Goal: Task Accomplishment & Management: Manage account settings

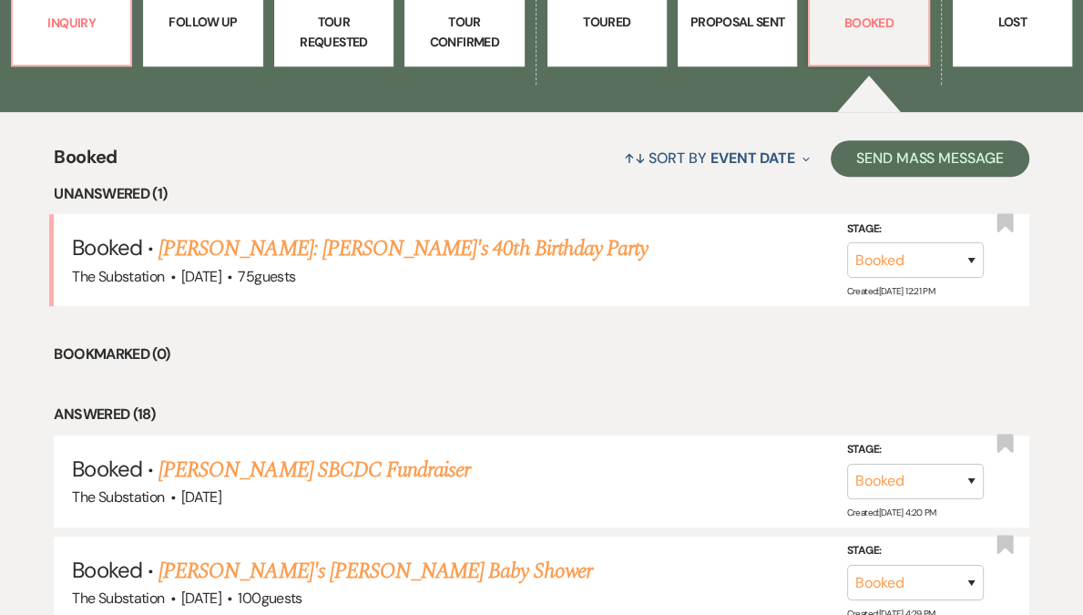
scroll to position [473, 0]
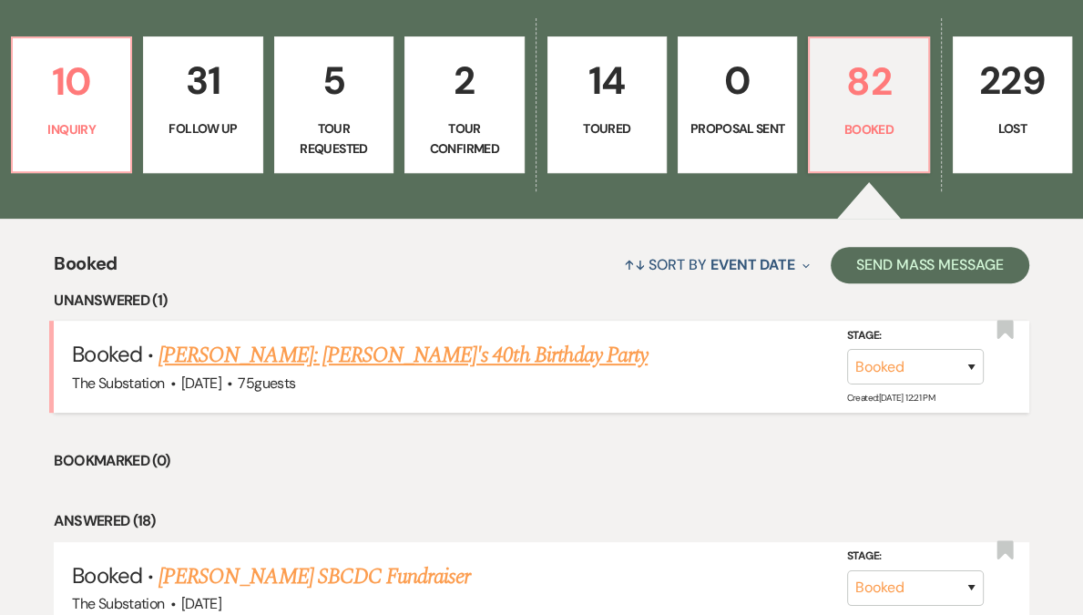
click at [327, 358] on link "[PERSON_NAME]: [PERSON_NAME]'s 40th Birthday Party" at bounding box center [403, 355] width 489 height 33
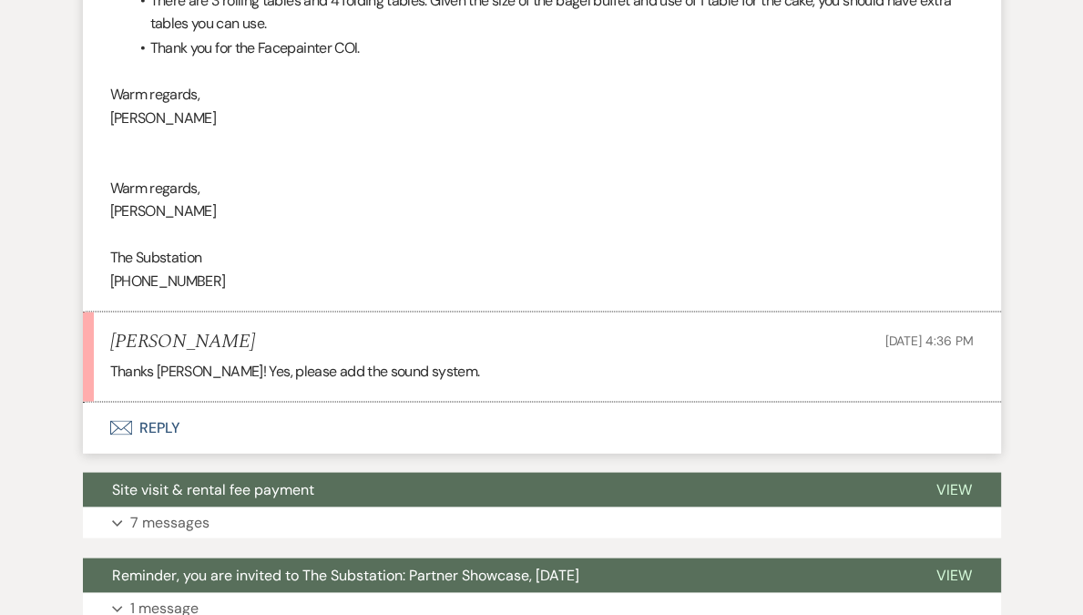
scroll to position [2621, 0]
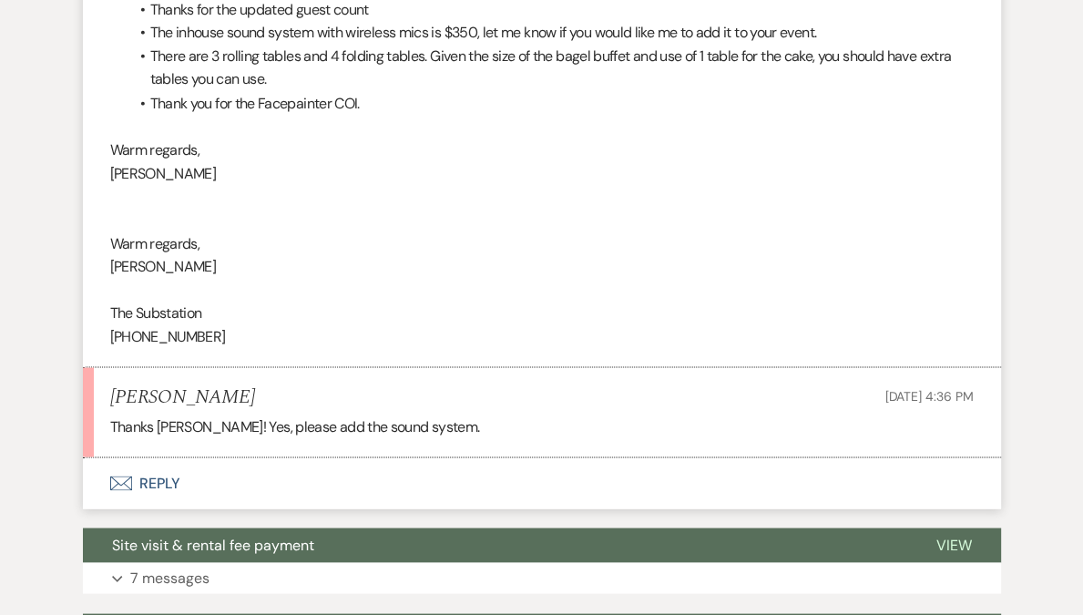
click at [159, 480] on button "Envelope Reply" at bounding box center [542, 482] width 918 height 51
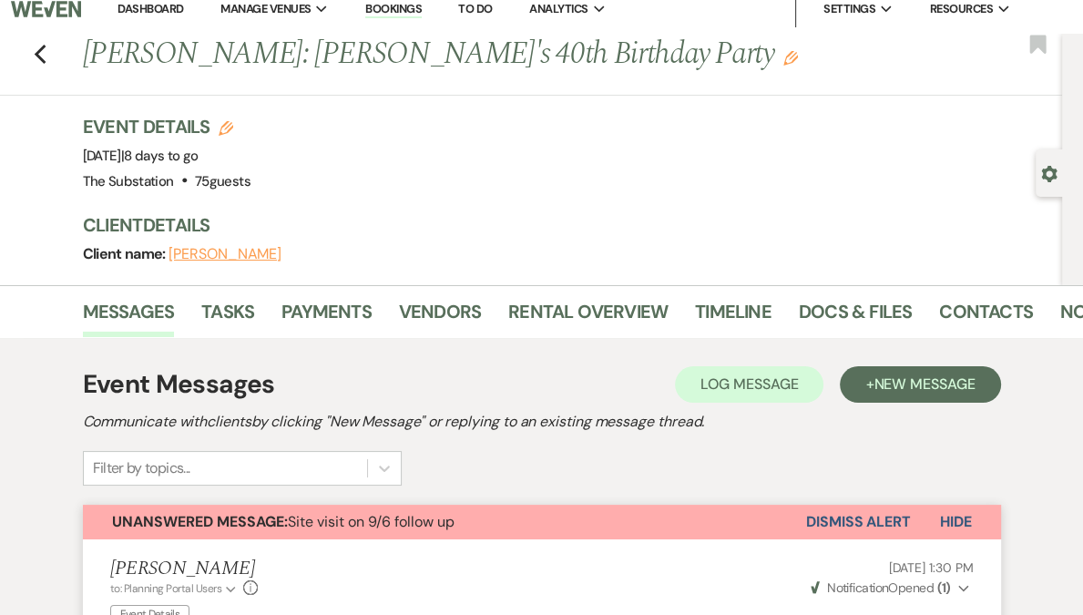
scroll to position [0, 0]
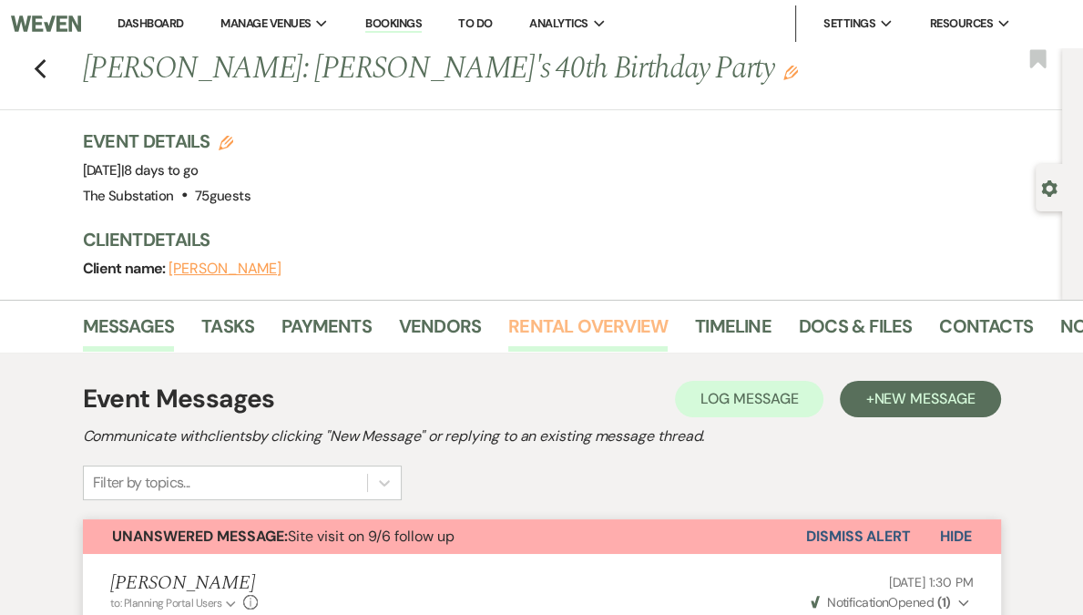
click at [587, 328] on link "Rental Overview" at bounding box center [587, 332] width 159 height 40
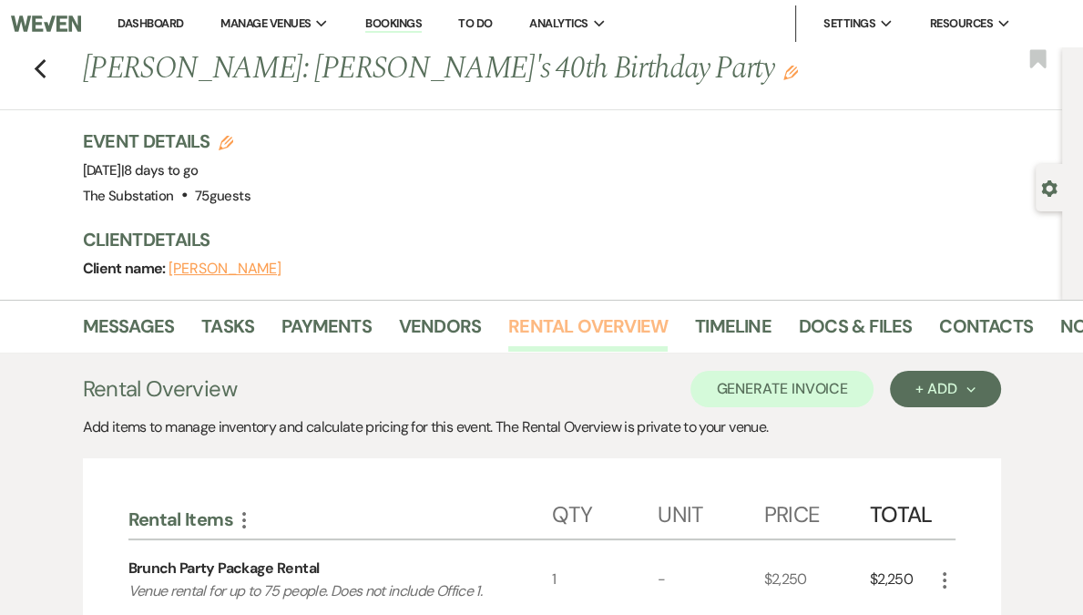
scroll to position [272, 0]
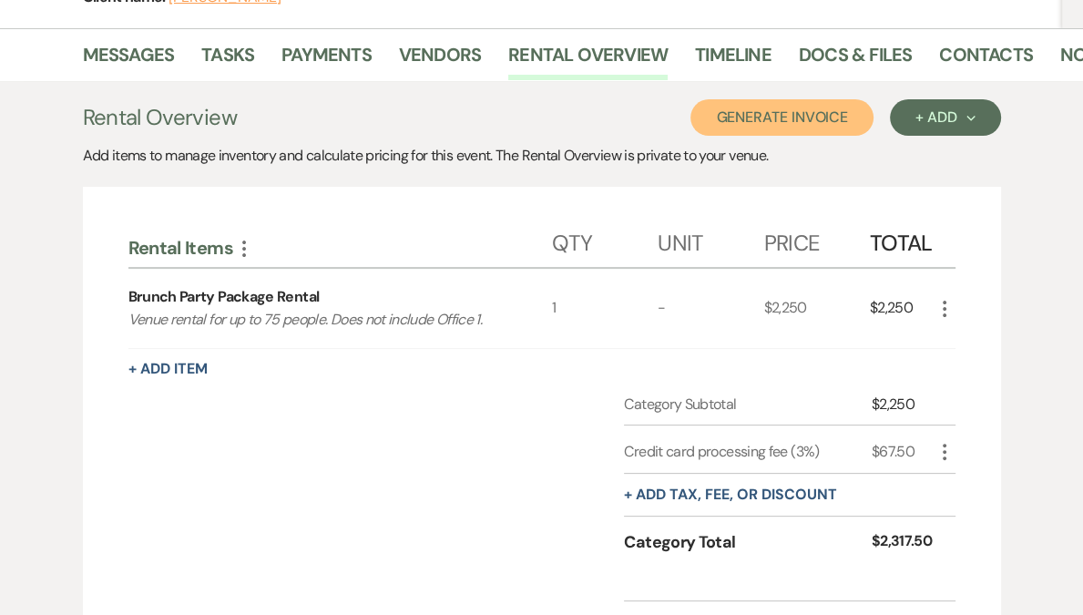
click at [800, 111] on button "Generate Invoice" at bounding box center [782, 117] width 183 height 36
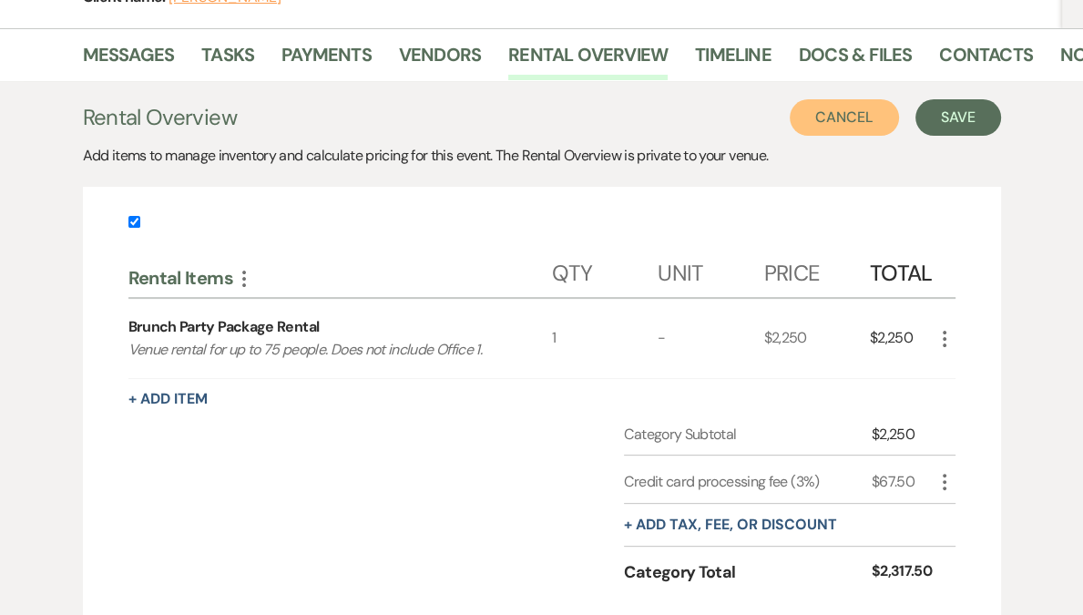
click at [860, 107] on button "Cancel" at bounding box center [844, 117] width 109 height 36
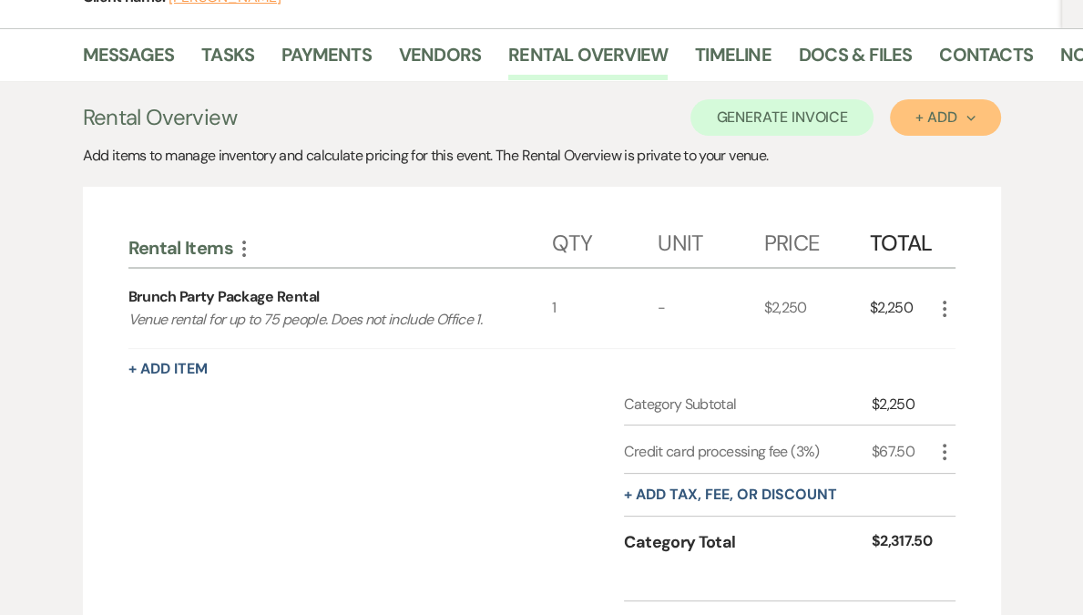
click at [943, 117] on div "+ Add Next" at bounding box center [945, 117] width 59 height 15
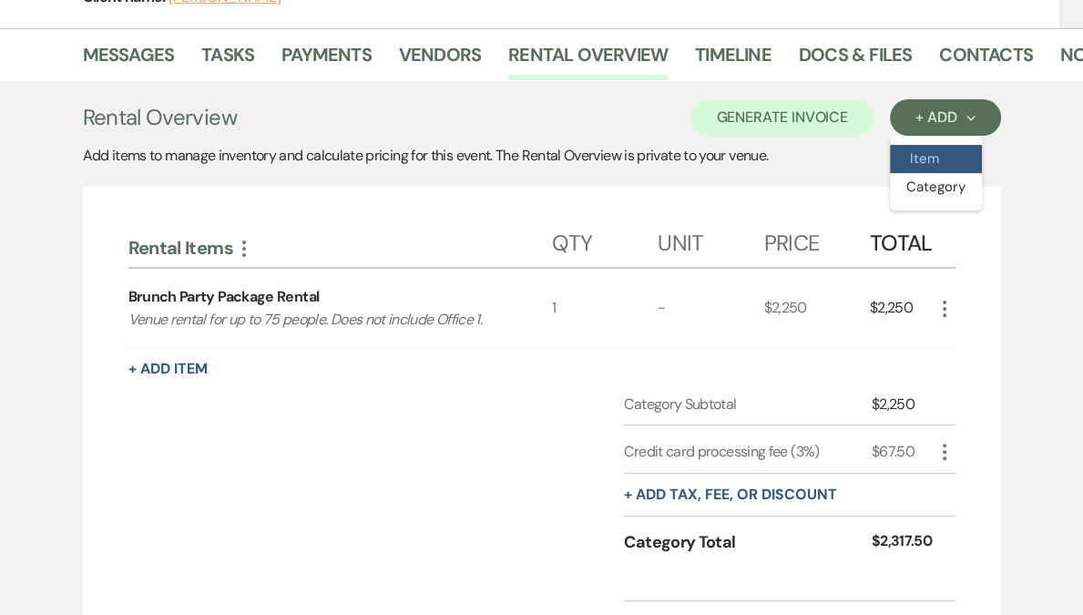
click at [922, 162] on button "Item" at bounding box center [936, 159] width 92 height 28
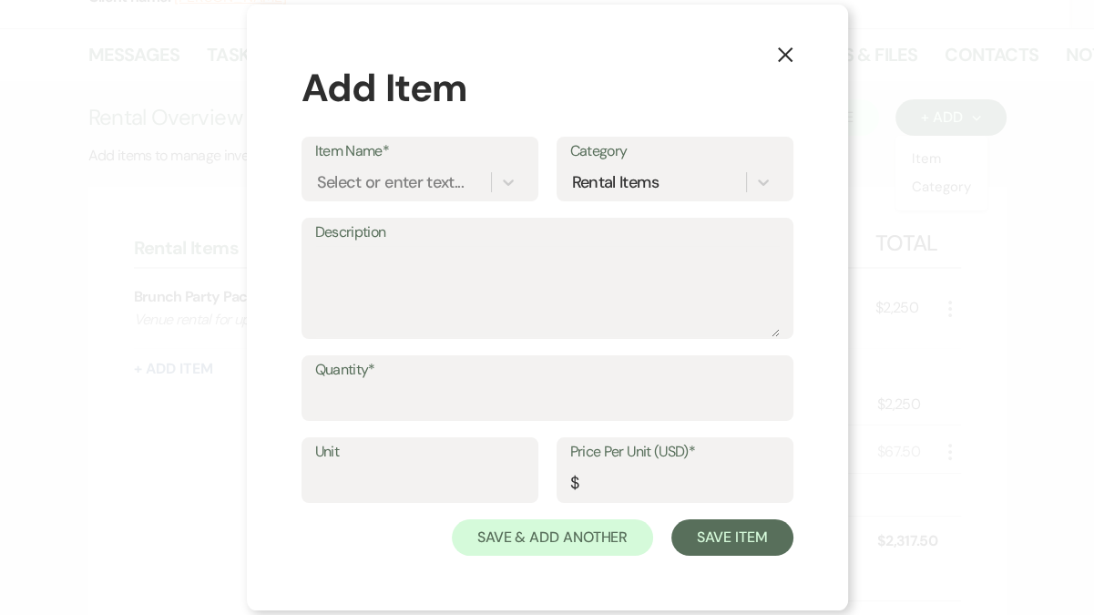
click at [786, 58] on icon "X" at bounding box center [785, 54] width 16 height 16
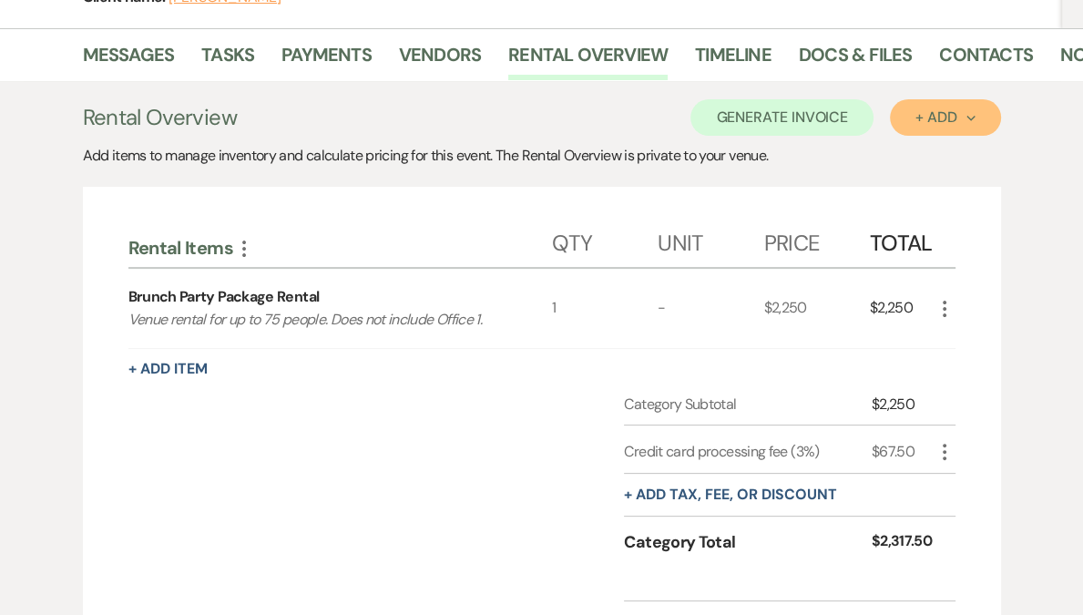
click at [946, 110] on div "+ Add Next" at bounding box center [945, 117] width 59 height 15
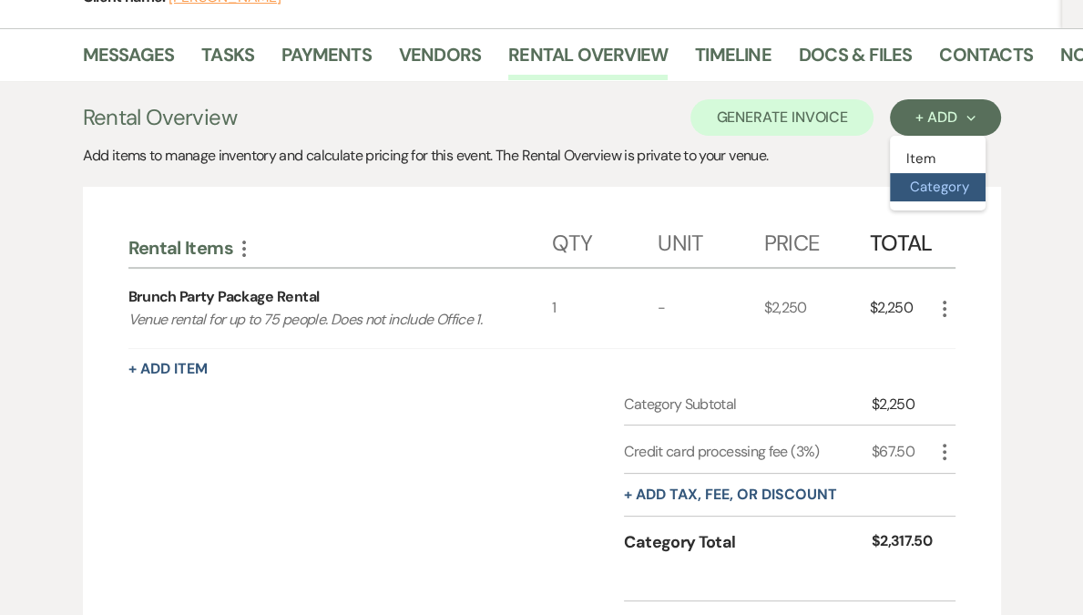
click at [941, 192] on button "Category" at bounding box center [938, 187] width 96 height 28
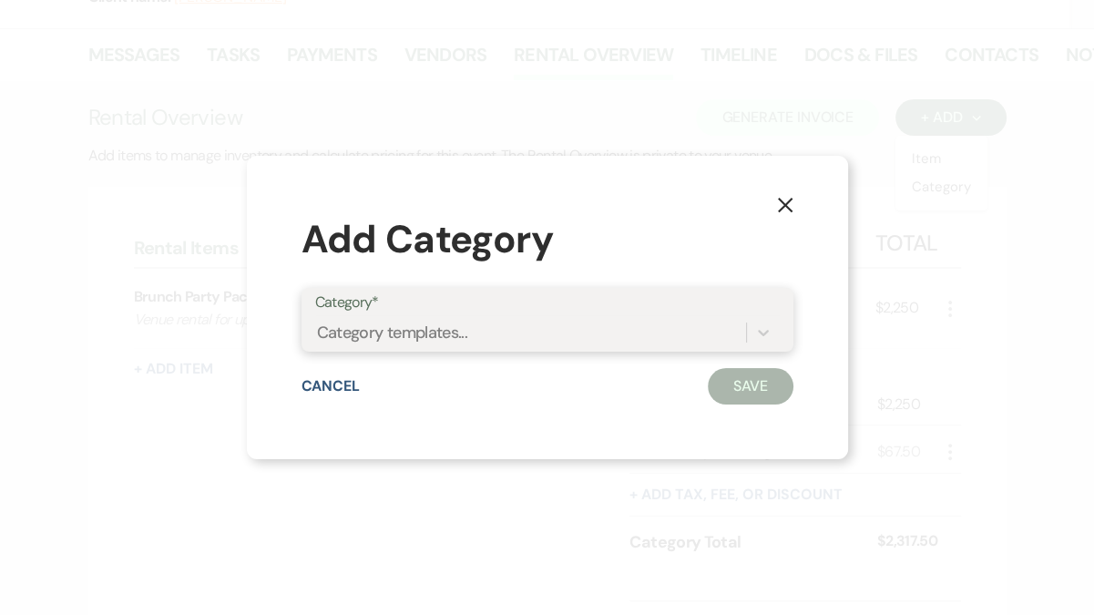
click at [424, 337] on div "Category templates..." at bounding box center [392, 333] width 151 height 25
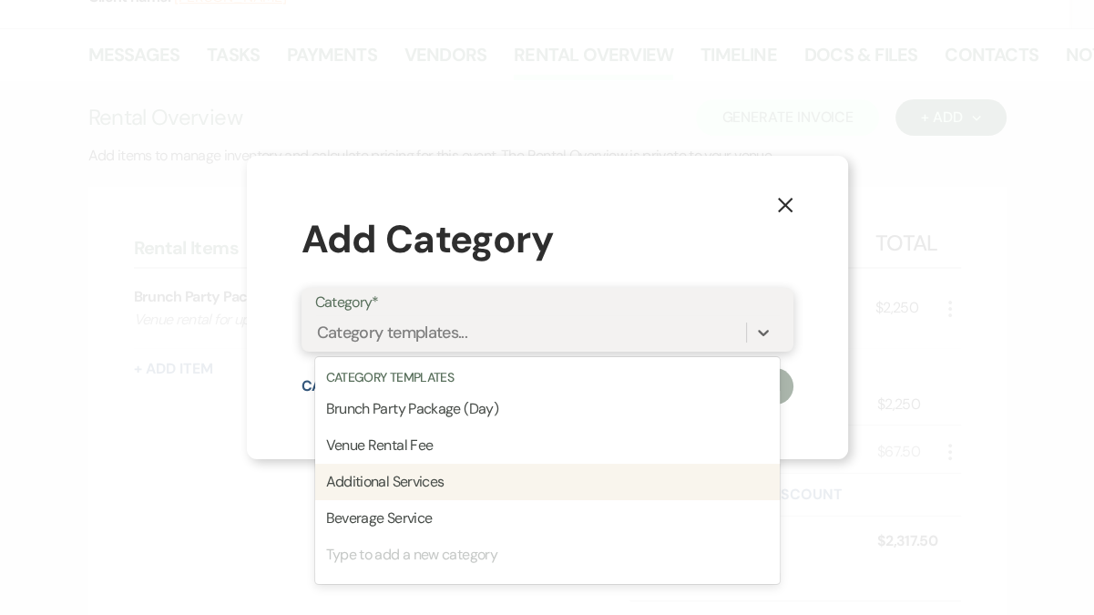
click at [411, 481] on div "Additional Services" at bounding box center [547, 482] width 465 height 36
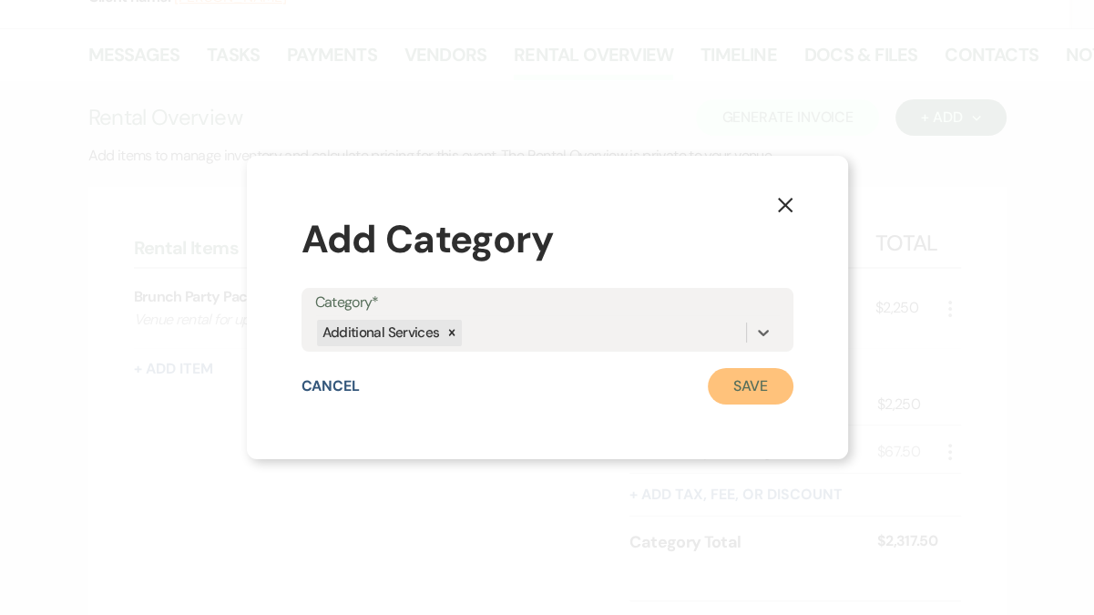
click at [749, 386] on button "Save" at bounding box center [751, 386] width 86 height 36
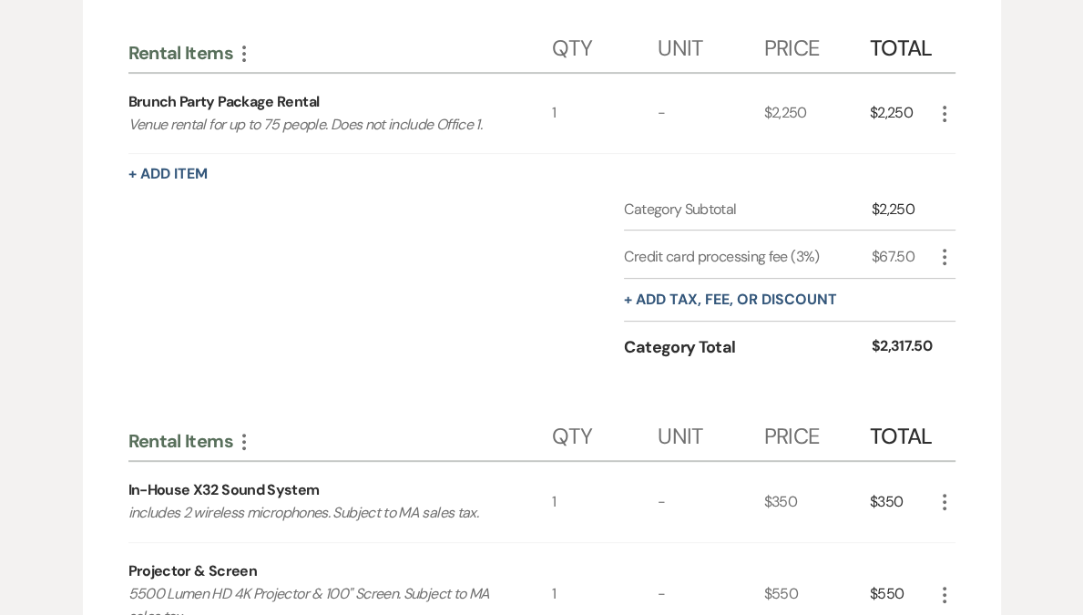
scroll to position [737, 0]
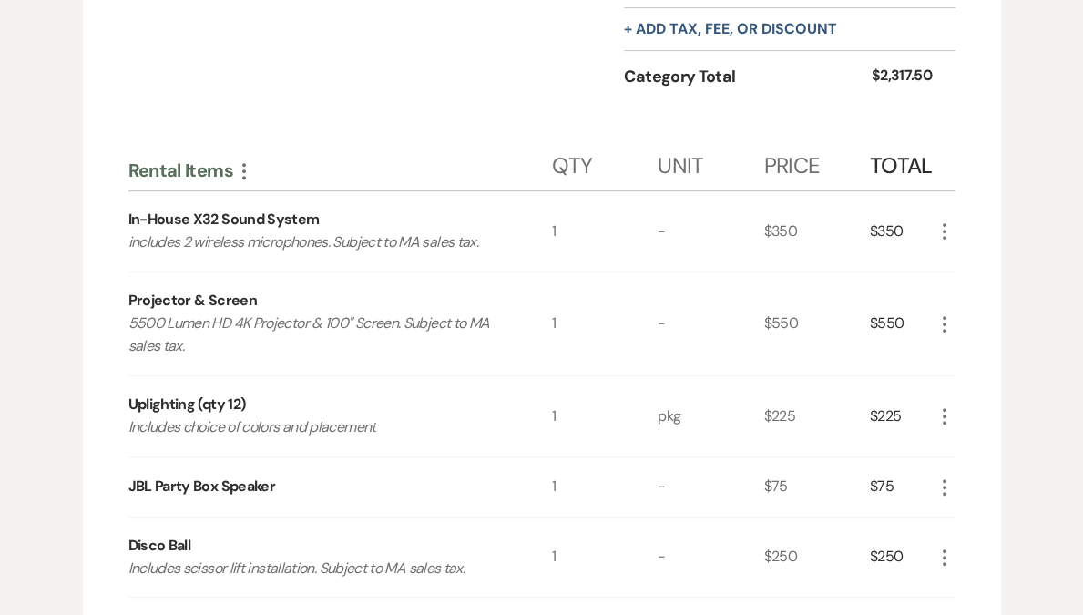
click at [945, 323] on use "button" at bounding box center [945, 324] width 4 height 16
click at [979, 391] on button "X Delete" at bounding box center [983, 388] width 98 height 29
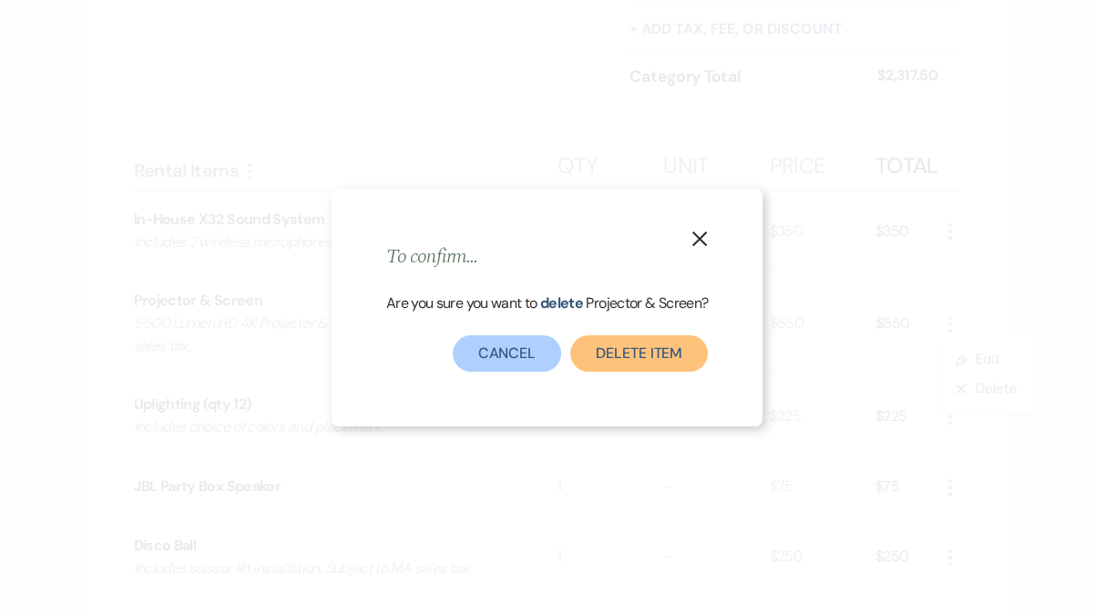
click at [620, 356] on button "Delete Item" at bounding box center [639, 353] width 138 height 36
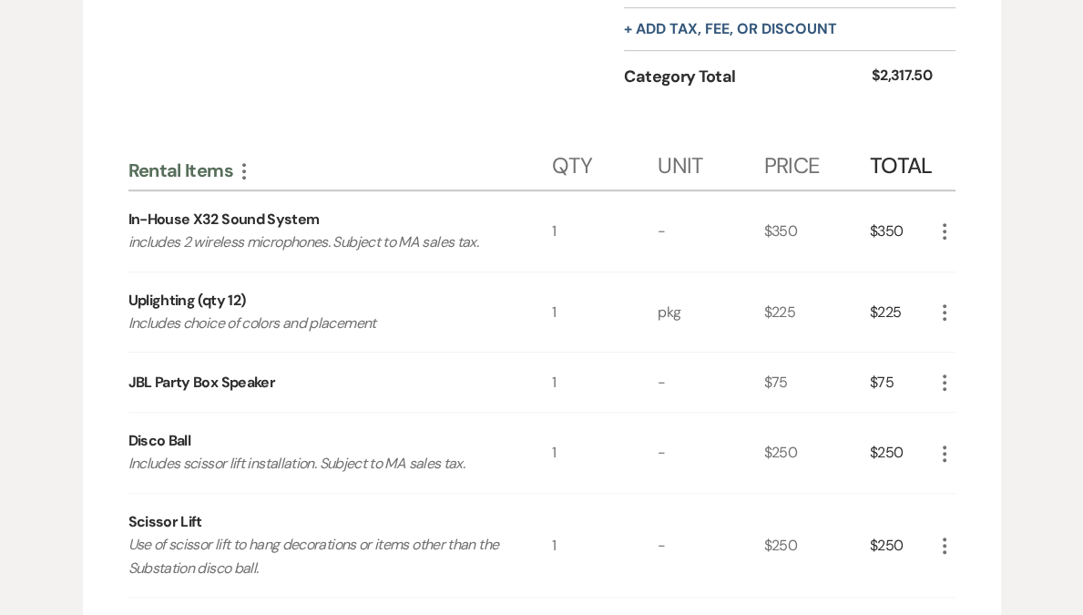
click at [943, 306] on icon "More" at bounding box center [945, 313] width 22 height 22
click at [962, 371] on icon "X" at bounding box center [959, 378] width 11 height 14
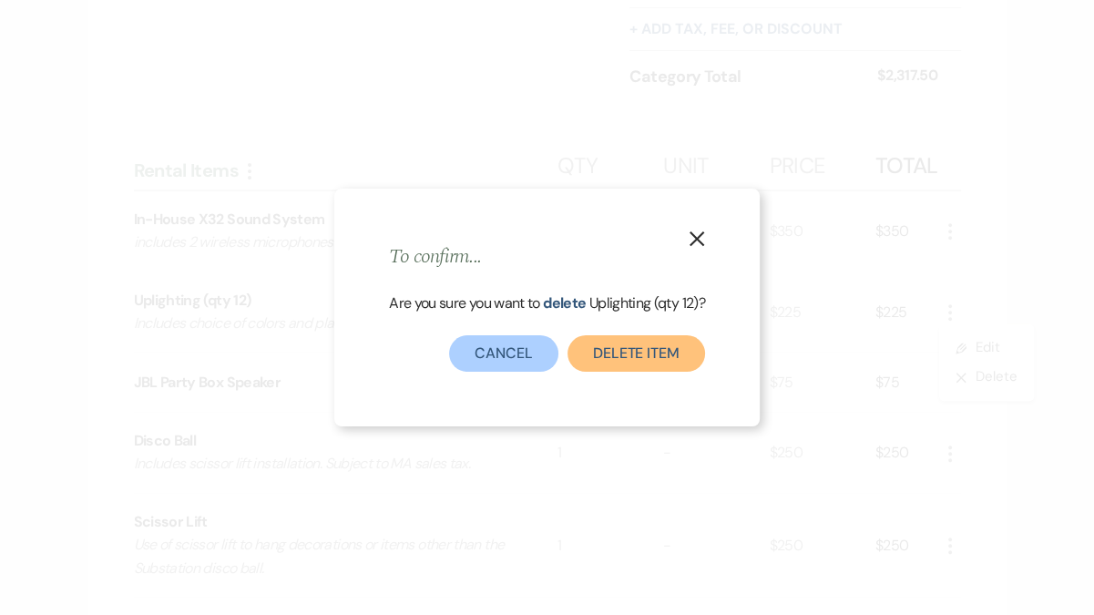
click at [642, 349] on button "Delete Item" at bounding box center [637, 353] width 138 height 36
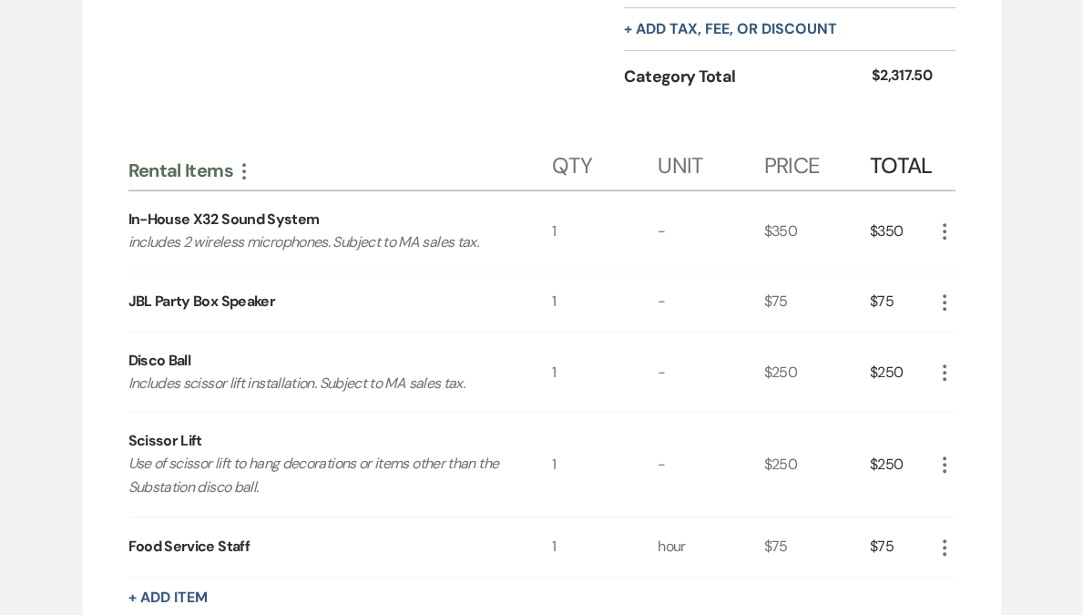
click at [947, 305] on icon "More" at bounding box center [945, 303] width 22 height 22
click at [968, 367] on button "X Delete" at bounding box center [983, 367] width 98 height 29
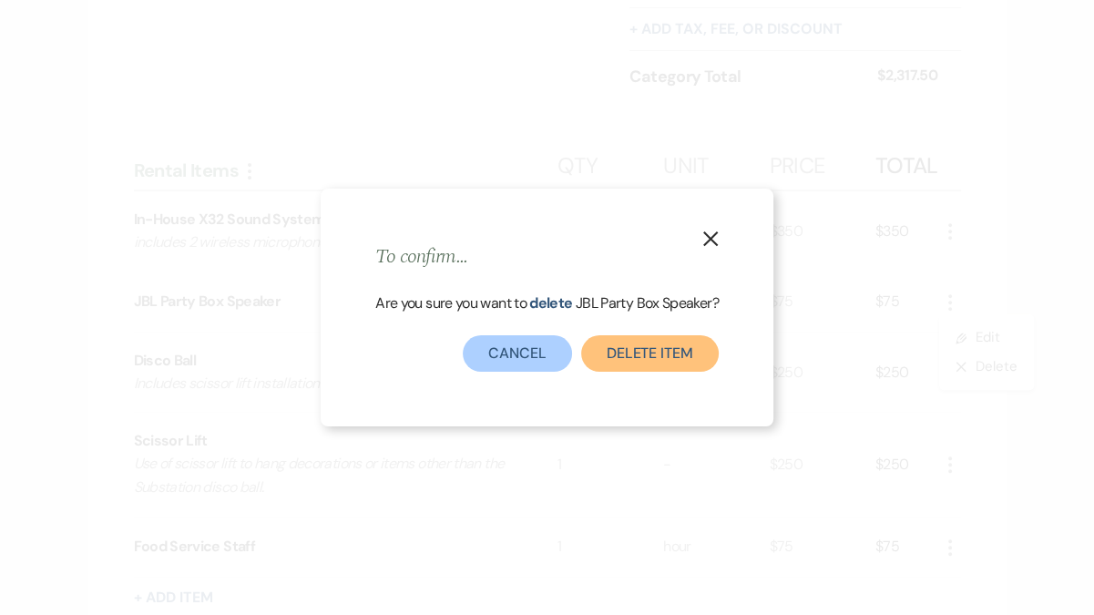
click at [652, 360] on button "Delete Item" at bounding box center [650, 353] width 138 height 36
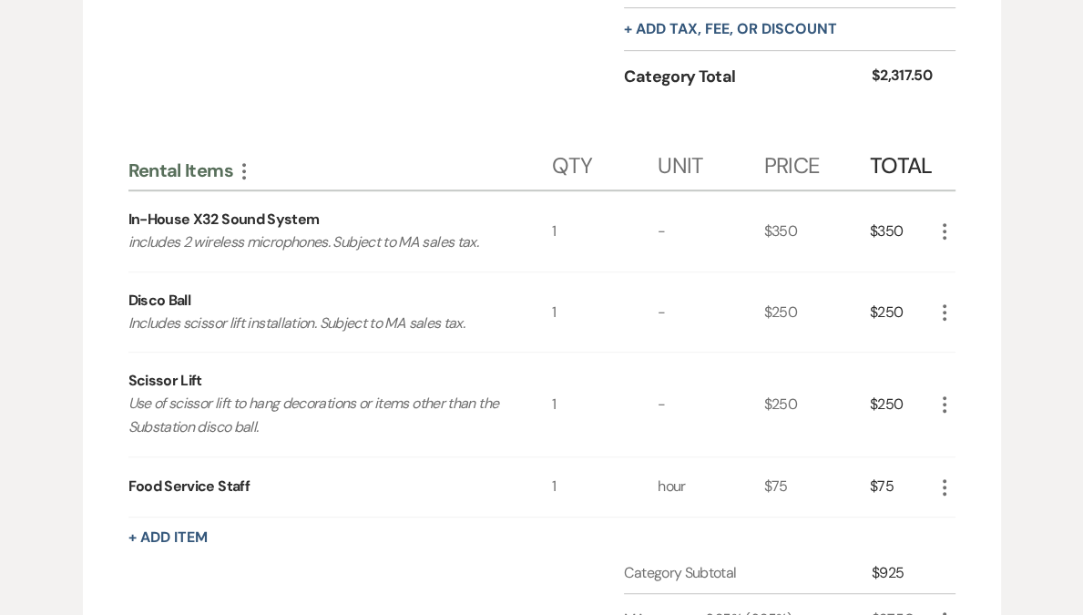
click at [948, 315] on icon "More" at bounding box center [945, 313] width 22 height 22
click at [965, 385] on button "X Delete" at bounding box center [983, 377] width 98 height 29
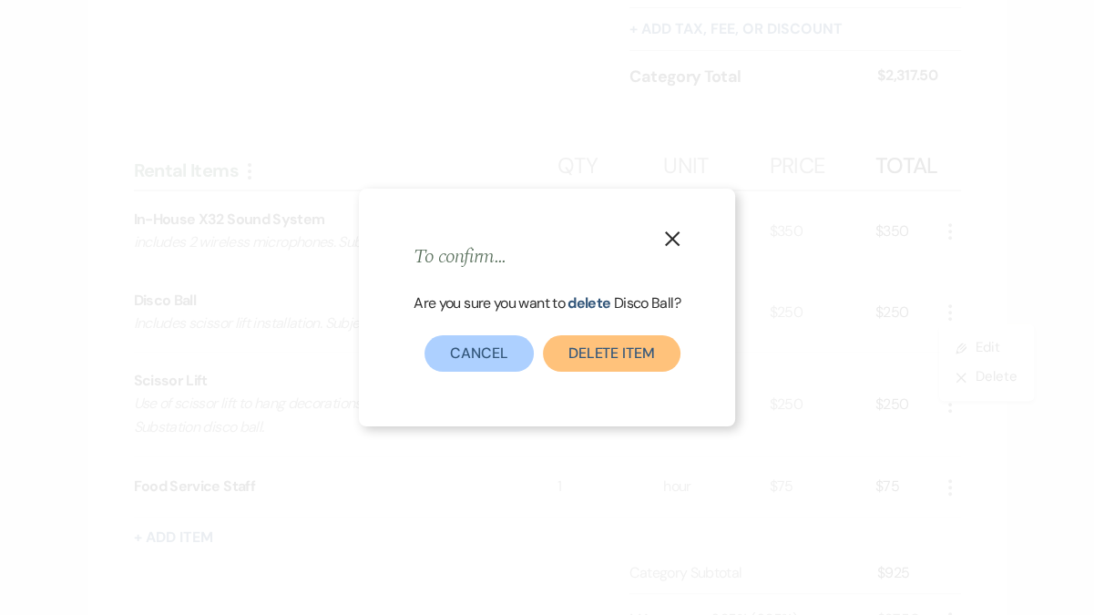
click at [636, 348] on button "Delete Item" at bounding box center [612, 353] width 138 height 36
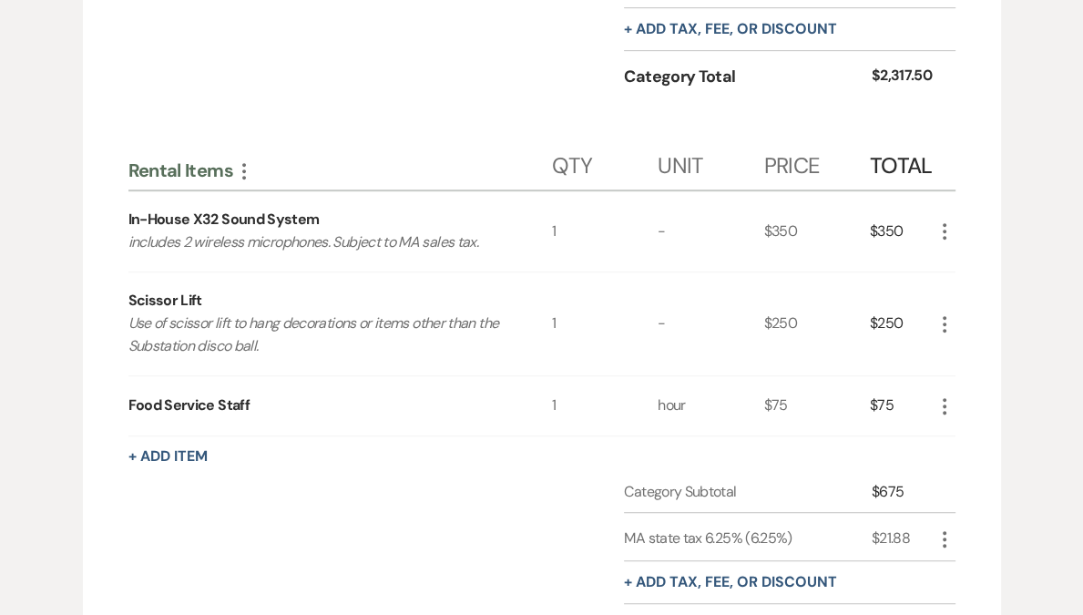
click at [949, 321] on icon "More" at bounding box center [945, 324] width 22 height 22
click at [982, 394] on button "X Delete" at bounding box center [983, 388] width 98 height 29
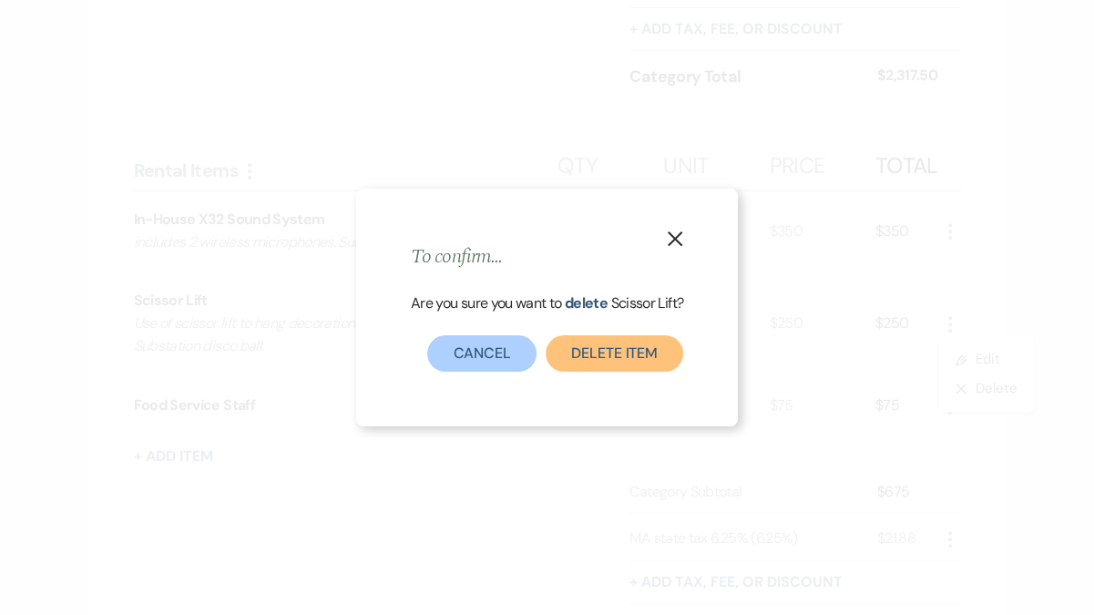
click at [620, 351] on button "Delete Item" at bounding box center [615, 353] width 138 height 36
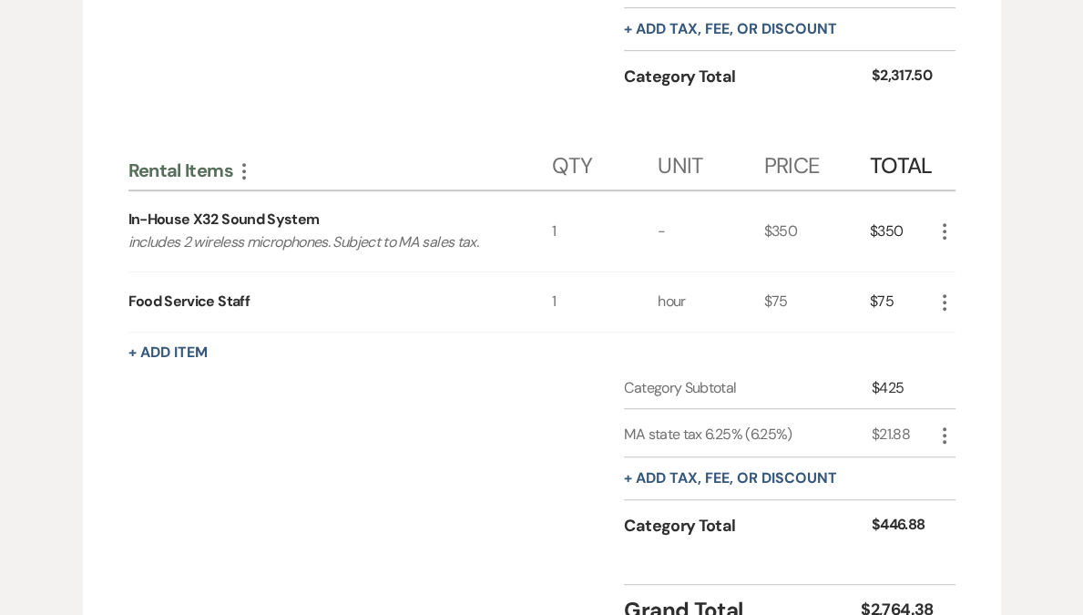
click at [945, 306] on use "button" at bounding box center [945, 302] width 4 height 16
click at [979, 371] on button "X Delete" at bounding box center [983, 367] width 98 height 29
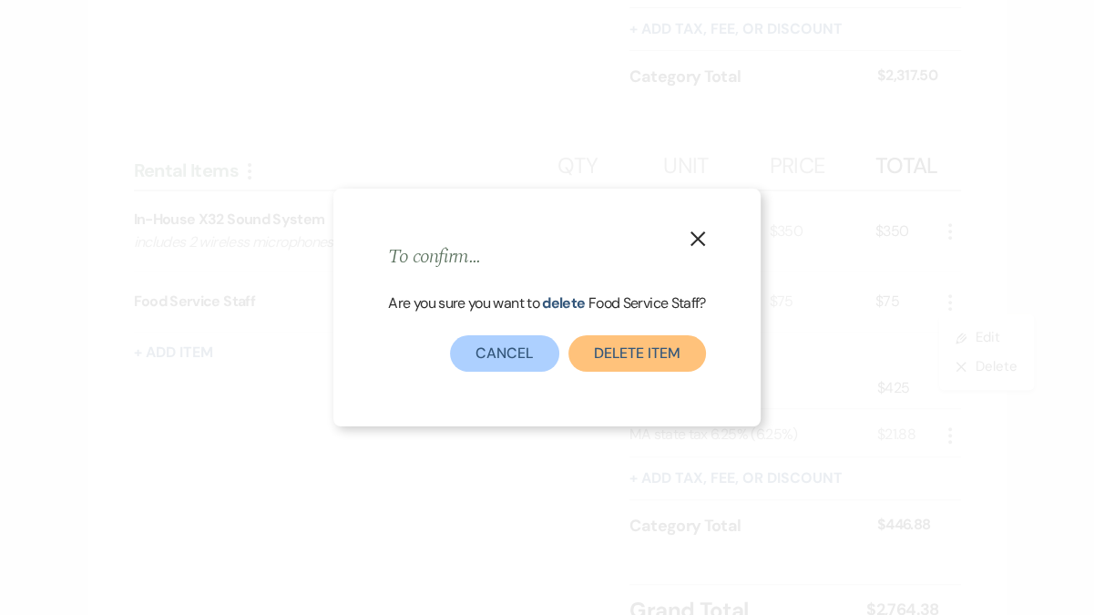
click at [620, 354] on button "Delete Item" at bounding box center [638, 353] width 138 height 36
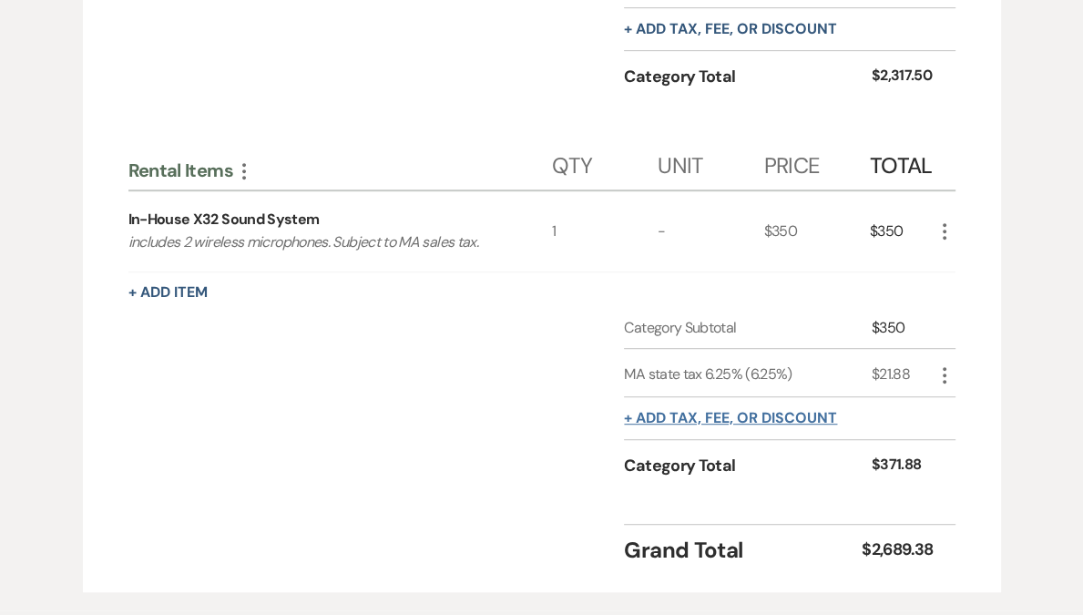
click at [651, 411] on button "+ Add tax, fee, or discount" at bounding box center [730, 418] width 213 height 15
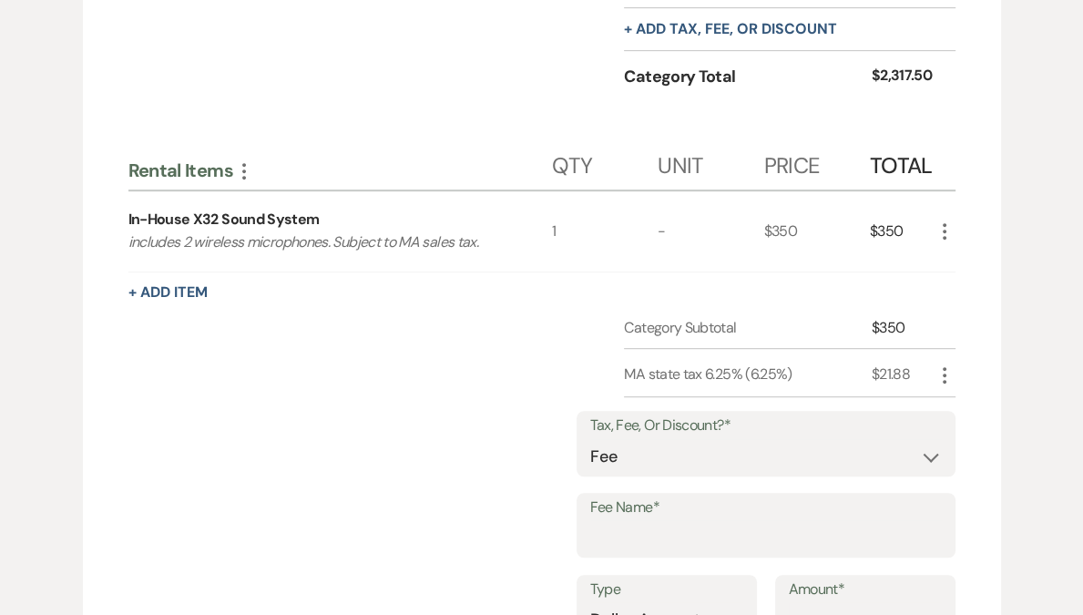
scroll to position [763, 0]
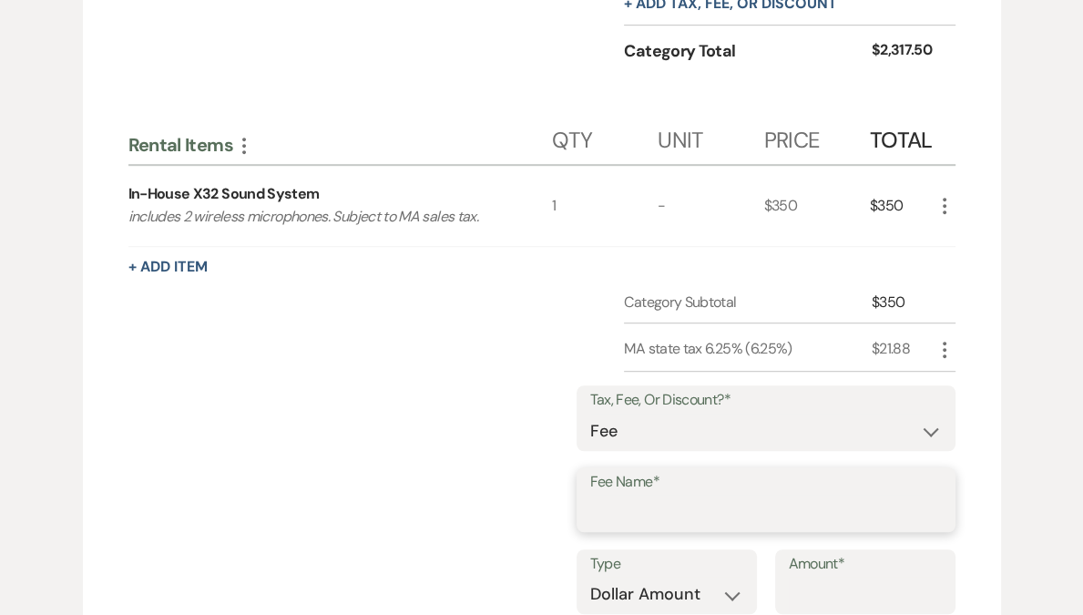
click at [648, 502] on input "Fee Name*" at bounding box center [766, 513] width 352 height 36
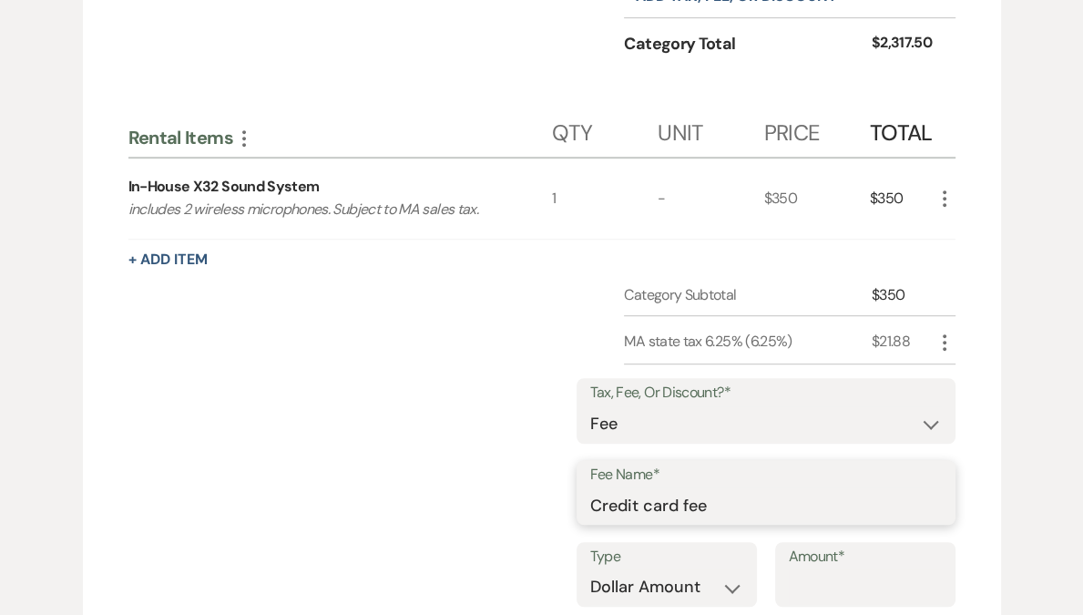
scroll to position [866, 0]
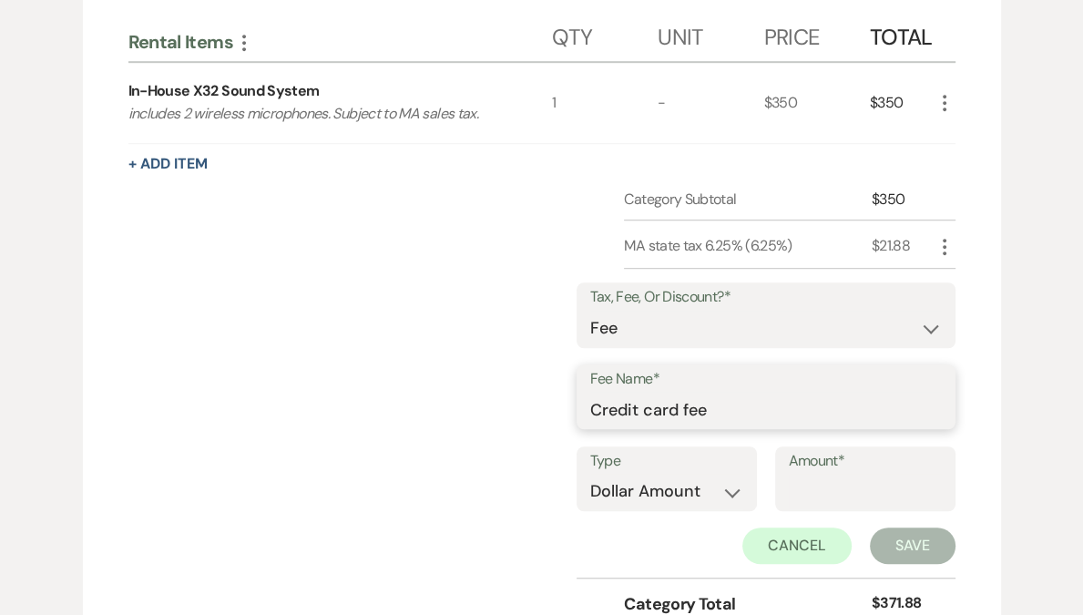
type input "Credit card fee"
click at [638, 497] on select "Dollar Amount Percentage" at bounding box center [666, 492] width 153 height 36
select select "false"
click at [590, 474] on select "Dollar Amount Percentage" at bounding box center [666, 492] width 153 height 36
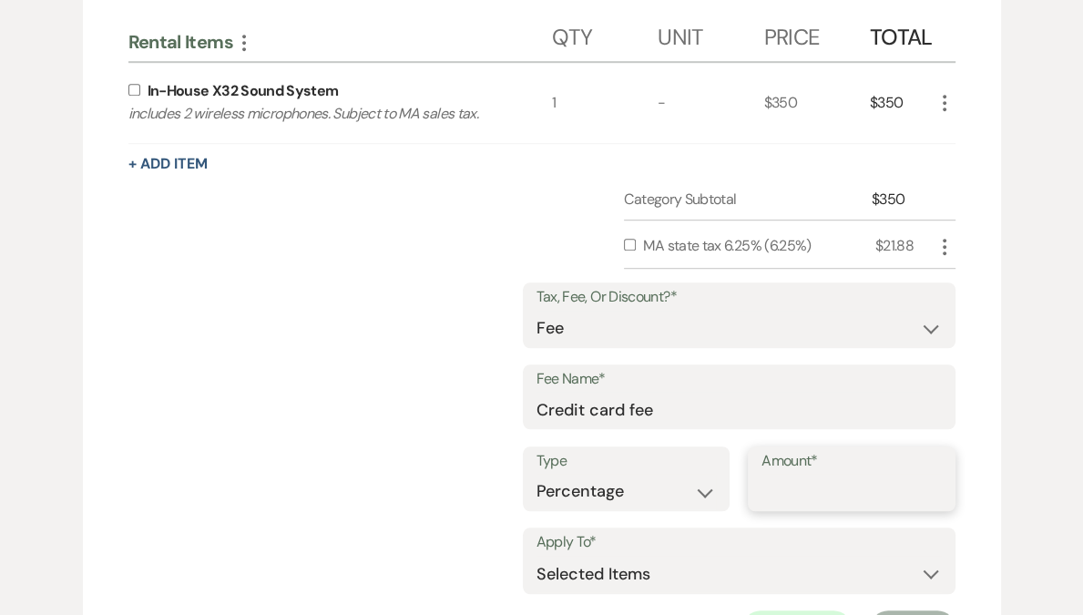
click at [784, 500] on input "Amount*" at bounding box center [852, 492] width 180 height 36
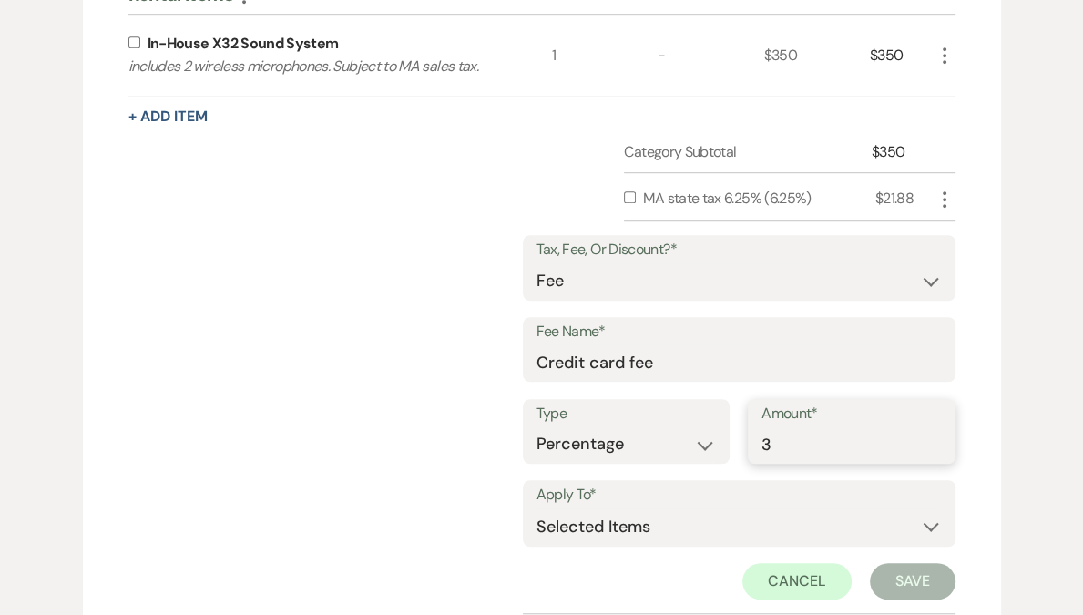
scroll to position [937, 0]
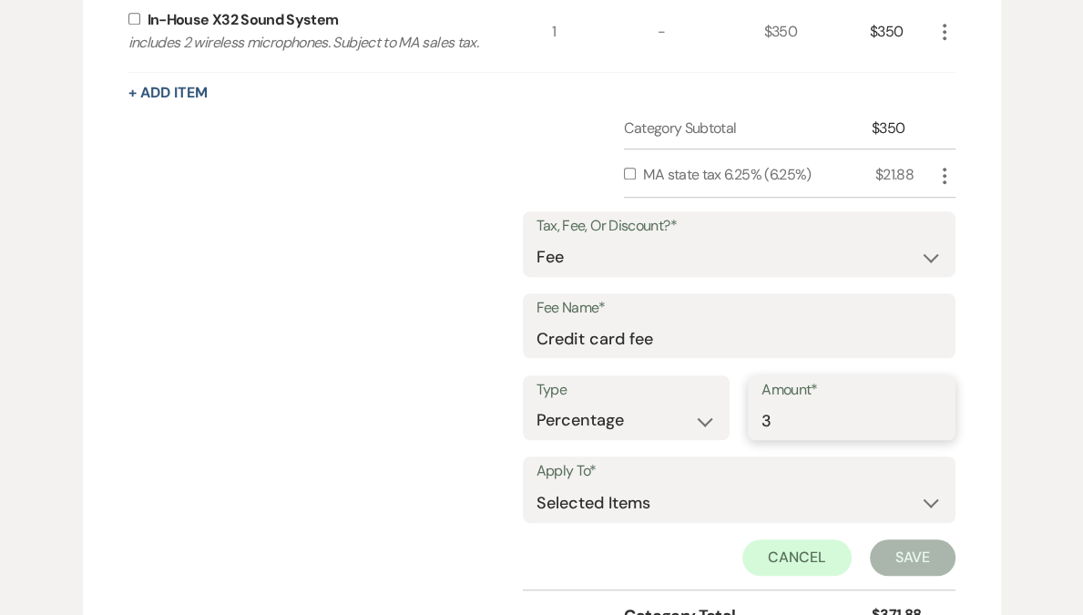
type input "3"
click at [652, 506] on select "Selected Items Category Subtotal (before all Taxes/Fees/Discounts) Category Tot…" at bounding box center [739, 503] width 405 height 36
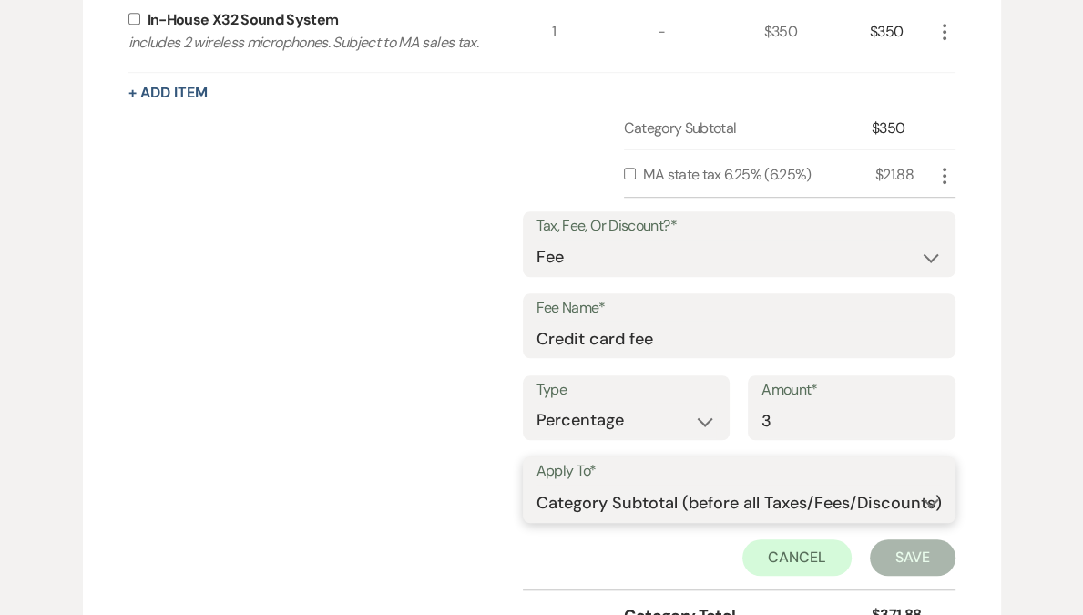
click at [537, 485] on select "Selected Items Category Subtotal (before all Taxes/Fees/Discounts) Category Tot…" at bounding box center [739, 503] width 405 height 36
click at [696, 503] on select "Selected Items Category Subtotal (before all Taxes/Fees/Discounts) Category Tot…" at bounding box center [739, 503] width 405 height 36
select select "2"
click at [537, 485] on select "Selected Items Category Subtotal (before all Taxes/Fees/Discounts) Category Tot…" at bounding box center [739, 503] width 405 height 36
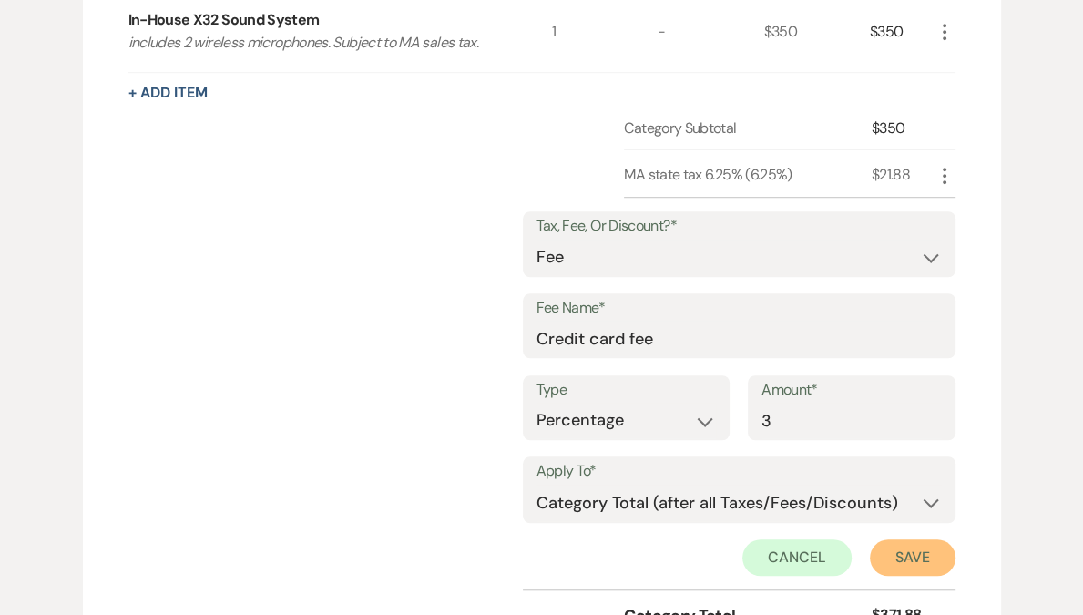
click at [907, 559] on button "Save" at bounding box center [913, 557] width 86 height 36
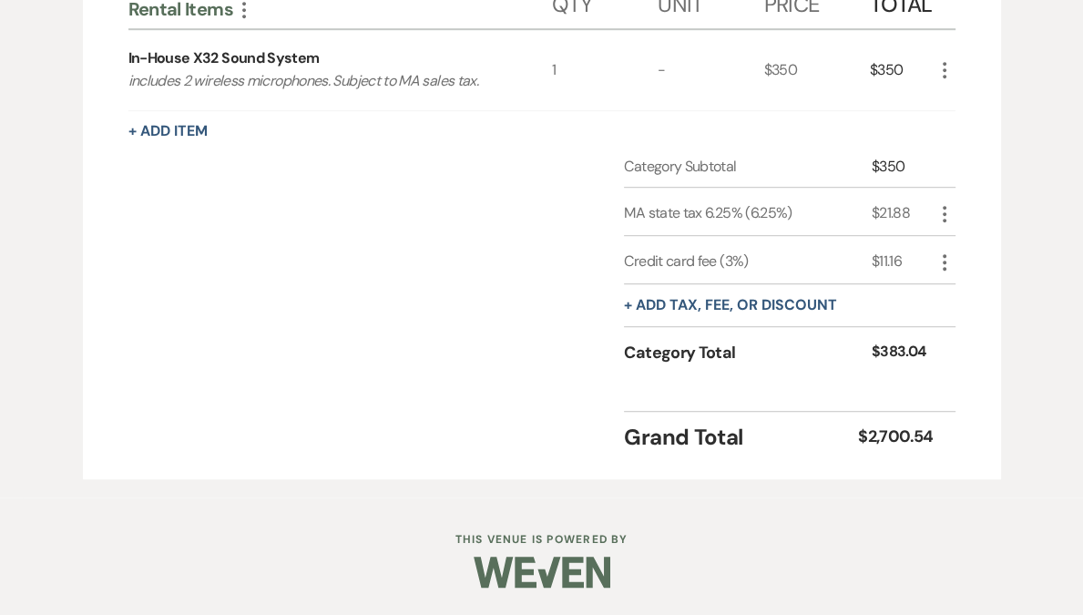
scroll to position [894, 0]
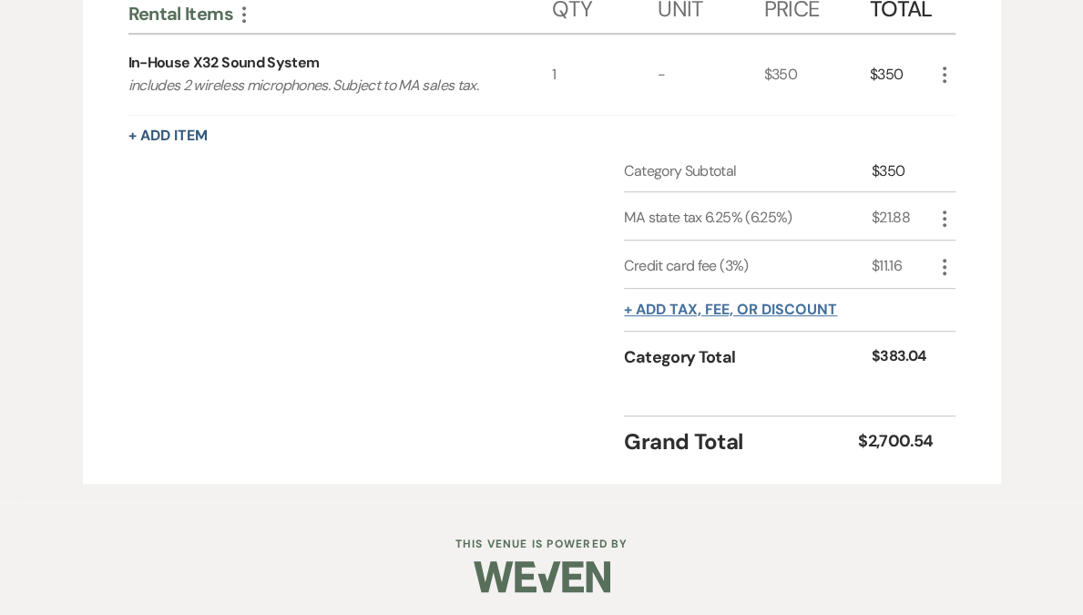
click at [759, 305] on button "+ Add tax, fee, or discount" at bounding box center [730, 309] width 213 height 15
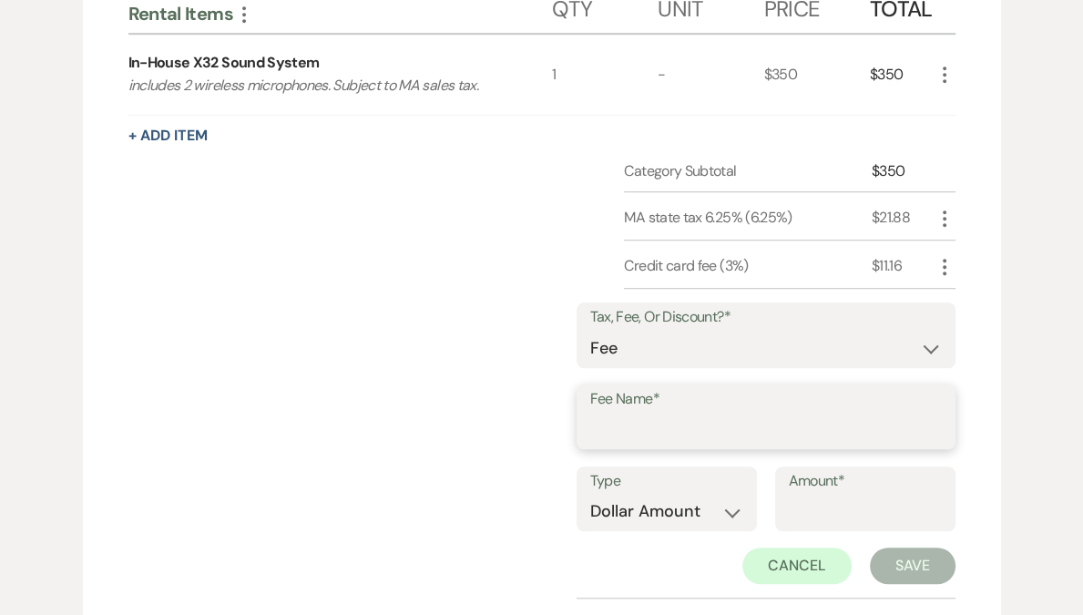
click at [671, 432] on input "Fee Name*" at bounding box center [766, 430] width 352 height 36
click at [670, 358] on select "Fee Discount Tax" at bounding box center [766, 349] width 352 height 36
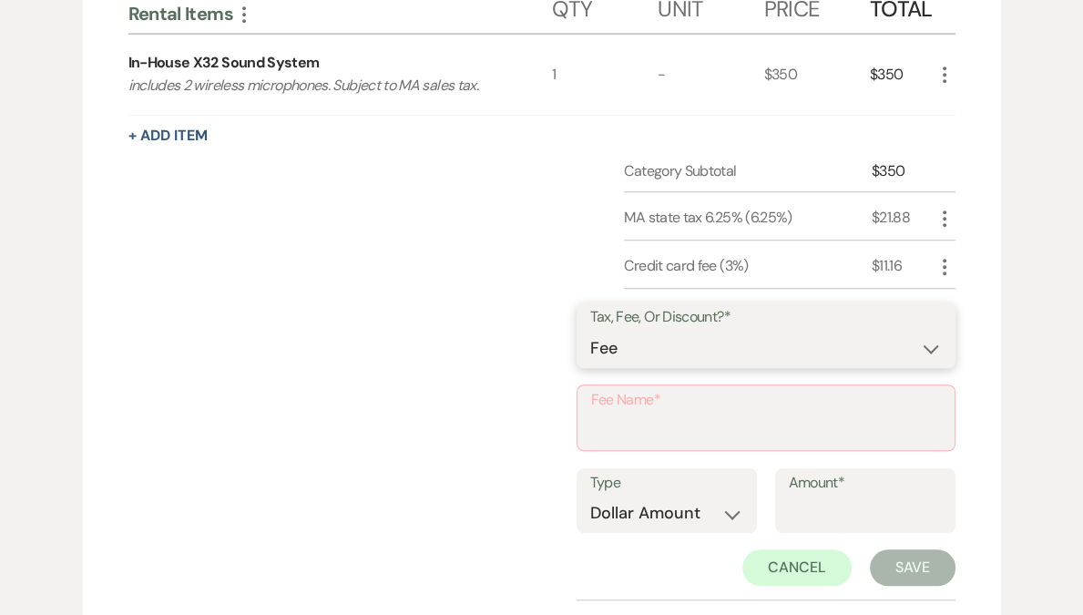
select select "2"
click at [607, 331] on select "Fee Discount Tax" at bounding box center [766, 349] width 352 height 36
click at [648, 427] on input "Fee Name*" at bounding box center [766, 431] width 350 height 36
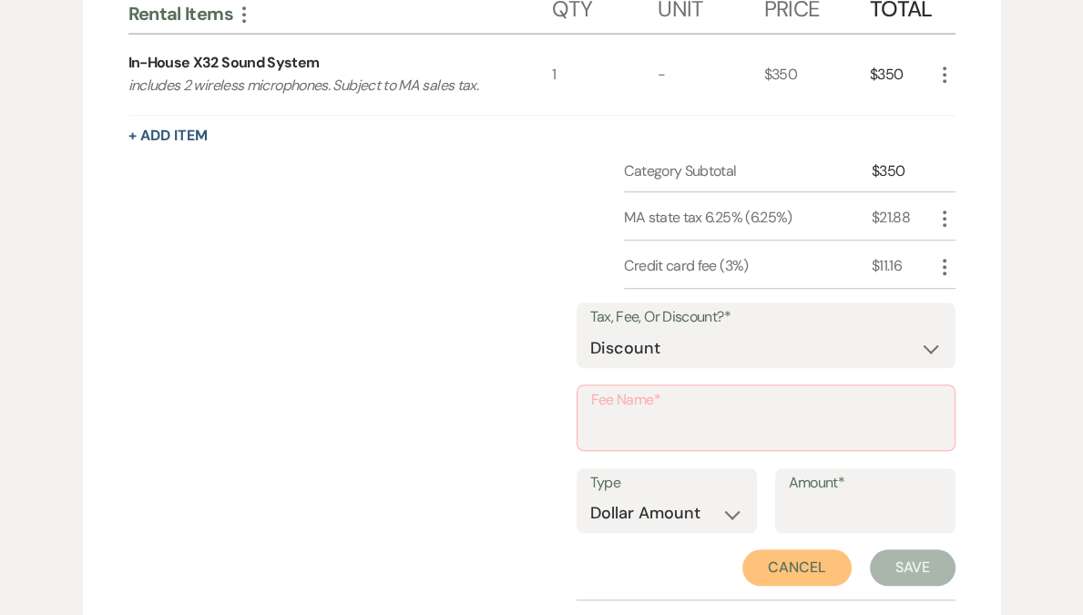
click at [780, 568] on button "Cancel" at bounding box center [797, 567] width 109 height 36
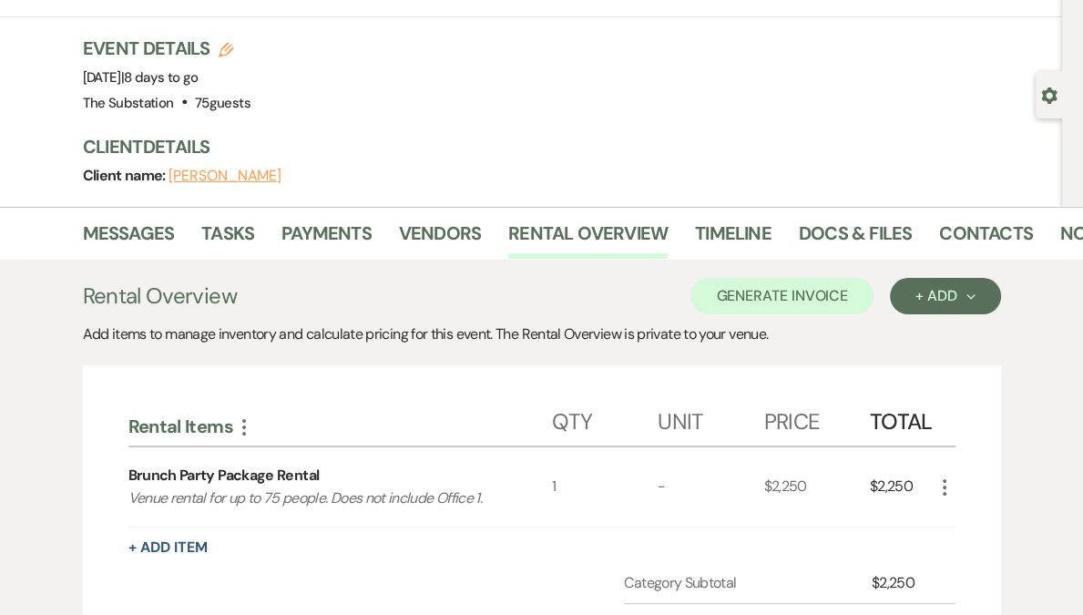
scroll to position [0, 0]
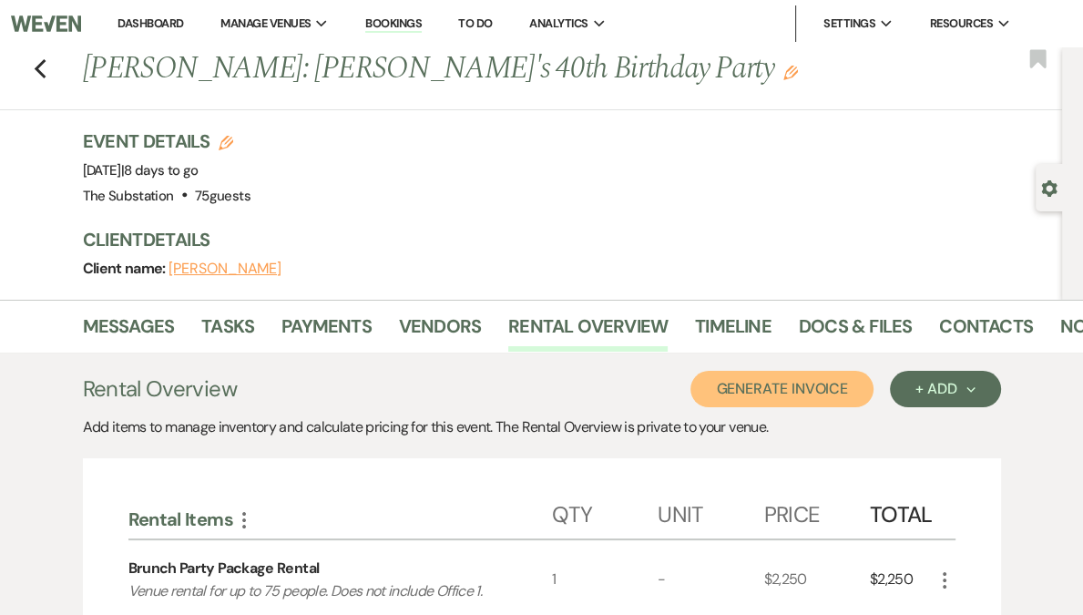
click at [780, 395] on button "Generate Invoice" at bounding box center [782, 389] width 183 height 36
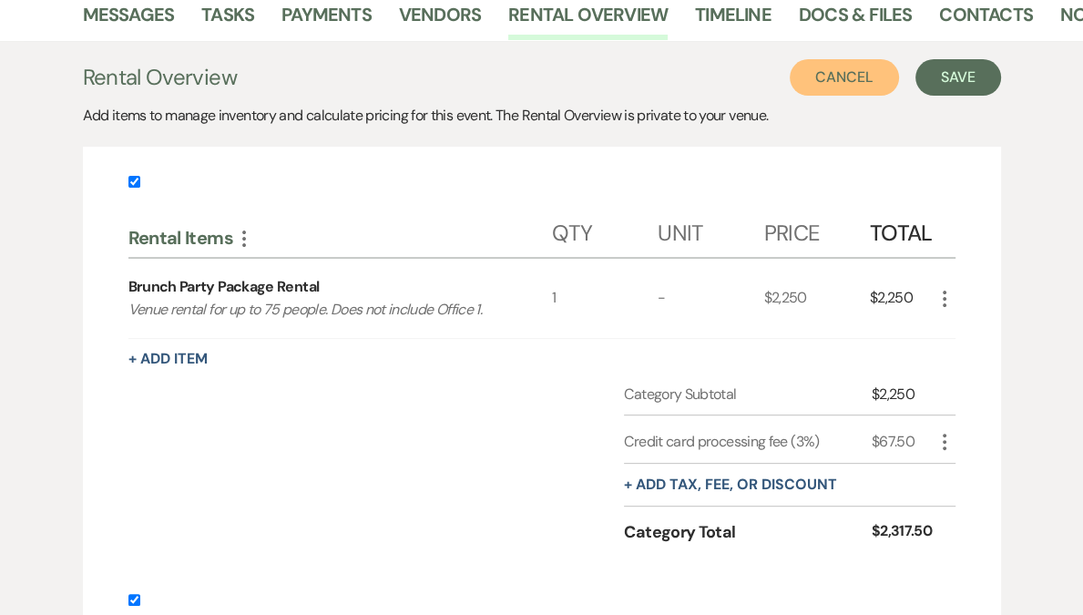
scroll to position [246, 0]
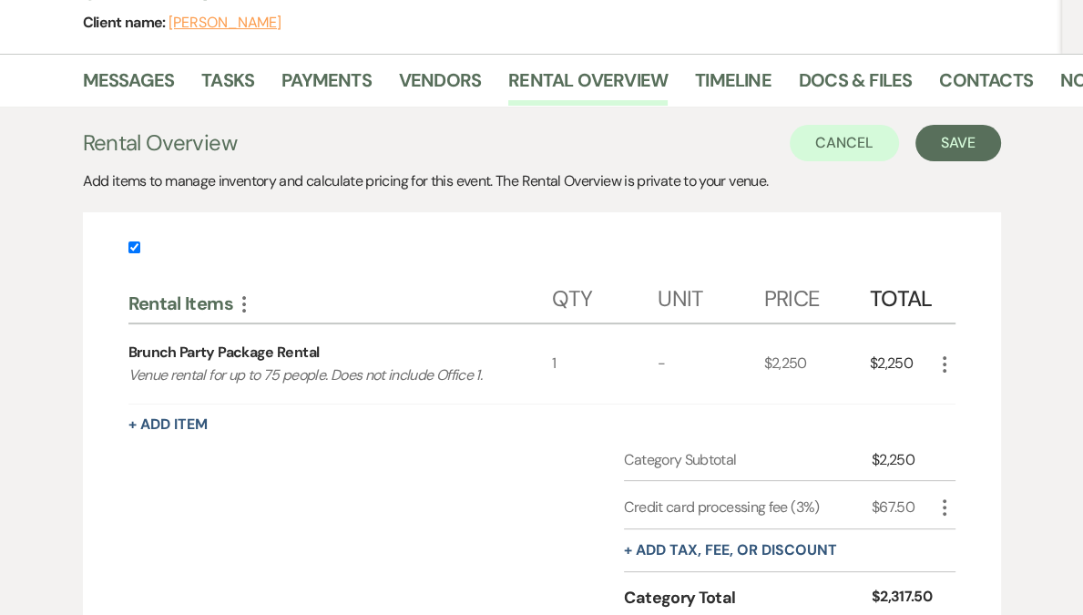
click at [137, 245] on input "checkbox" at bounding box center [134, 247] width 12 height 12
checkbox input "false"
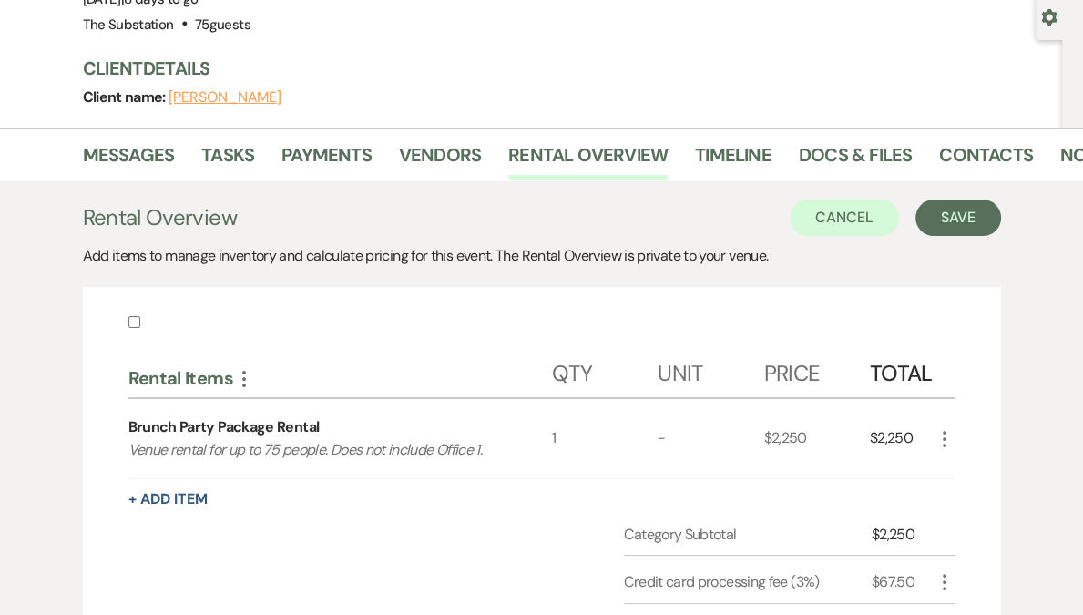
scroll to position [169, 0]
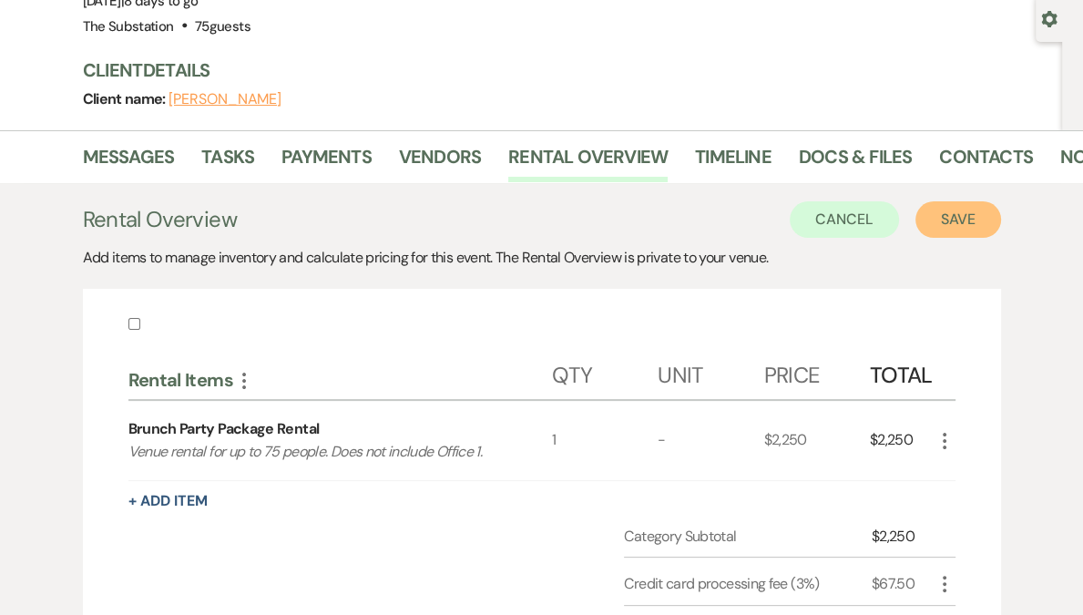
click at [958, 221] on button "Save" at bounding box center [959, 219] width 86 height 36
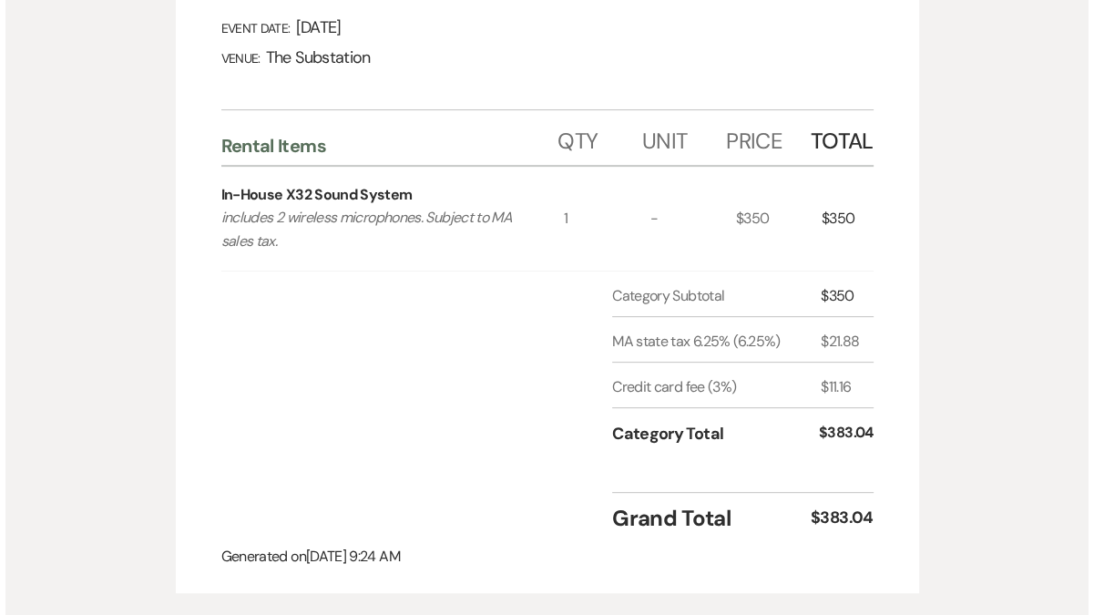
scroll to position [143, 0]
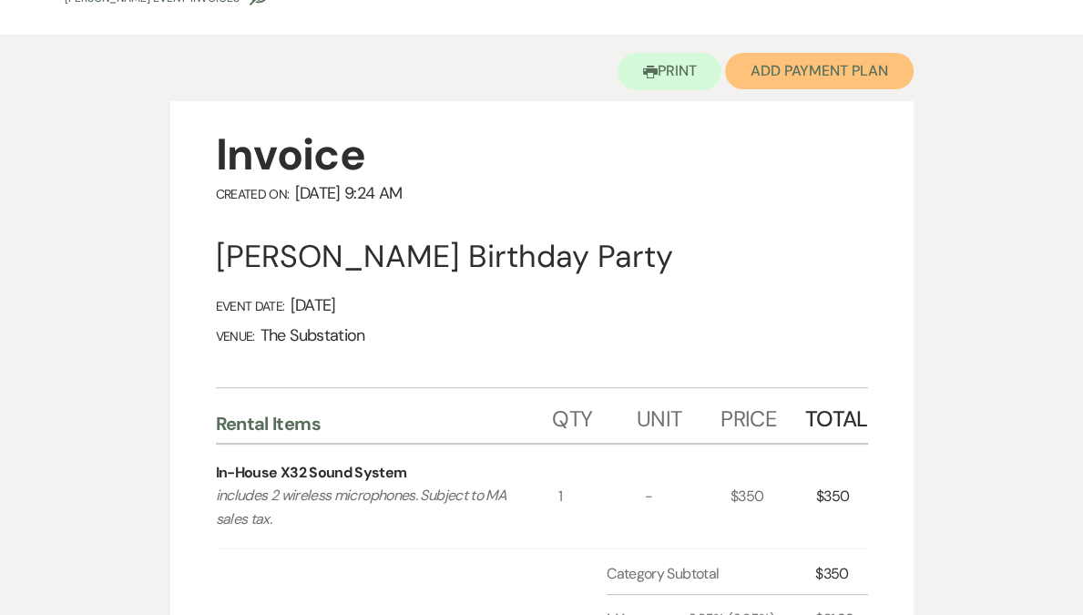
click at [777, 75] on button "Add Payment Plan" at bounding box center [819, 71] width 189 height 36
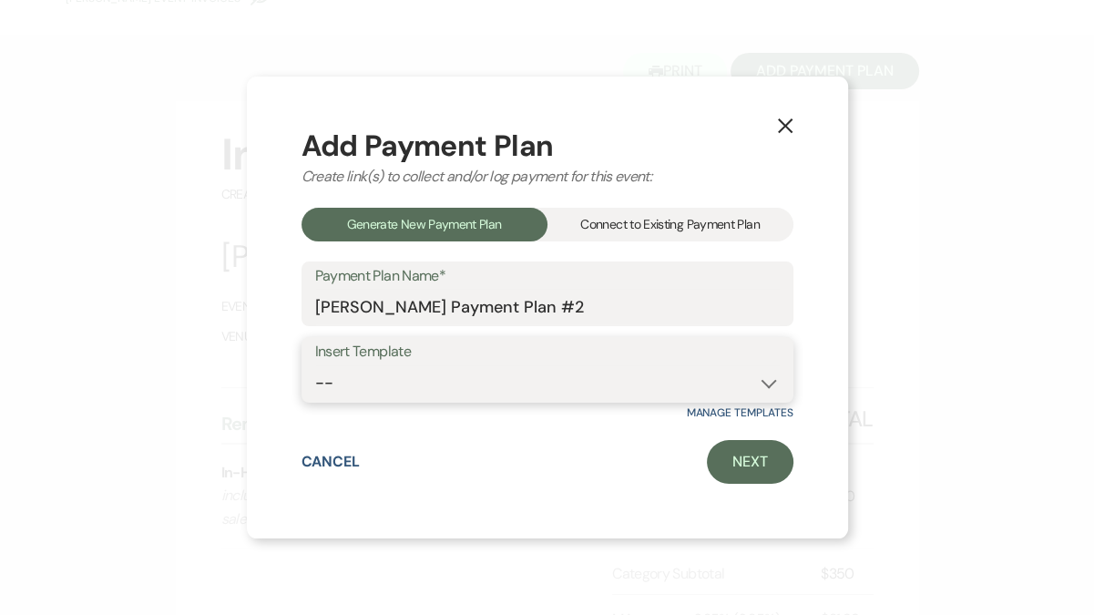
click at [467, 390] on select "-- Event Payment Plan Event Venue Rental due in full Additional Services, in fu…" at bounding box center [547, 383] width 465 height 36
select select "289"
click at [315, 365] on select "-- Event Payment Plan Event Venue Rental due in full Additional Services, in fu…" at bounding box center [547, 383] width 465 height 36
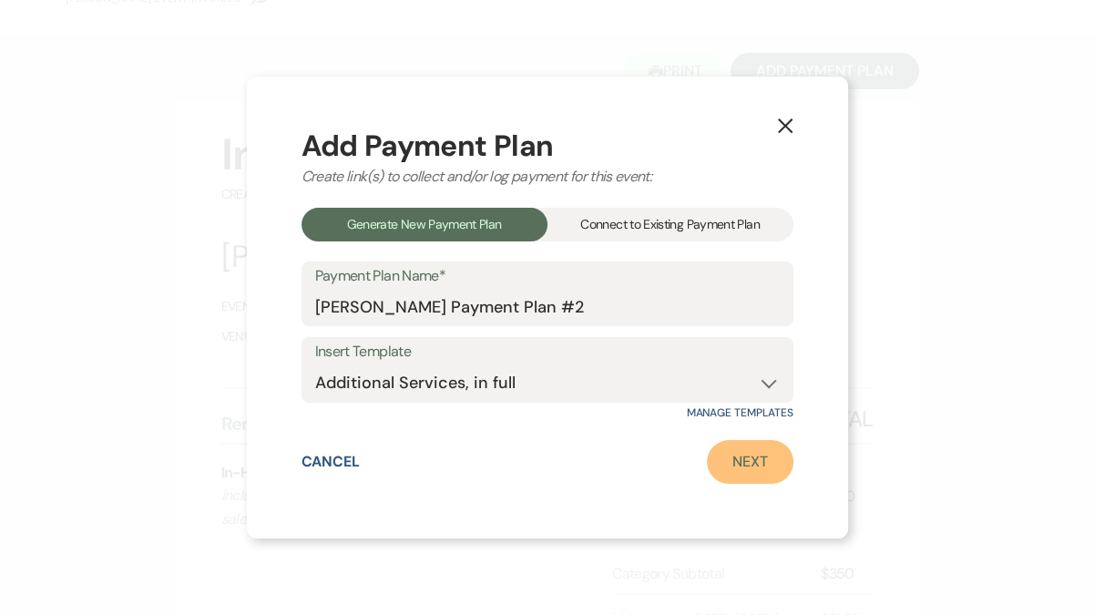
click at [759, 461] on link "Next" at bounding box center [750, 462] width 87 height 44
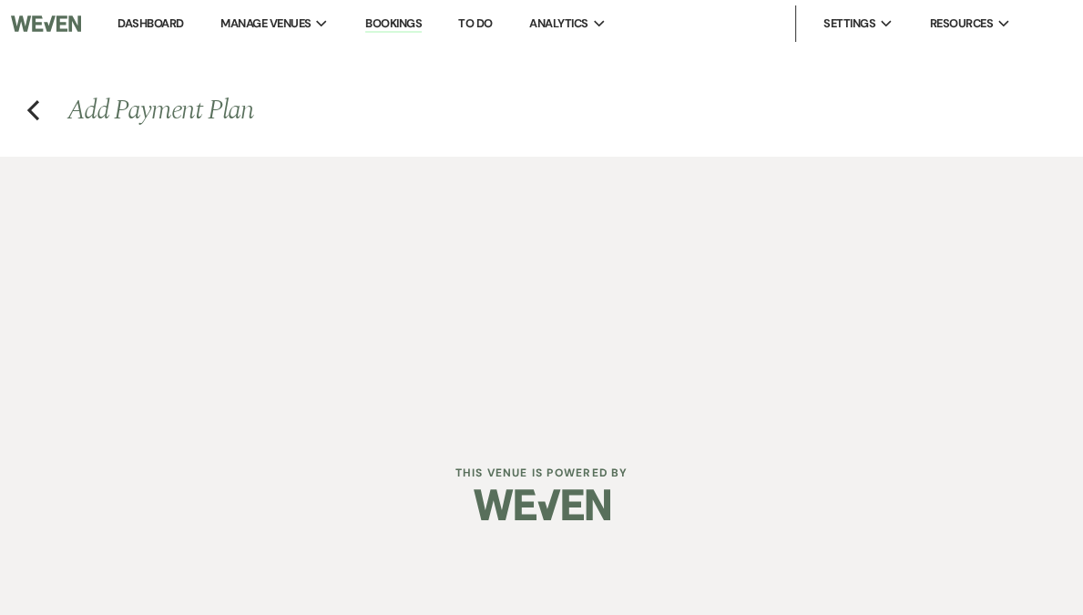
select select "28564"
select select "2"
select select "percentage"
select select "true"
select select "client"
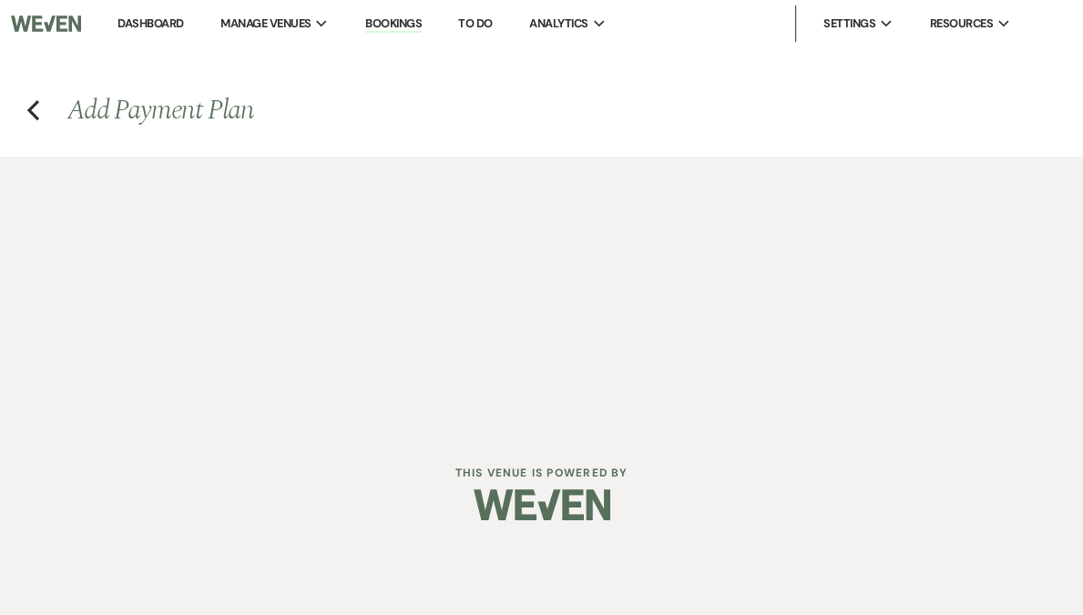
select select "weeks"
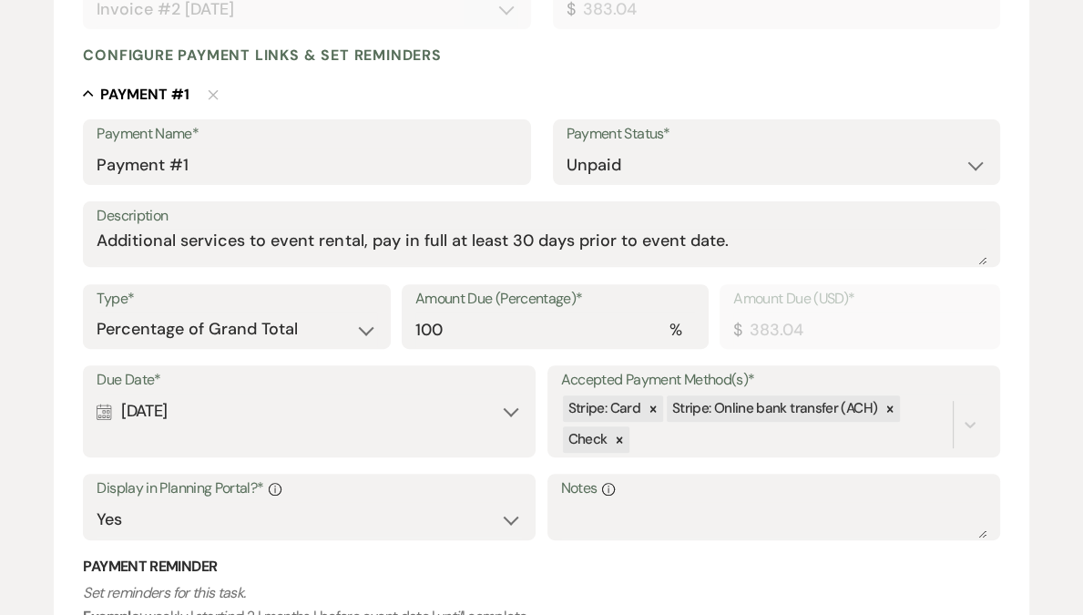
scroll to position [548, 0]
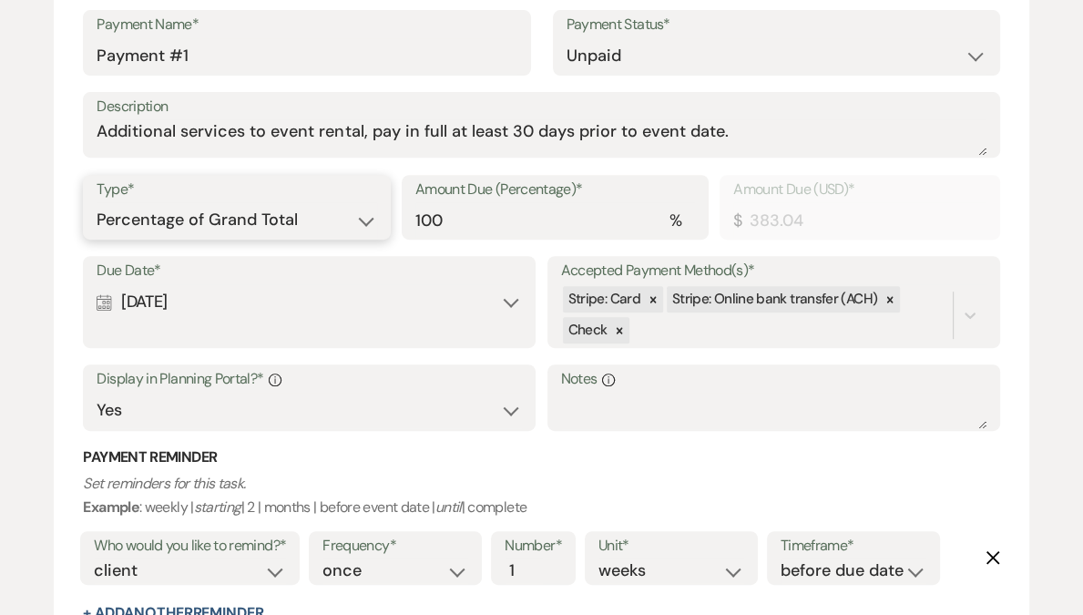
click at [288, 224] on select "Dollar Amount Percentage of Grand Total" at bounding box center [237, 220] width 280 height 36
select select "flat"
click at [97, 202] on select "Dollar Amount Percentage of Grand Total" at bounding box center [237, 220] width 280 height 36
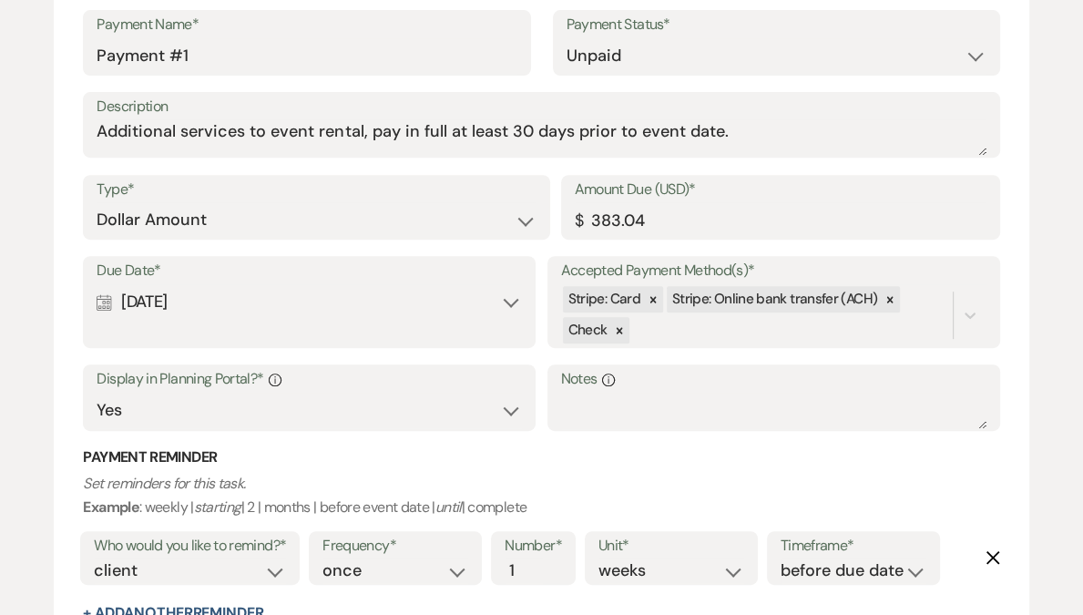
click at [205, 304] on div "Calendar Aug 22, 2025 Expand" at bounding box center [309, 302] width 425 height 36
select select "day"
select select "beforeEventDate"
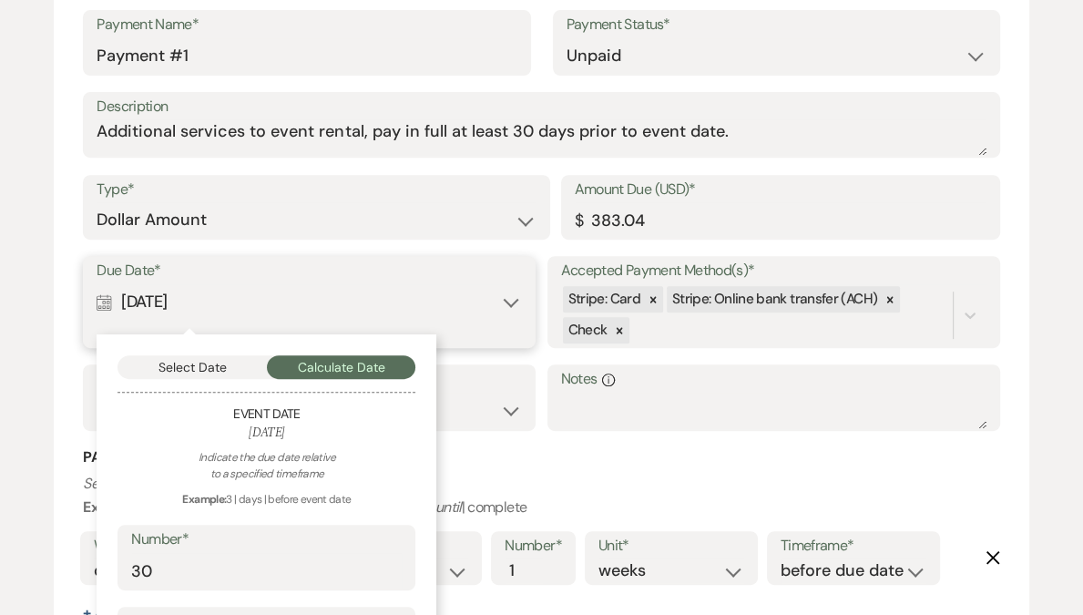
click at [235, 366] on button "Select Date" at bounding box center [192, 367] width 149 height 24
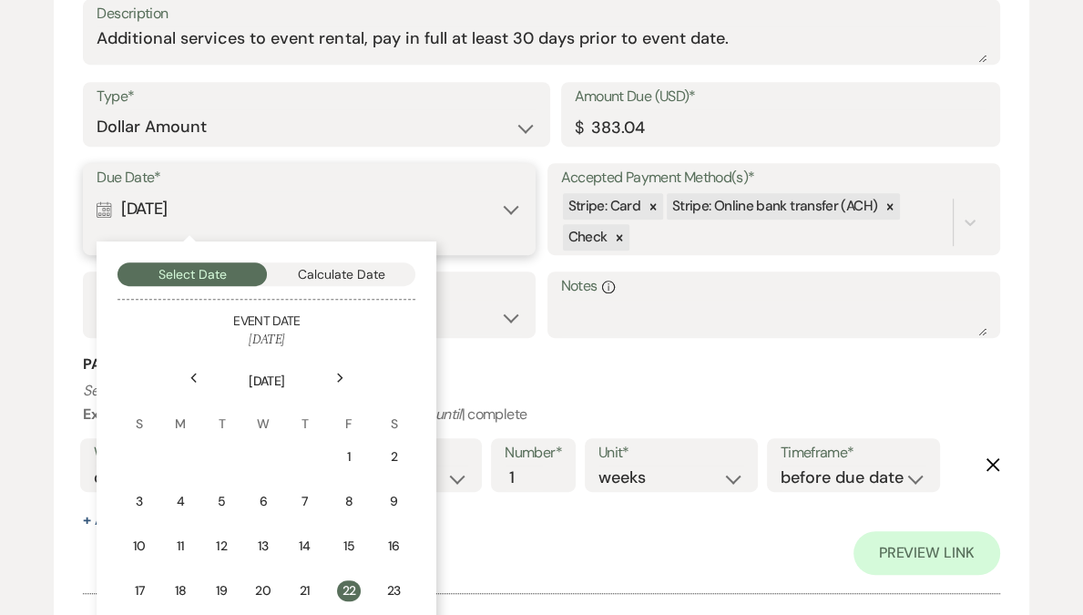
scroll to position [805, 0]
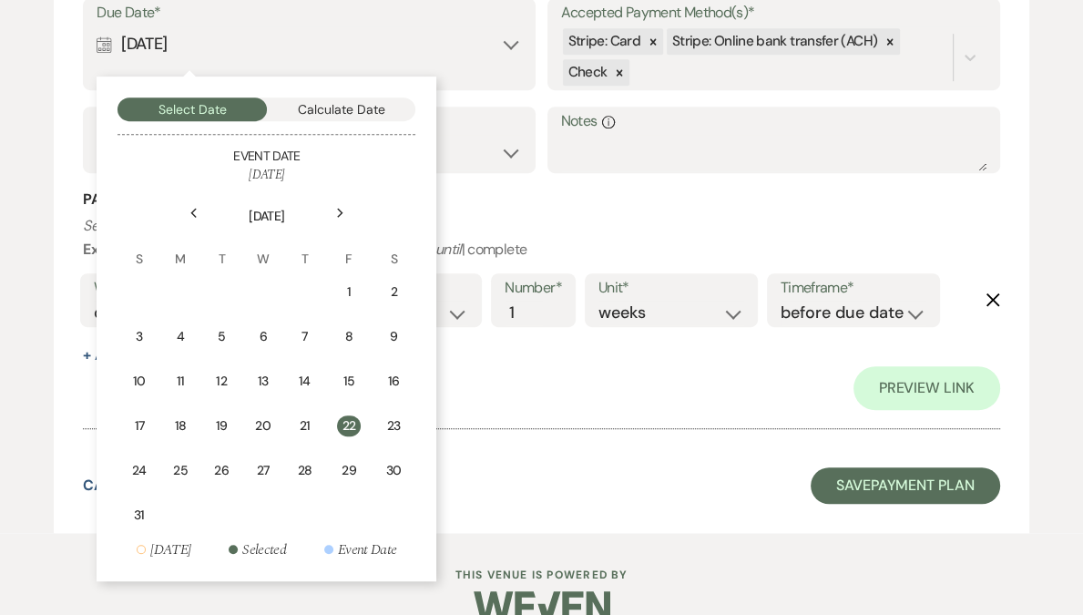
click at [334, 204] on div "Next" at bounding box center [339, 213] width 29 height 29
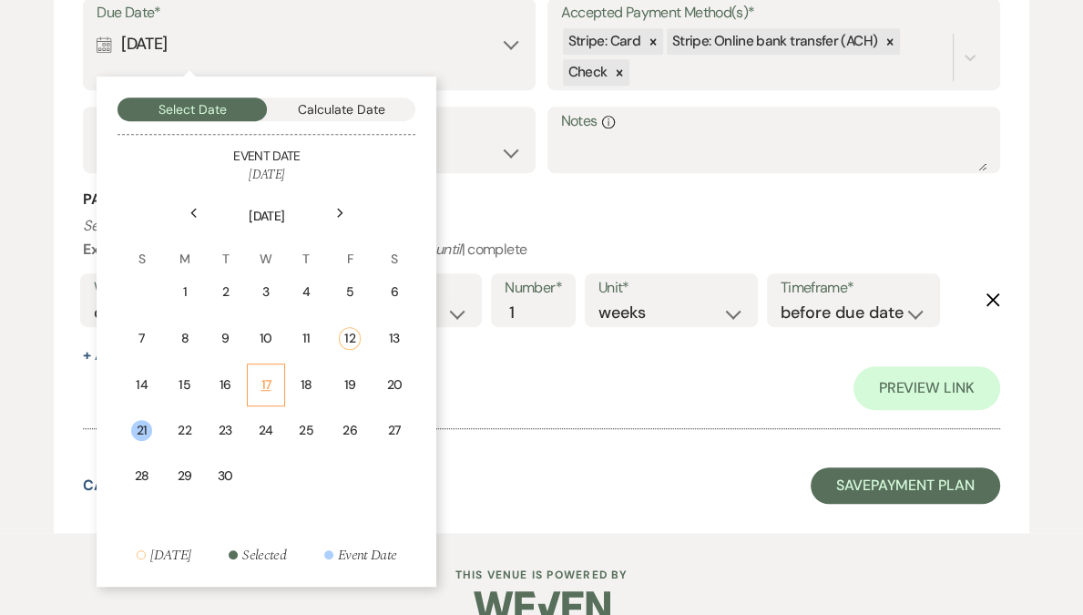
click at [264, 393] on td "17" at bounding box center [266, 385] width 38 height 43
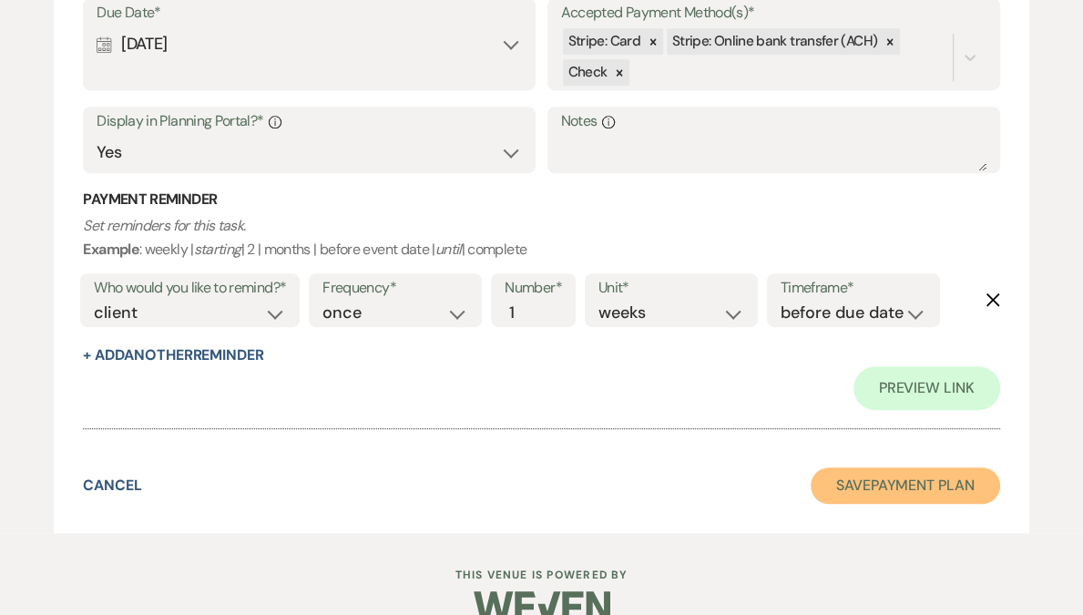
click at [931, 486] on button "Save Payment Plan" at bounding box center [906, 485] width 190 height 36
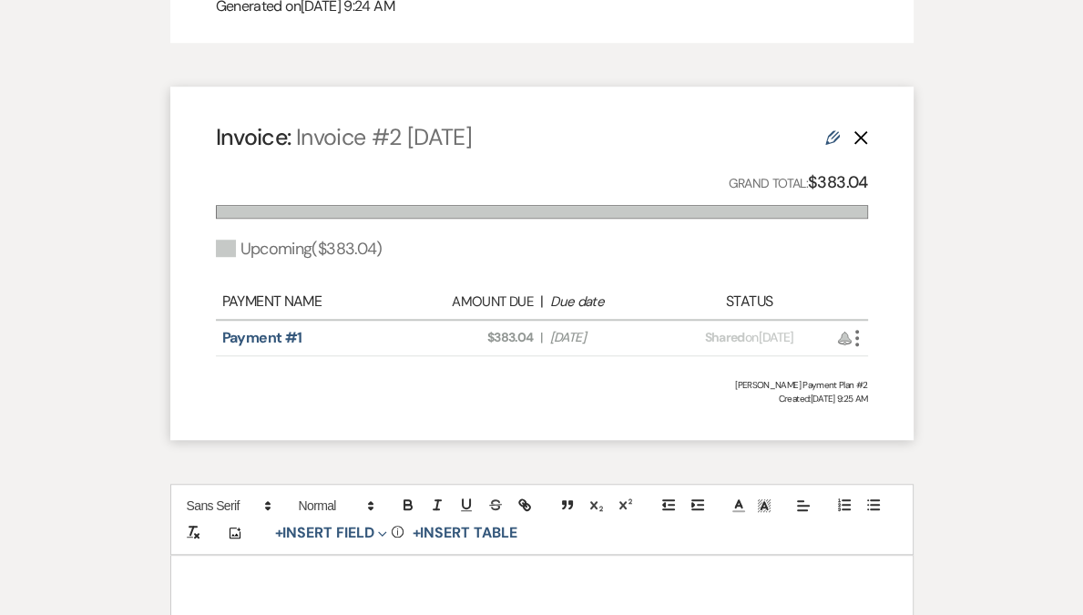
scroll to position [1095, 0]
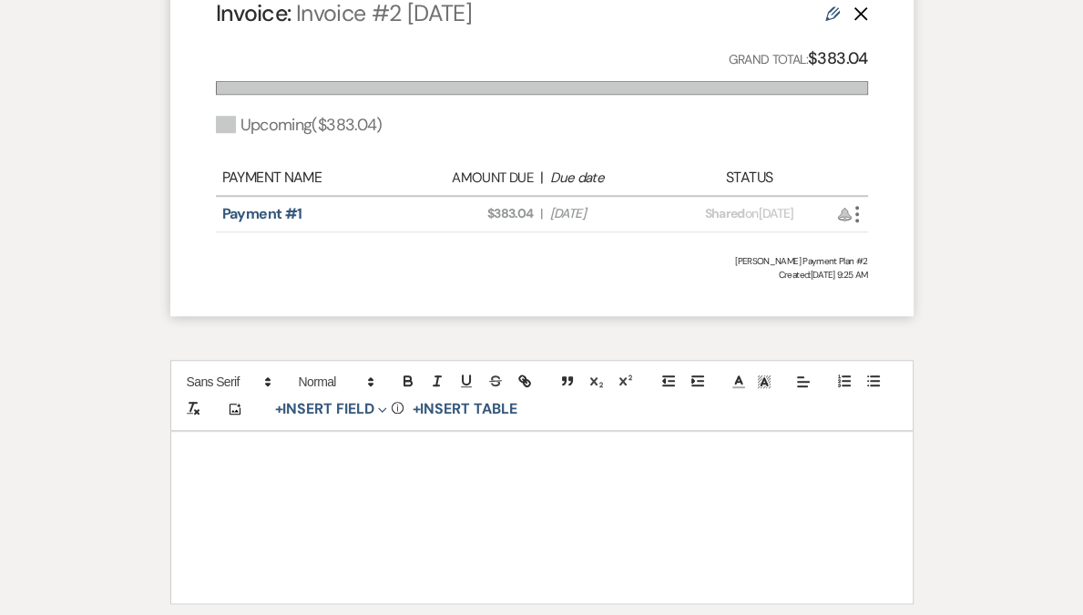
click at [858, 222] on icon "More" at bounding box center [857, 214] width 22 height 22
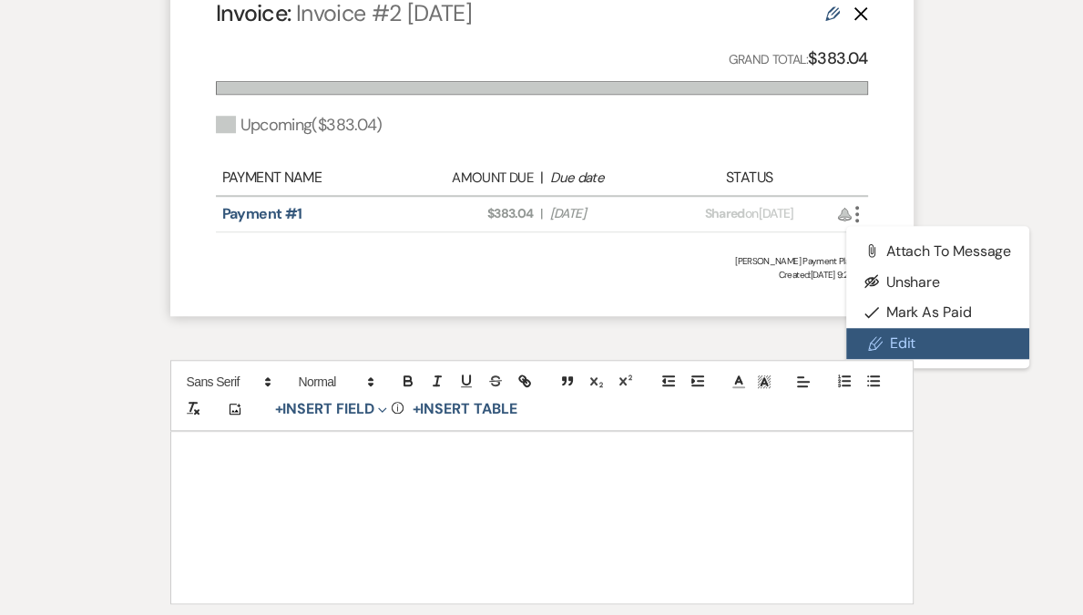
click at [907, 343] on link "Pencil Edit" at bounding box center [938, 343] width 184 height 31
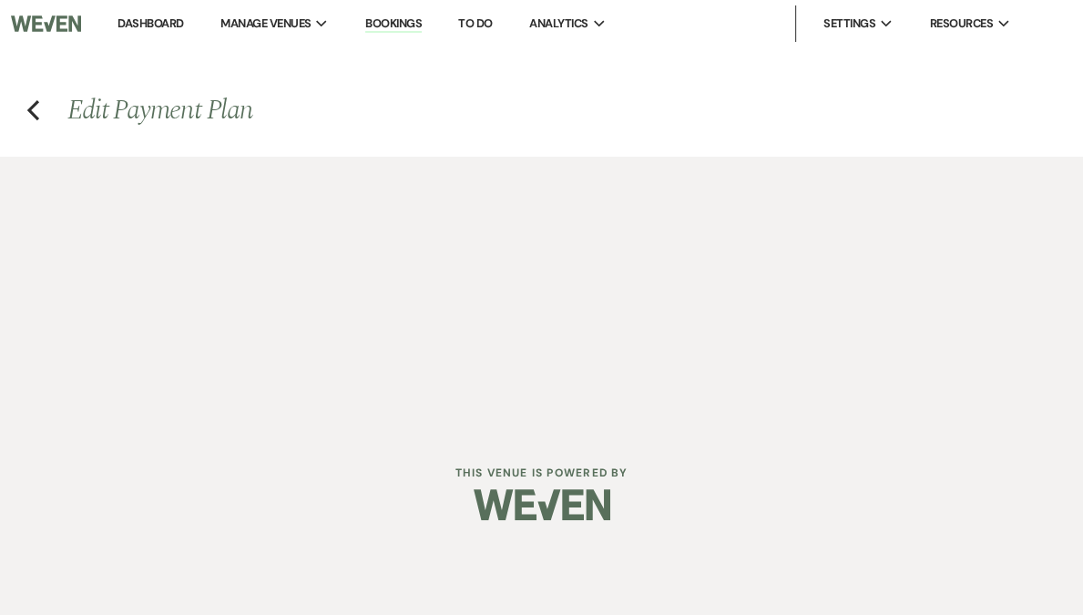
select select "28564"
select select "2"
select select "flat"
select select "true"
select select "client"
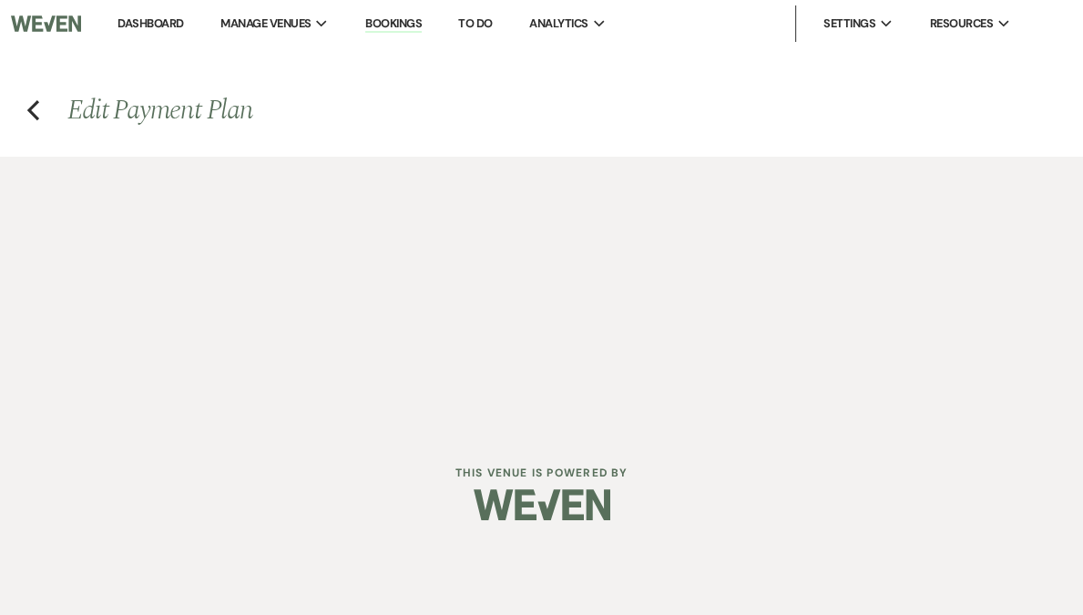
select select "weeks"
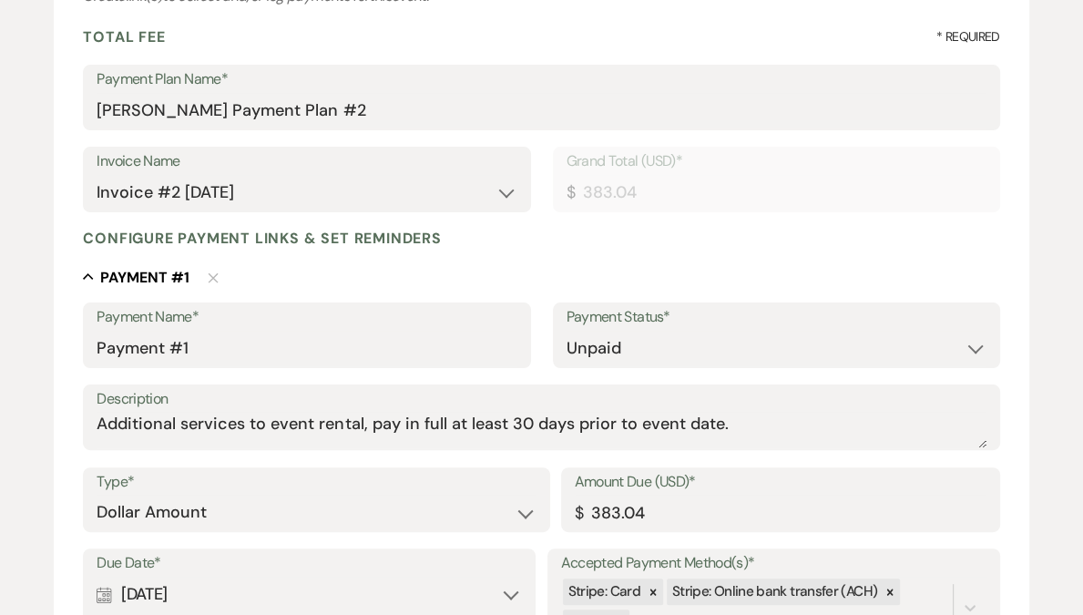
scroll to position [385, 0]
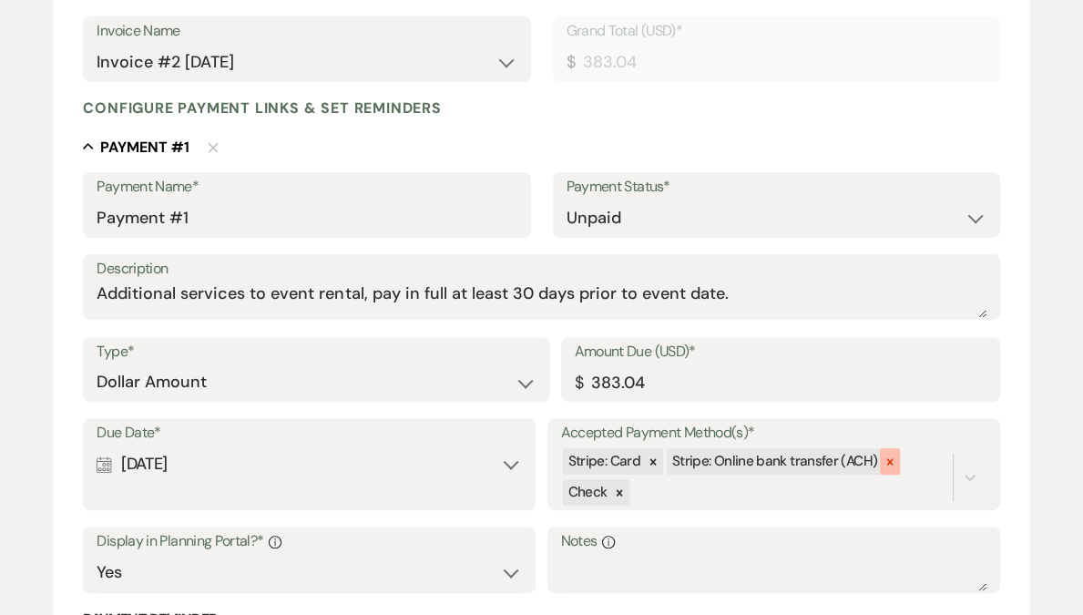
click at [887, 461] on icon at bounding box center [890, 462] width 13 height 13
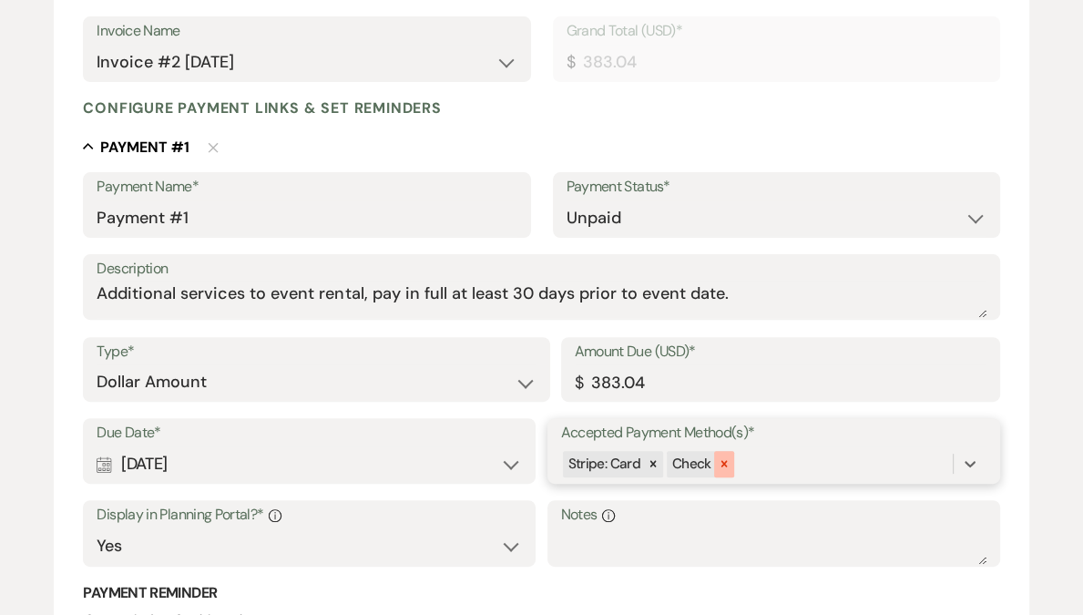
click at [722, 466] on icon at bounding box center [724, 463] width 13 height 13
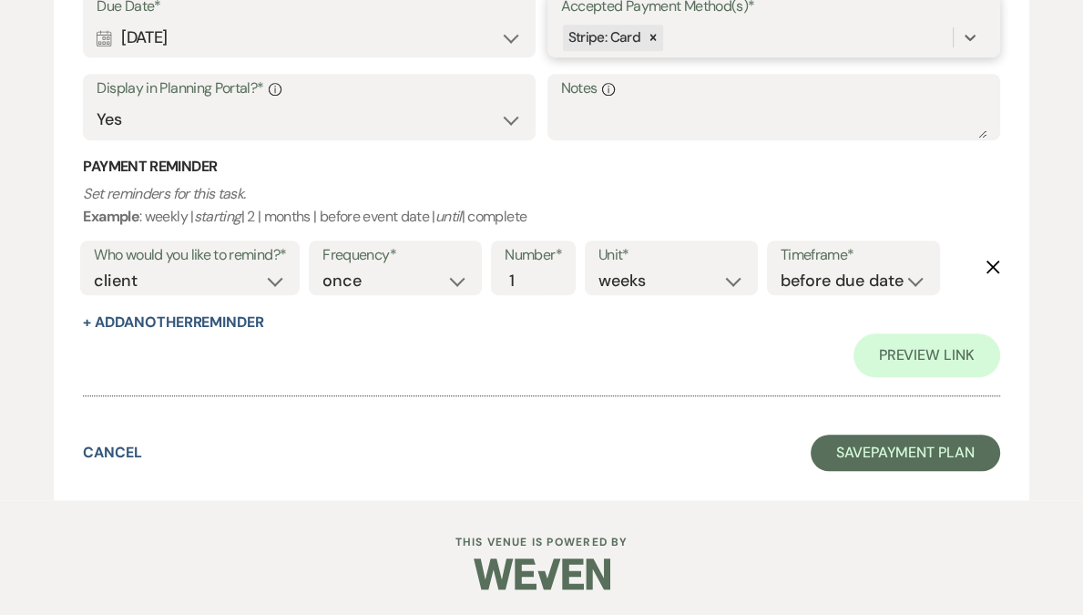
scroll to position [813, 0]
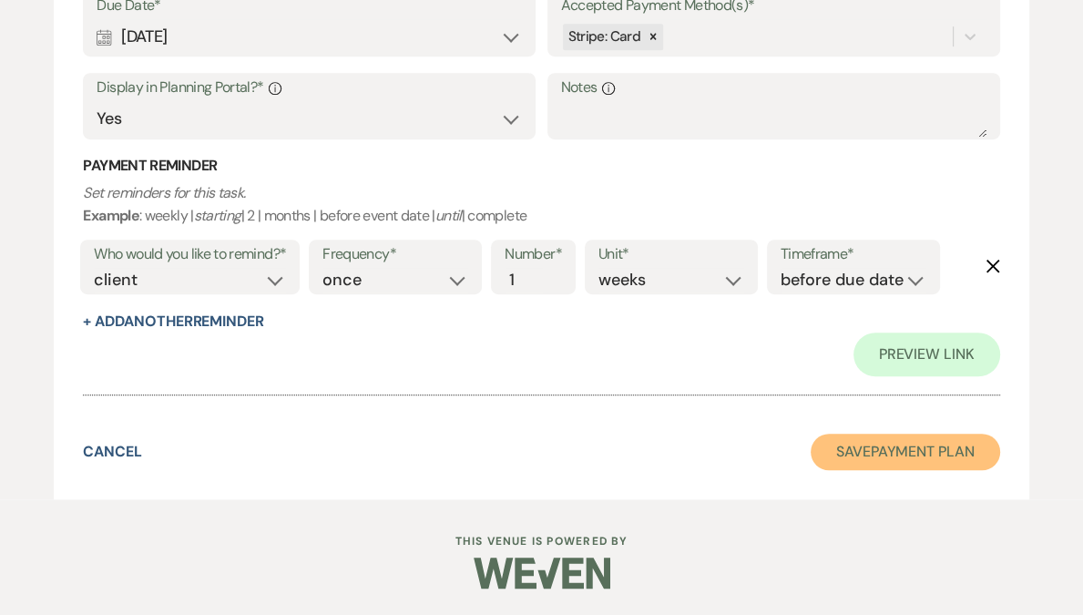
click at [891, 448] on button "Save Payment Plan" at bounding box center [906, 452] width 190 height 36
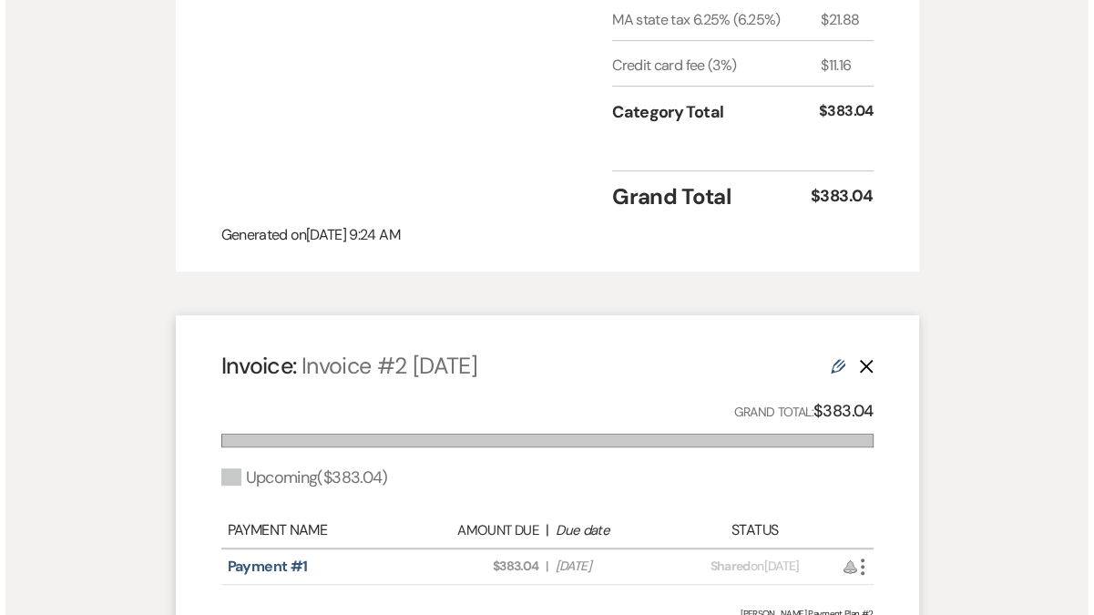
scroll to position [856, 0]
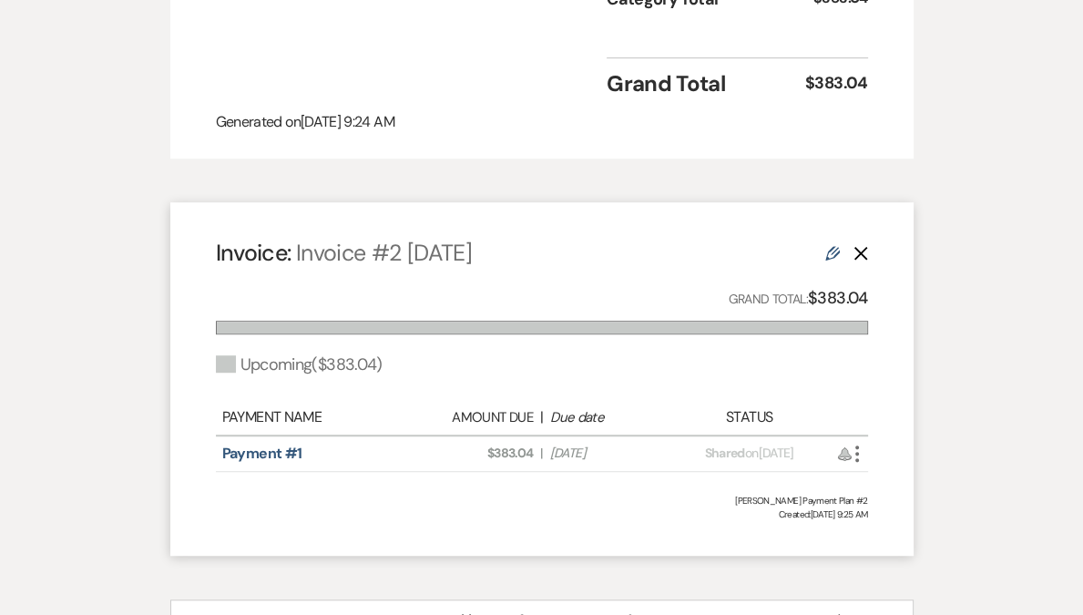
click at [859, 466] on div "Payment #1 Amount Due: $383.04 | Due Date Sep 17, 2025 Payment status: Shared o…" at bounding box center [542, 454] width 652 height 36
click at [856, 461] on use "button" at bounding box center [858, 454] width 4 height 16
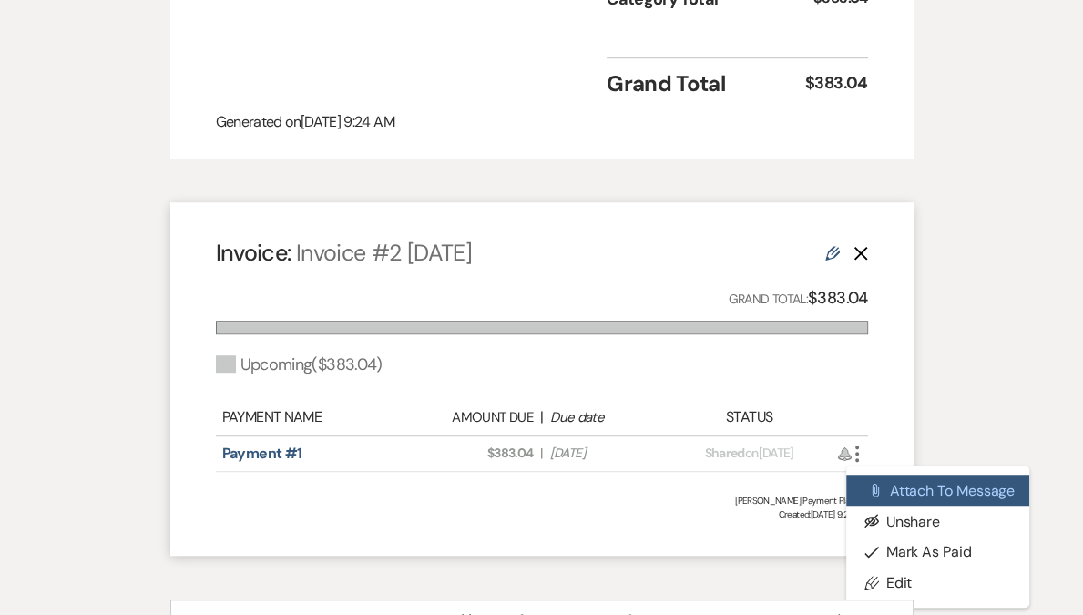
click at [886, 486] on button "Attach File Attach to Message" at bounding box center [938, 490] width 184 height 31
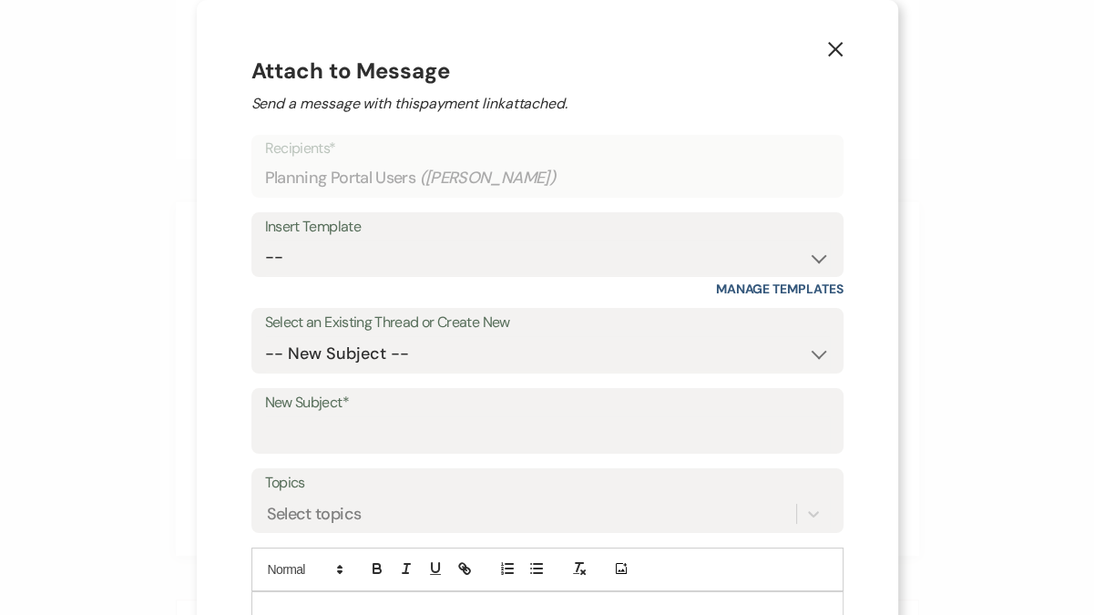
scroll to position [133, 0]
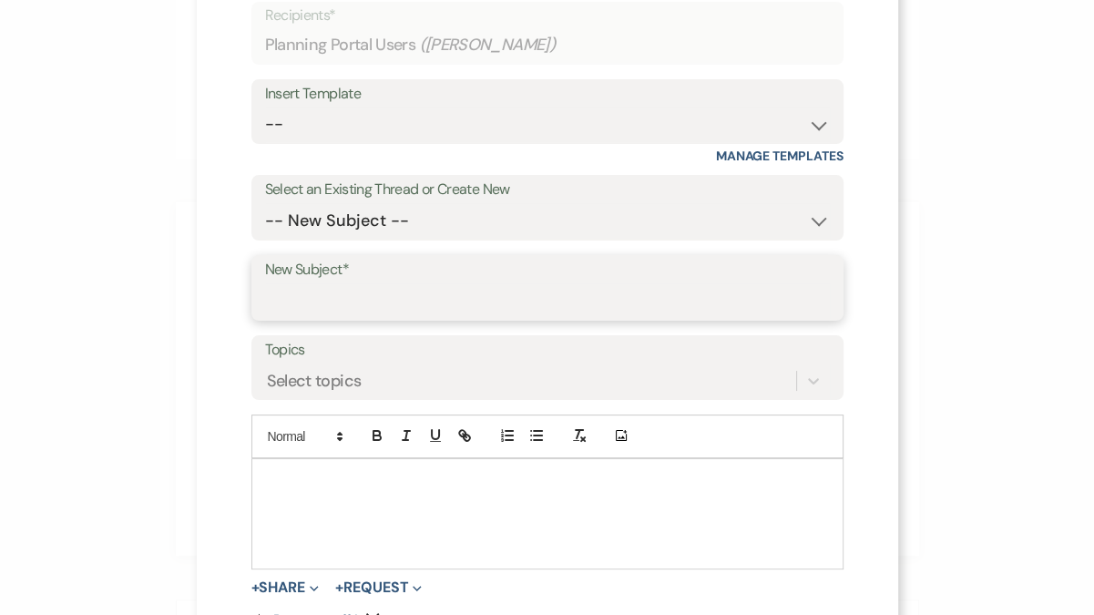
click at [365, 289] on input "New Subject*" at bounding box center [547, 301] width 565 height 36
type input "Inhouse sound system"
click at [347, 482] on p at bounding box center [547, 480] width 563 height 20
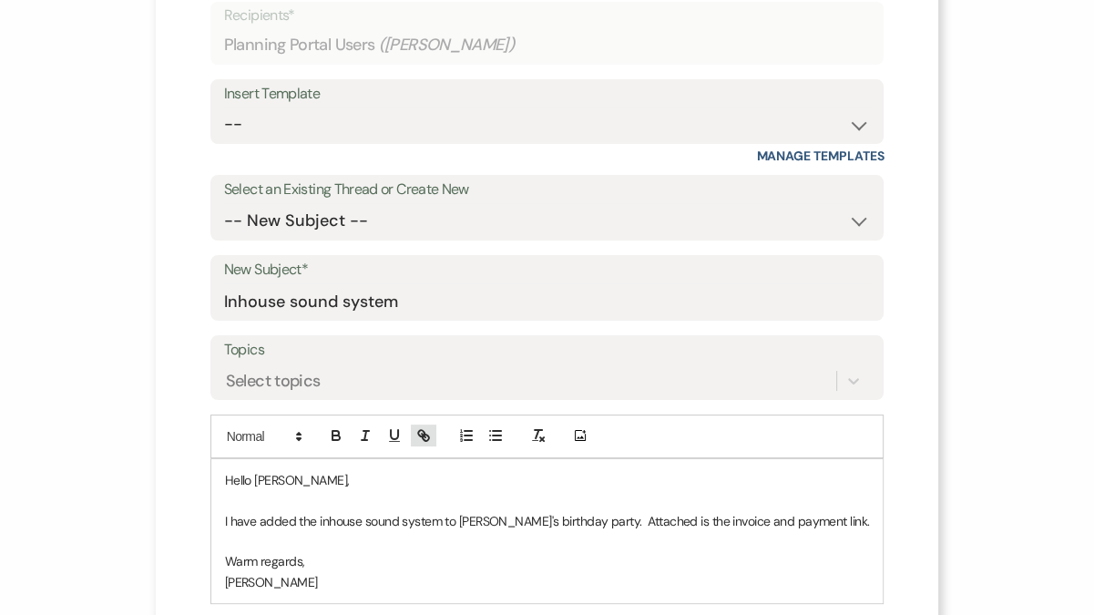
scroll to position [301, 0]
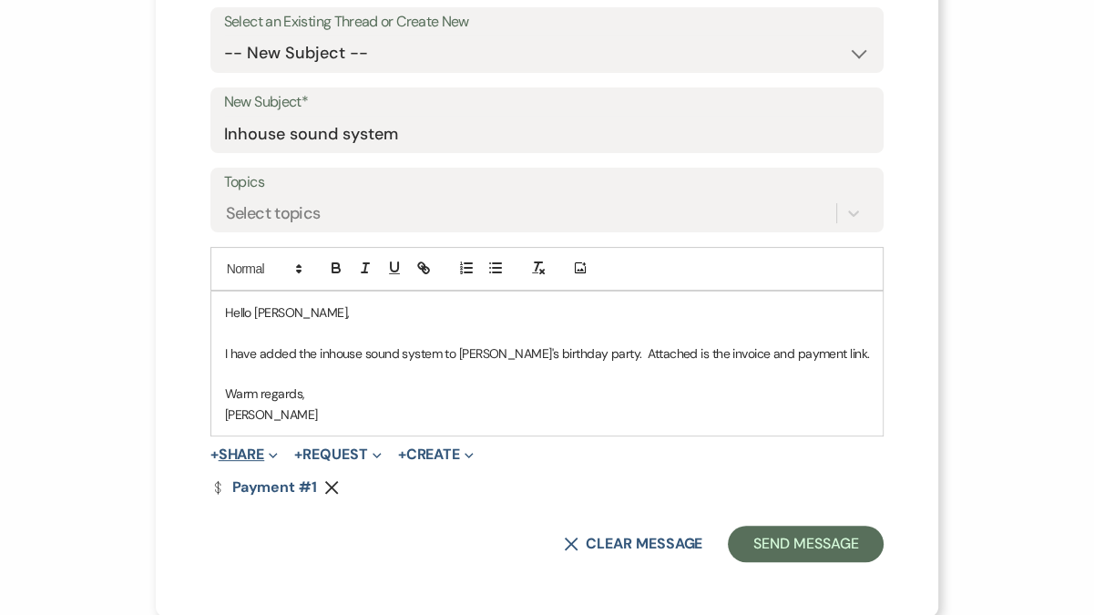
click at [279, 447] on button "+ Share Expand" at bounding box center [244, 454] width 68 height 15
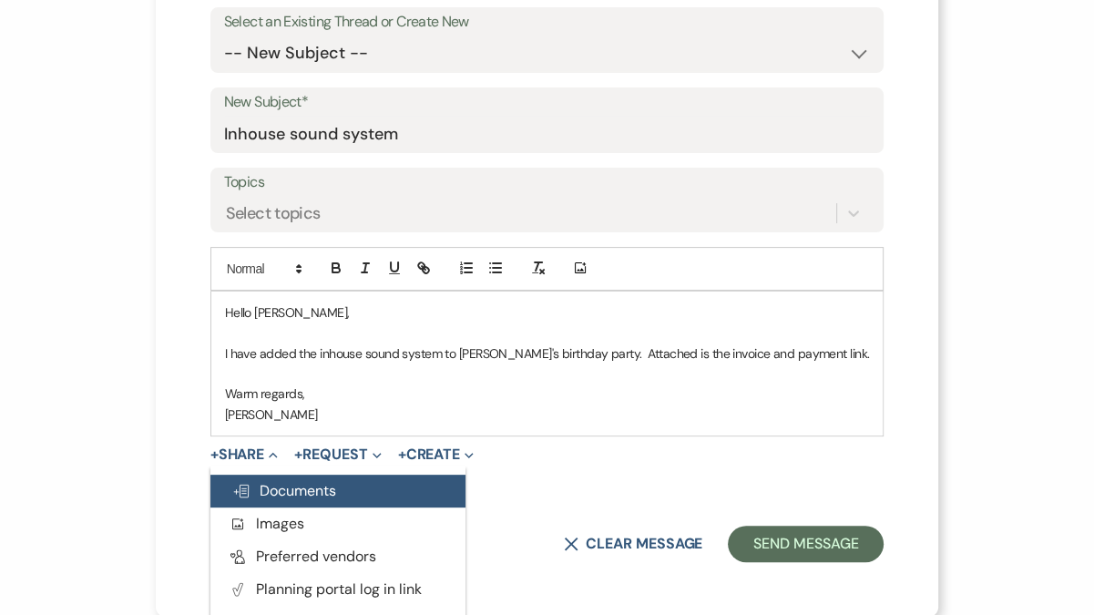
click at [322, 494] on span "Doc Upload Documents" at bounding box center [284, 490] width 104 height 19
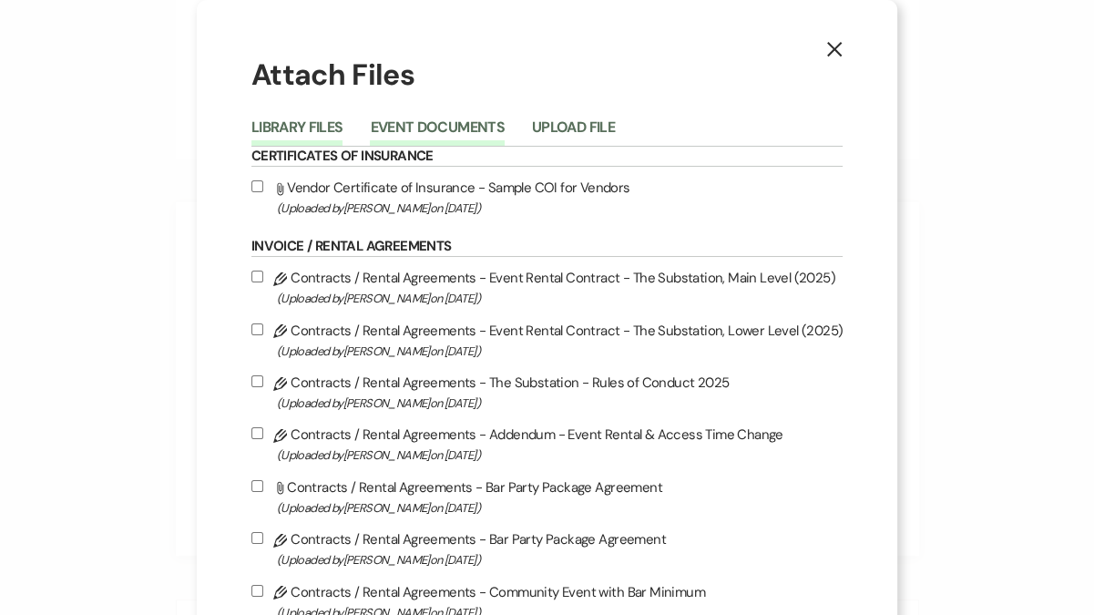
click at [479, 131] on button "Event Documents" at bounding box center [437, 133] width 134 height 26
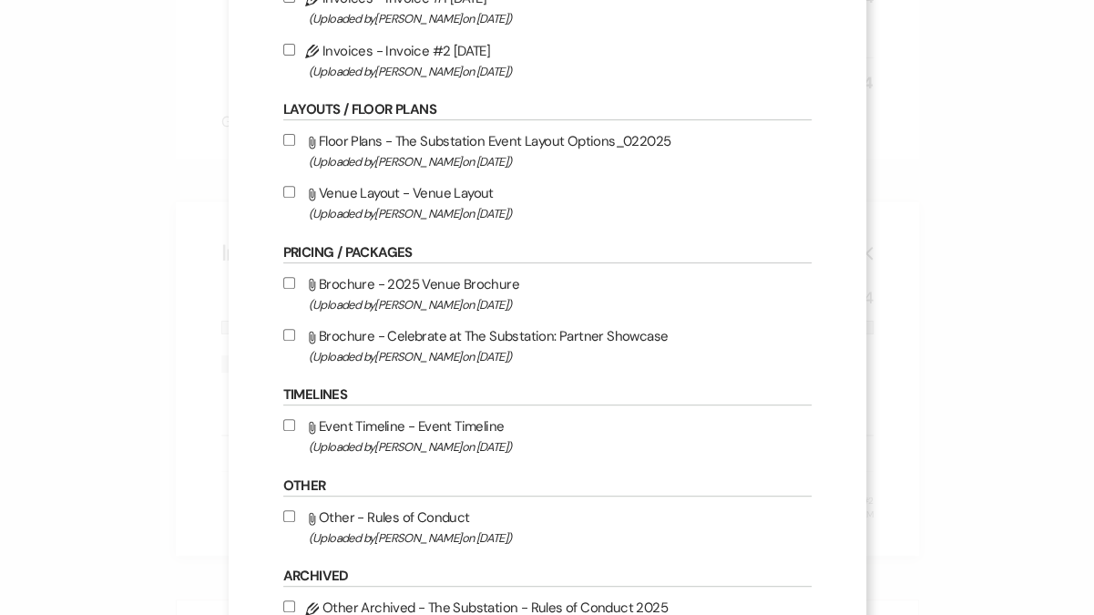
scroll to position [410, 0]
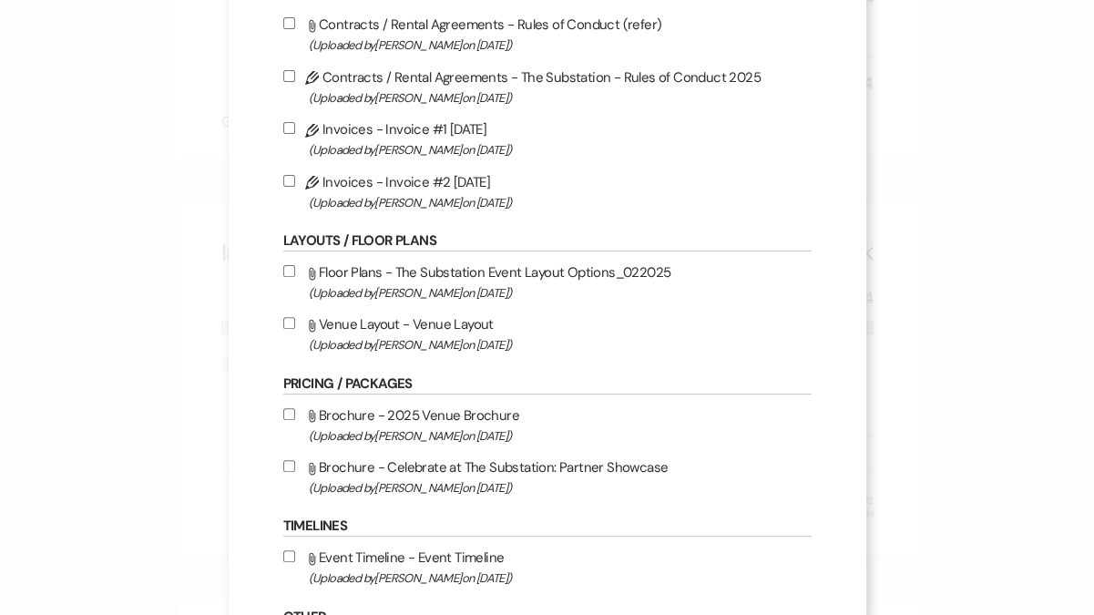
click at [458, 187] on label "Pencil Invoices - Invoice #2 9-12-2025 (Uploaded by Vickie Spiess on Sep 12th, …" at bounding box center [547, 191] width 528 height 43
click at [295, 187] on input "Pencil Invoices - Invoice #2 9-12-2025 (Uploaded by Vickie Spiess on Sep 12th, …" at bounding box center [289, 181] width 12 height 12
checkbox input "true"
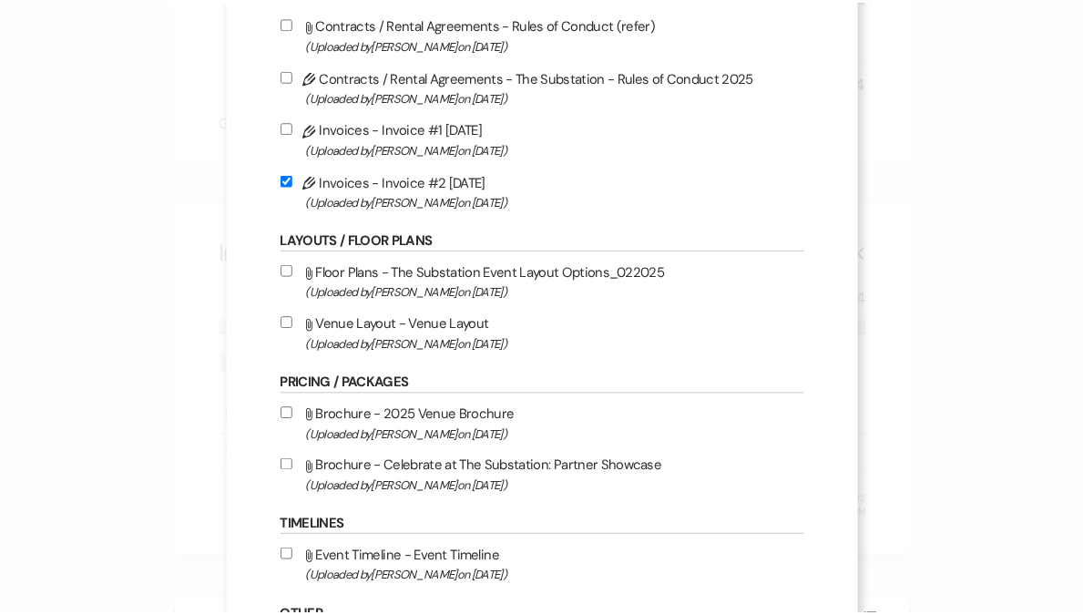
scroll to position [731, 0]
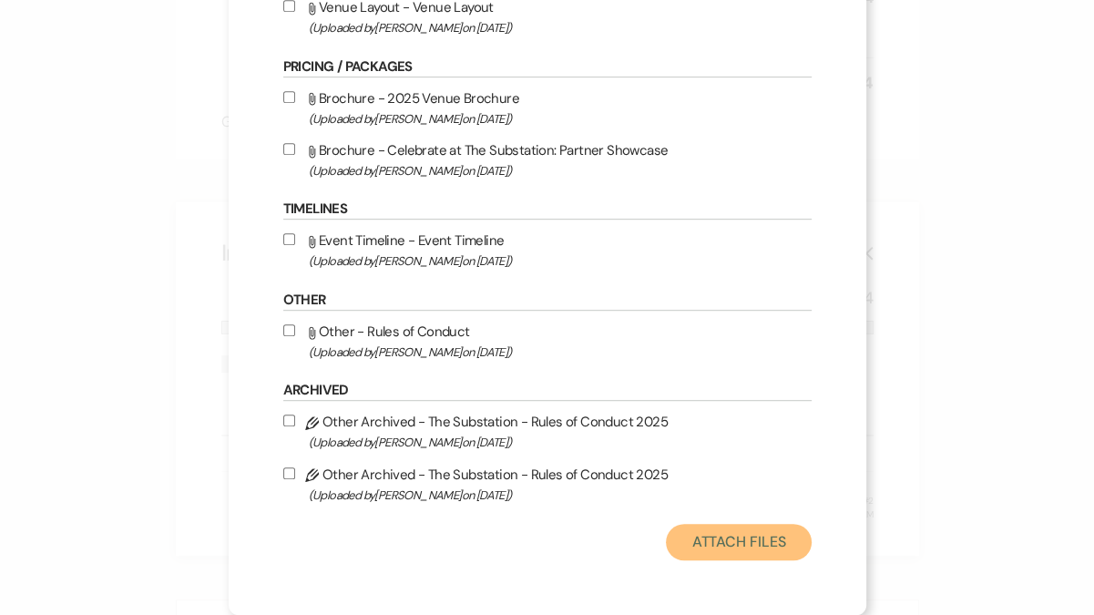
click at [711, 536] on button "Attach Files" at bounding box center [738, 542] width 145 height 36
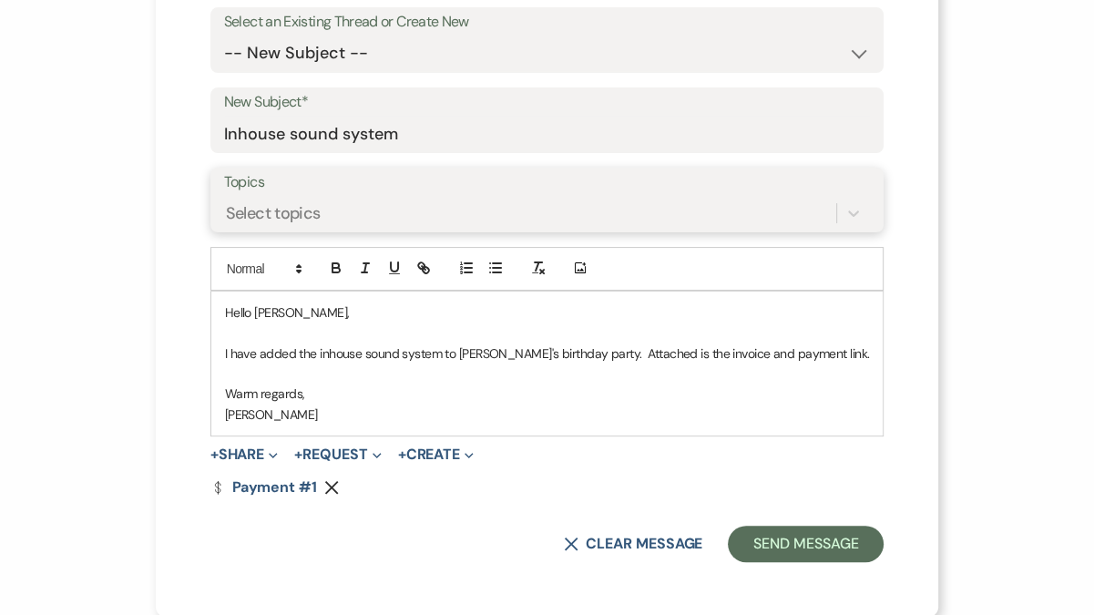
click at [375, 219] on div "Select topics" at bounding box center [530, 213] width 613 height 32
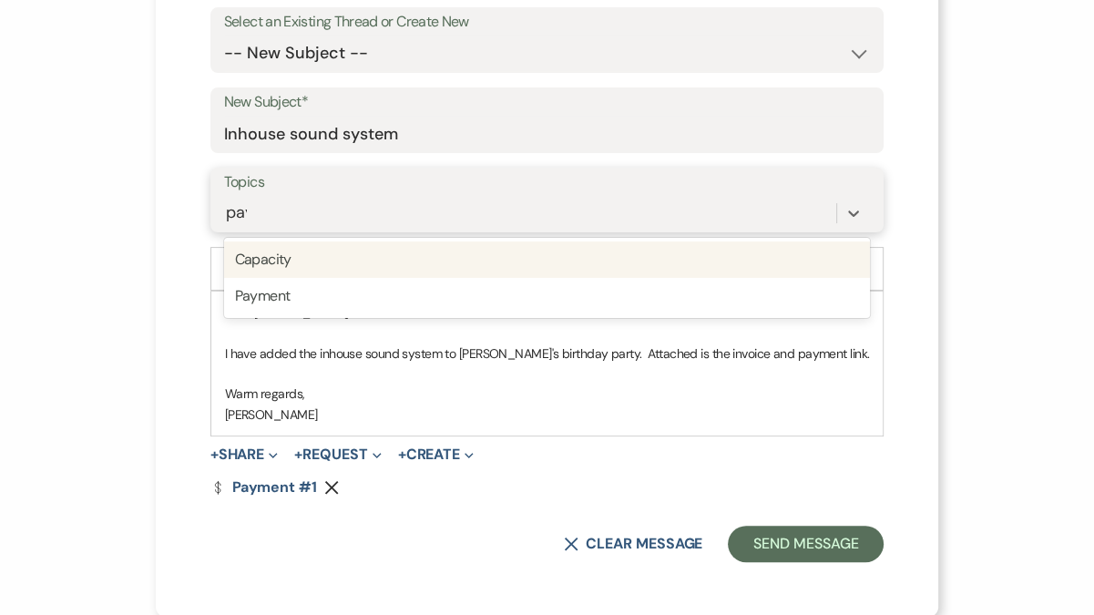
type input "paym"
click at [311, 263] on div "Payment" at bounding box center [547, 259] width 647 height 36
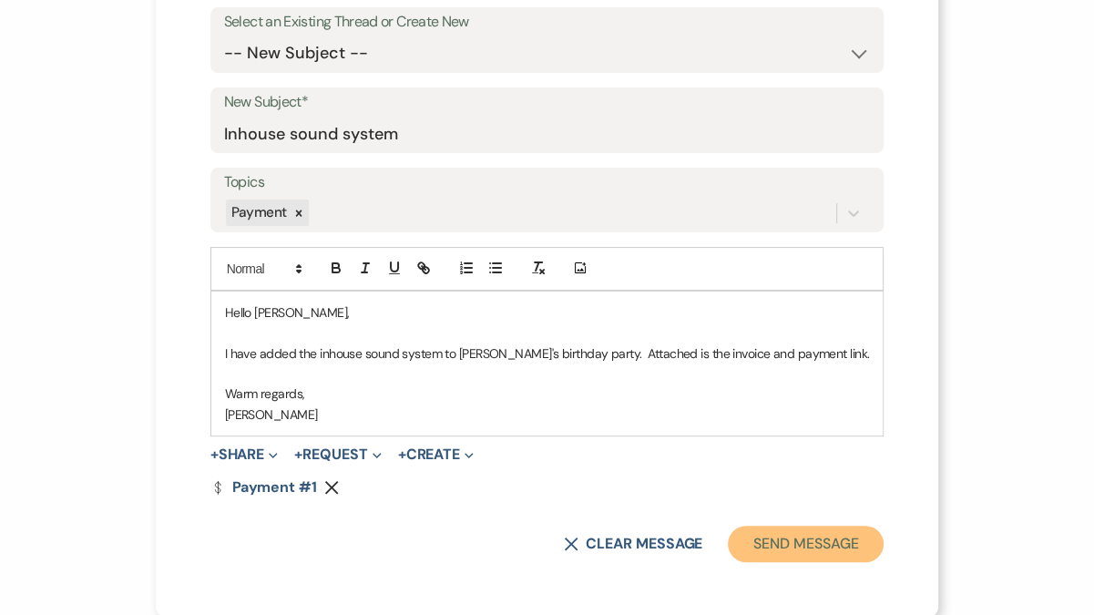
click at [764, 545] on button "Send Message" at bounding box center [806, 544] width 156 height 36
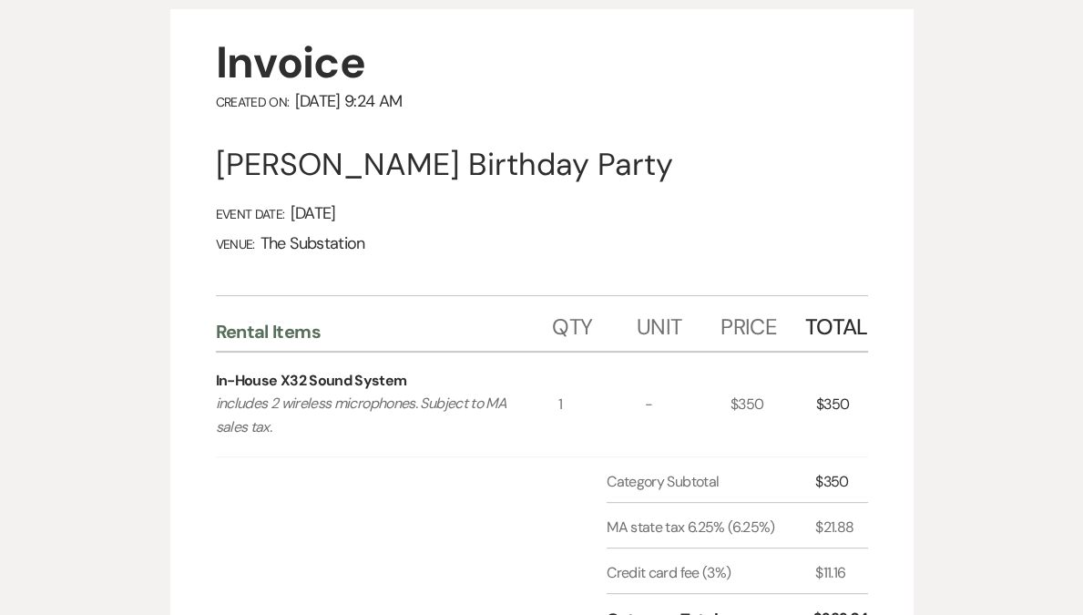
scroll to position [0, 0]
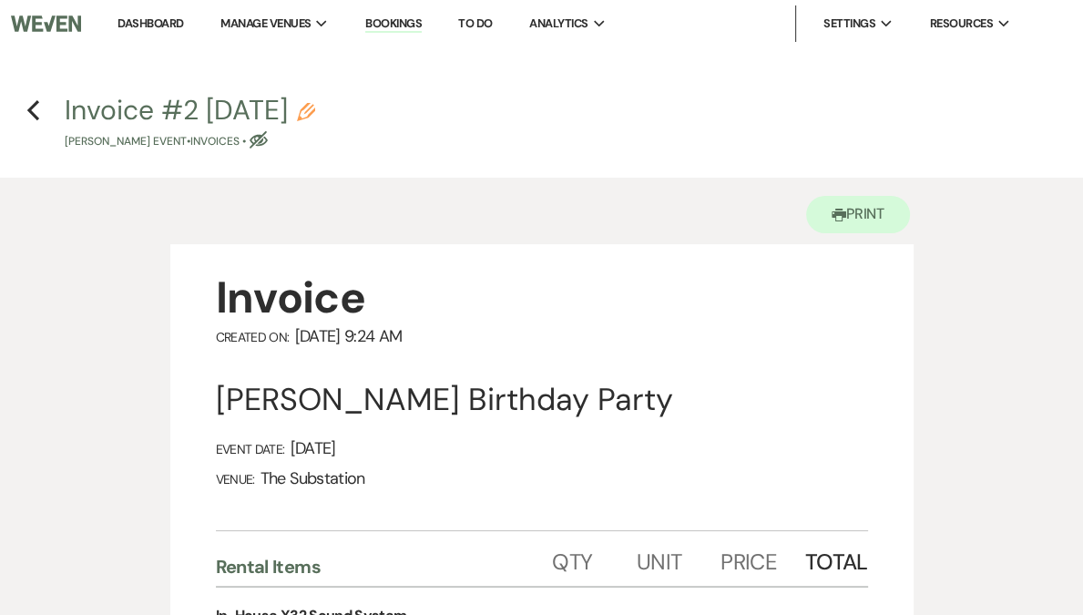
click at [183, 17] on link "Dashboard" at bounding box center [151, 22] width 66 height 15
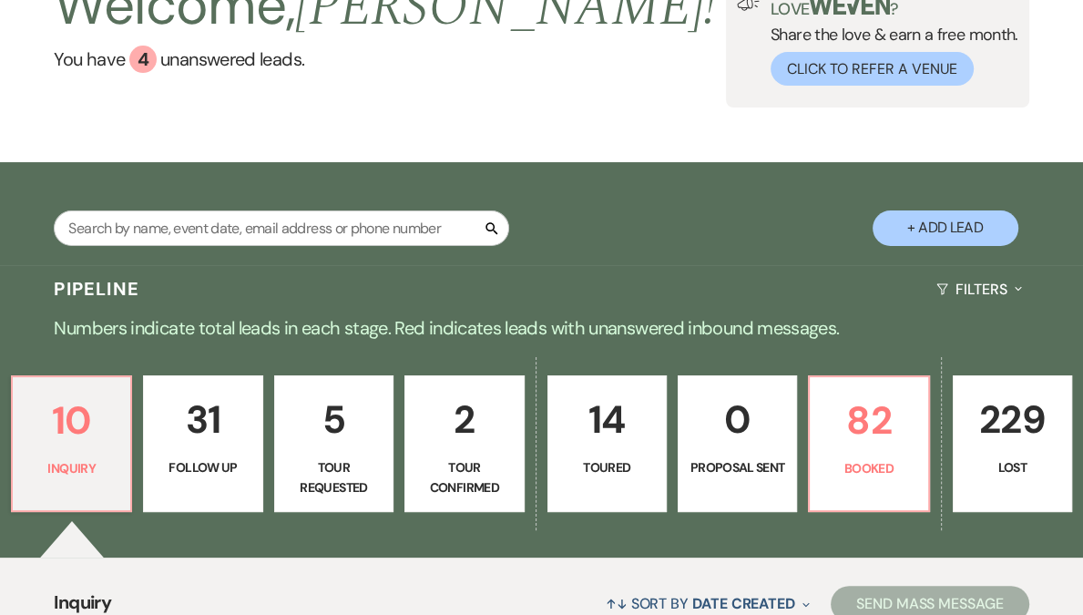
scroll to position [137, 0]
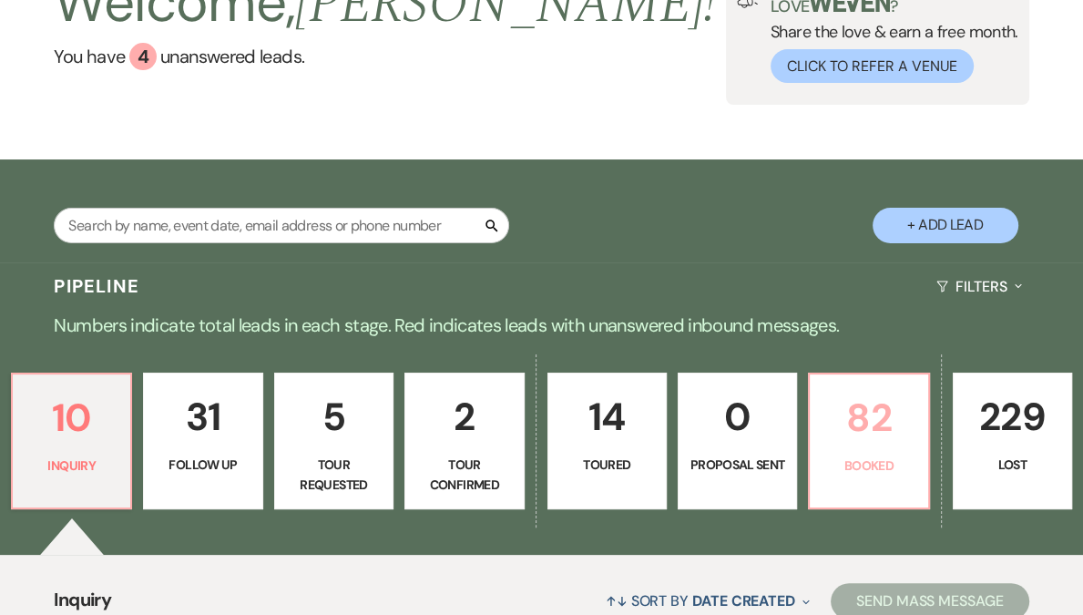
click at [827, 434] on p "82" at bounding box center [869, 417] width 96 height 61
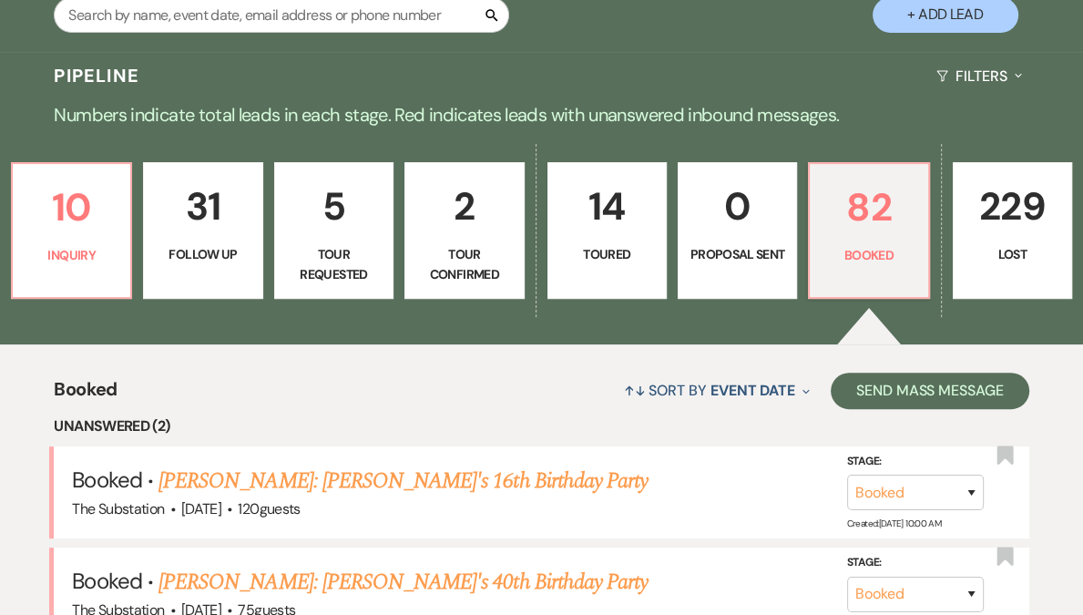
scroll to position [672, 0]
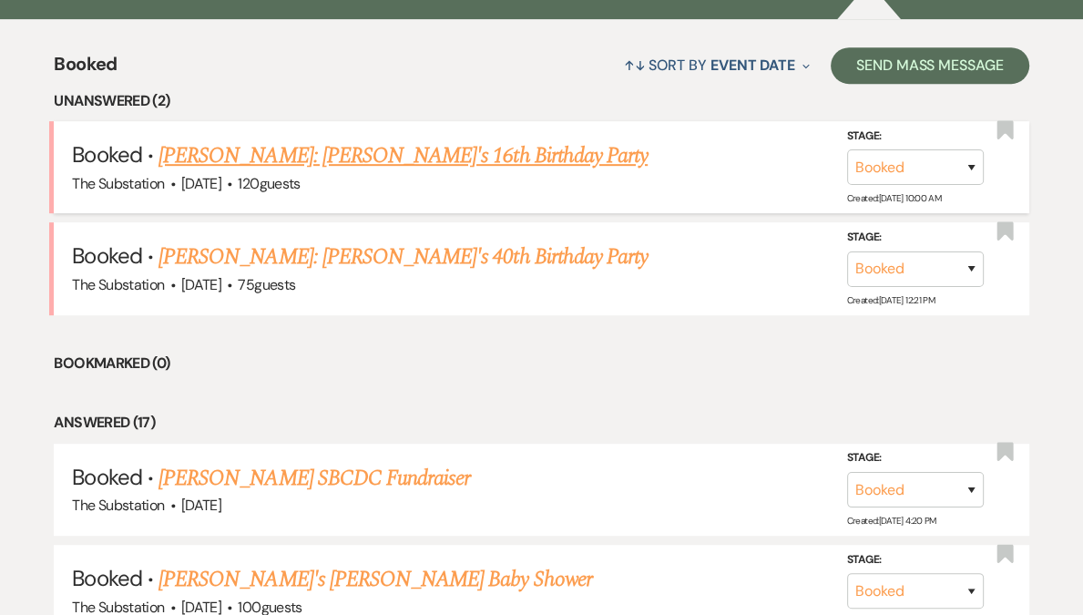
click at [184, 156] on link "[PERSON_NAME]: [PERSON_NAME]'s 16th Birthday Party" at bounding box center [403, 155] width 489 height 33
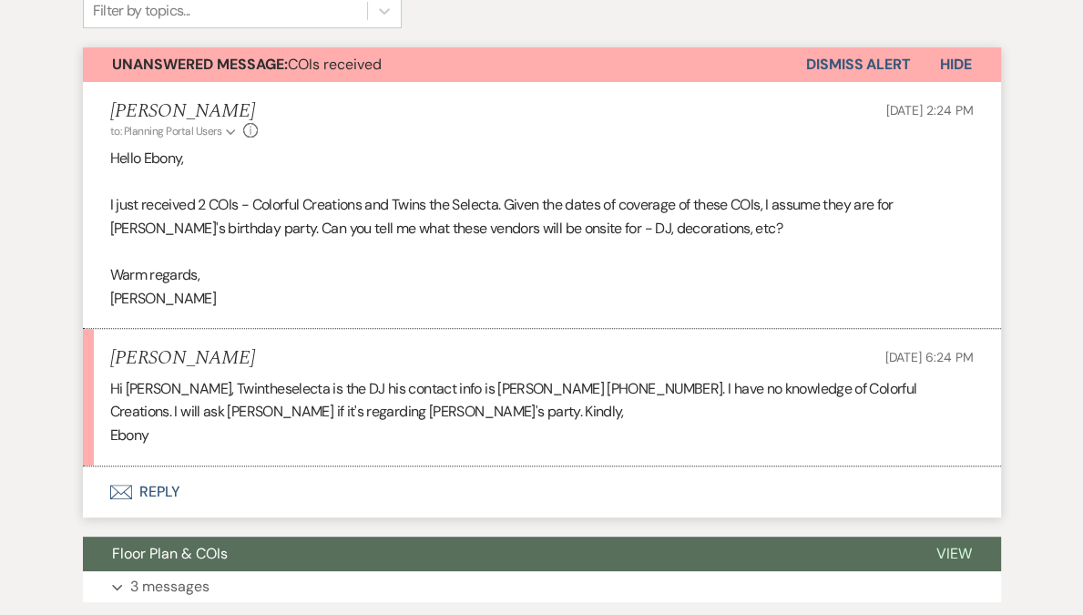
scroll to position [571, 0]
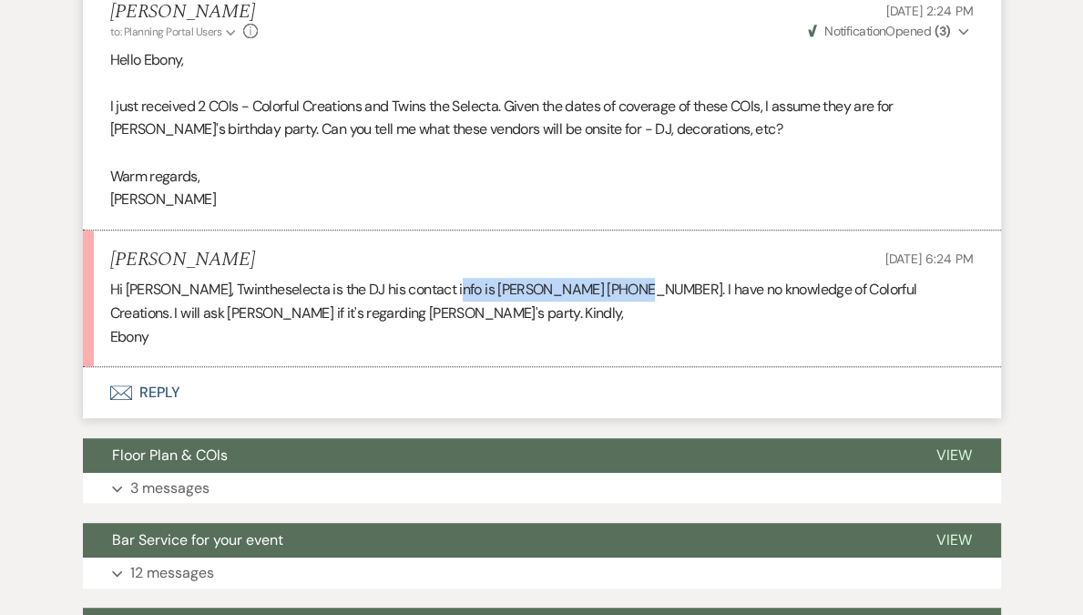
drag, startPoint x: 433, startPoint y: 291, endPoint x: 632, endPoint y: 290, distance: 199.5
click at [632, 290] on p "Hi Vickie, Twintheselecta is the DJ his contact info is Raheem Joseph (857)209-…" at bounding box center [542, 301] width 864 height 46
copy p "Raheem Joseph (857)209-6396"
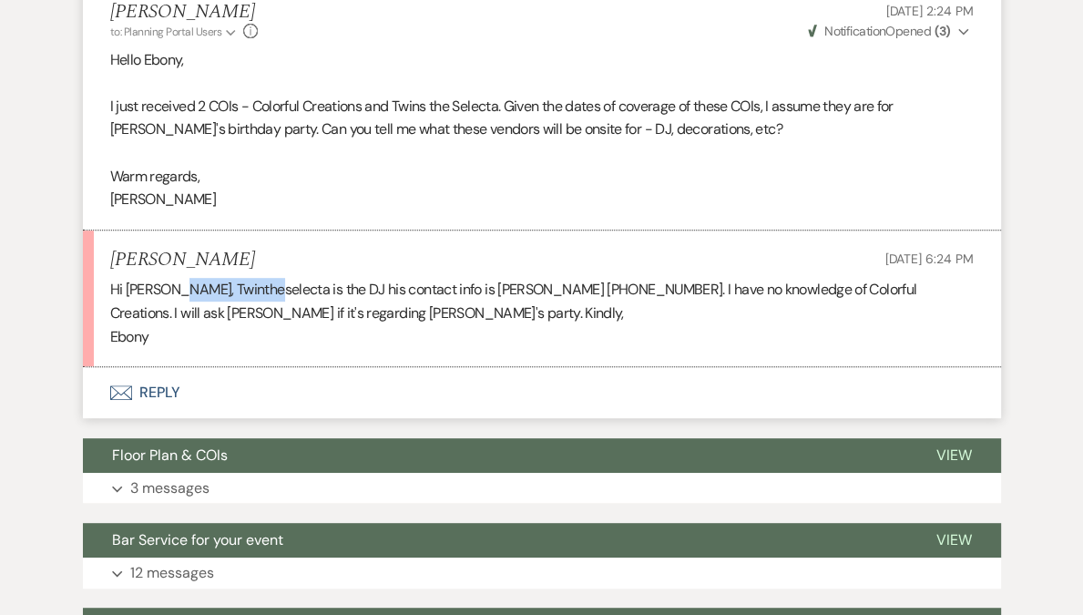
drag, startPoint x: 168, startPoint y: 290, endPoint x: 261, endPoint y: 293, distance: 93.0
click at [261, 293] on p "Hi Vickie, Twintheselecta is the DJ his contact info is Raheem Joseph (857)209-…" at bounding box center [542, 301] width 864 height 46
copy p "Twintheselecta"
click at [508, 298] on p "Hi Vickie, Twintheselecta is the DJ his contact info is Raheem Joseph (857)209-…" at bounding box center [542, 301] width 864 height 46
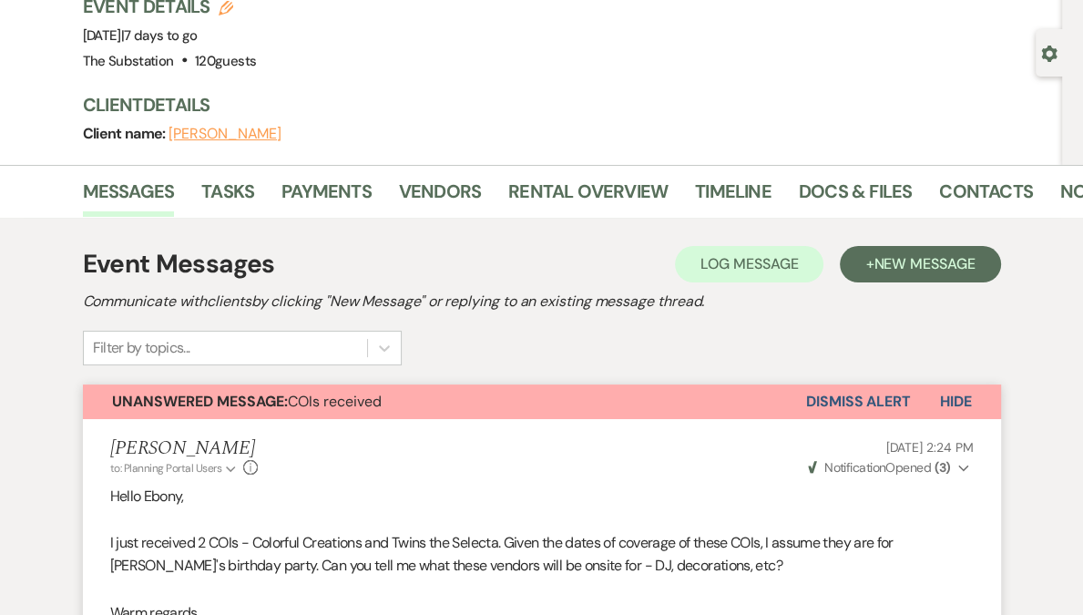
scroll to position [0, 0]
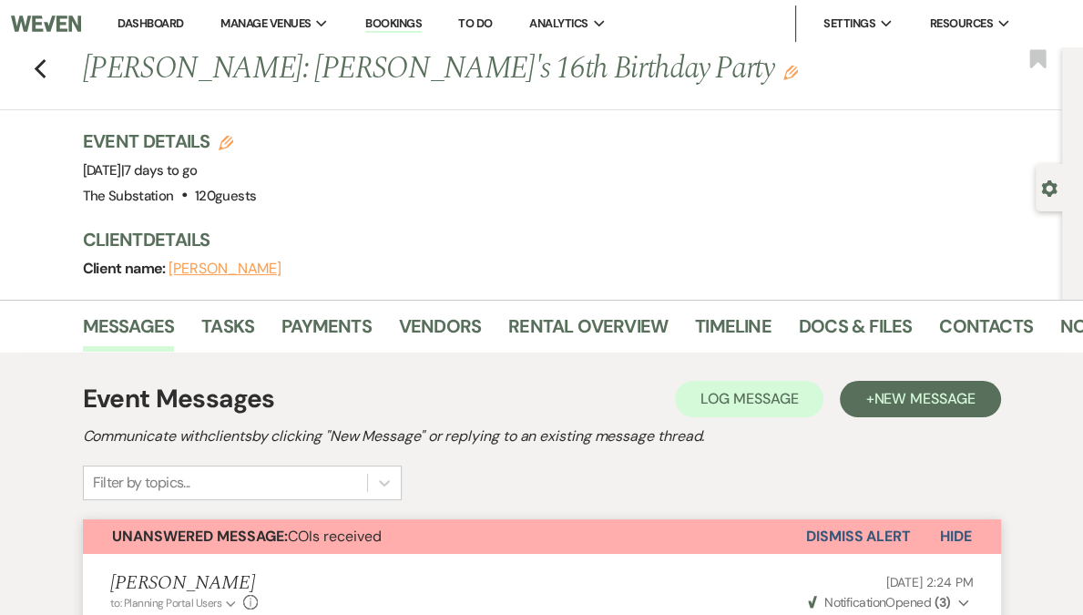
click at [44, 68] on icon "Previous" at bounding box center [41, 69] width 14 height 22
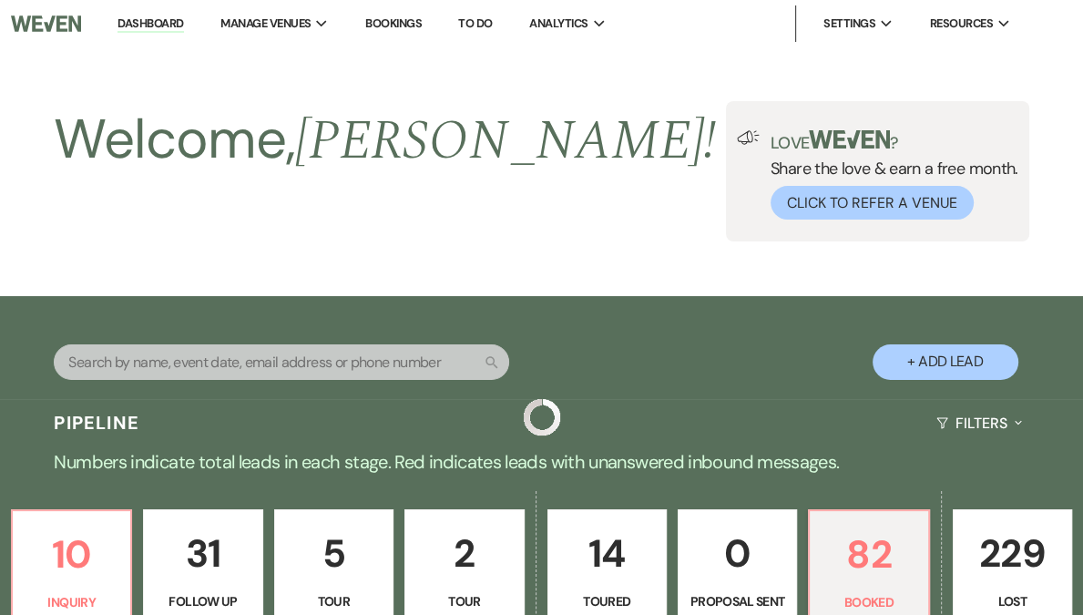
scroll to position [672, 0]
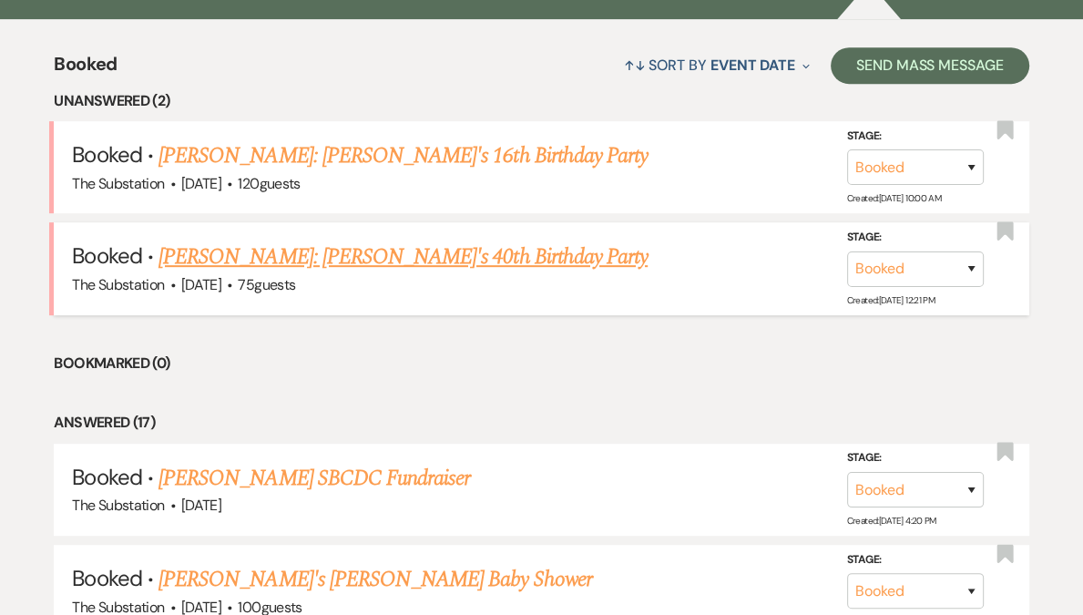
click at [296, 249] on link "[PERSON_NAME]: [PERSON_NAME]'s 40th Birthday Party" at bounding box center [403, 257] width 489 height 33
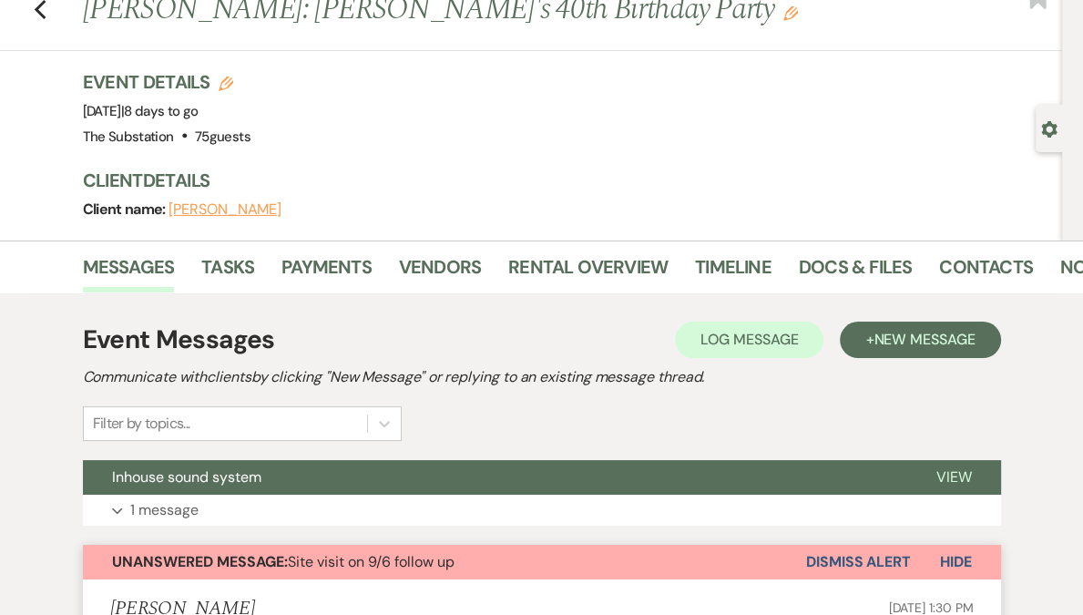
scroll to position [58, 0]
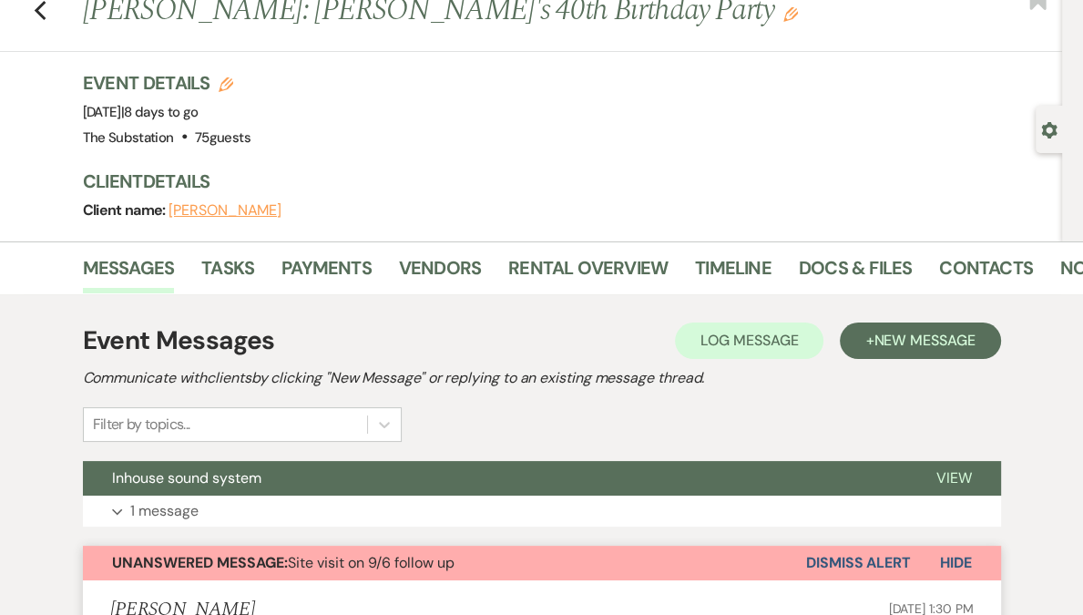
click at [851, 561] on button "Dismiss Alert" at bounding box center [858, 563] width 105 height 35
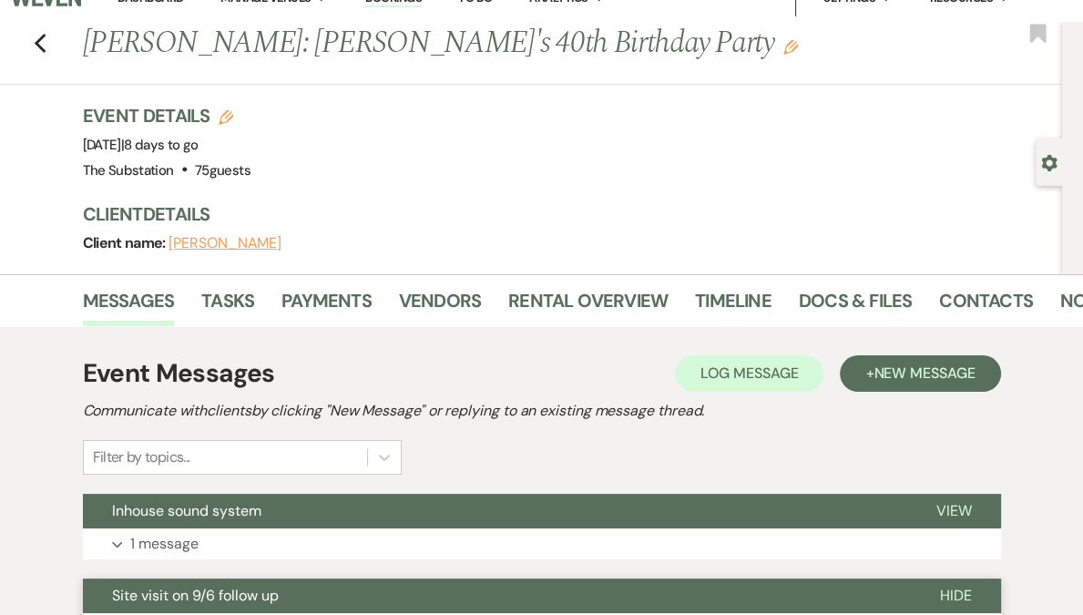
scroll to position [0, 0]
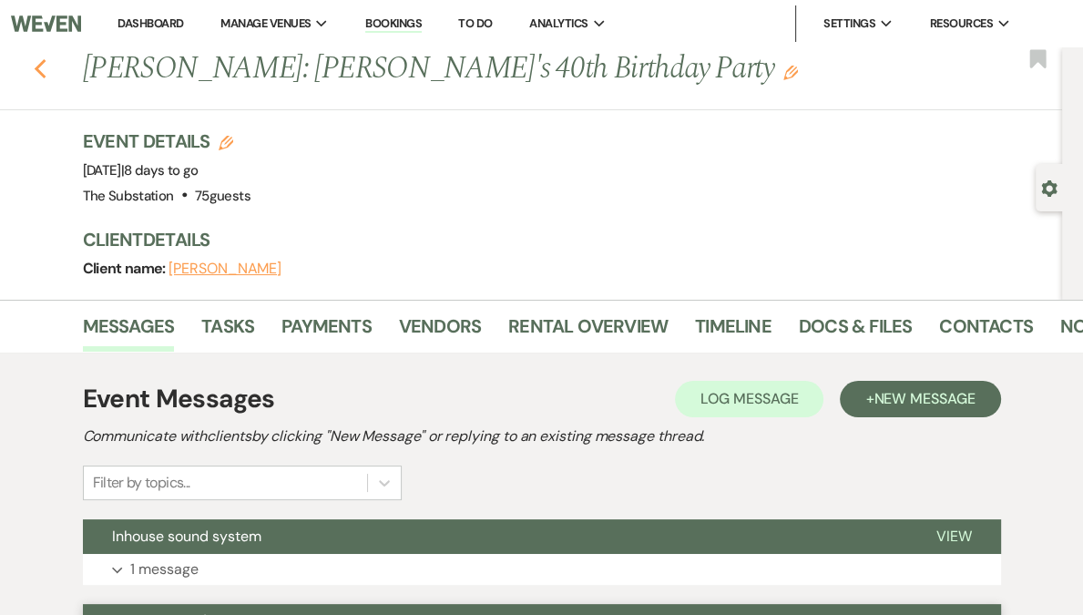
click at [46, 72] on icon "Previous" at bounding box center [41, 69] width 14 height 22
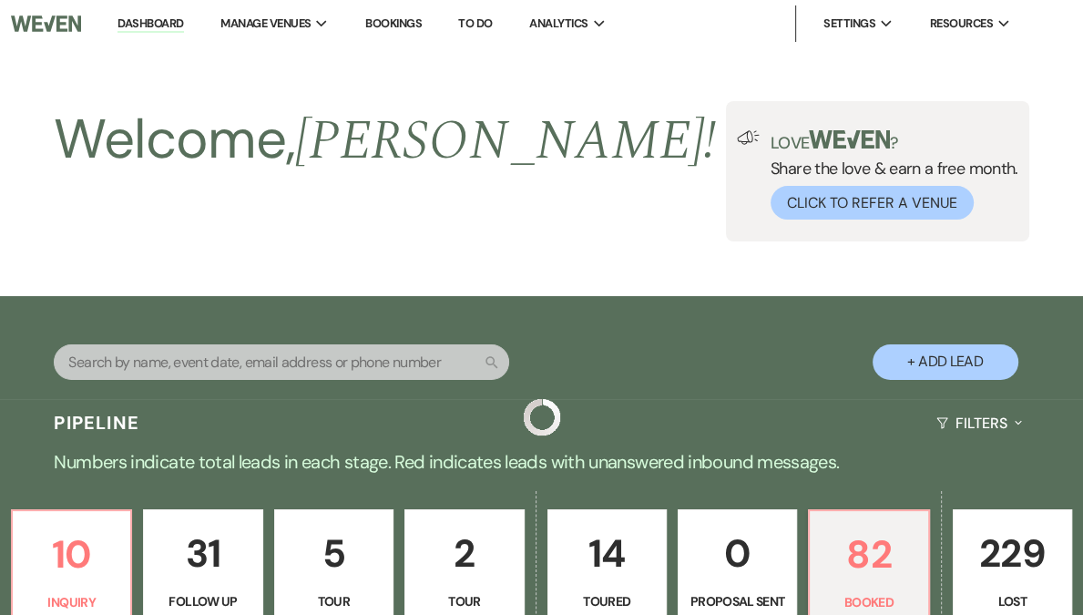
scroll to position [672, 0]
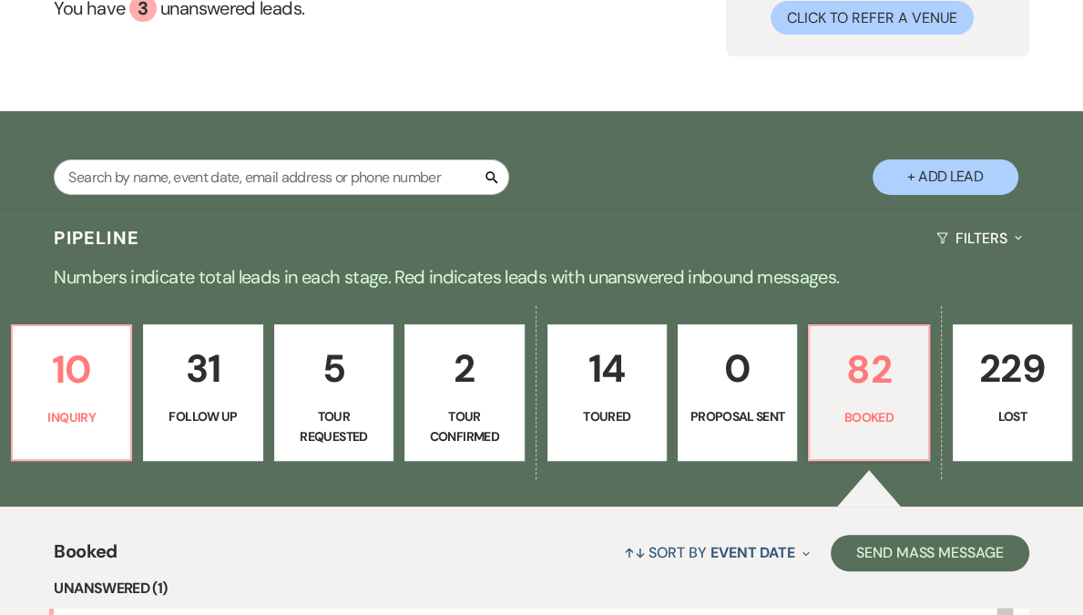
scroll to position [471, 0]
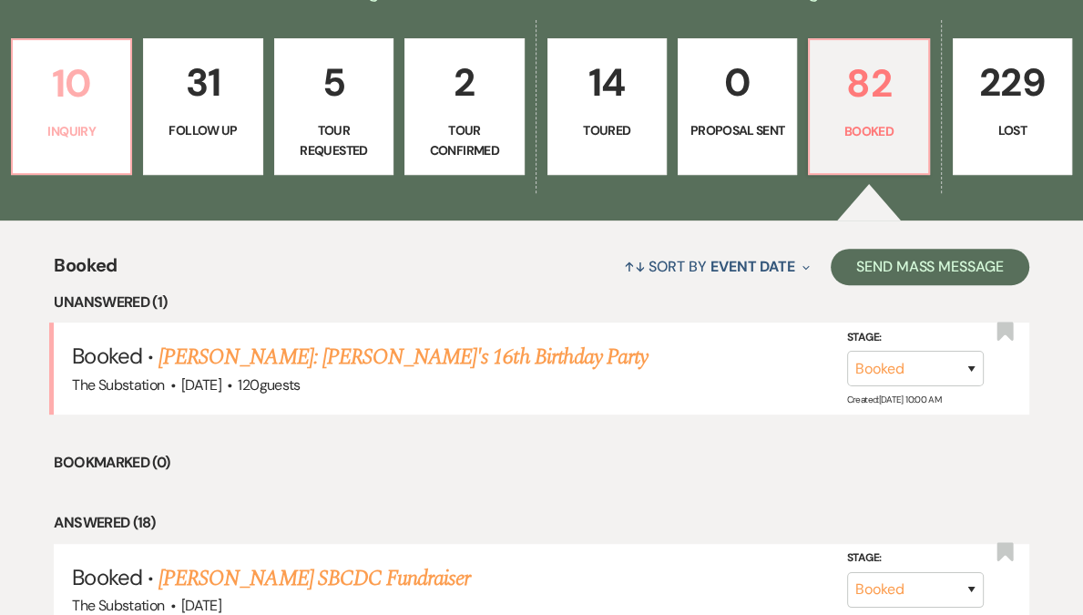
click at [86, 121] on p "Inquiry" at bounding box center [72, 131] width 96 height 20
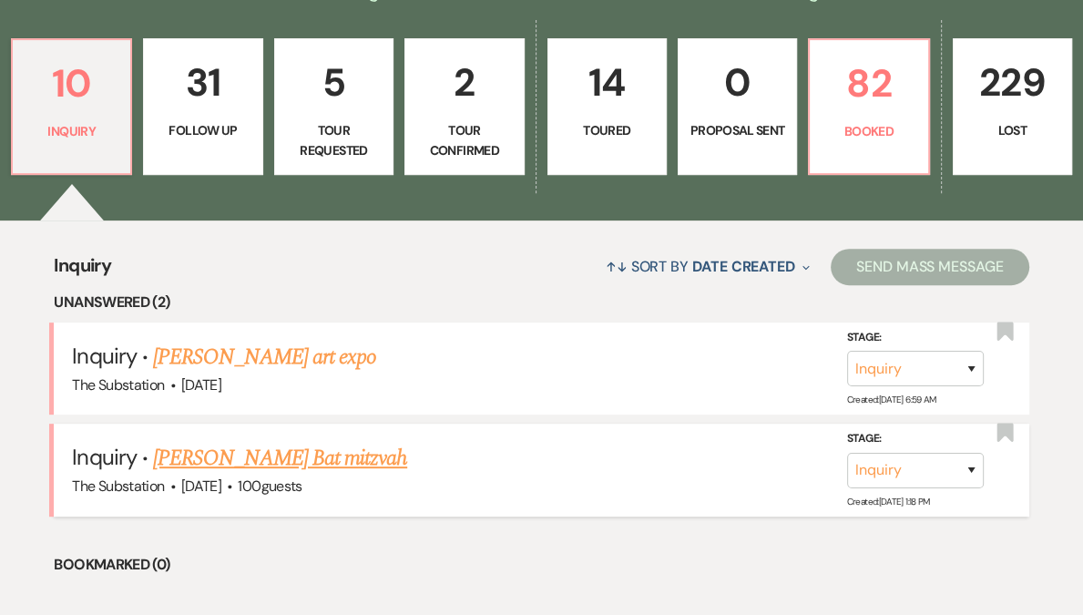
click at [231, 459] on link "[PERSON_NAME] Bat mitzvah" at bounding box center [280, 458] width 254 height 33
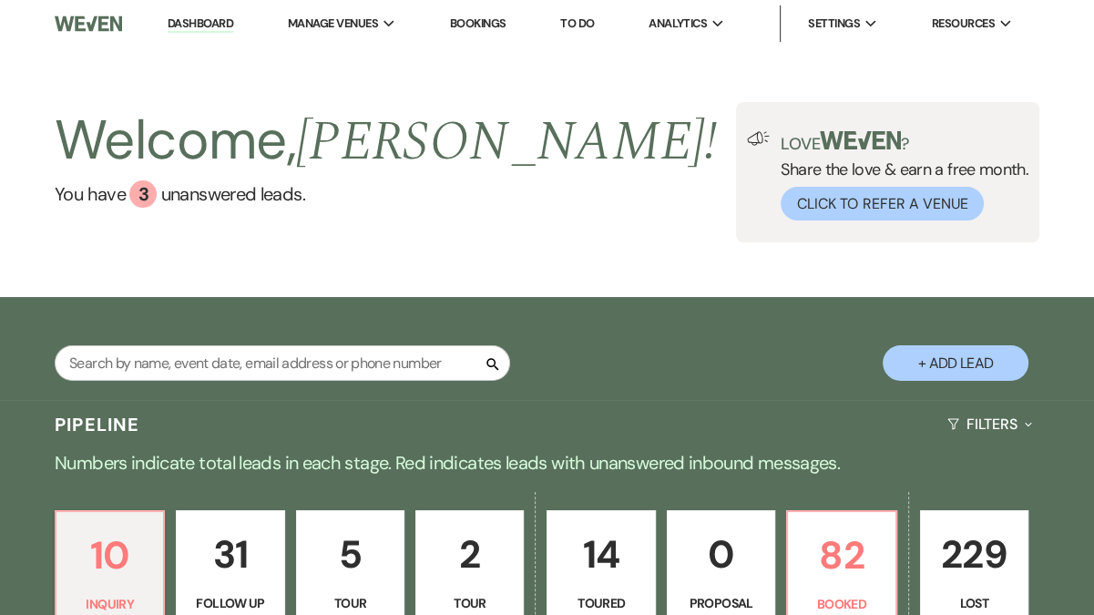
select select "5"
select select "13"
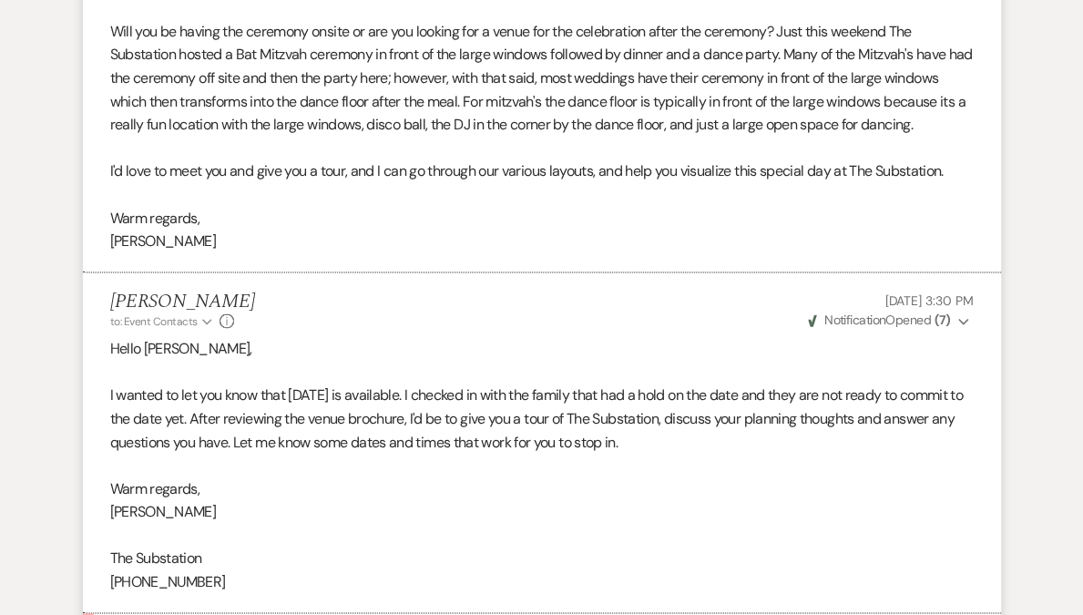
scroll to position [2452, 0]
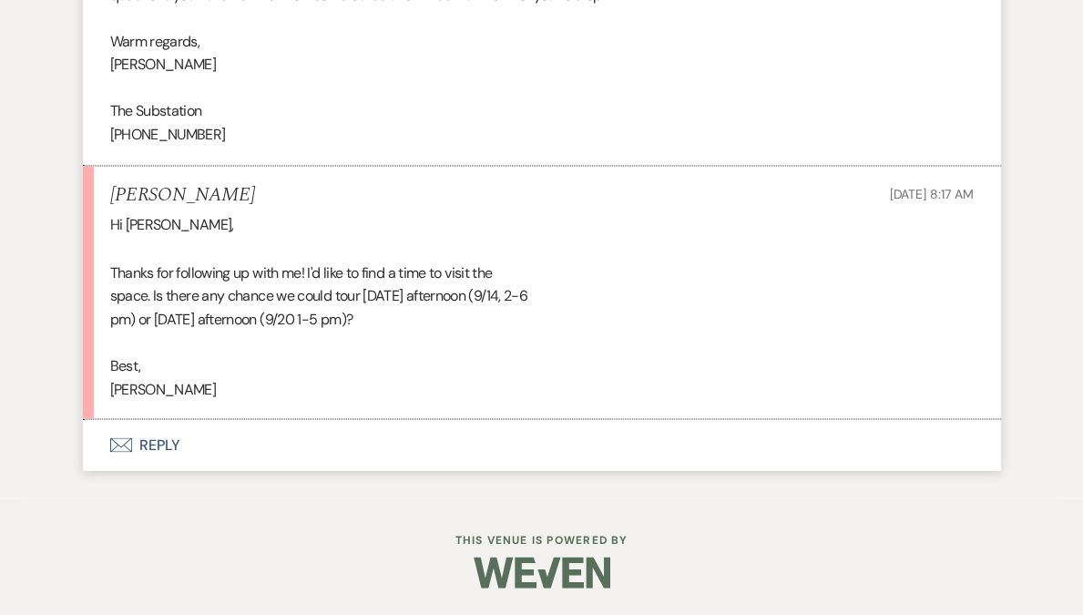
click at [159, 462] on button "Envelope Reply" at bounding box center [542, 444] width 918 height 51
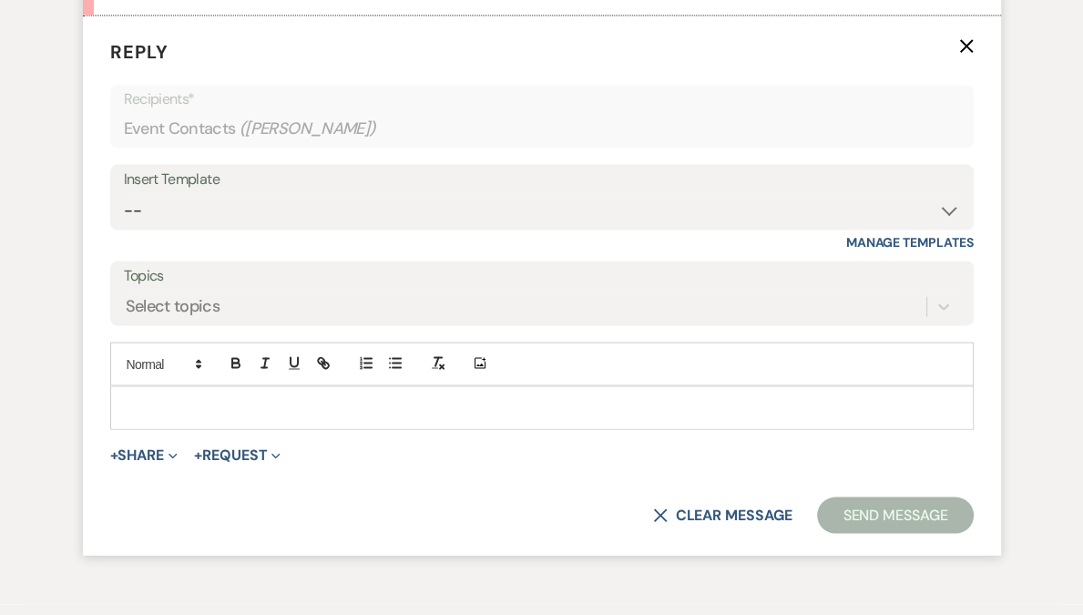
scroll to position [2850, 0]
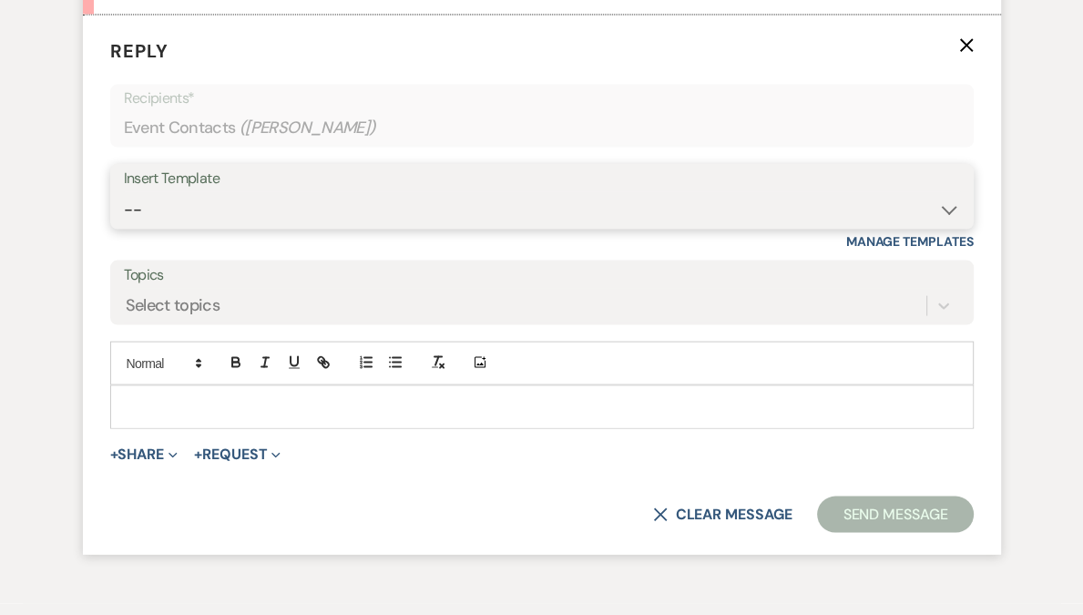
click at [198, 228] on select "-- Weven Planning Portal Introduction (Booked Events) Follow Up Contract (Pre-B…" at bounding box center [542, 210] width 836 height 36
select select "4505"
click at [124, 214] on select "-- Weven Planning Portal Introduction (Booked Events) Follow Up Contract (Pre-B…" at bounding box center [542, 210] width 836 height 36
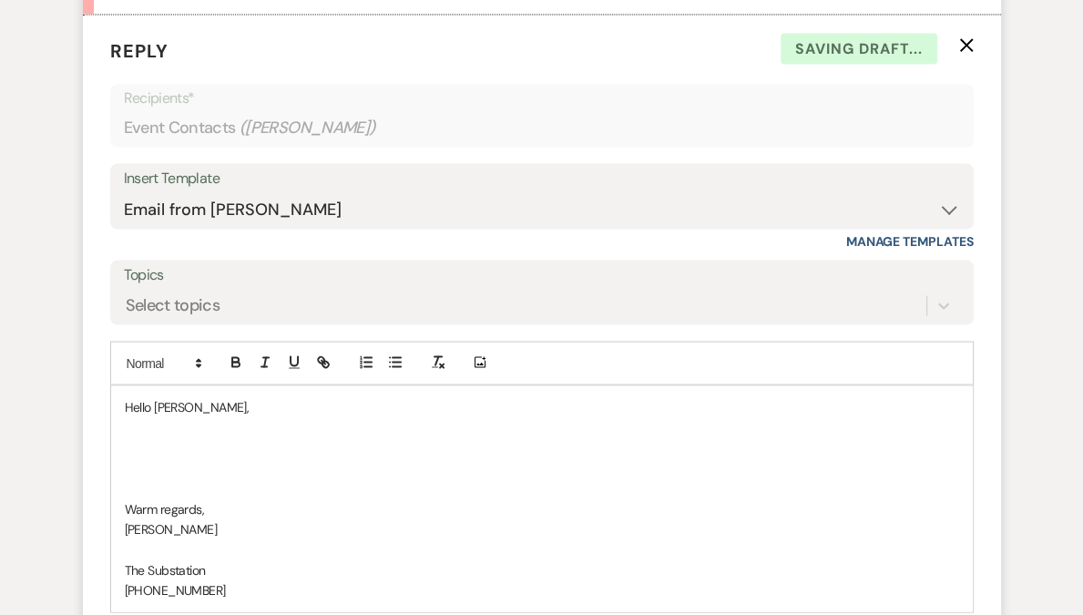
click at [179, 457] on p at bounding box center [542, 447] width 835 height 20
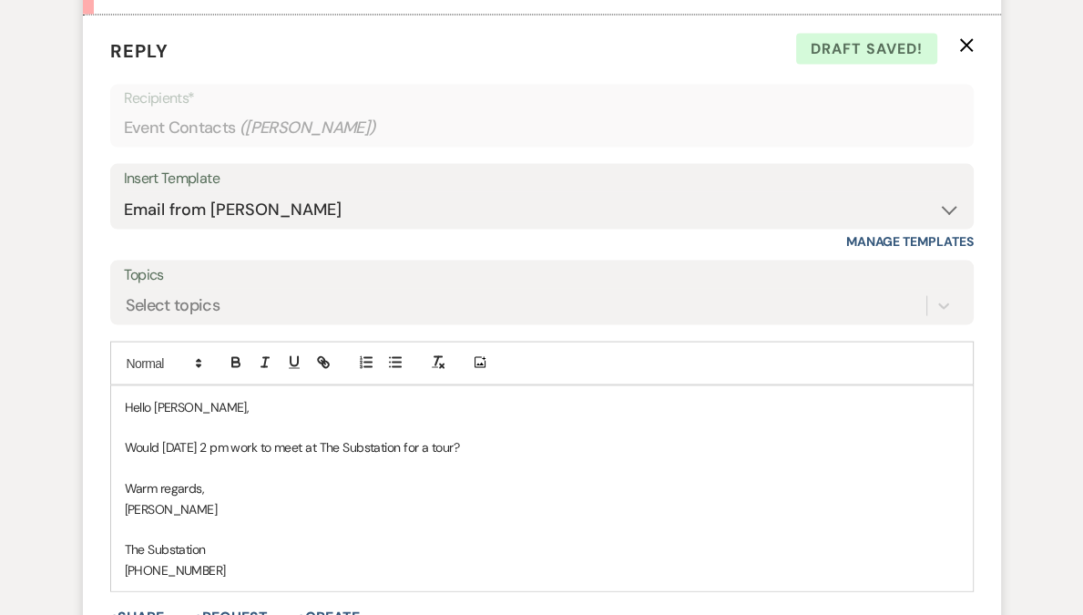
click at [323, 457] on p "Would [DATE] 2 pm work to meet at The Substation for a tour?" at bounding box center [542, 447] width 835 height 20
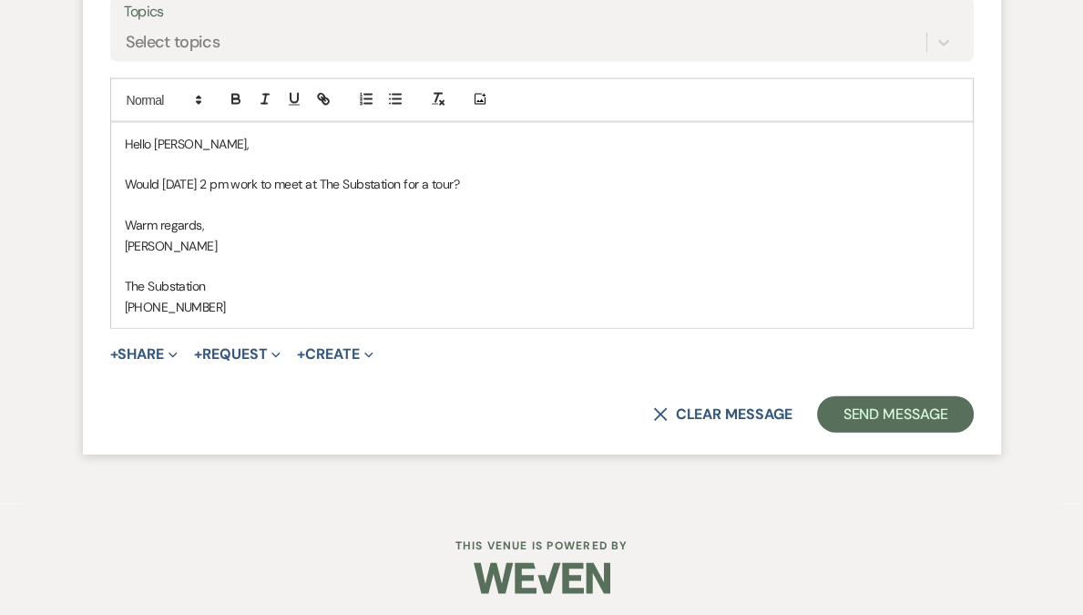
scroll to position [3140, 0]
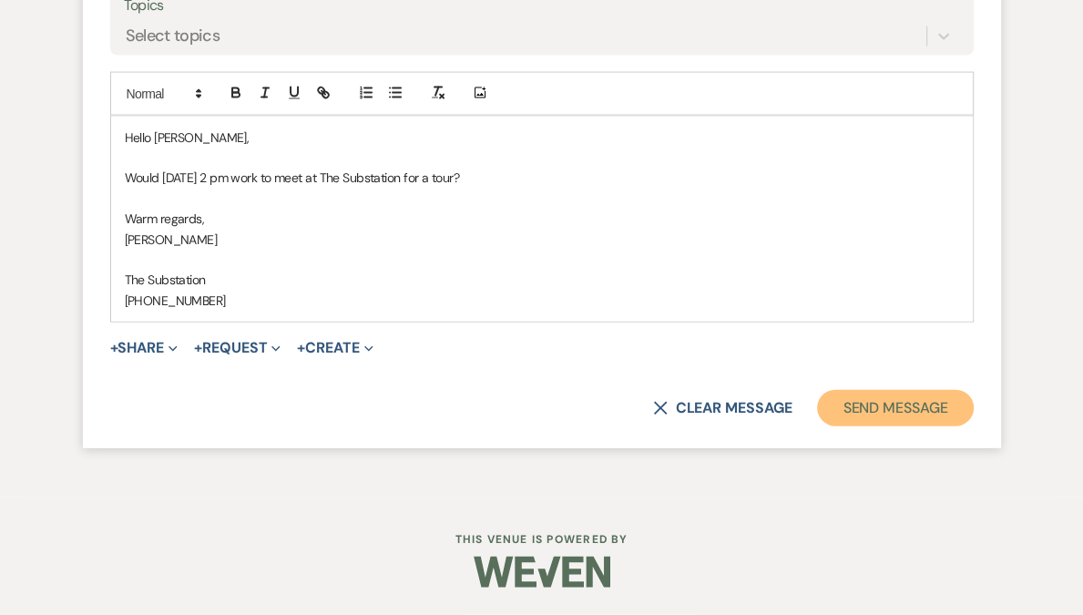
click at [867, 405] on button "Send Message" at bounding box center [895, 408] width 156 height 36
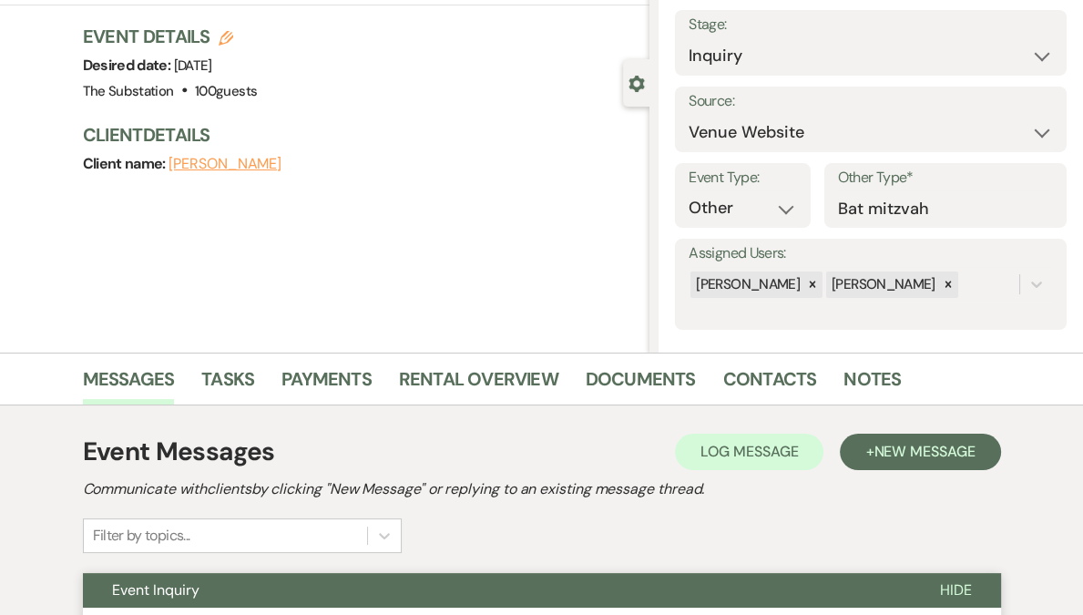
scroll to position [0, 0]
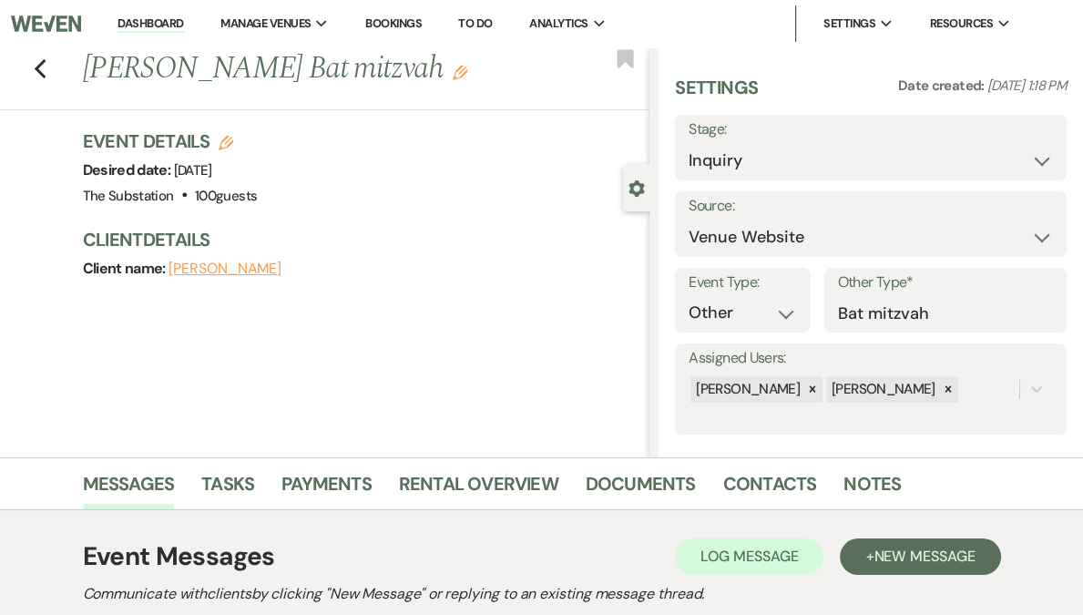
click at [183, 17] on link "Dashboard" at bounding box center [151, 23] width 66 height 17
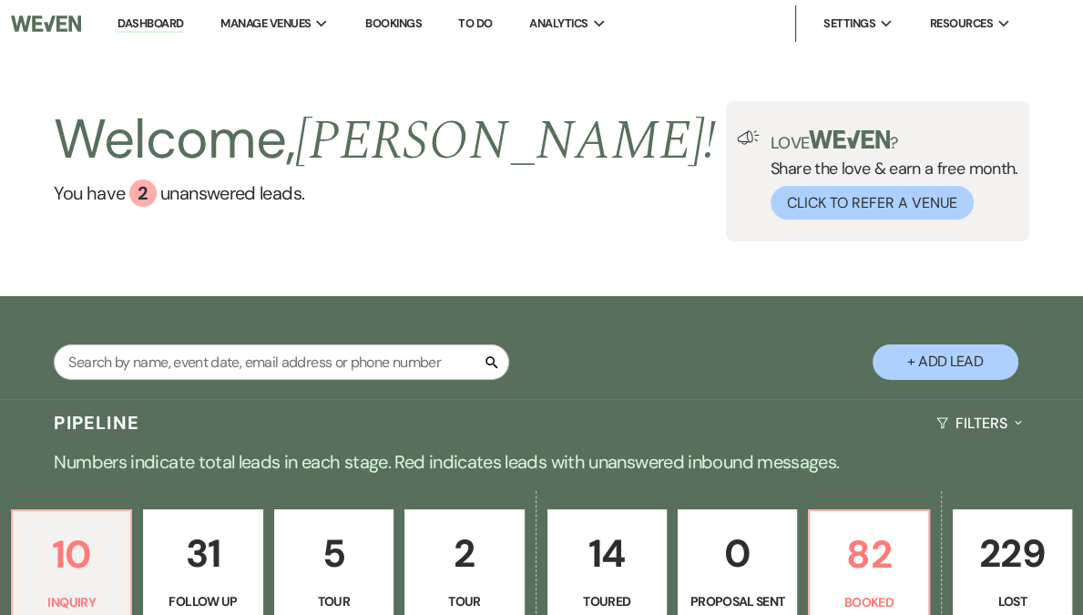
click at [183, 17] on link "Dashboard" at bounding box center [151, 23] width 66 height 17
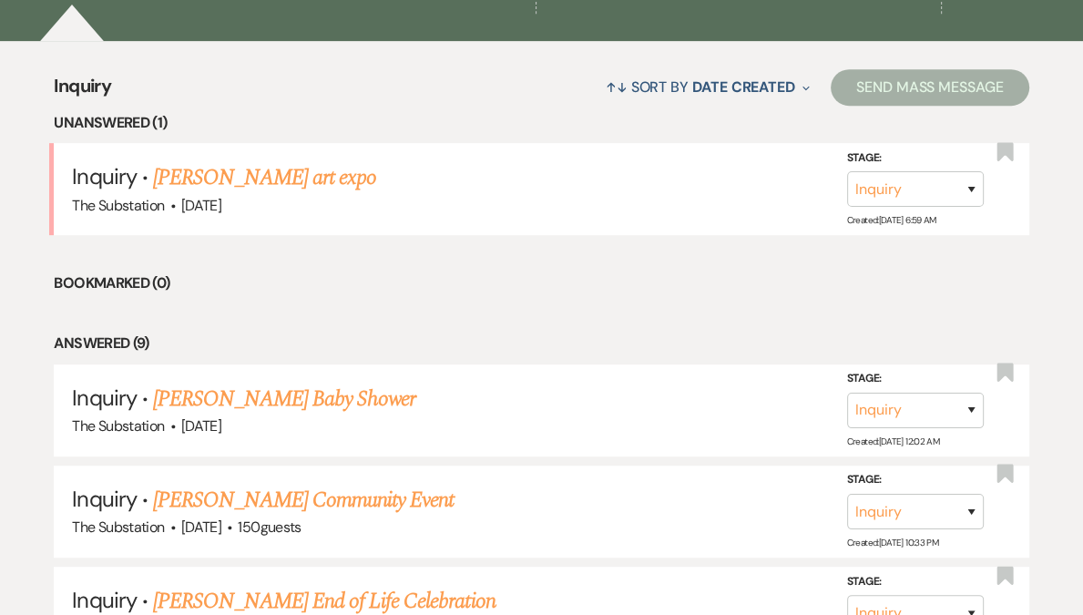
scroll to position [338, 0]
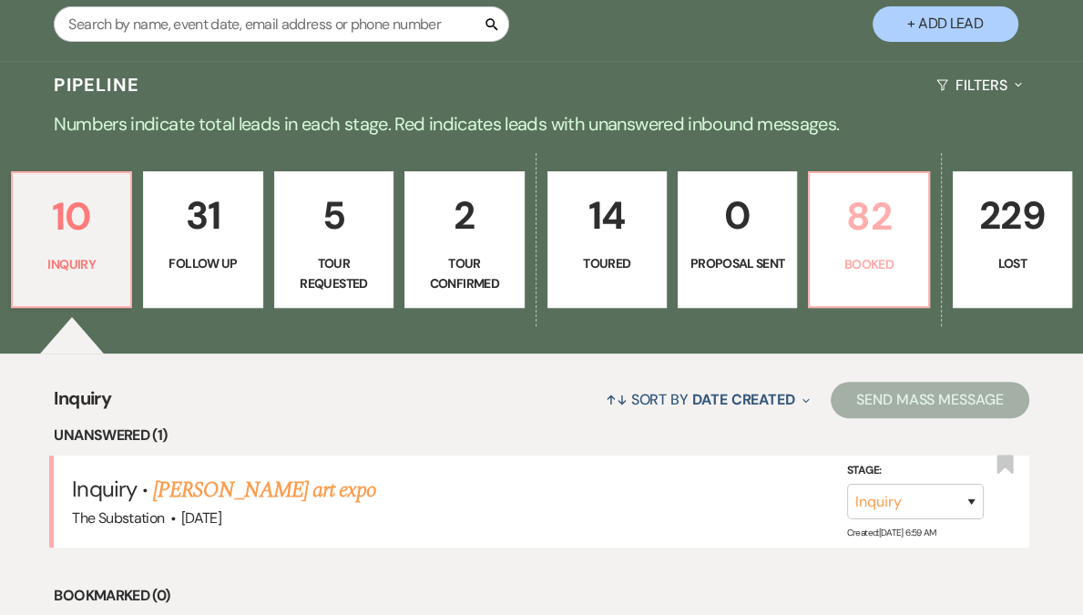
click at [834, 276] on link "82 Booked" at bounding box center [868, 239] width 121 height 137
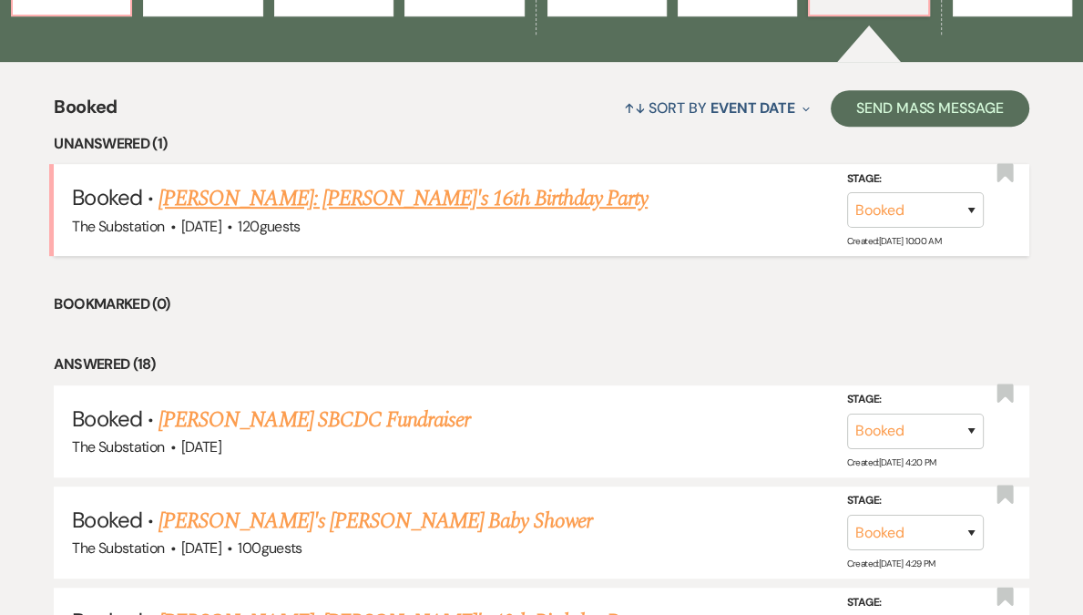
scroll to position [337, 0]
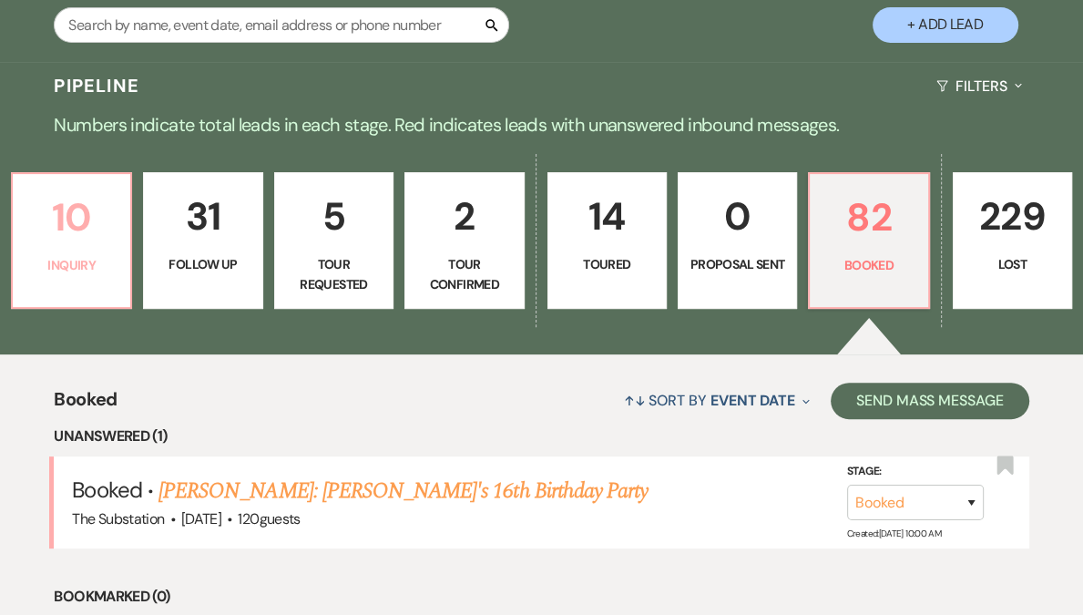
click at [119, 258] on p "Inquiry" at bounding box center [72, 265] width 96 height 20
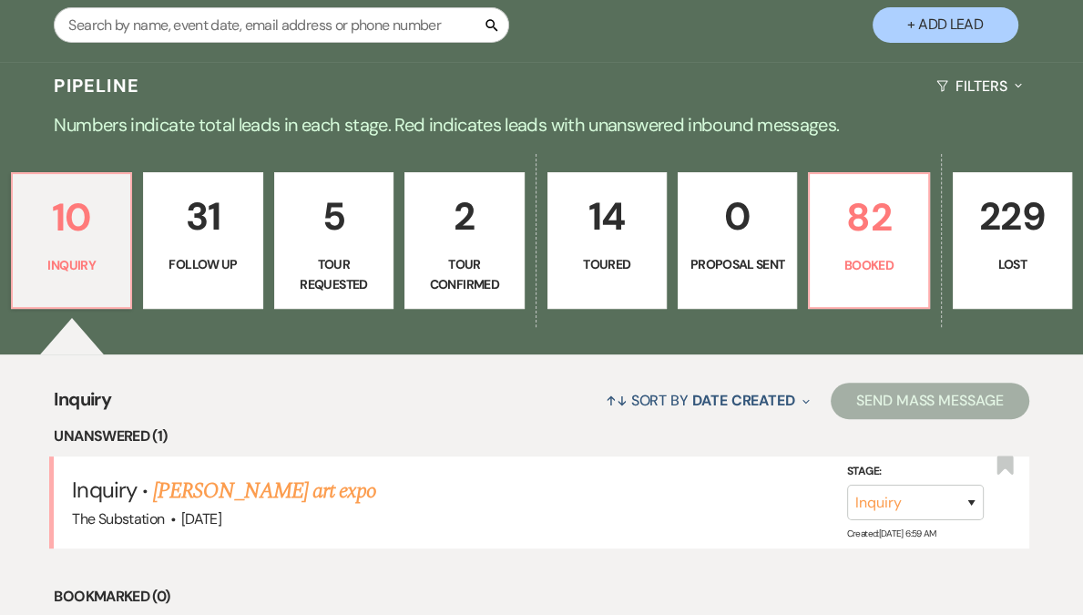
click at [812, 253] on link "82 Booked" at bounding box center [868, 240] width 121 height 137
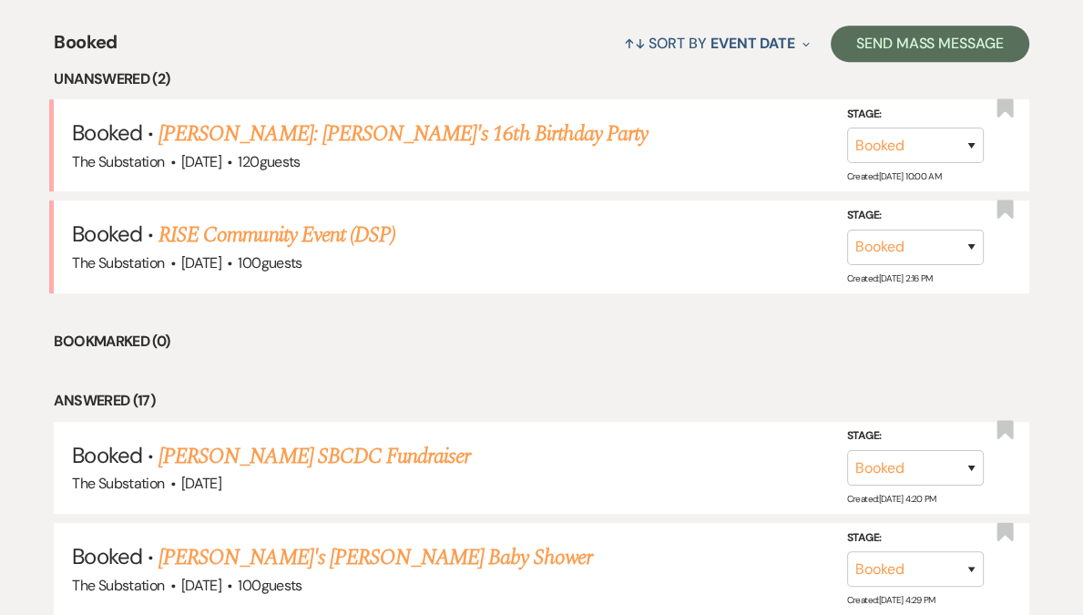
scroll to position [523, 0]
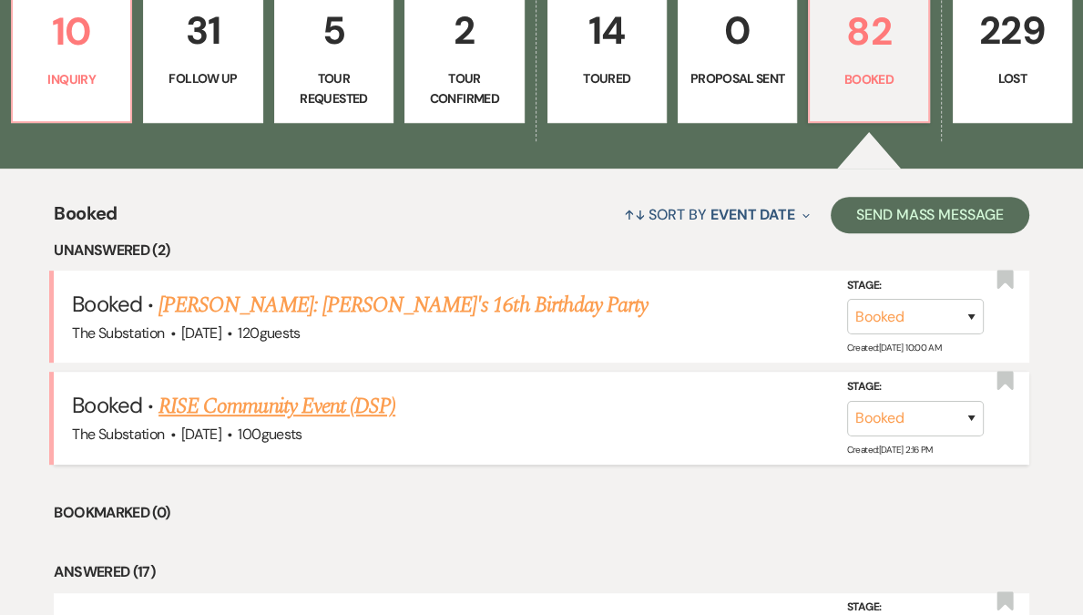
click at [310, 407] on link "RISE Community Event (DSP)" at bounding box center [277, 406] width 237 height 33
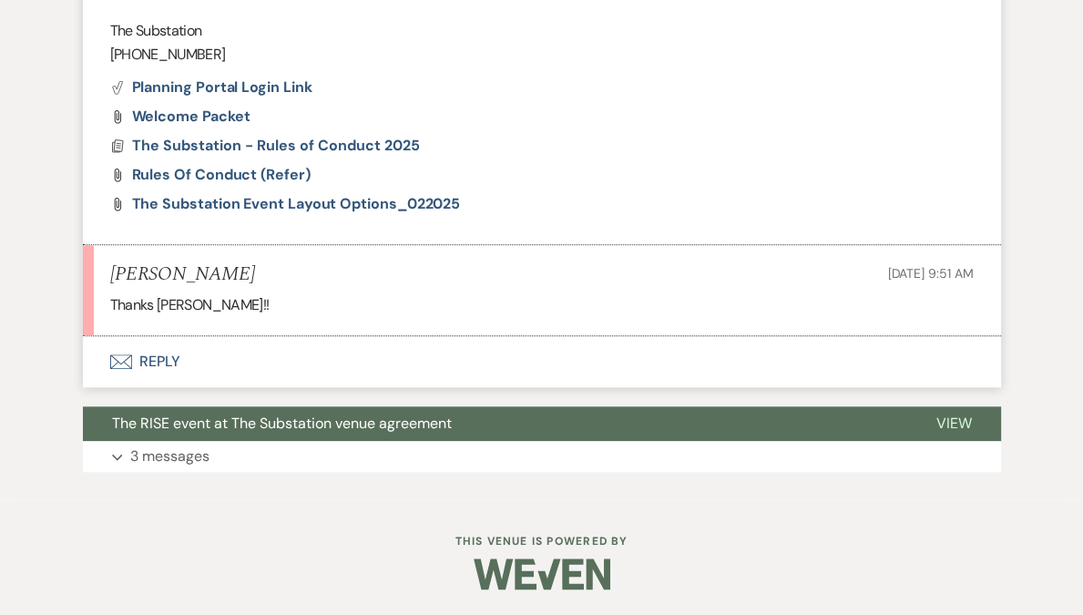
scroll to position [389, 0]
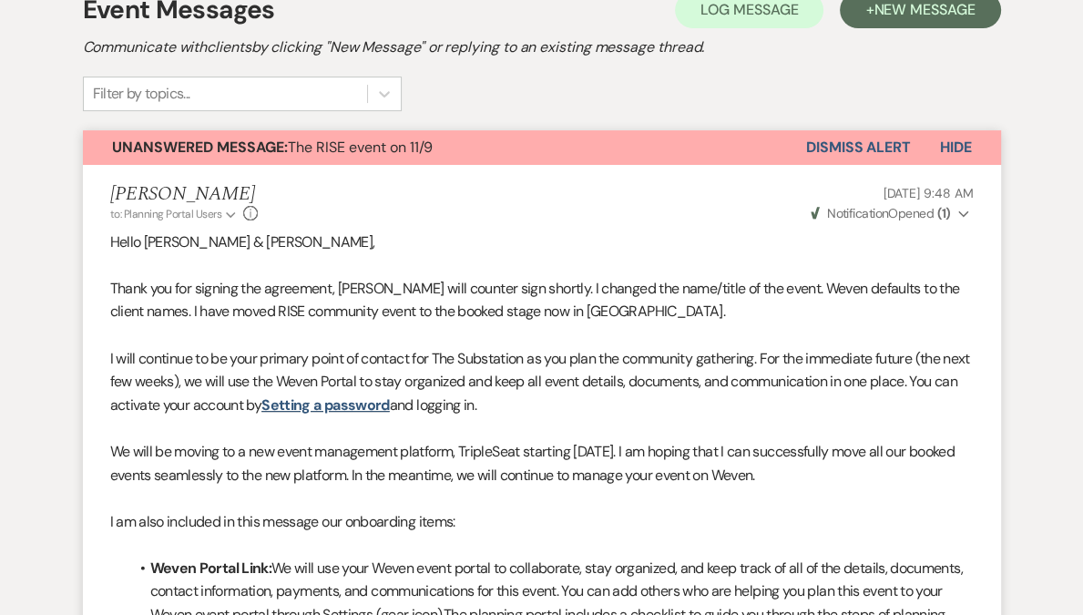
click at [859, 148] on button "Dismiss Alert" at bounding box center [858, 147] width 105 height 35
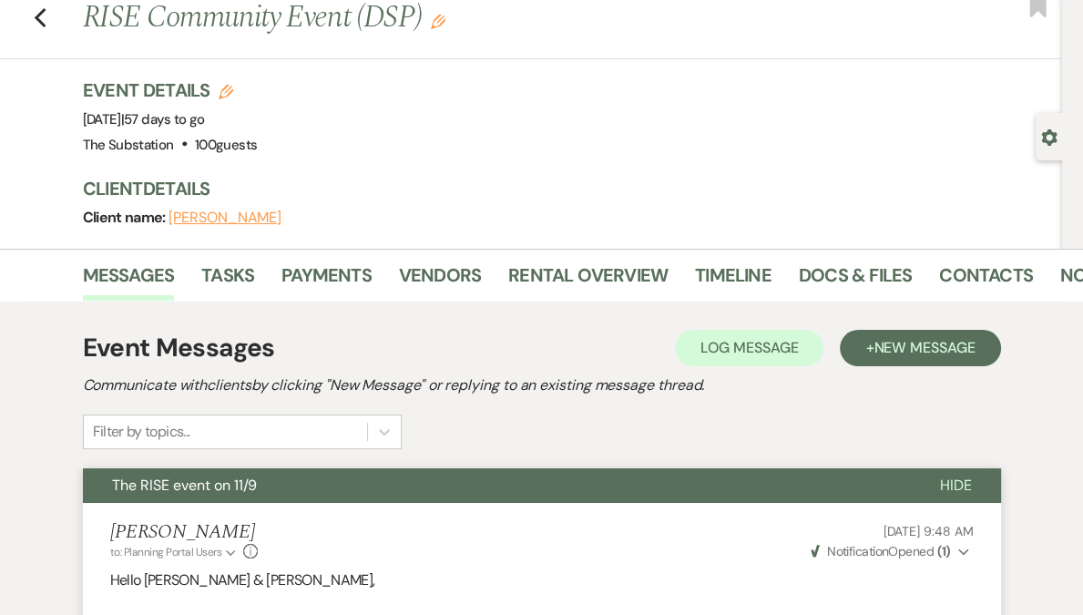
scroll to position [0, 0]
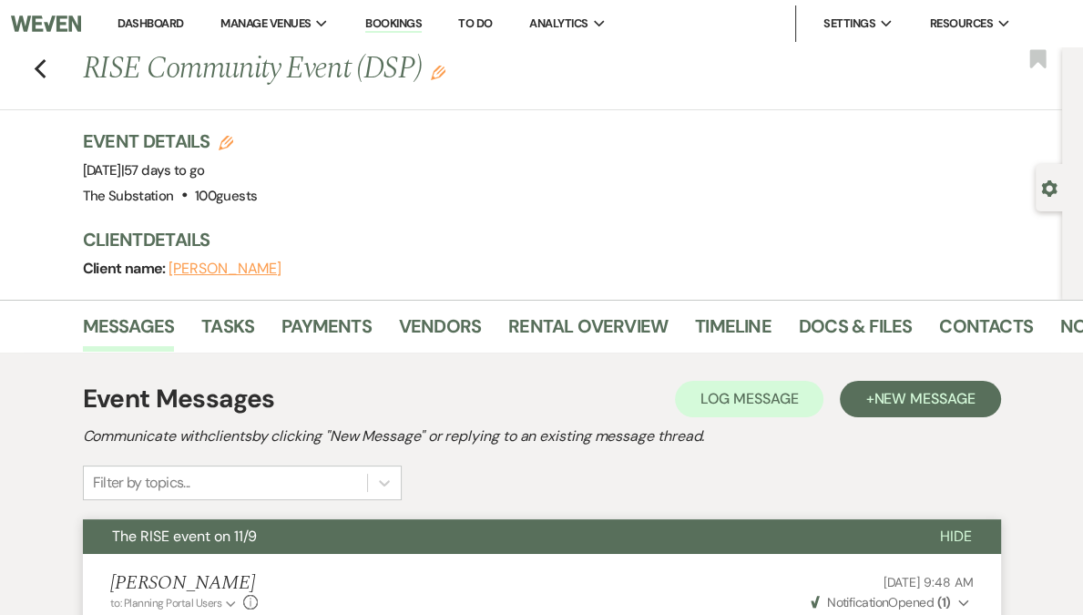
click at [183, 20] on link "Dashboard" at bounding box center [151, 22] width 66 height 15
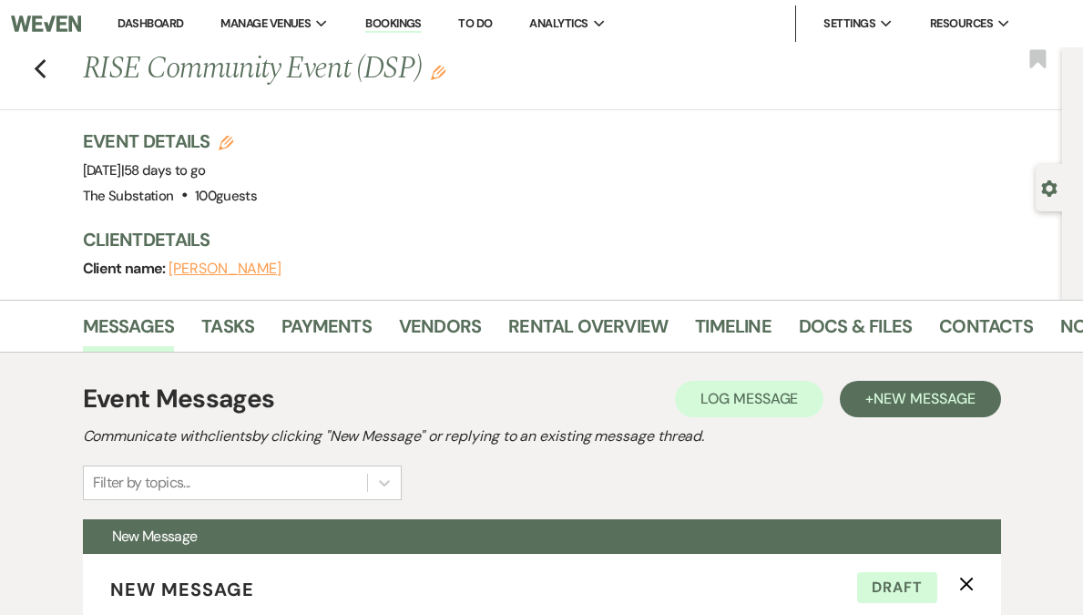
select select "4505"
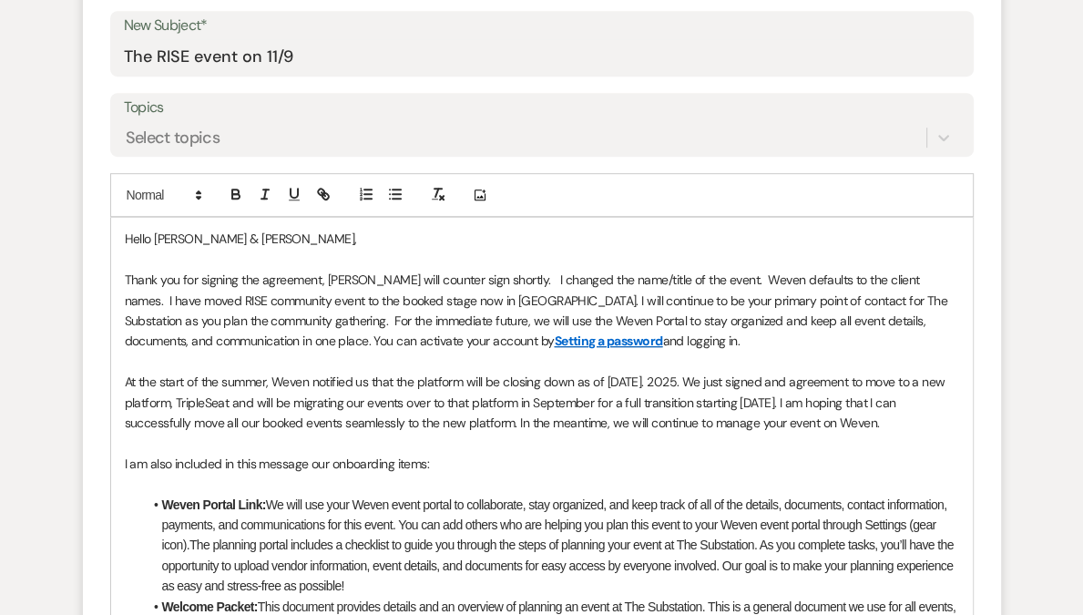
click at [290, 286] on p "Thank you for signing the agreement, Laura will counter sign shortly. I changed…" at bounding box center [542, 311] width 835 height 82
click at [479, 300] on p "Thank you for signing the agreement, Laura will counter sign shortly. I changed…" at bounding box center [542, 311] width 835 height 82
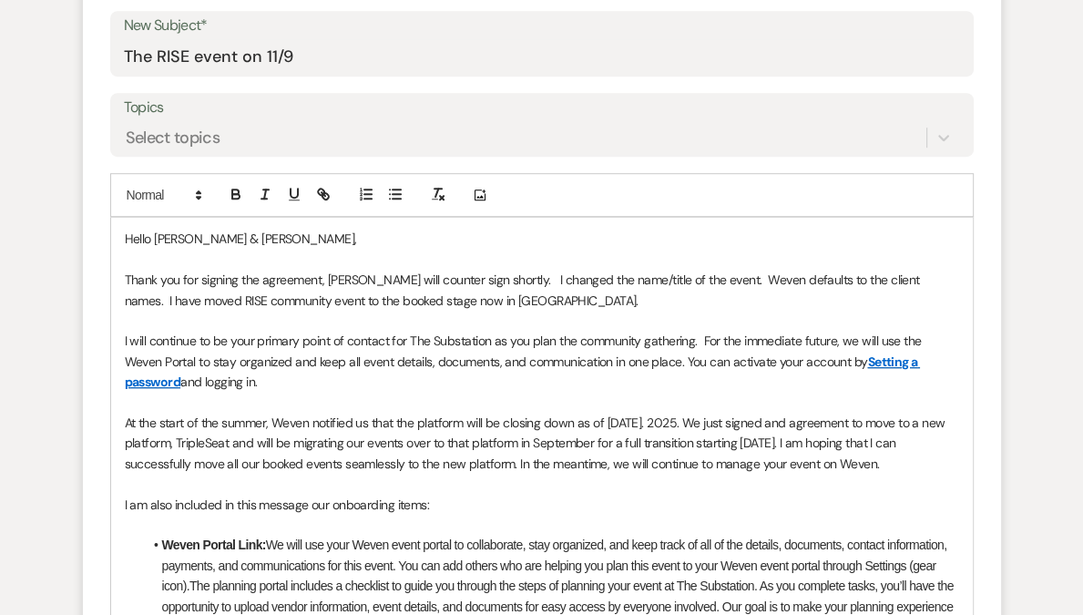
click at [838, 342] on p "I will continue to be your primary point of contact for The Substation as you p…" at bounding box center [542, 361] width 835 height 61
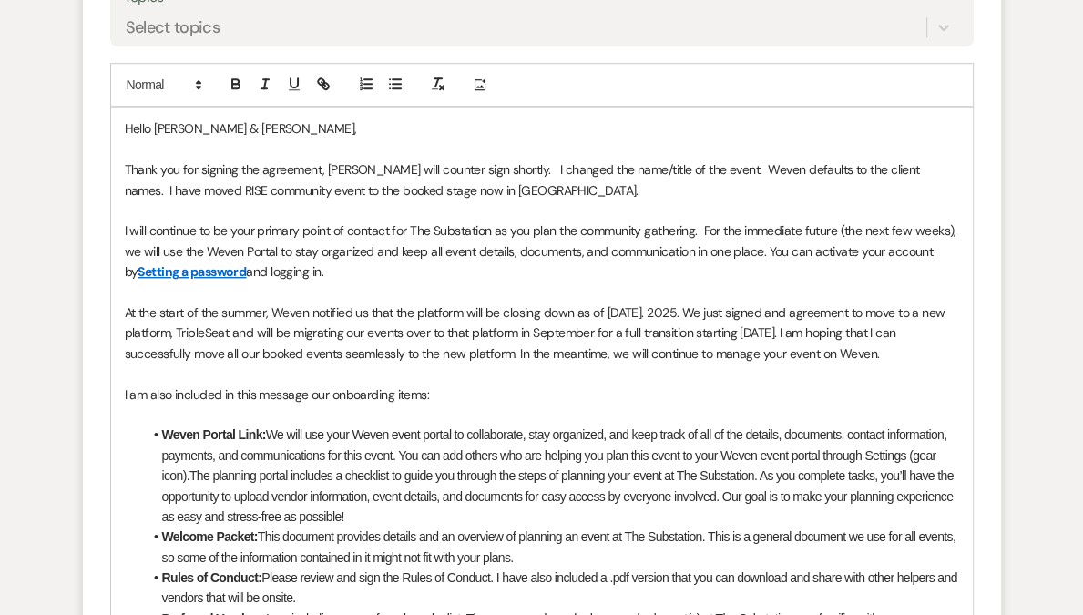
scroll to position [911, 0]
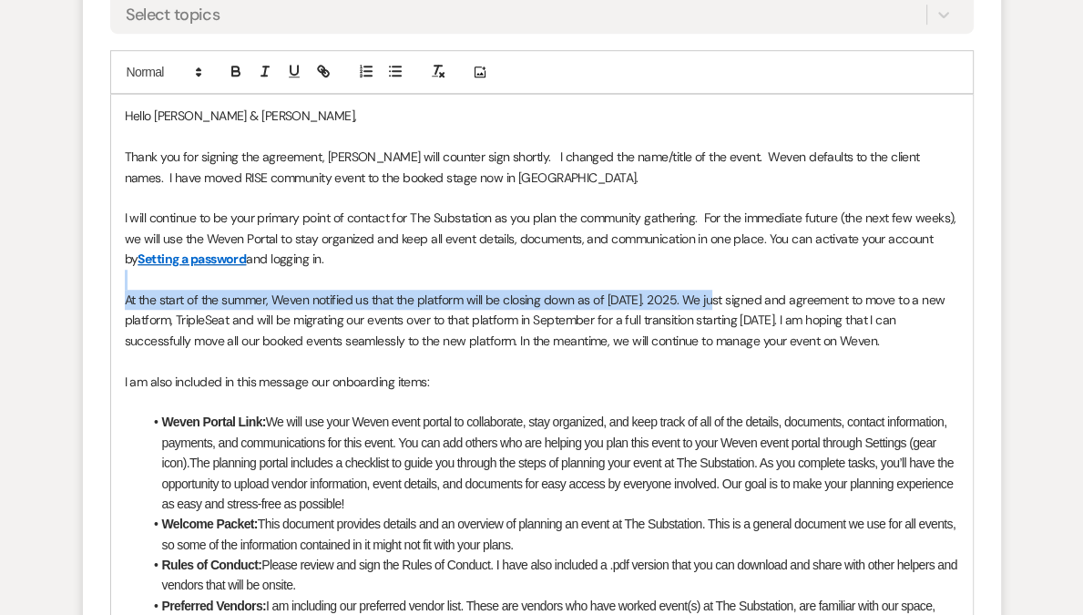
drag, startPoint x: 723, startPoint y: 302, endPoint x: 695, endPoint y: 268, distance: 44.0
click at [695, 268] on div "Hello Mark & Jaime, Thank you for signing the agreement, Laura will counter sig…" at bounding box center [542, 503] width 862 height 817
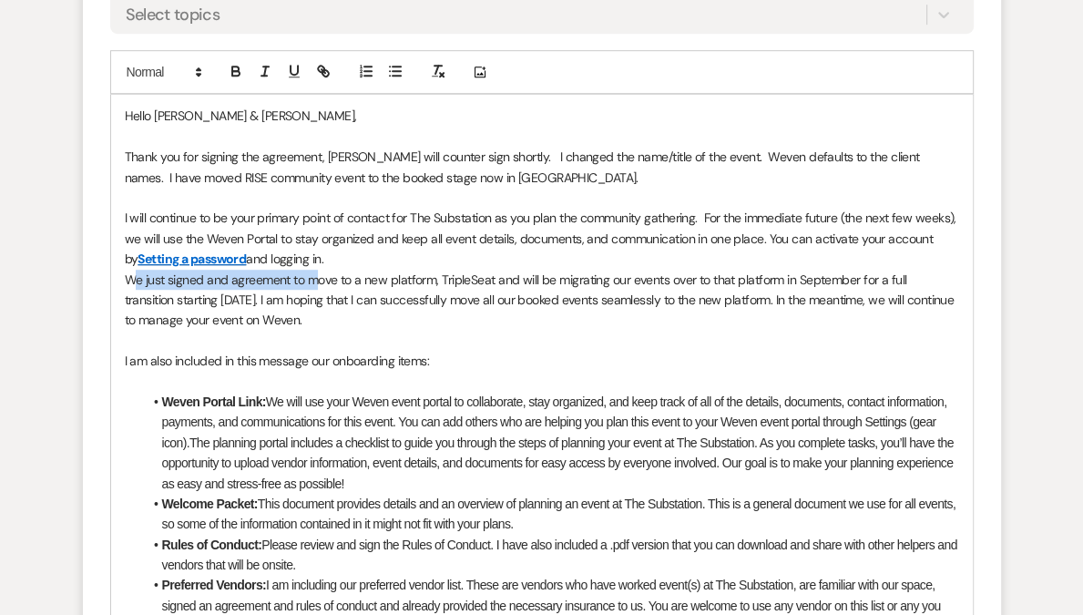
drag, startPoint x: 132, startPoint y: 280, endPoint x: 318, endPoint y: 272, distance: 186.0
click at [318, 272] on p "We just signed and agreement to move to a new platform, TripleSeat and will be …" at bounding box center [542, 300] width 835 height 61
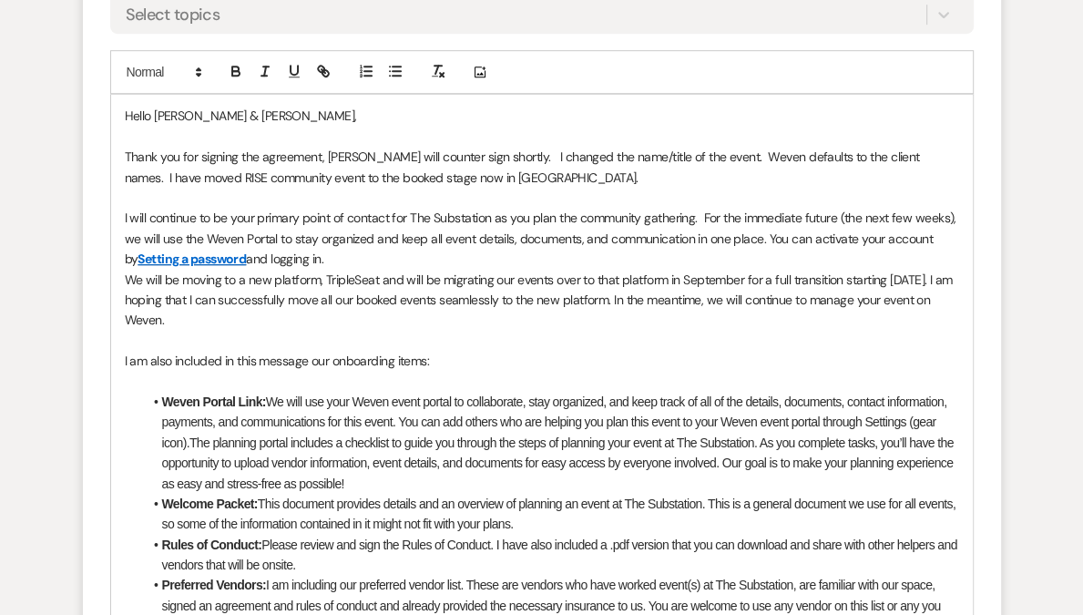
click at [275, 279] on p "We will be moving to a new platform, TripleSeat and will be migrating our event…" at bounding box center [542, 300] width 835 height 61
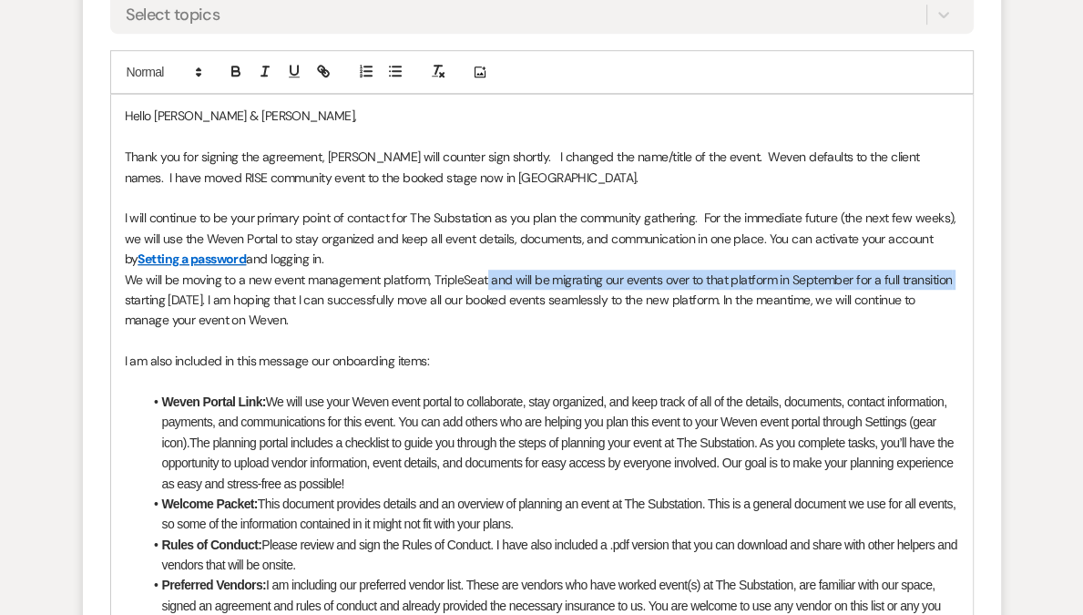
drag, startPoint x: 486, startPoint y: 279, endPoint x: 111, endPoint y: 299, distance: 375.0
click at [111, 299] on div "Hello Mark & Jaime, Thank you for signing the agreement, Laura will counter sig…" at bounding box center [542, 493] width 862 height 797
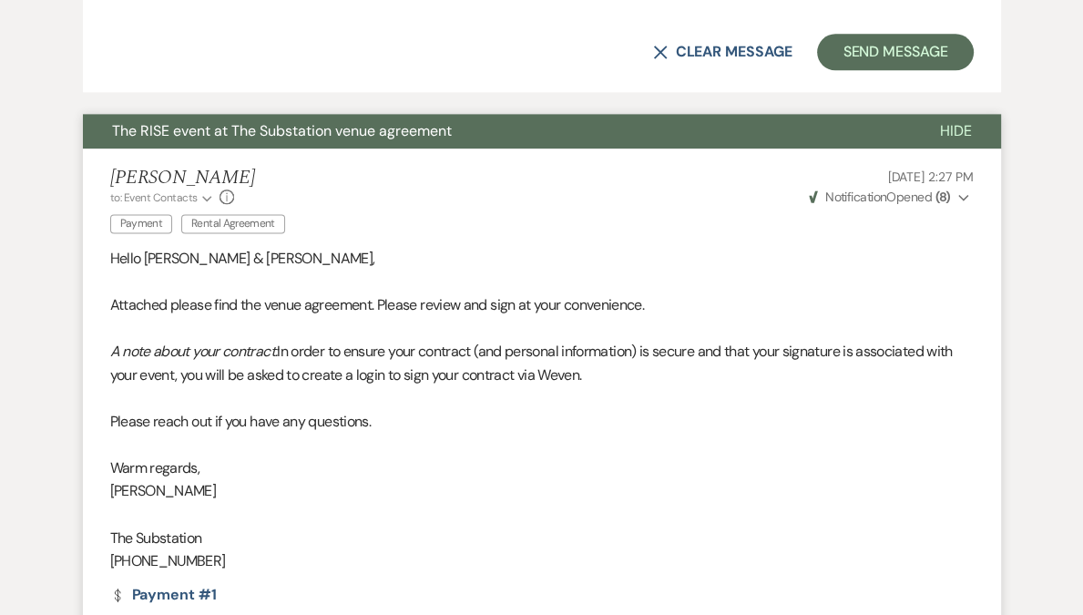
scroll to position [1595, 0]
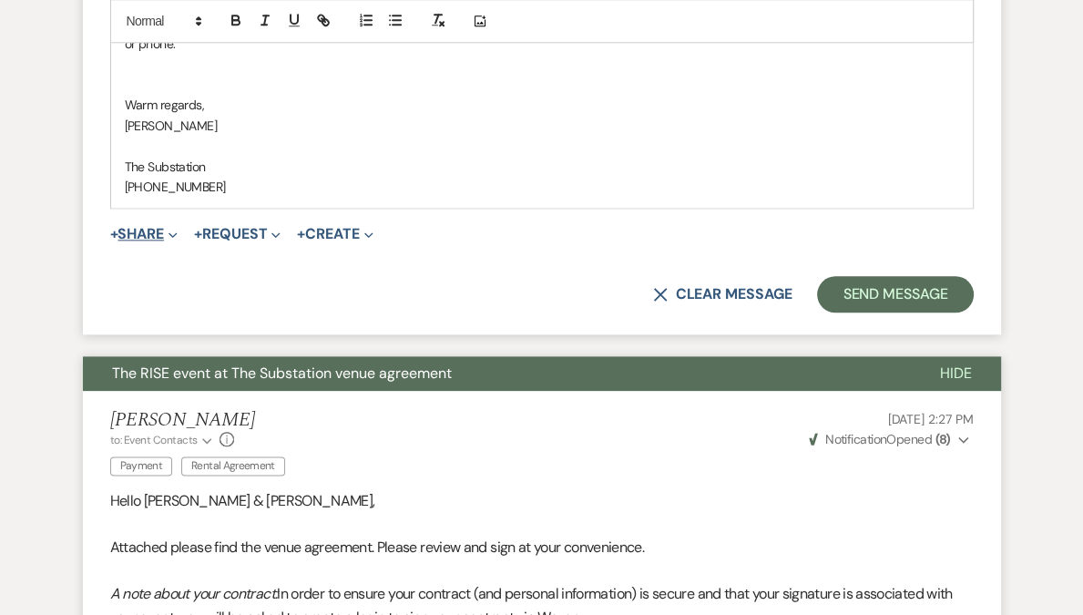
click at [142, 236] on button "+ Share Expand" at bounding box center [144, 234] width 68 height 15
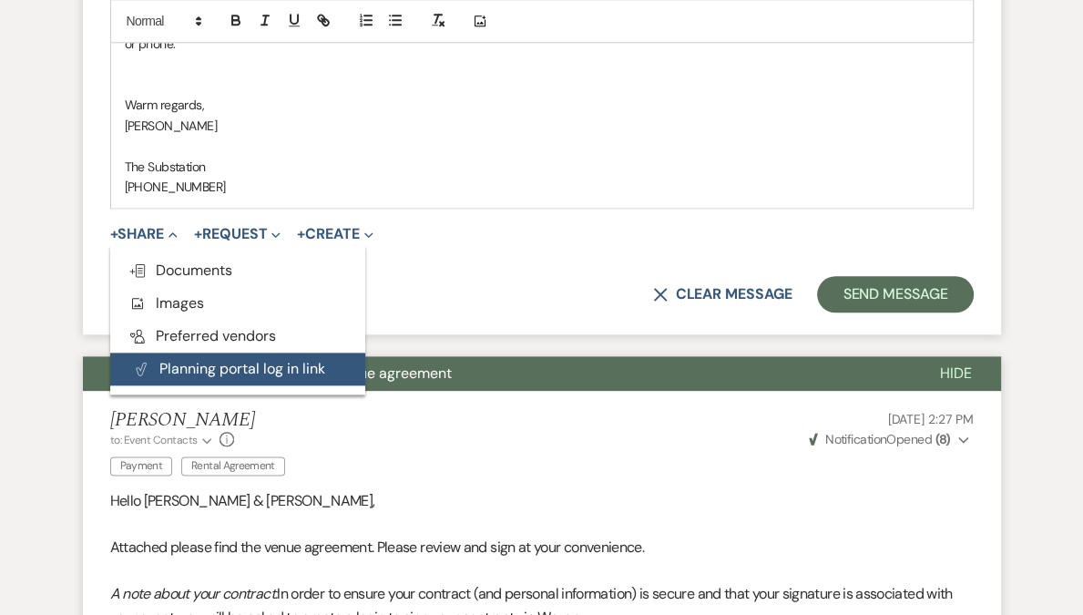
click at [173, 361] on button "Plan Portal Link Planning portal log in link" at bounding box center [237, 369] width 255 height 33
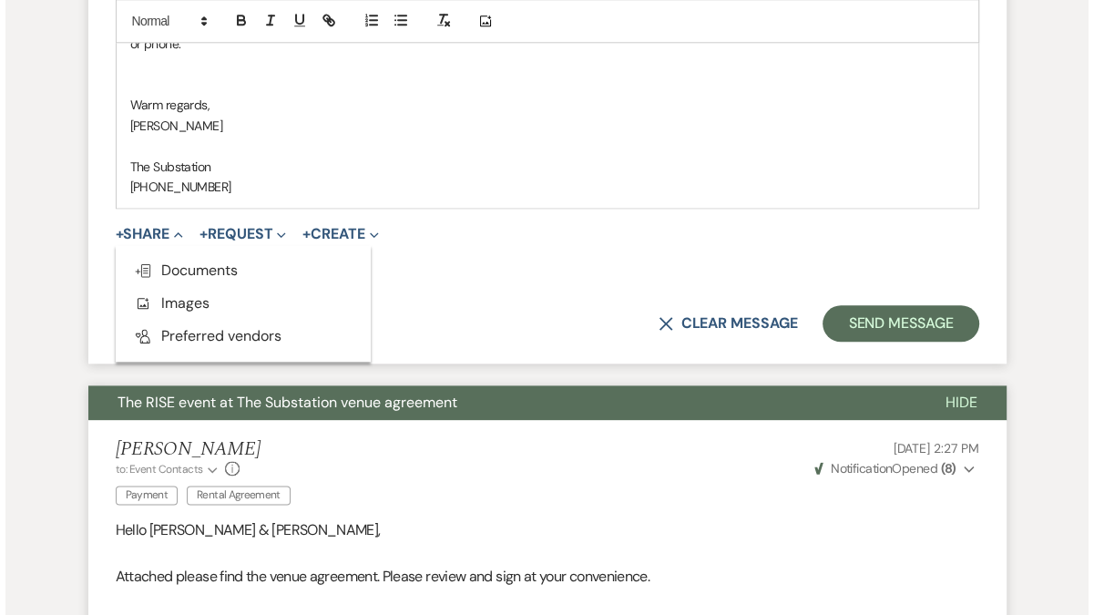
scroll to position [1567, 0]
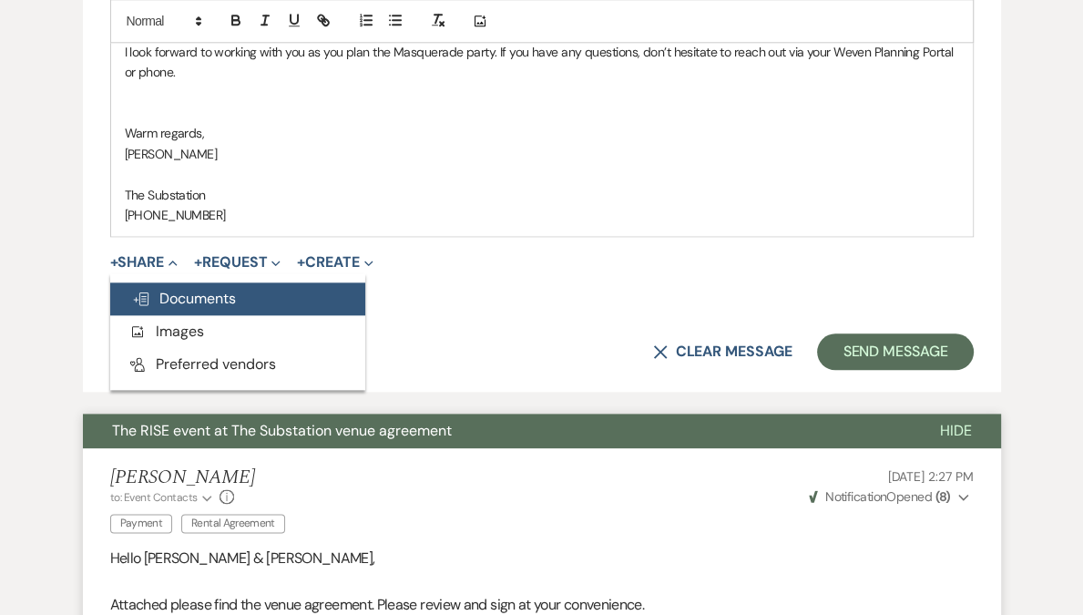
click at [208, 299] on span "Doc Upload Documents" at bounding box center [184, 298] width 104 height 19
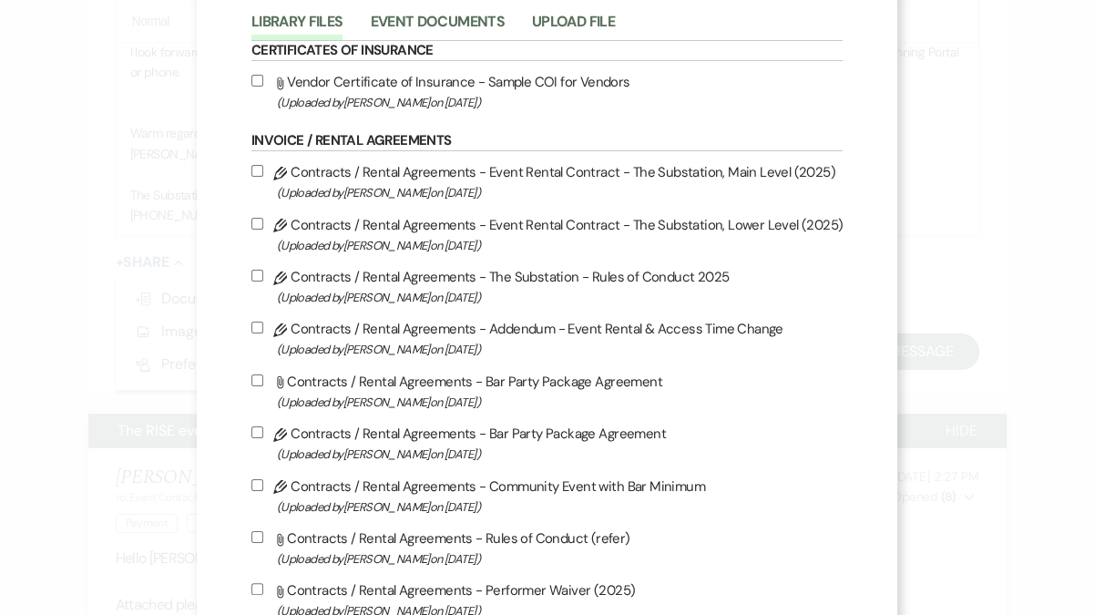
scroll to position [663, 0]
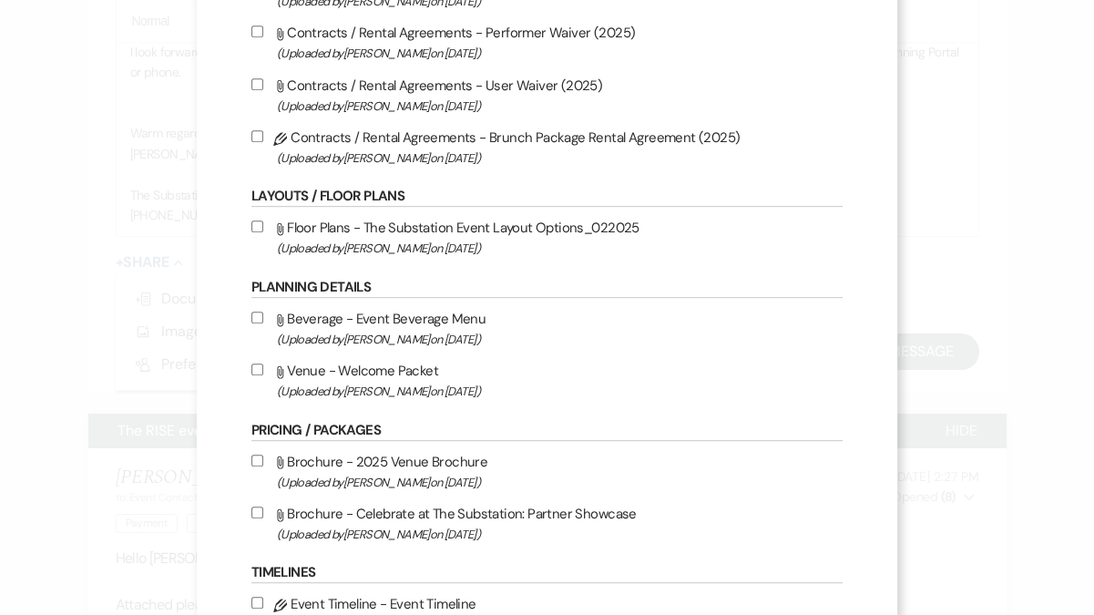
click at [396, 396] on span "(Uploaded by Vickie Spiess on Mar 12th, 2025 )" at bounding box center [560, 391] width 566 height 21
click at [263, 375] on input "Attach File Venue - Welcome Packet (Uploaded by Vickie Spiess on Mar 12th, 2025…" at bounding box center [257, 370] width 12 height 12
checkbox input "true"
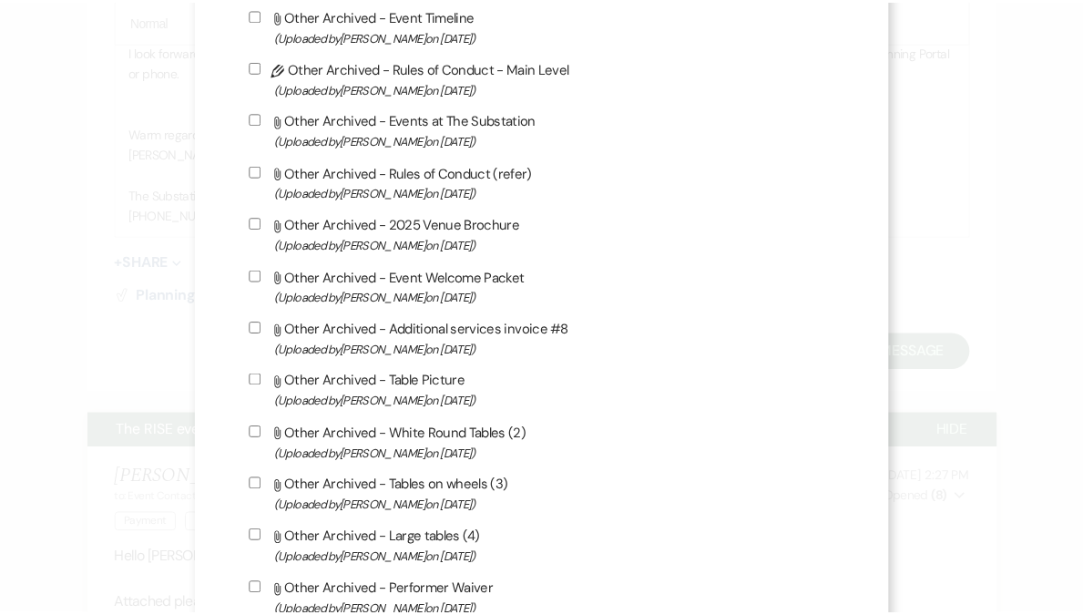
scroll to position [1942, 0]
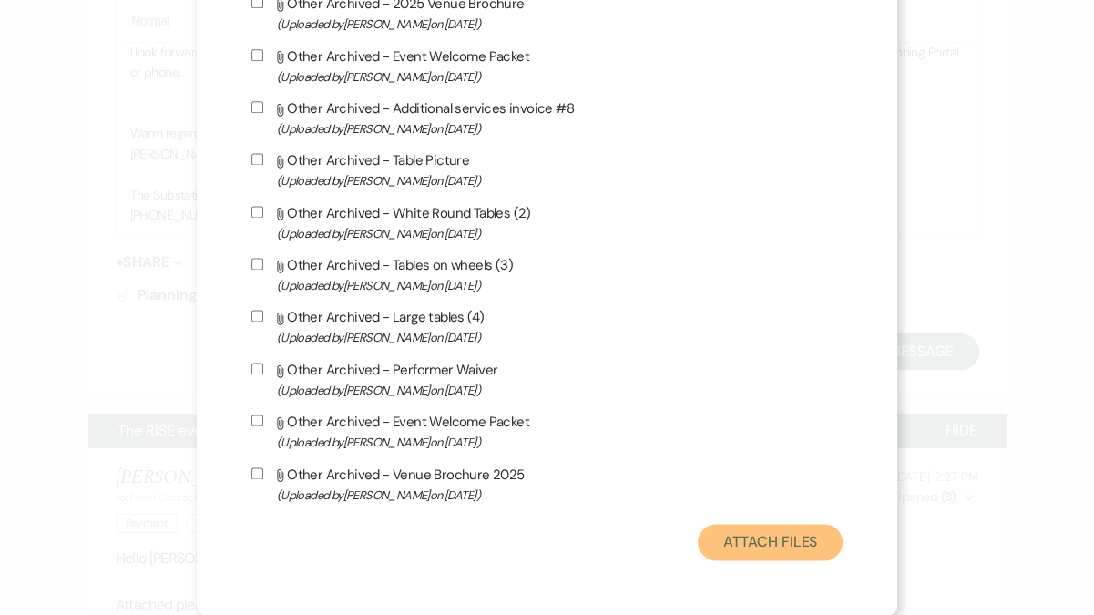
click at [744, 540] on button "Attach Files" at bounding box center [770, 542] width 145 height 36
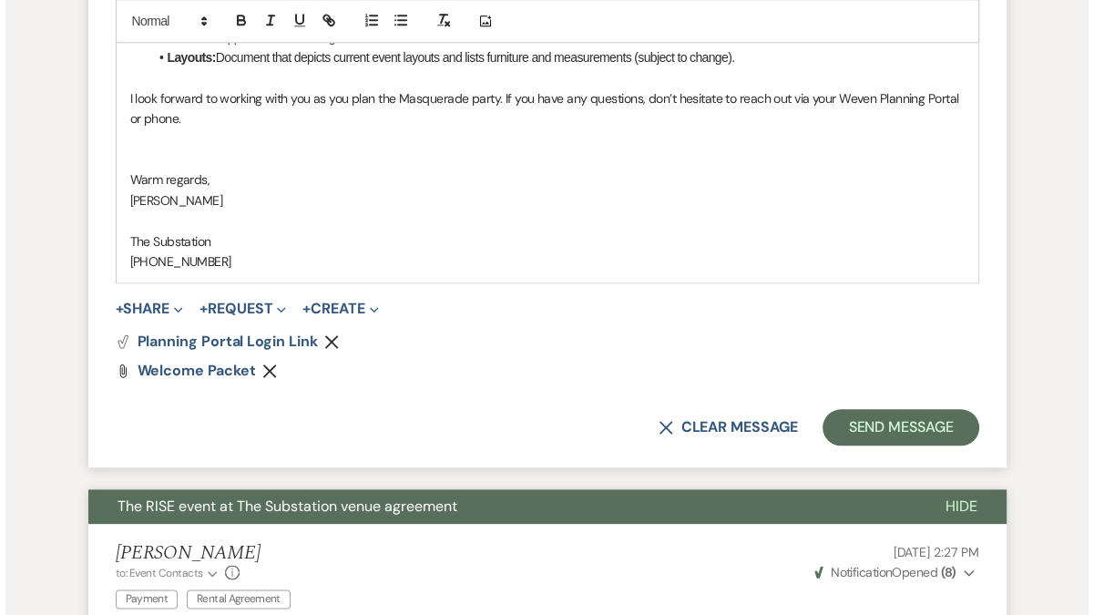
scroll to position [1304, 0]
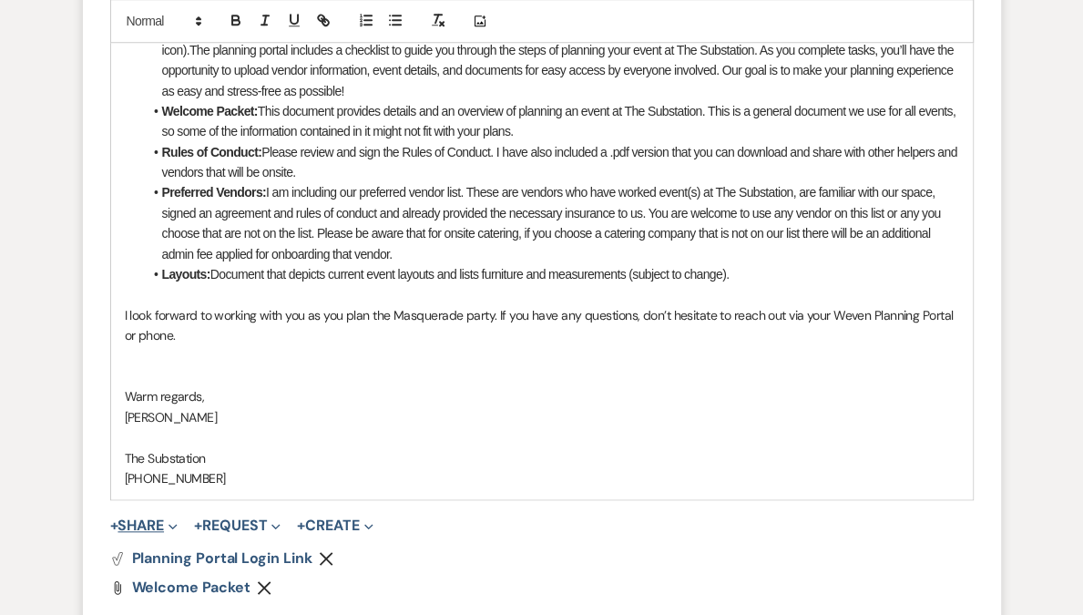
click at [156, 520] on button "+ Share Expand" at bounding box center [144, 525] width 68 height 15
click at [352, 293] on p at bounding box center [542, 294] width 835 height 20
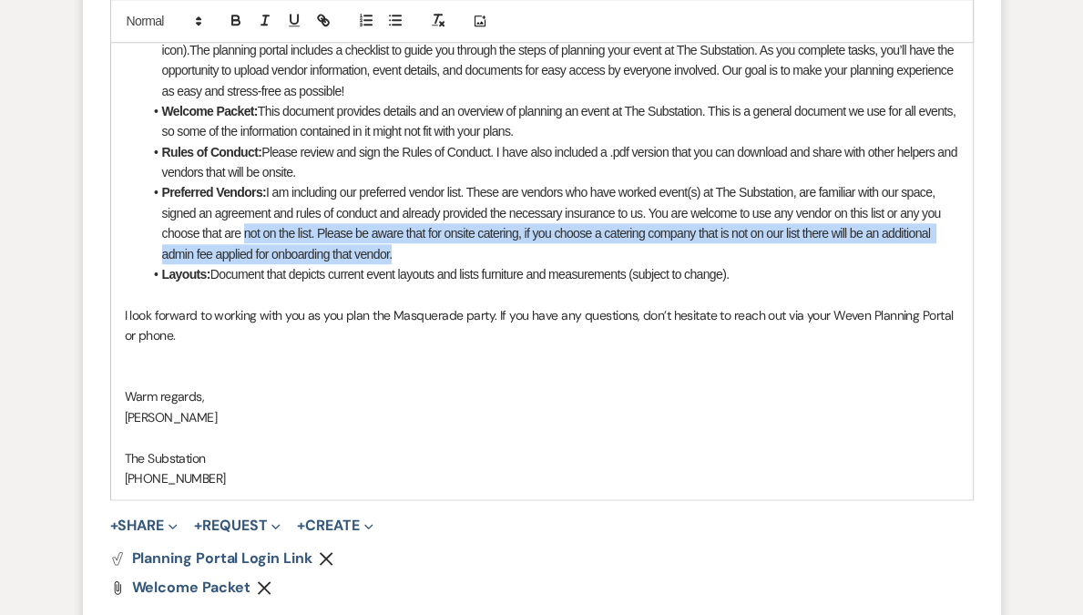
drag, startPoint x: 408, startPoint y: 252, endPoint x: 243, endPoint y: 231, distance: 166.2
click at [243, 231] on li "Preferred Vendors: I am including our preferred vendor list. These are vendors …" at bounding box center [551, 223] width 816 height 82
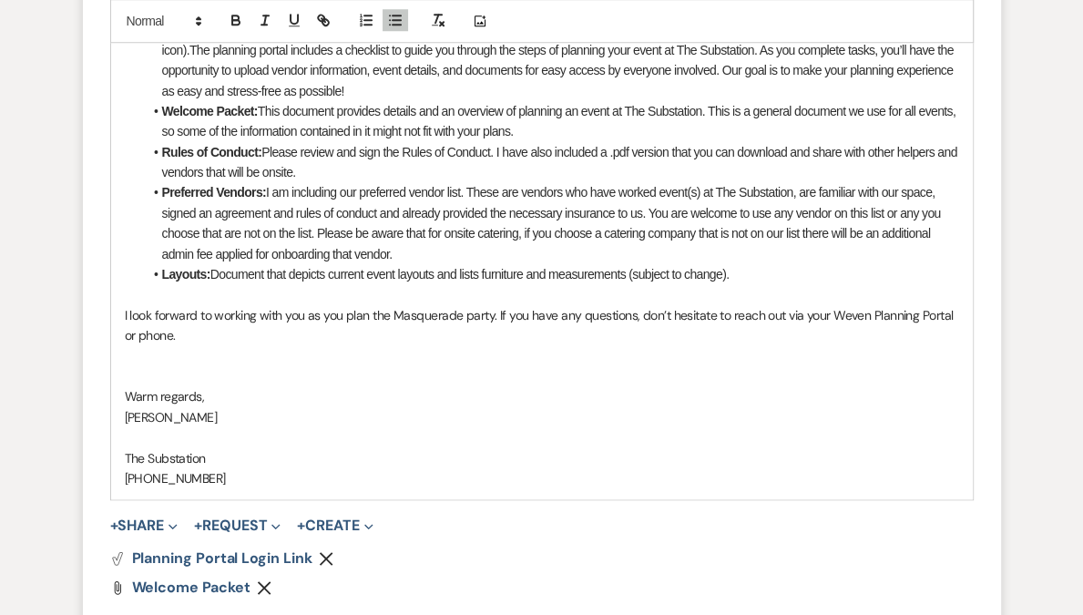
click at [323, 266] on li "Layouts: Document that depicts current event layouts and lists furniture and me…" at bounding box center [551, 274] width 816 height 20
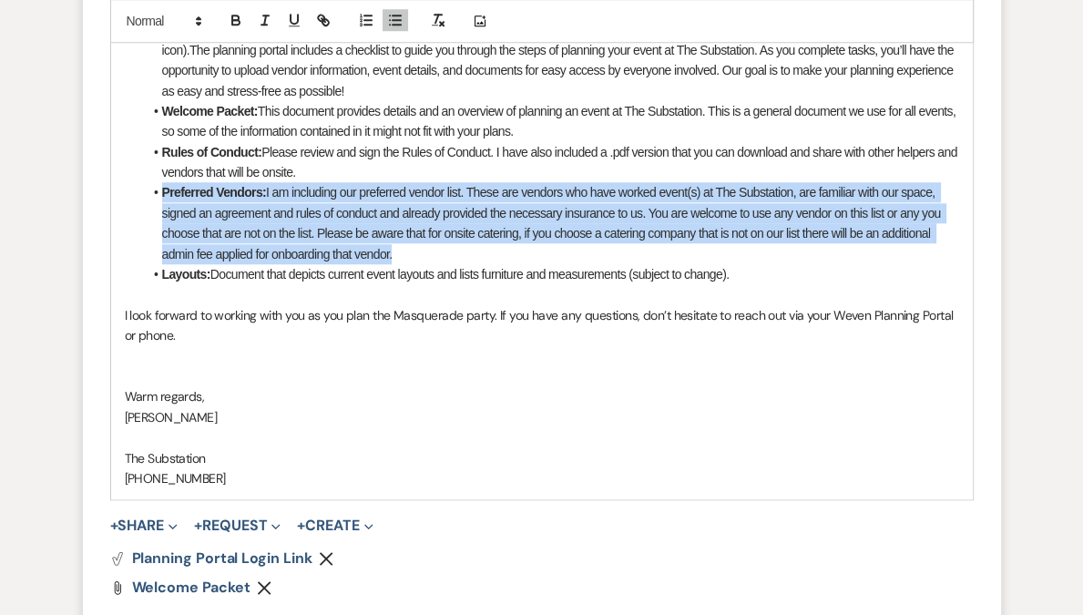
drag, startPoint x: 413, startPoint y: 257, endPoint x: 162, endPoint y: 186, distance: 260.4
click at [162, 186] on li "Preferred Vendors: I am including our preferred vendor list. These are vendors …" at bounding box center [551, 223] width 816 height 82
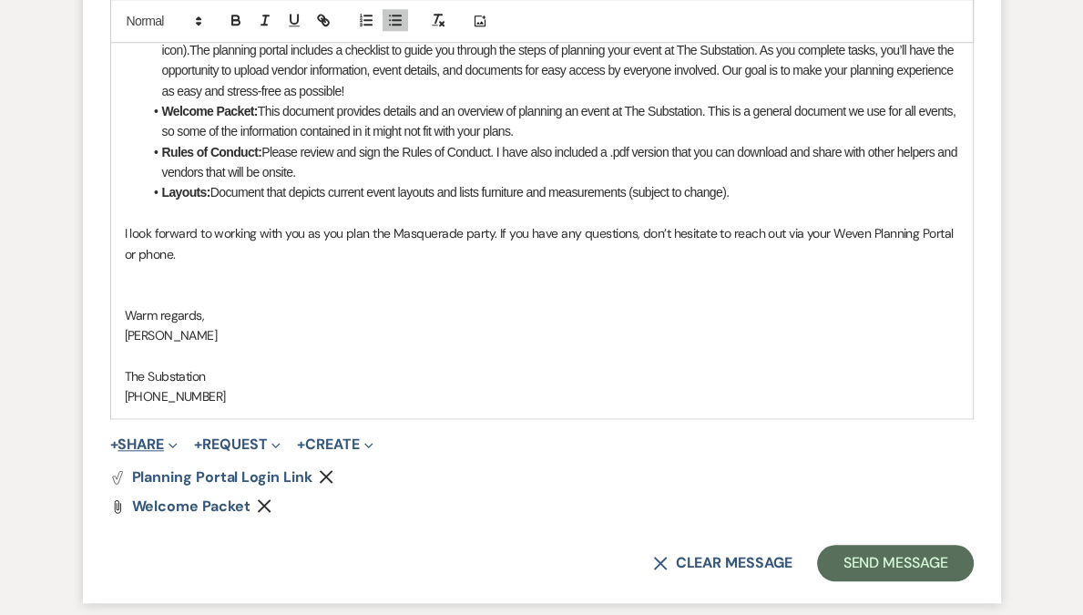
click at [154, 446] on button "+ Share Expand" at bounding box center [144, 444] width 68 height 15
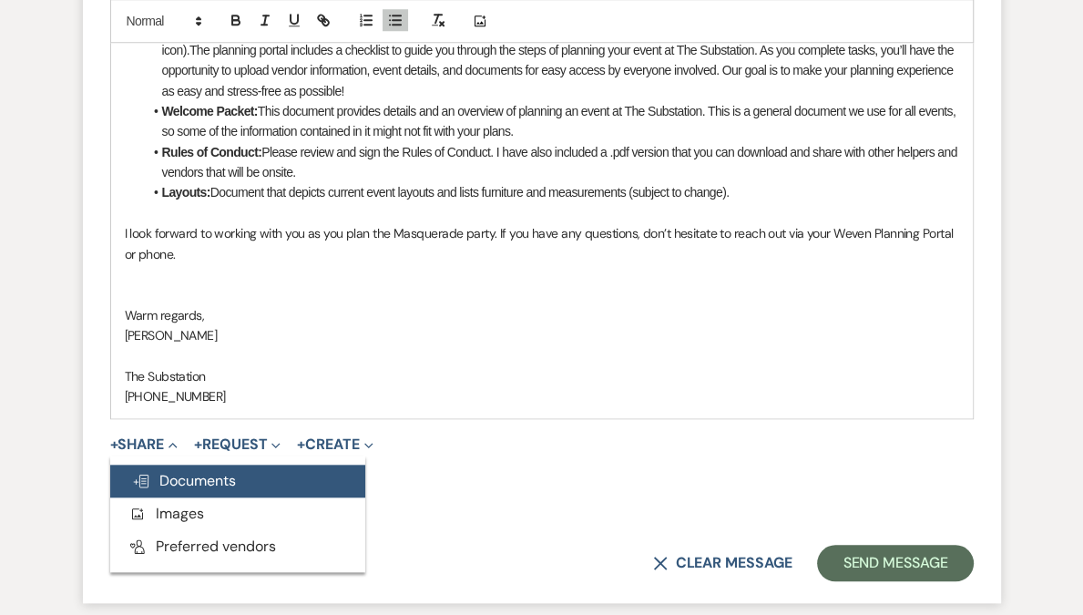
click at [199, 483] on span "Doc Upload Documents" at bounding box center [184, 480] width 104 height 19
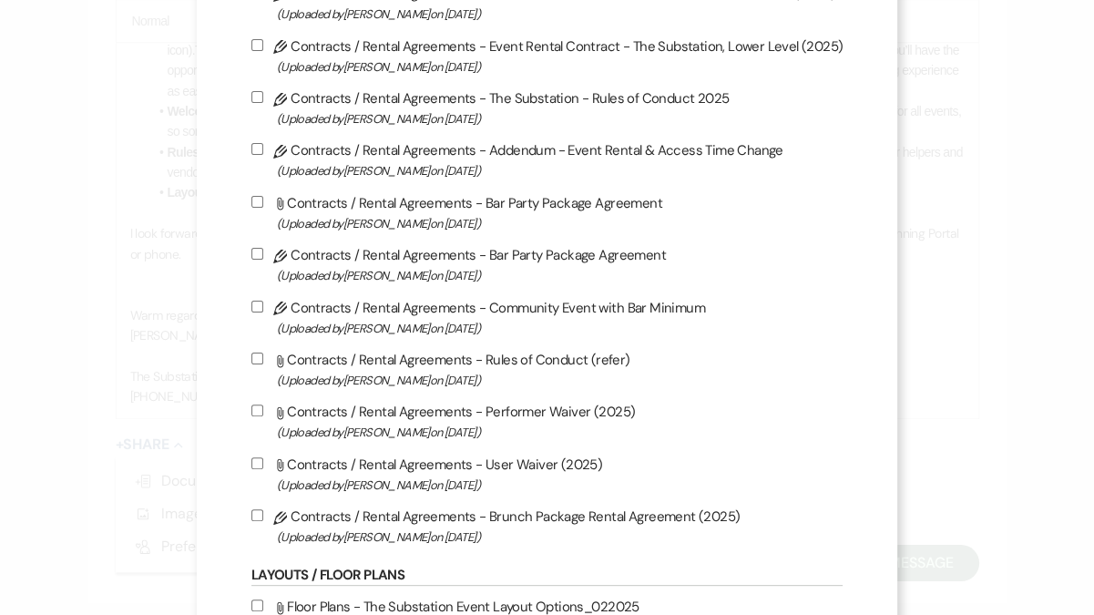
scroll to position [179, 0]
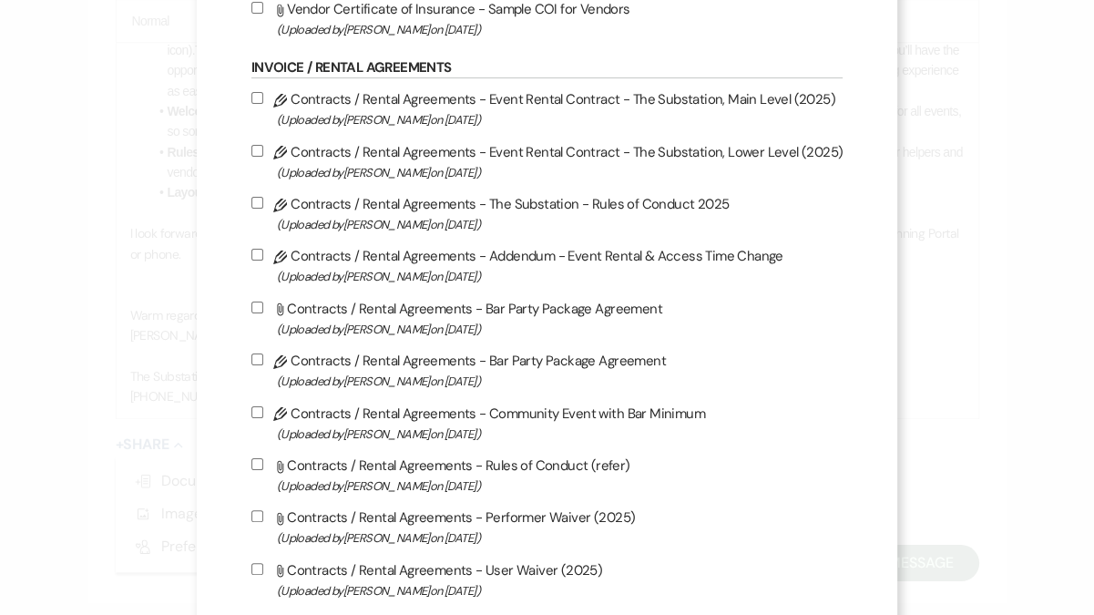
click at [464, 206] on label "Pencil Contracts / Rental Agreements - The Substation - Rules of Conduct 2025 (…" at bounding box center [546, 213] width 591 height 43
click at [263, 206] on input "Pencil Contracts / Rental Agreements - The Substation - Rules of Conduct 2025 (…" at bounding box center [257, 203] width 12 height 12
checkbox input "true"
click at [406, 473] on label "Attach File Contracts / Rental Agreements - Rules of Conduct (refer) (Uploaded …" at bounding box center [546, 475] width 591 height 43
click at [263, 470] on input "Attach File Contracts / Rental Agreements - Rules of Conduct (refer) (Uploaded …" at bounding box center [257, 464] width 12 height 12
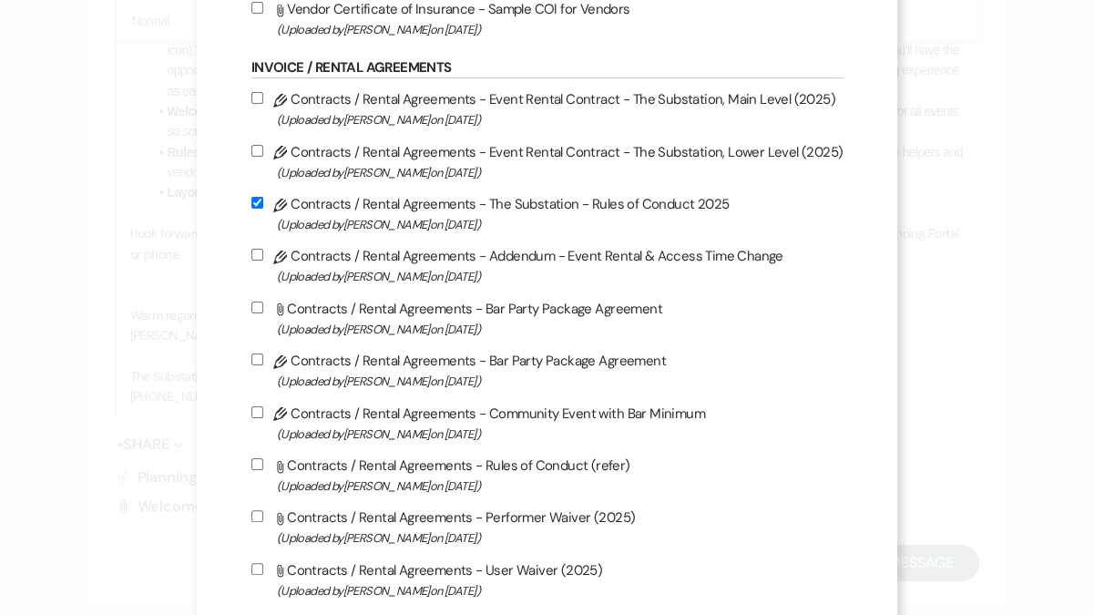
checkbox input "true"
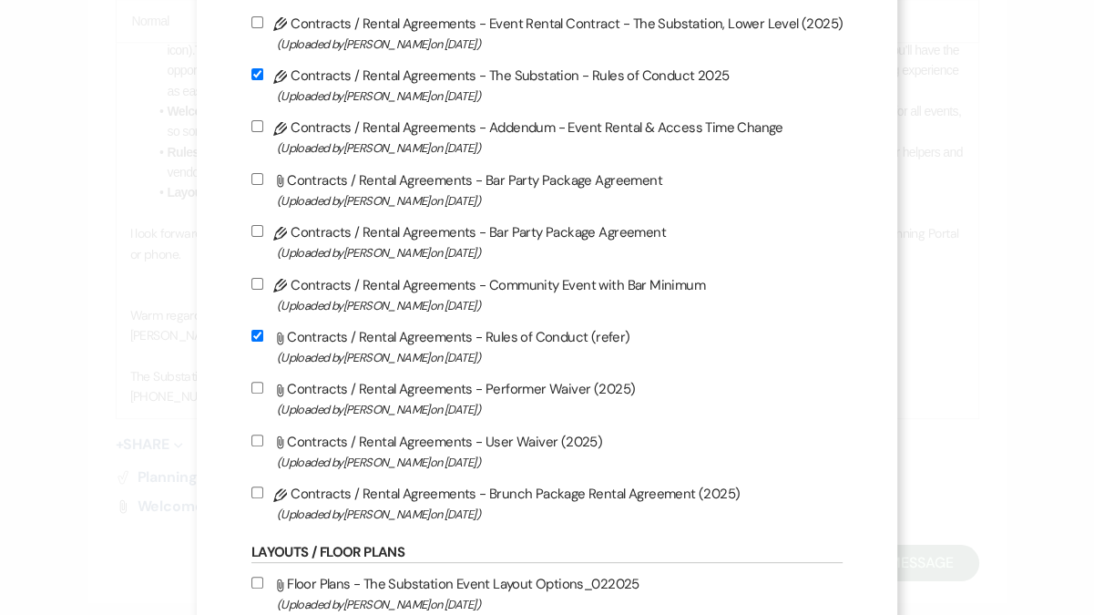
scroll to position [372, 0]
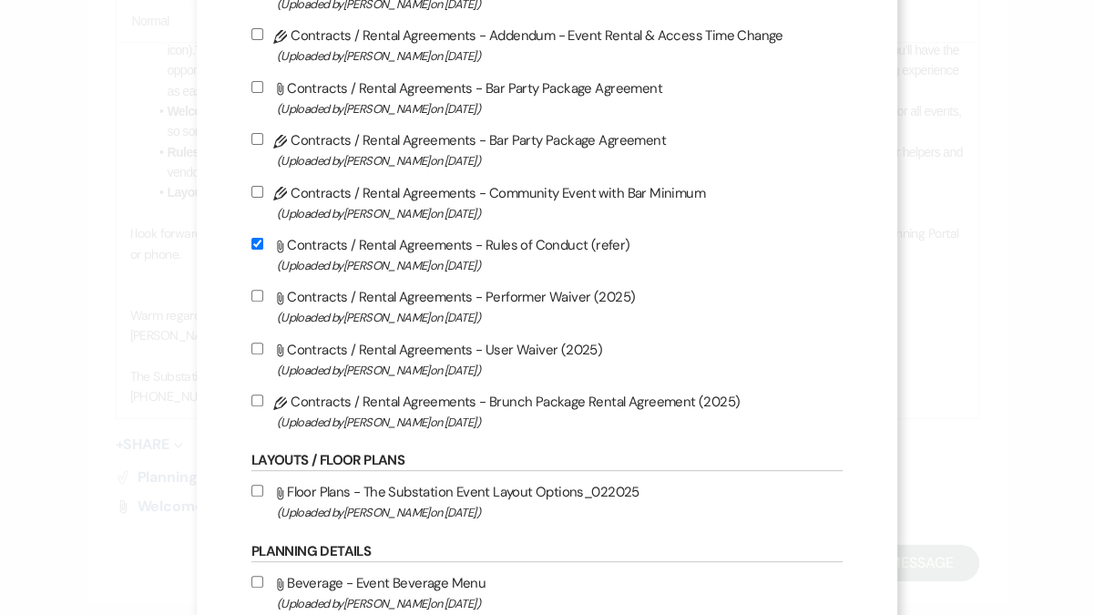
click at [454, 497] on label "Attach File Floor Plans - The Substation Event Layout Options_022025 (Uploaded …" at bounding box center [546, 501] width 591 height 43
click at [263, 497] on input "Attach File Floor Plans - The Substation Event Layout Options_022025 (Uploaded …" at bounding box center [257, 491] width 12 height 12
checkbox input "true"
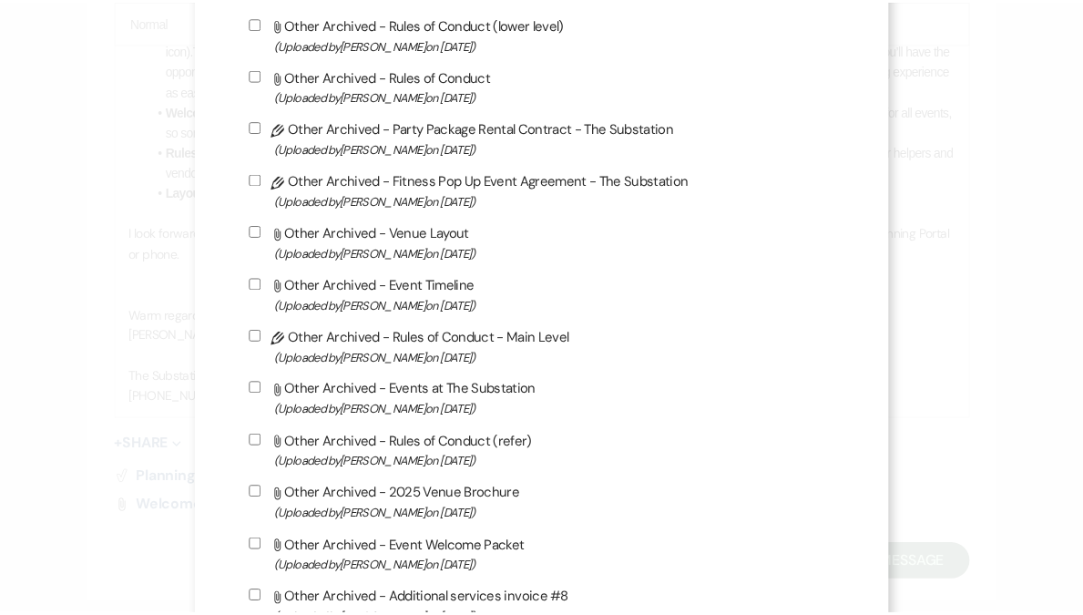
scroll to position [1942, 0]
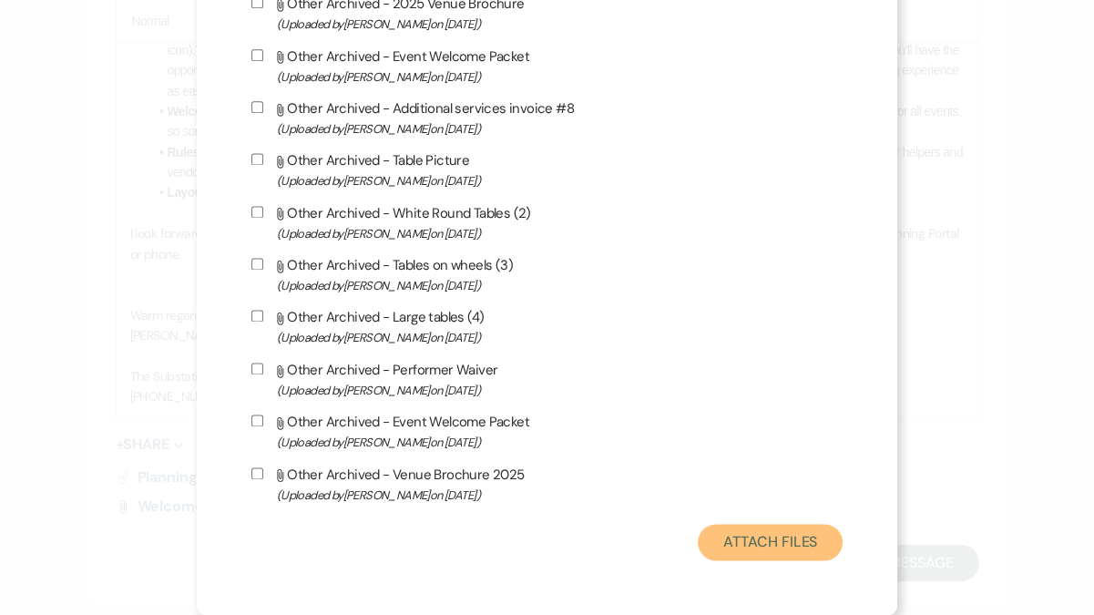
click at [744, 548] on button "Attach Files" at bounding box center [770, 542] width 145 height 36
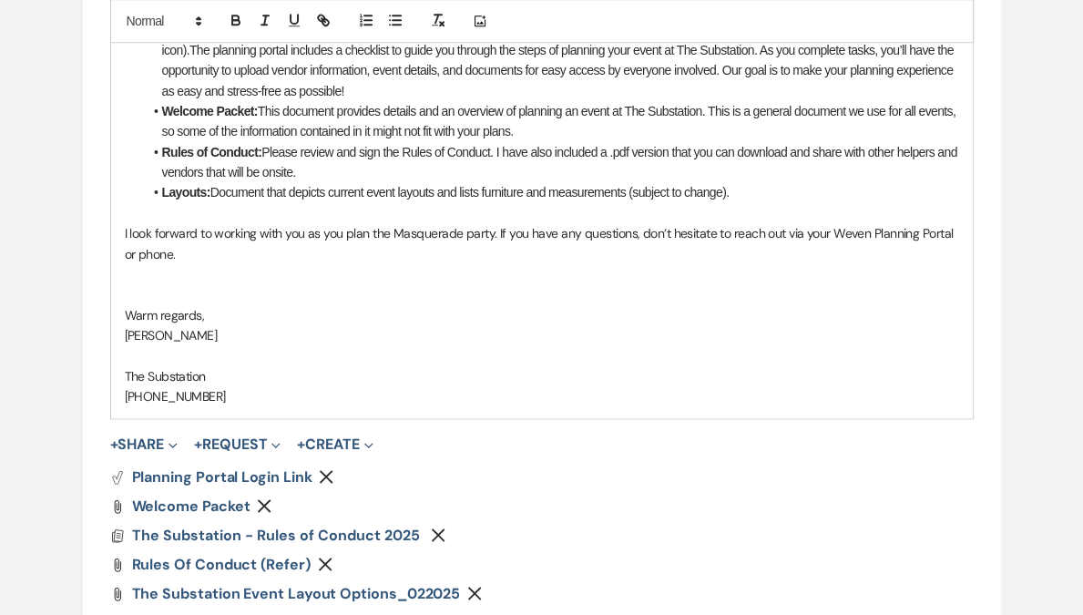
click at [268, 287] on p at bounding box center [542, 294] width 835 height 20
click at [413, 234] on p "I look forward to working with you as you plan the Masquerade party. If you hav…" at bounding box center [542, 243] width 835 height 41
click at [391, 233] on p "I look forward to working with you as you plan the community gathering. If you …" at bounding box center [542, 243] width 835 height 41
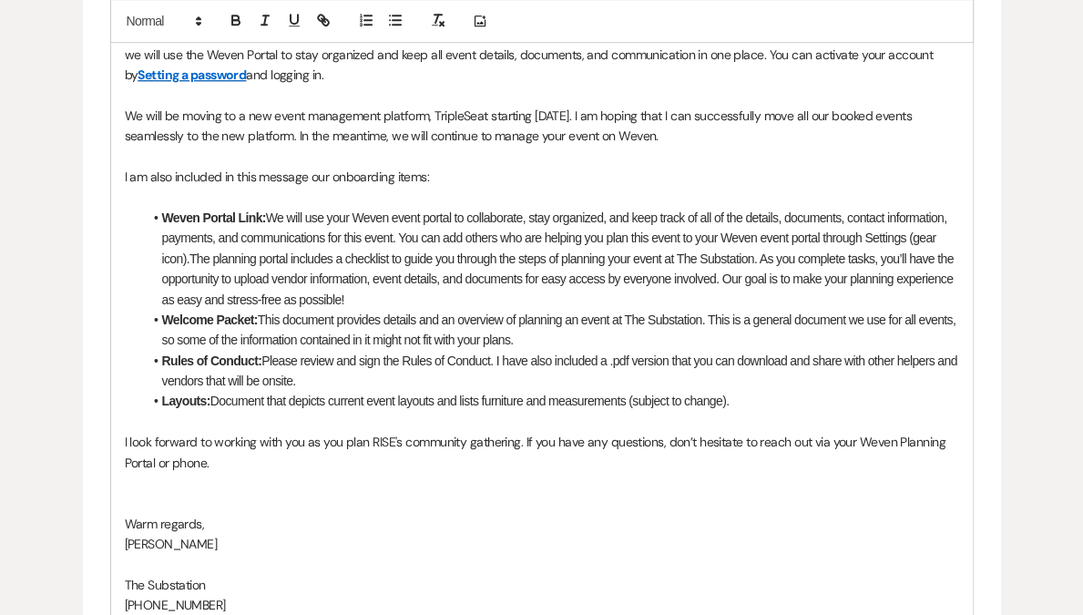
scroll to position [1080, 0]
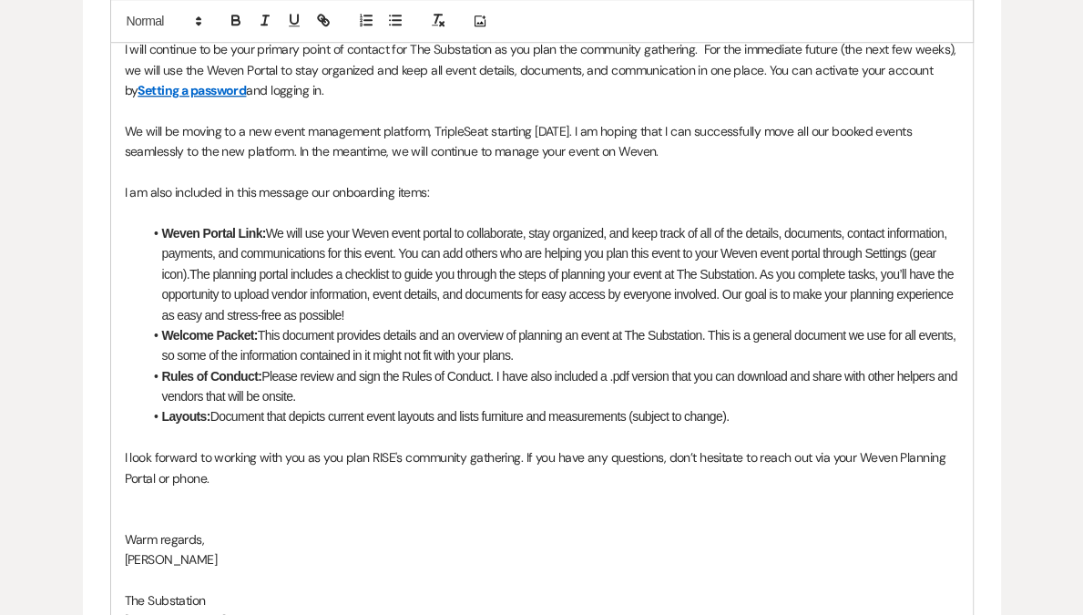
click at [354, 269] on li "Weven Portal Link: We will use your Weven event portal to collaborate, stay org…" at bounding box center [551, 274] width 816 height 102
click at [582, 359] on li "Welcome Packet: This document provides details and an overview of planning an e…" at bounding box center [551, 345] width 816 height 41
click at [396, 223] on li "Weven Portal Link: We will use your Weven event portal to collaborate, stay org…" at bounding box center [551, 274] width 816 height 102
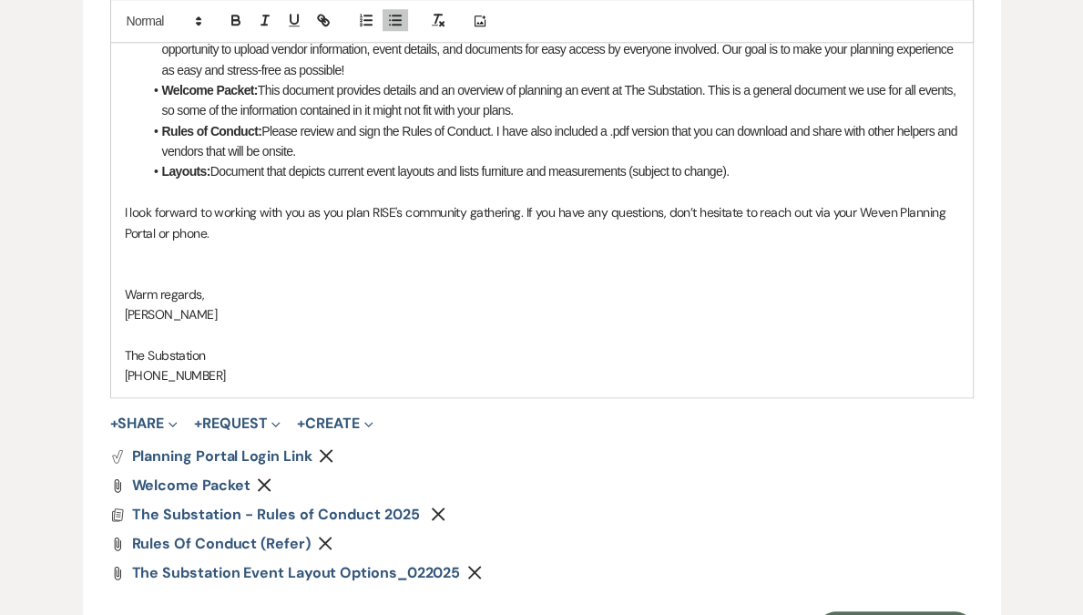
scroll to position [1326, 0]
click at [231, 255] on p at bounding box center [542, 252] width 835 height 20
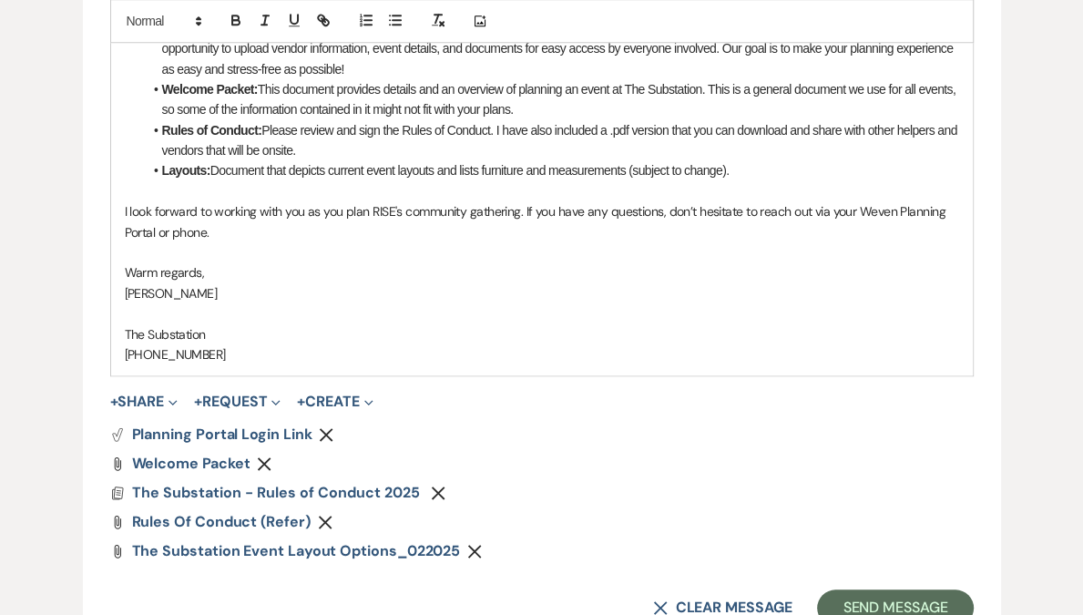
scroll to position [1451, 0]
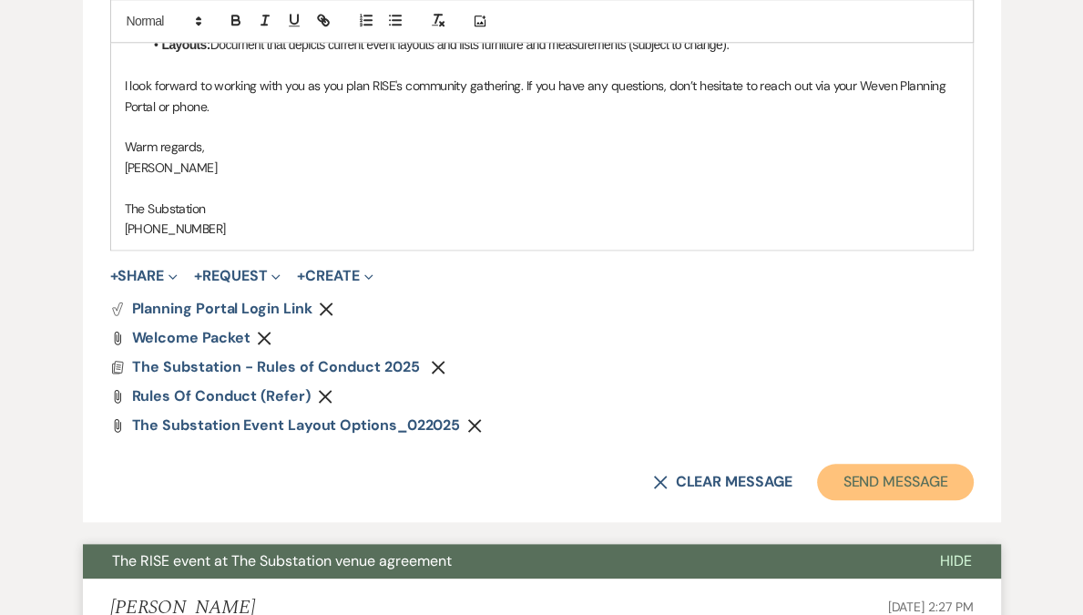
click at [902, 473] on button "Send Message" at bounding box center [895, 482] width 156 height 36
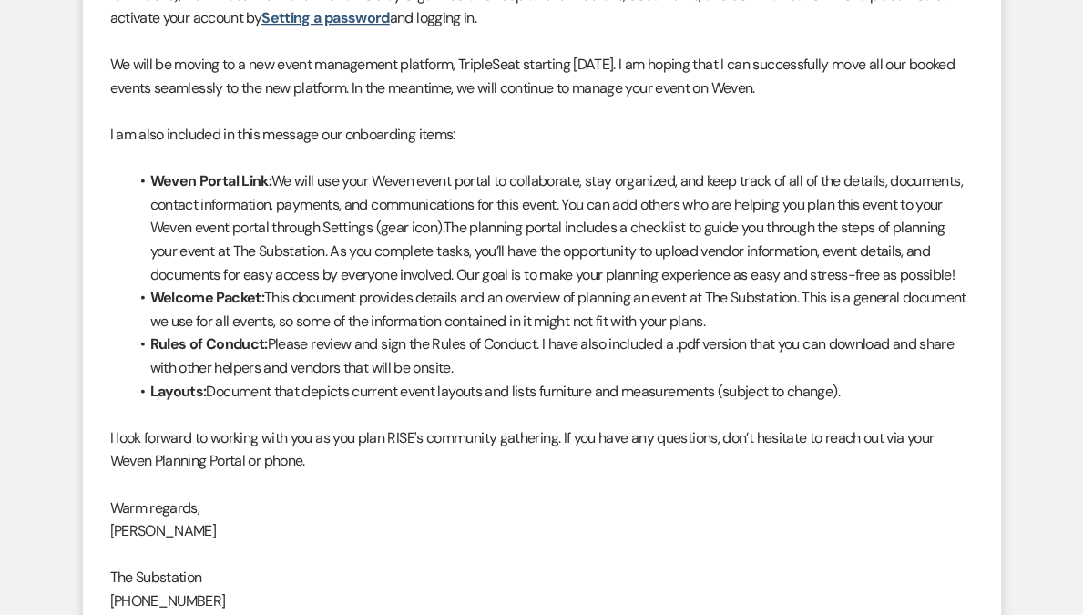
scroll to position [0, 0]
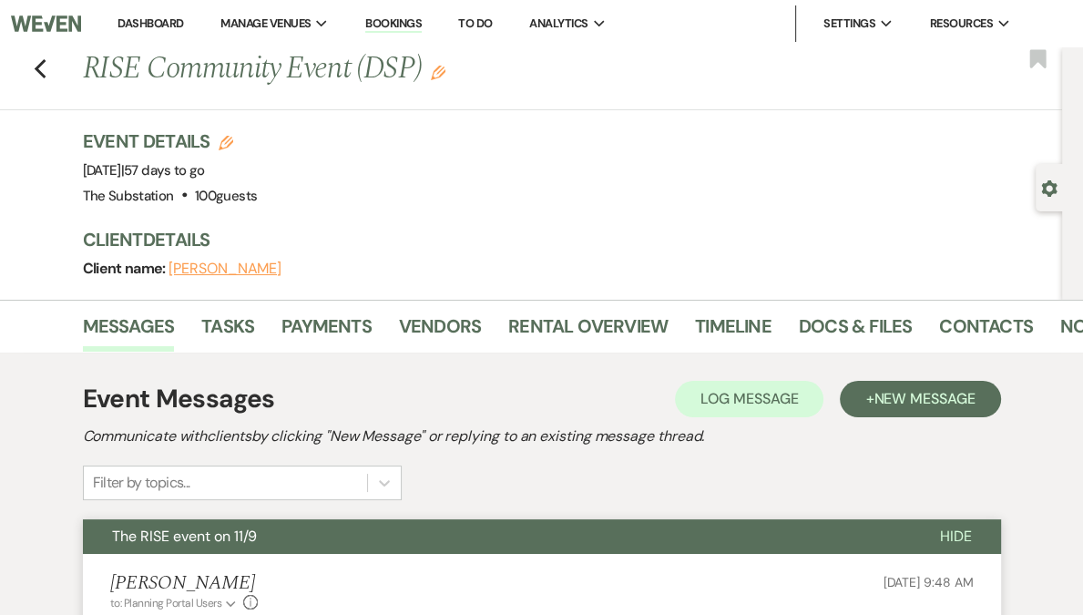
click at [179, 25] on link "Dashboard" at bounding box center [151, 22] width 66 height 15
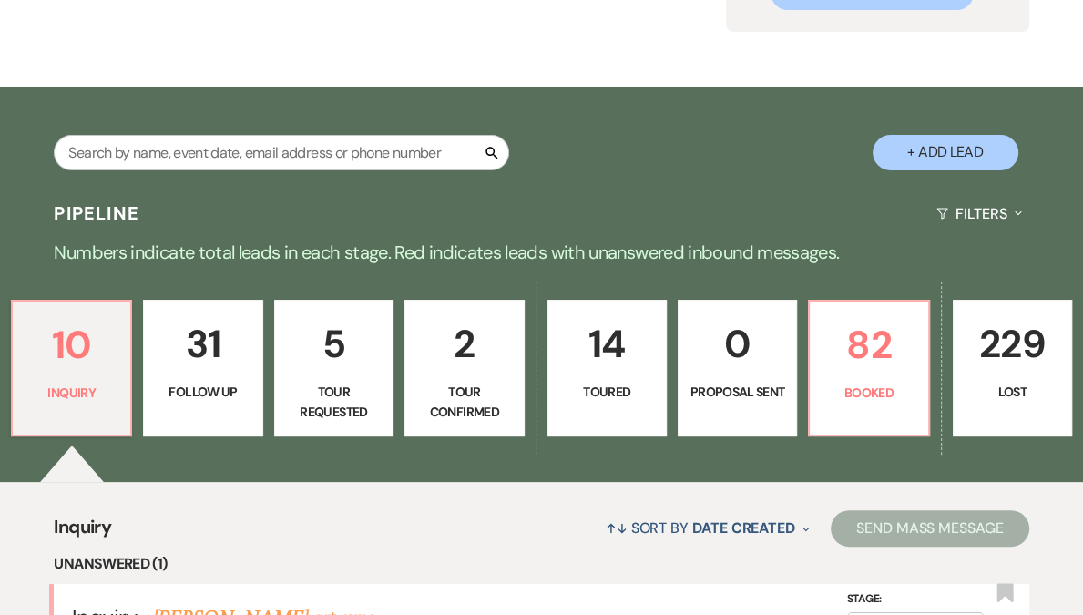
scroll to position [288, 0]
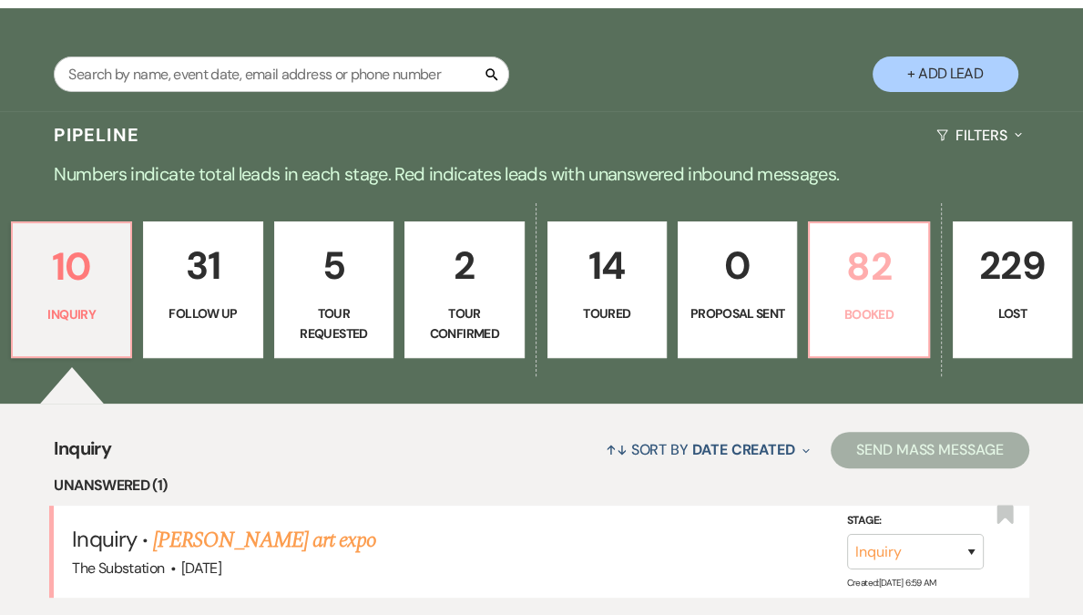
click at [828, 298] on link "82 Booked" at bounding box center [868, 289] width 121 height 137
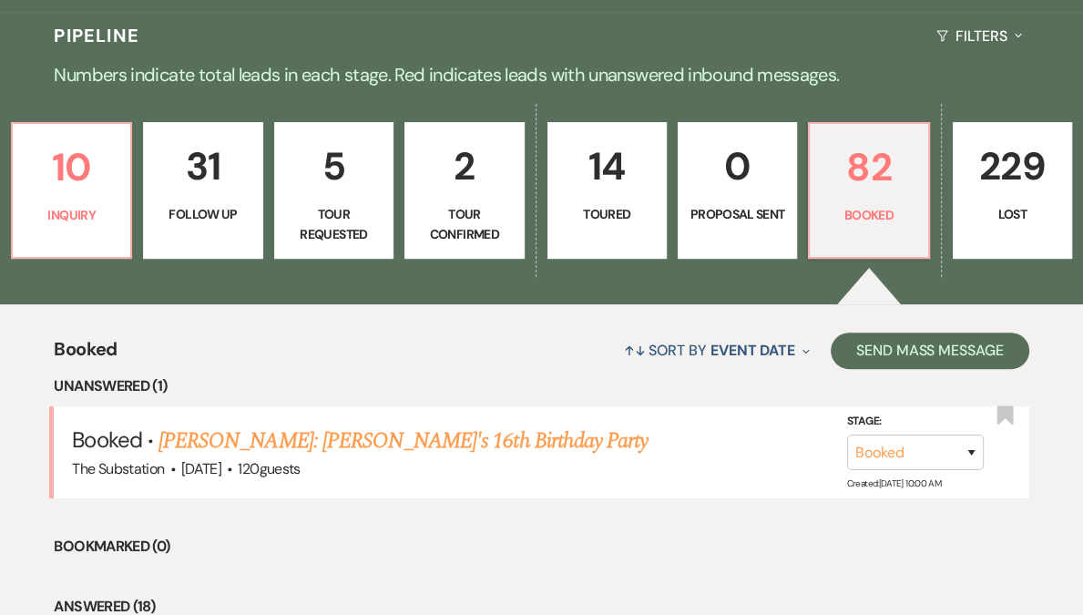
scroll to position [726, 0]
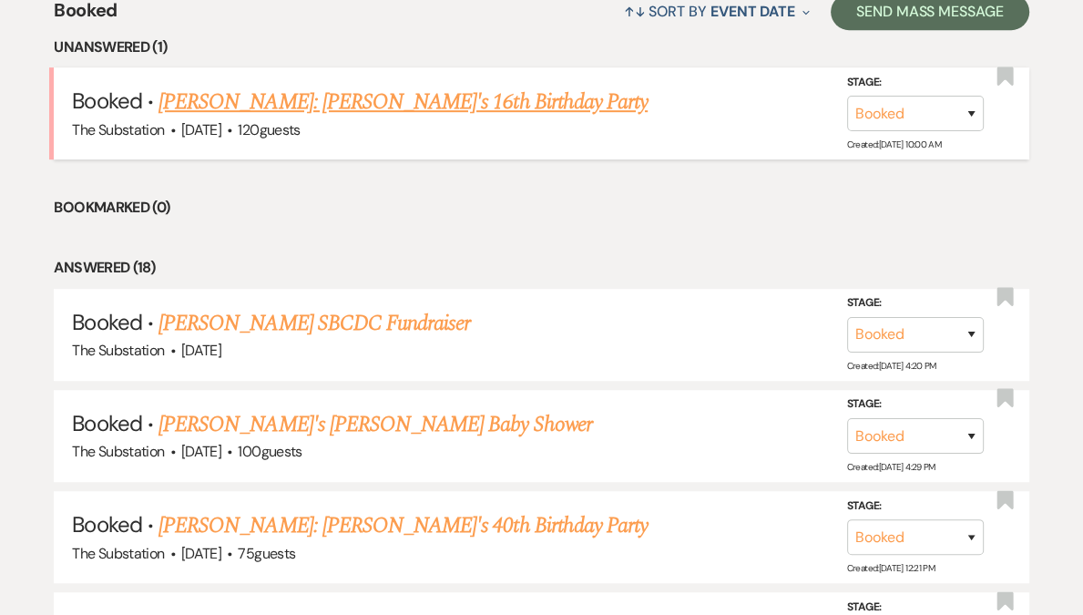
click at [423, 98] on link "[PERSON_NAME]: [PERSON_NAME]'s 16th Birthday Party" at bounding box center [403, 102] width 489 height 33
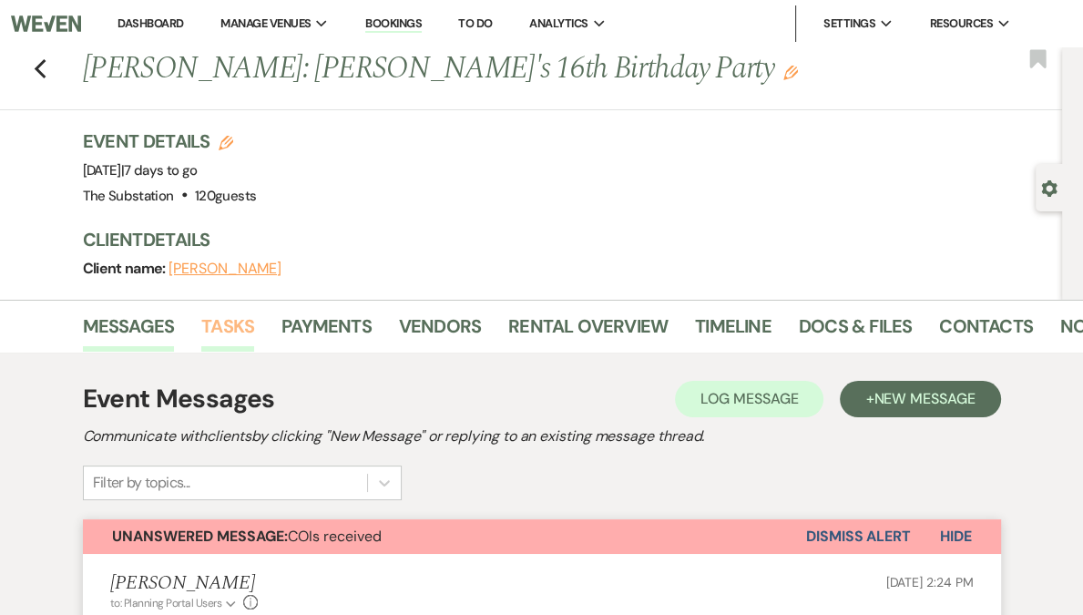
click at [250, 338] on link "Tasks" at bounding box center [227, 332] width 53 height 40
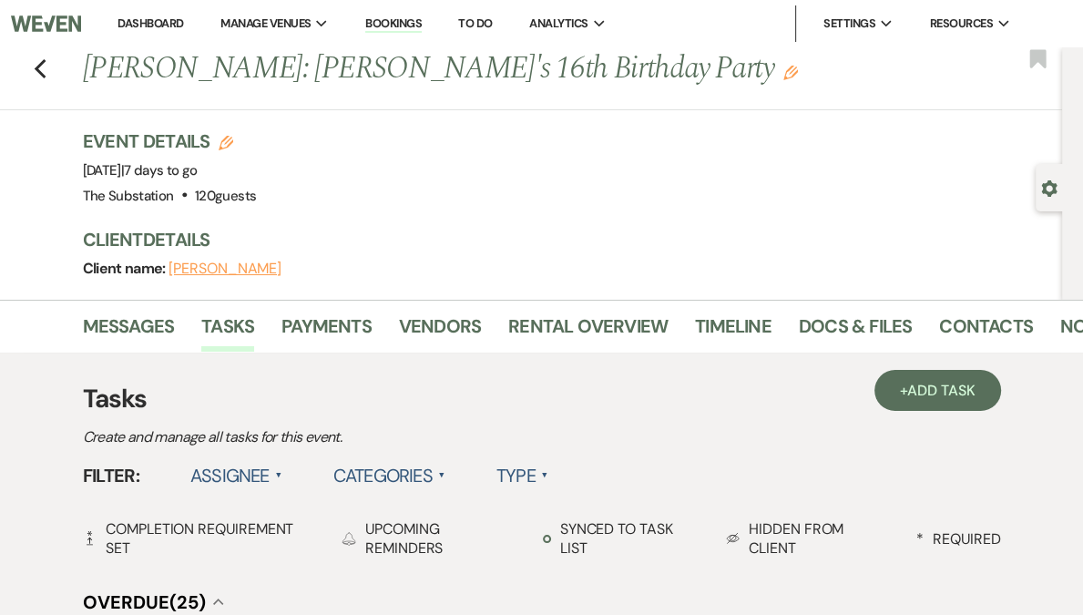
click at [238, 476] on label "Assignee ▲" at bounding box center [236, 475] width 92 height 33
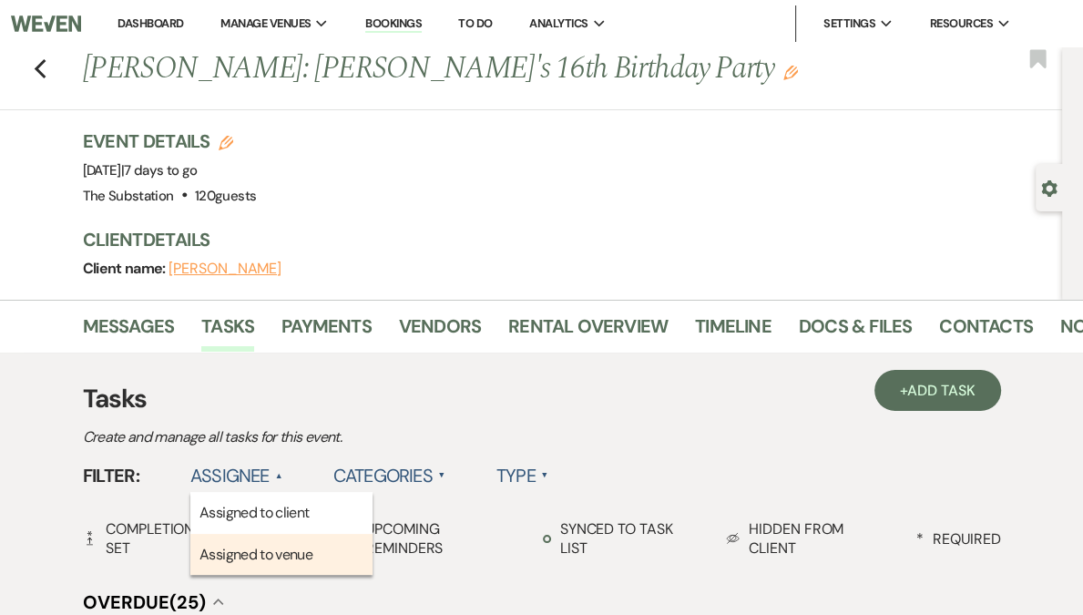
click at [249, 549] on li "Assigned to venue" at bounding box center [281, 555] width 182 height 42
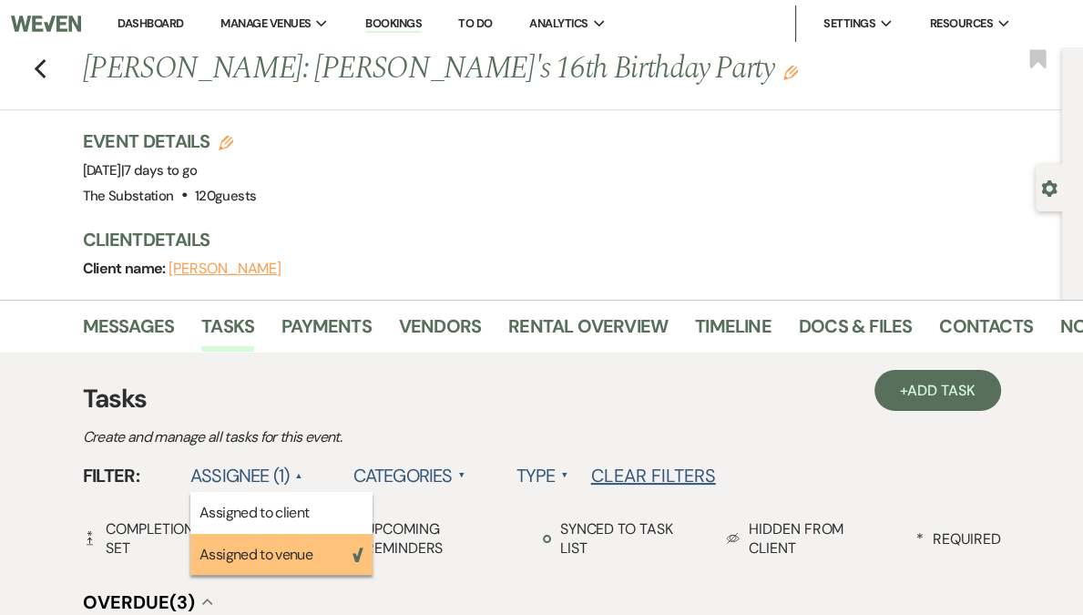
click at [491, 407] on h3 "Tasks" at bounding box center [542, 399] width 918 height 38
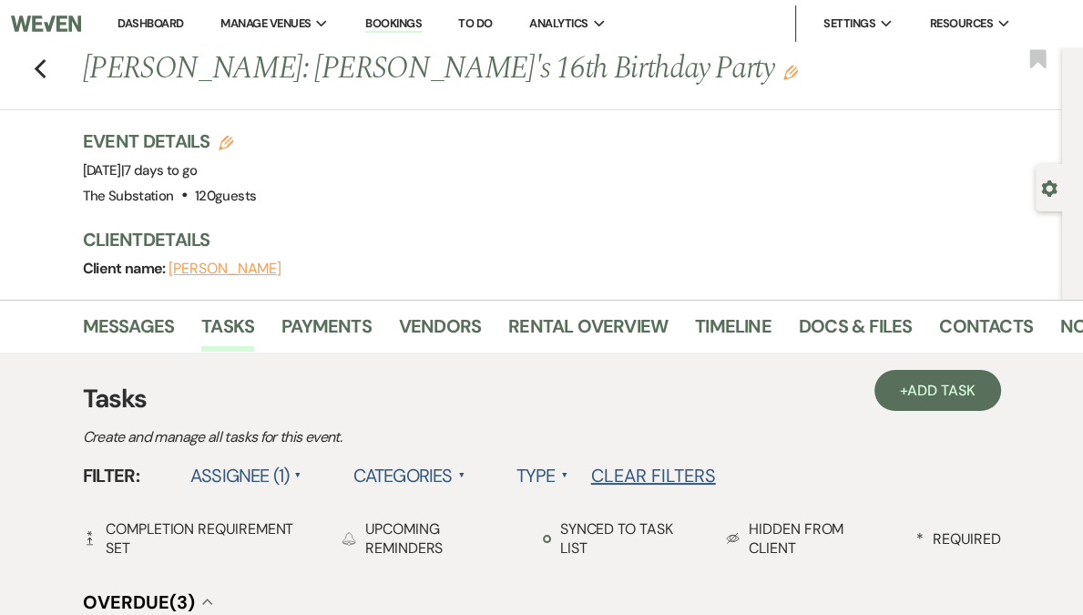
click at [52, 69] on div "Previous Ebony Milton: Chloe's 16th Birthday Party Edit Bookmark" at bounding box center [526, 78] width 1071 height 63
click at [47, 69] on icon "Previous" at bounding box center [41, 69] width 14 height 22
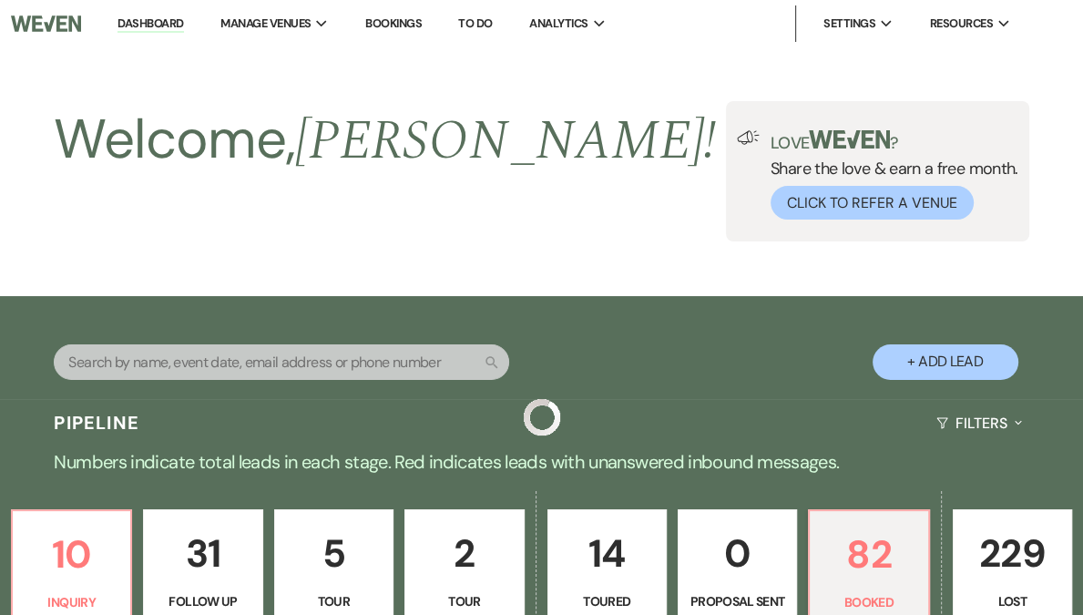
scroll to position [726, 0]
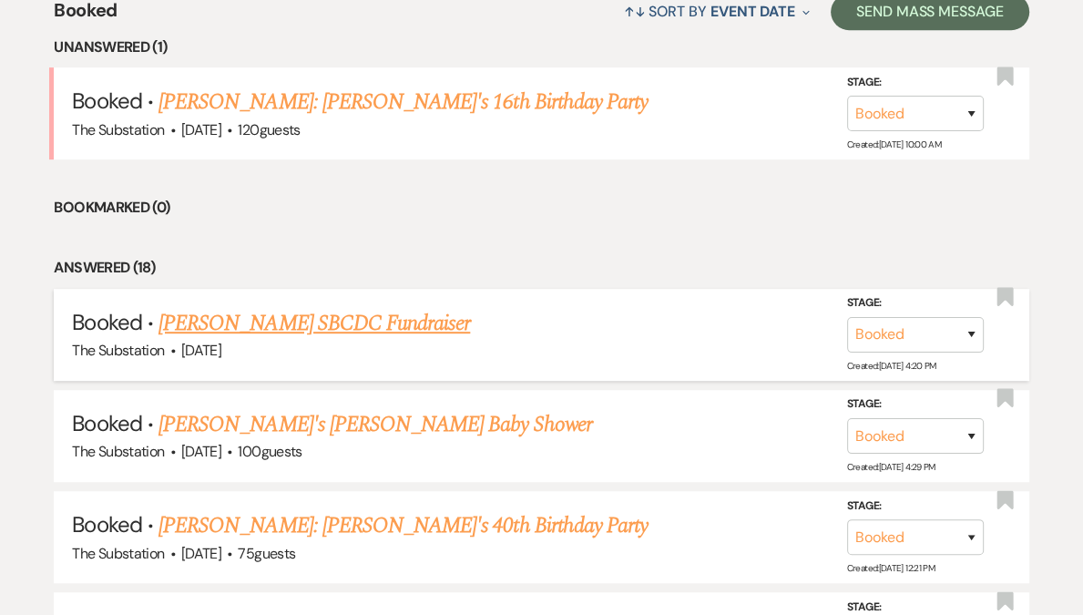
click at [325, 321] on link "[PERSON_NAME] SBCDC Fundraiser" at bounding box center [315, 323] width 312 height 33
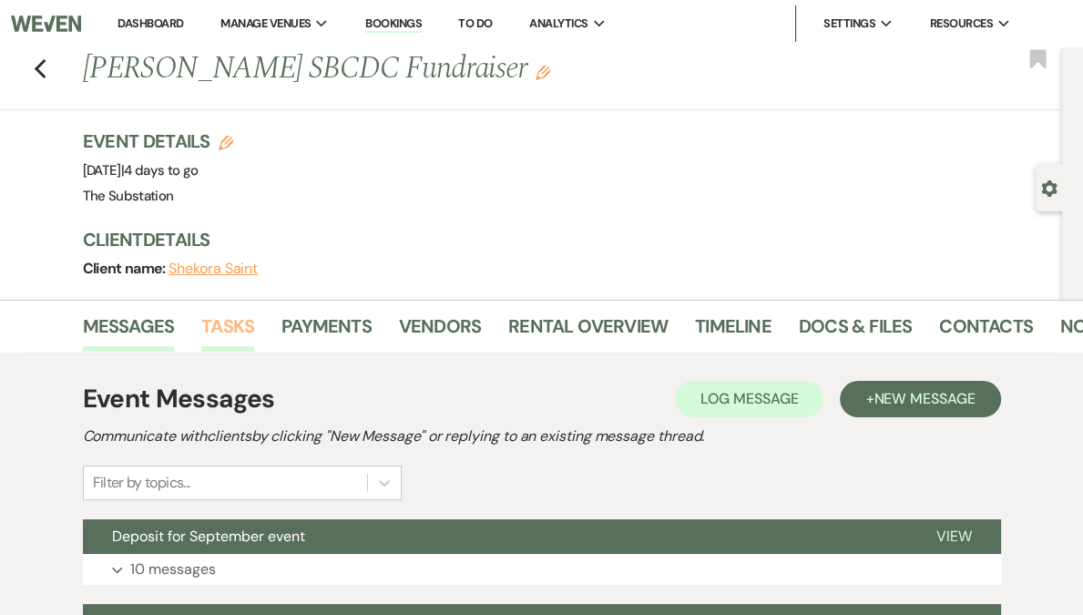
click at [228, 331] on link "Tasks" at bounding box center [227, 332] width 53 height 40
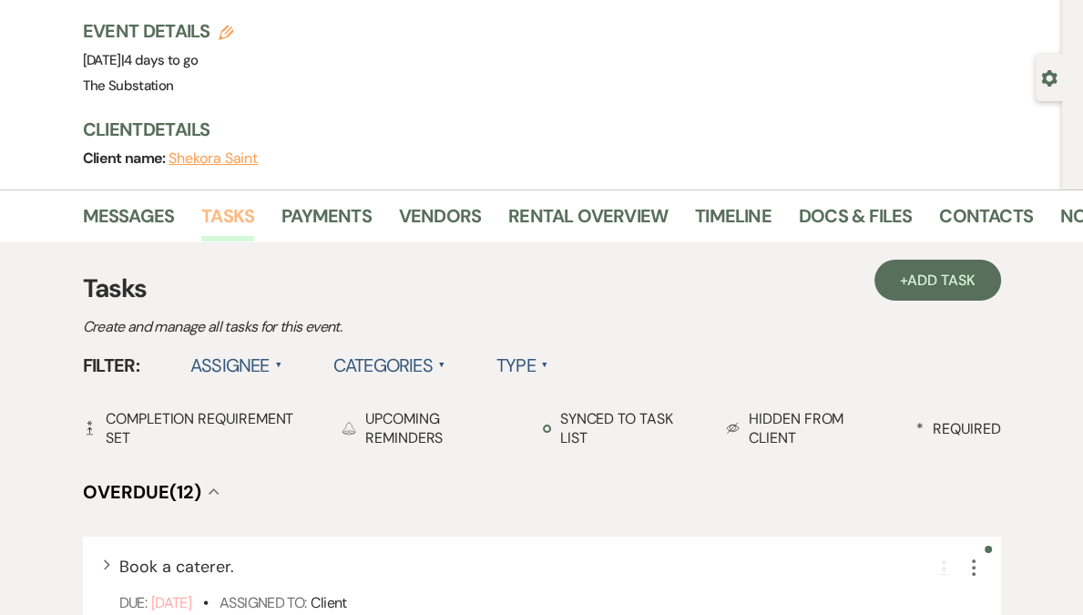
scroll to position [113, 0]
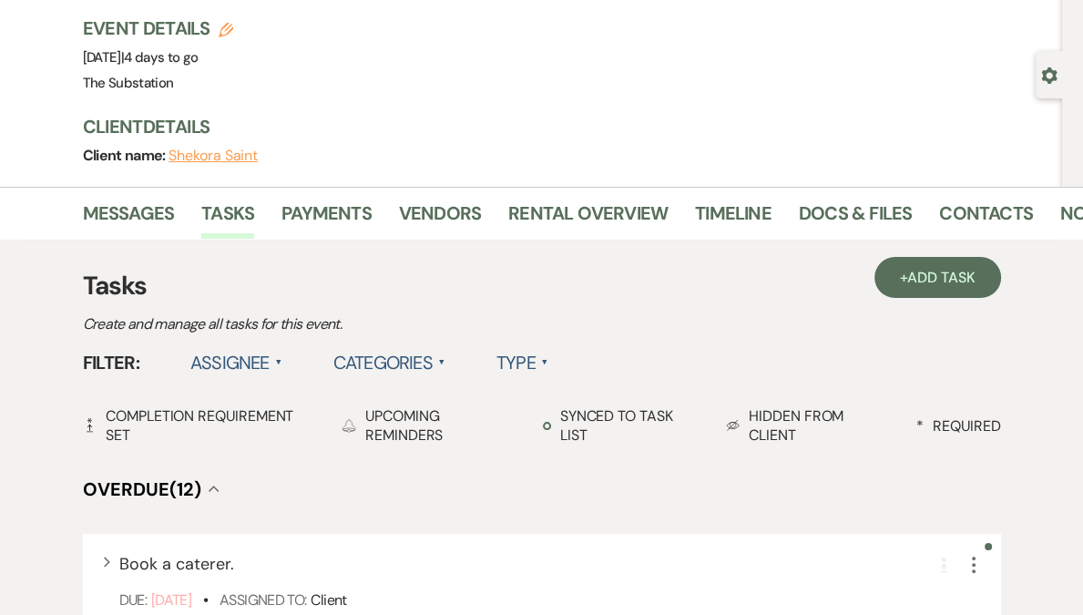
click at [257, 364] on label "Assignee ▲" at bounding box center [236, 362] width 92 height 33
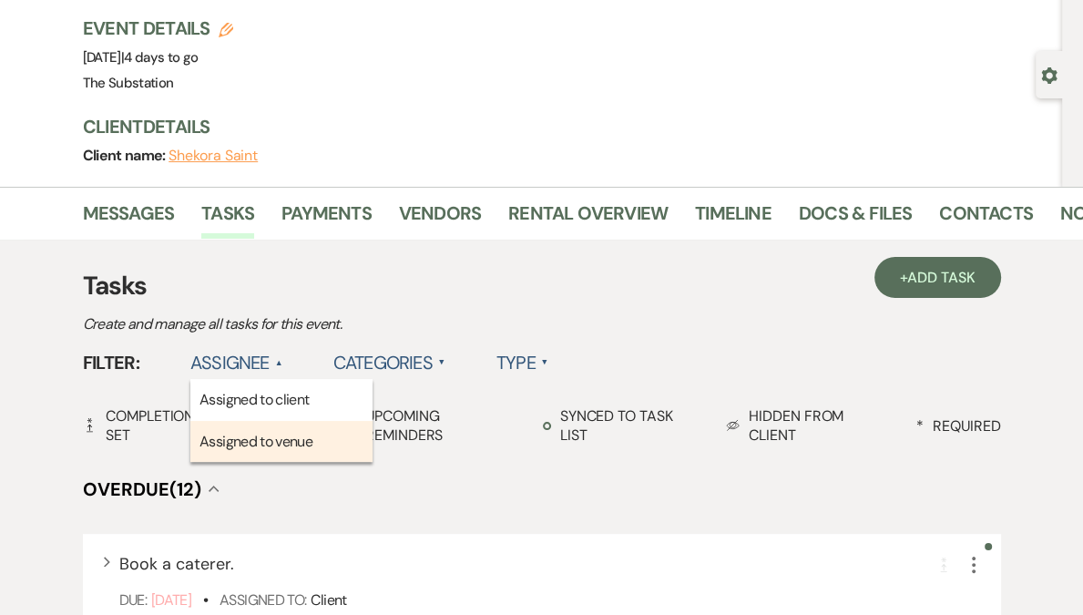
click at [275, 441] on li "Assigned to venue" at bounding box center [281, 442] width 182 height 42
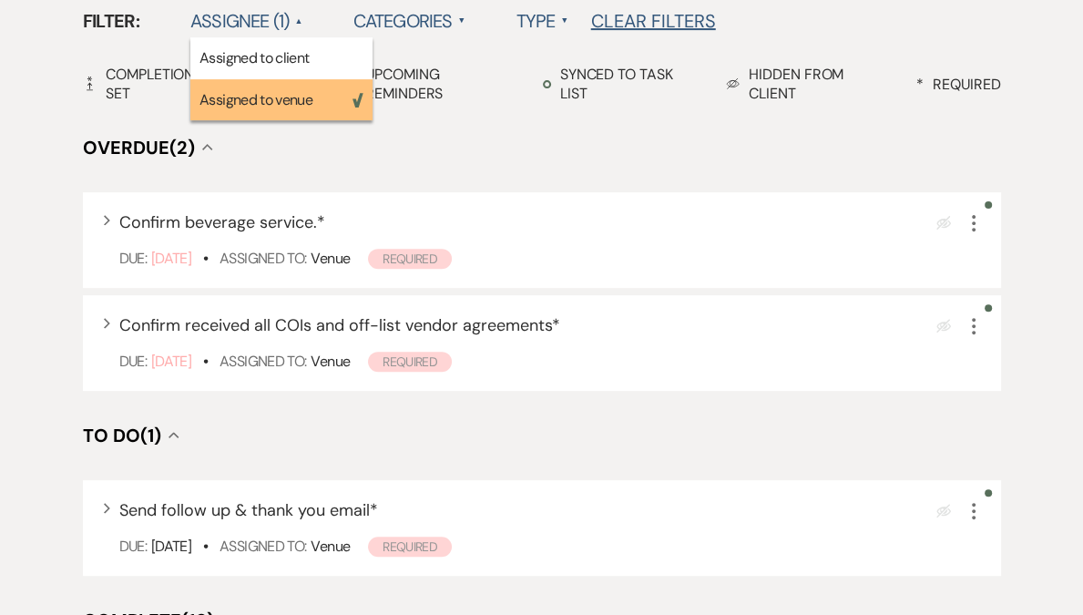
scroll to position [501, 0]
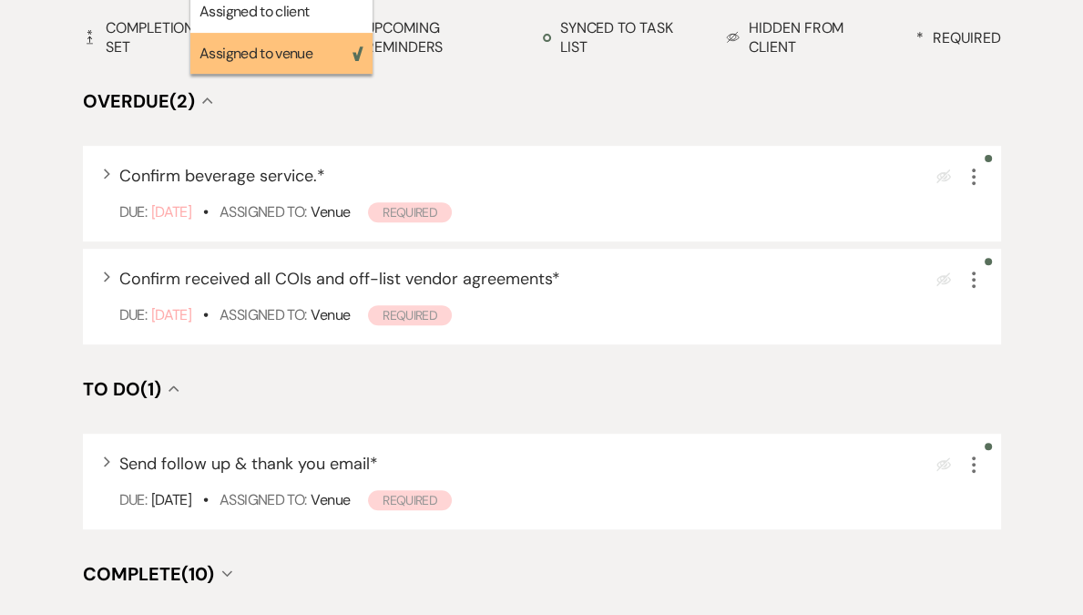
click at [605, 395] on h4 "To Do (1) Collapse" at bounding box center [542, 389] width 918 height 26
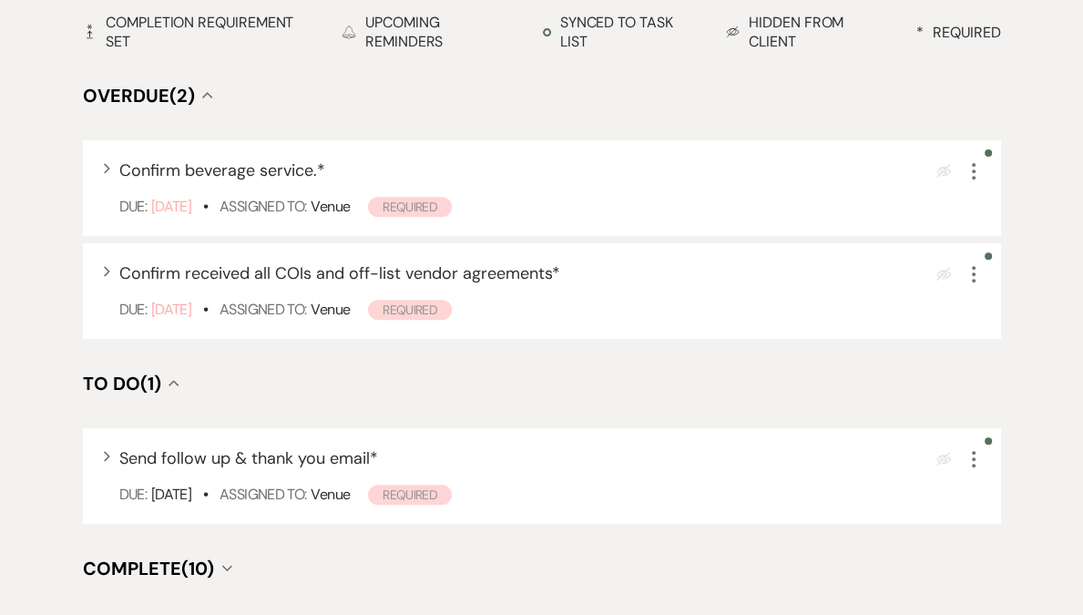
scroll to position [0, 0]
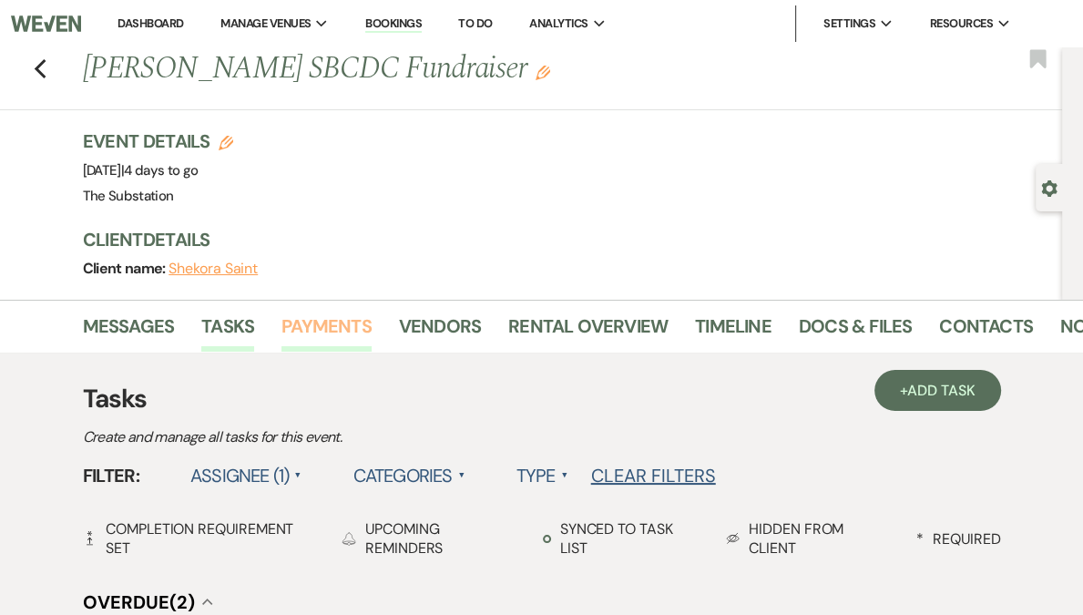
click at [333, 335] on link "Payments" at bounding box center [327, 332] width 90 height 40
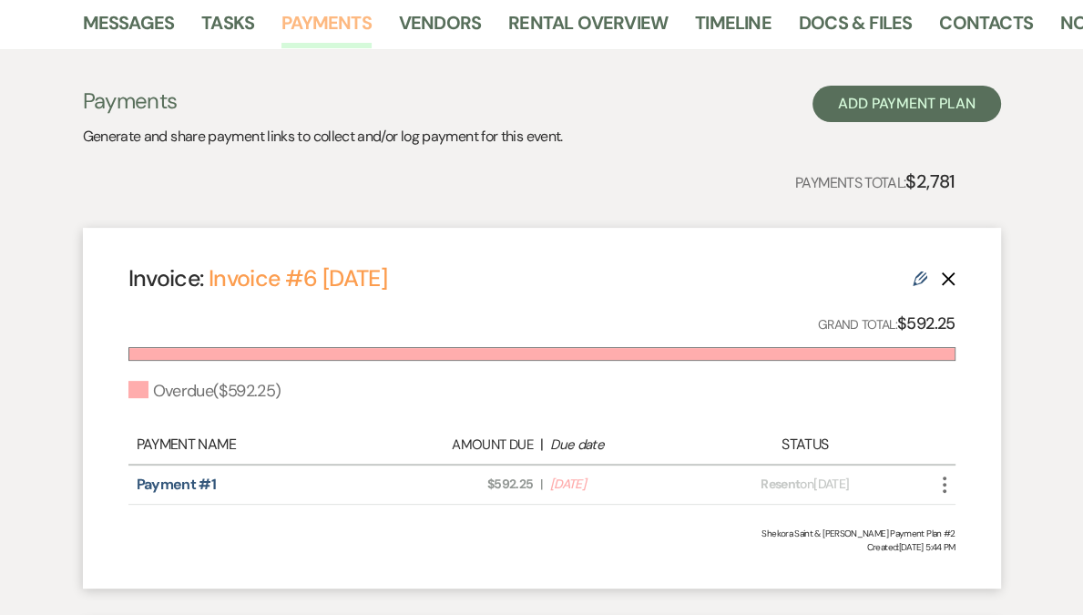
scroll to position [30, 0]
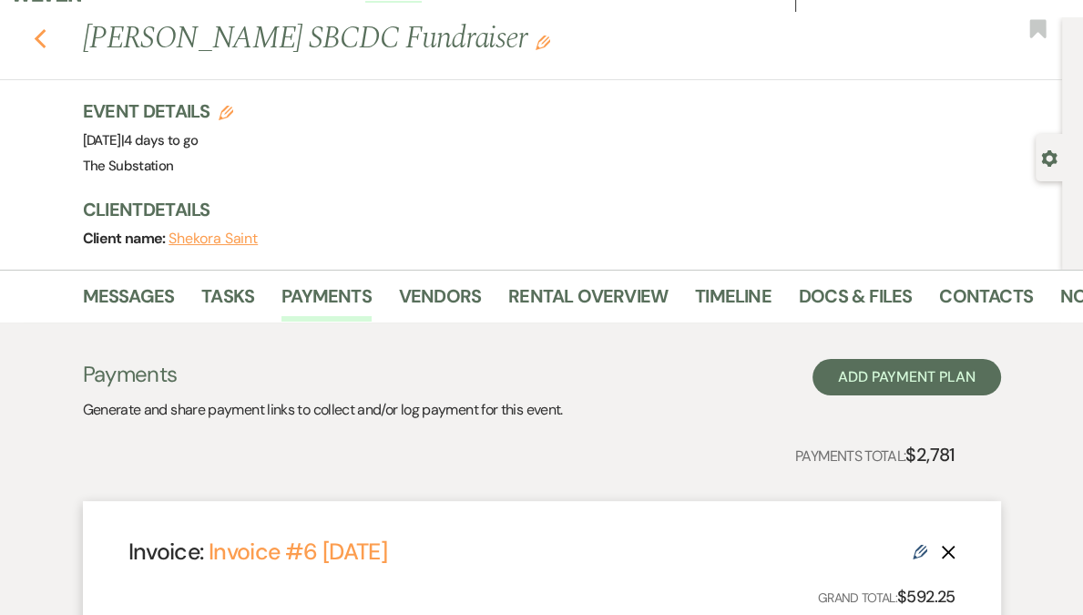
click at [47, 41] on icon "Previous" at bounding box center [41, 39] width 14 height 22
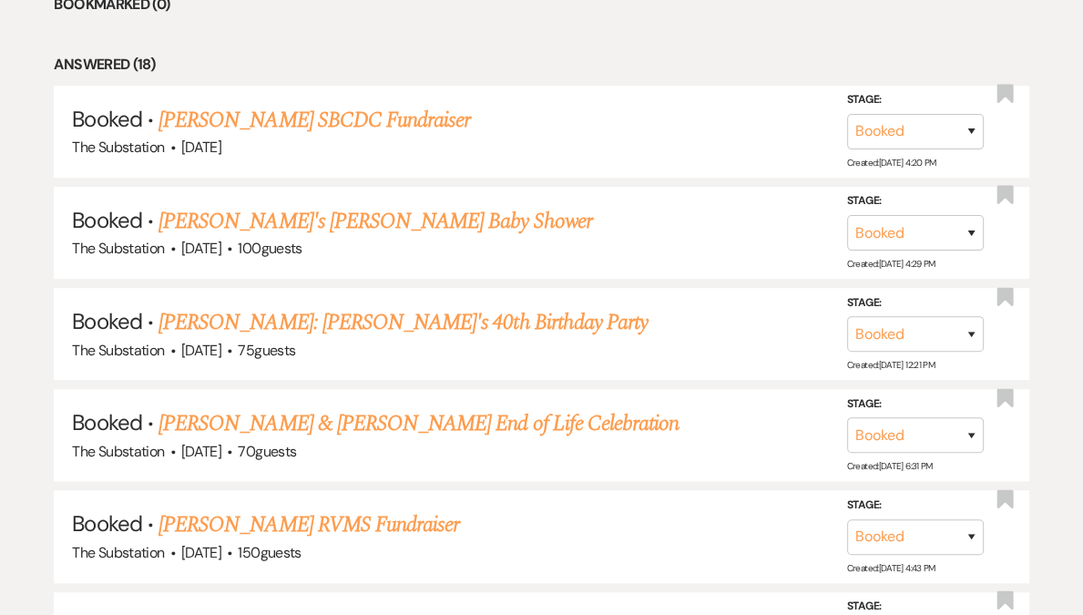
scroll to position [936, 0]
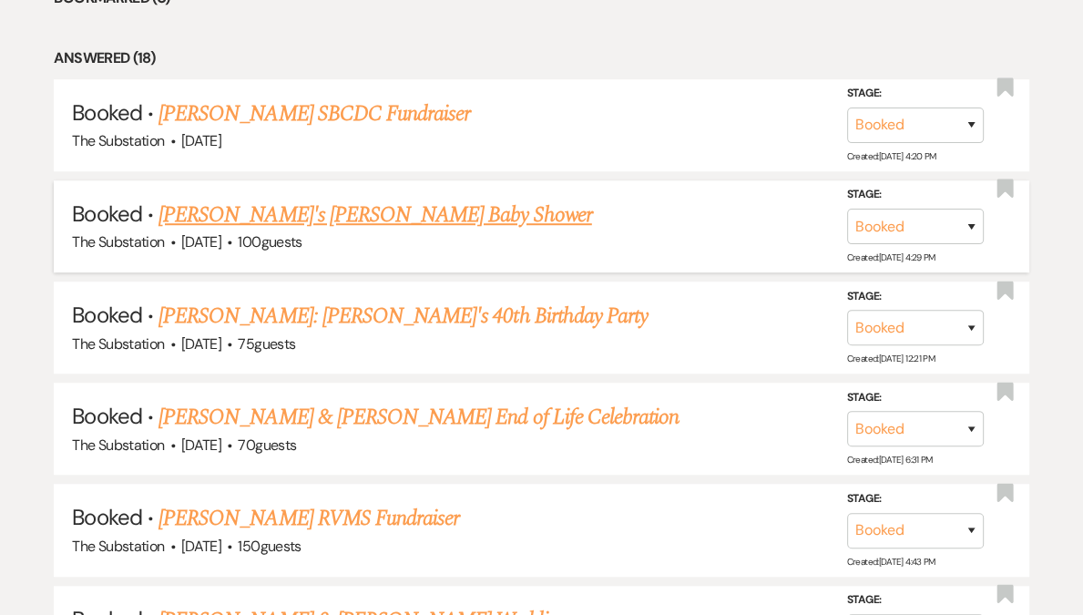
click at [284, 218] on link "[PERSON_NAME]'s [PERSON_NAME] Baby Shower" at bounding box center [376, 215] width 434 height 33
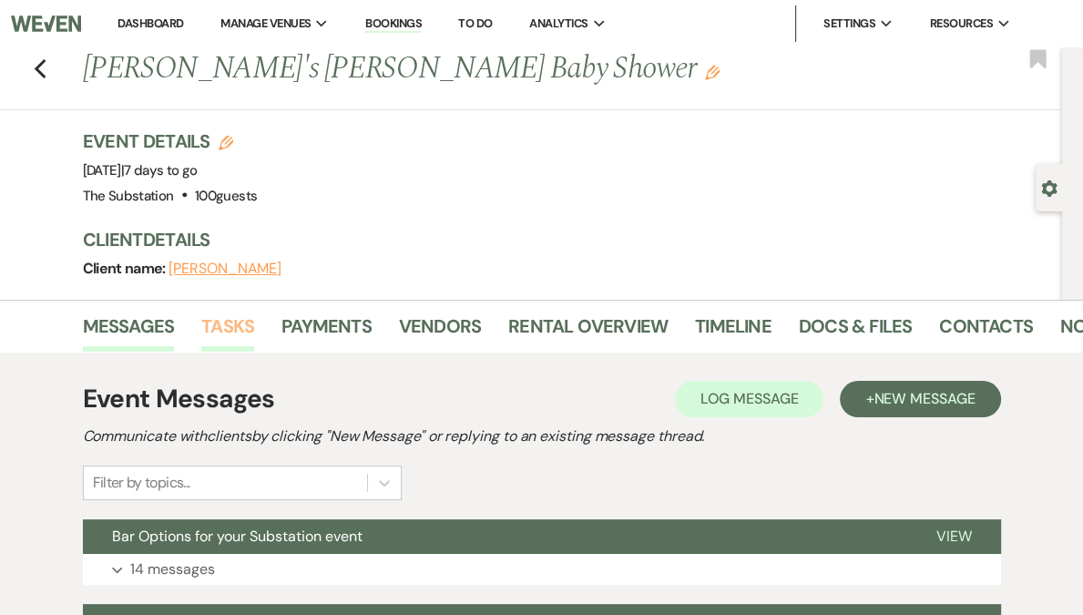
click at [229, 328] on link "Tasks" at bounding box center [227, 332] width 53 height 40
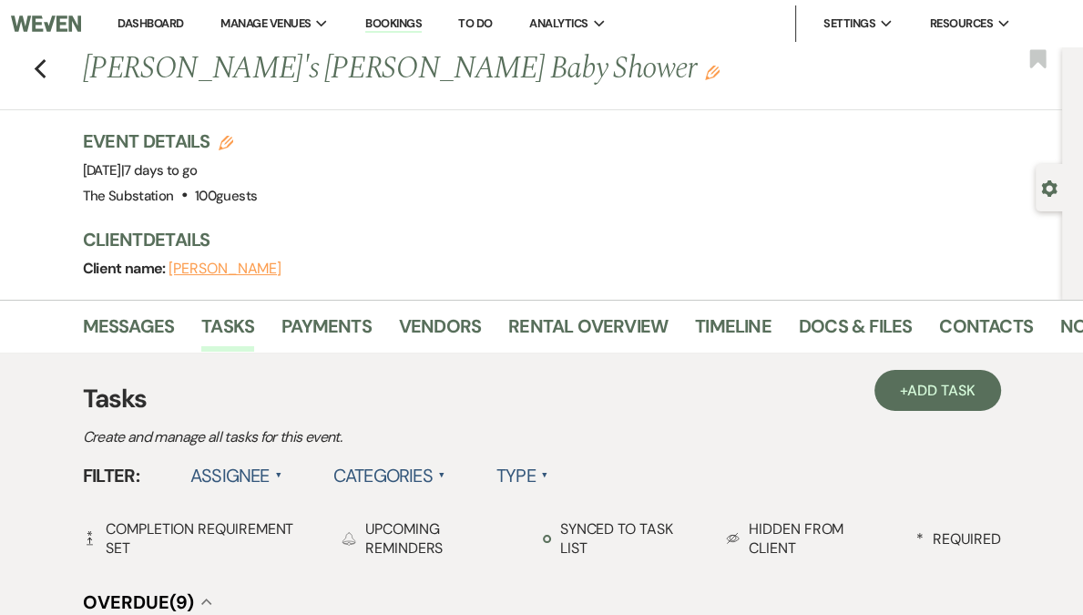
click at [231, 477] on label "Assignee ▲" at bounding box center [236, 475] width 92 height 33
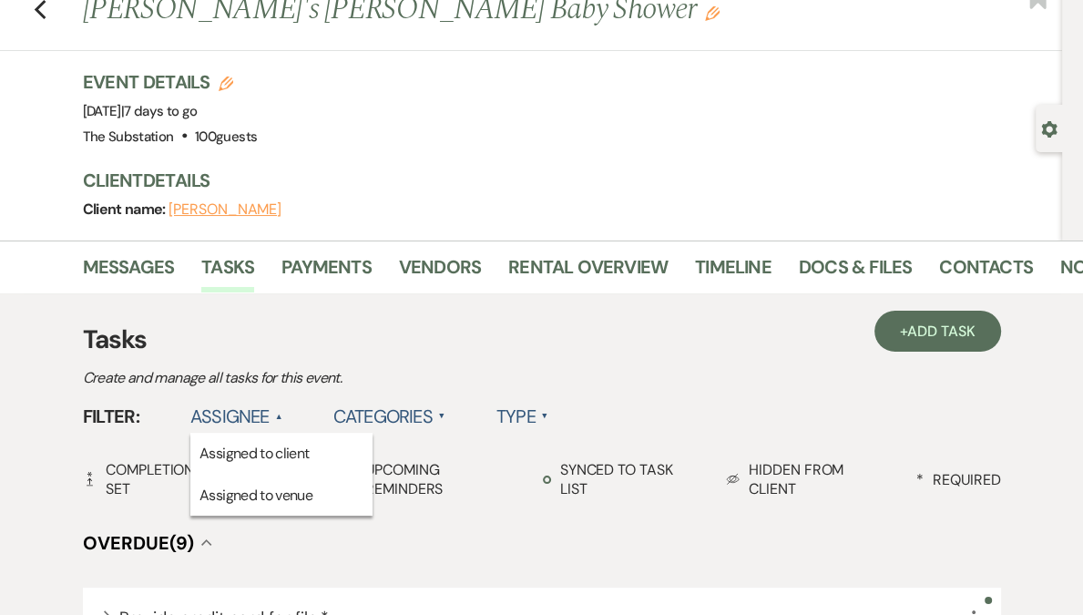
scroll to position [252, 0]
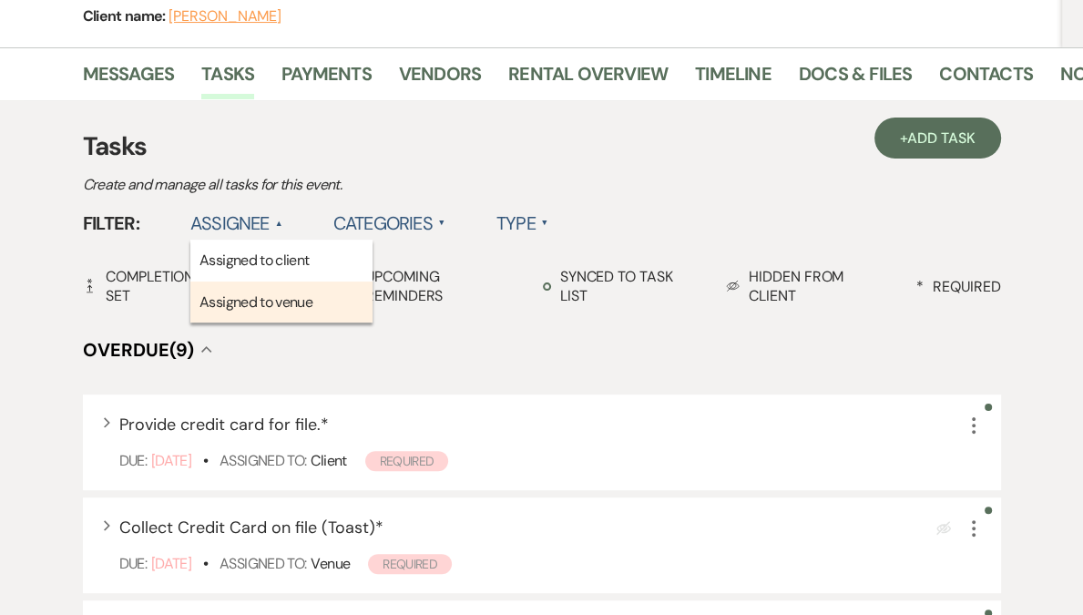
click at [295, 304] on li "Assigned to venue" at bounding box center [281, 303] width 182 height 42
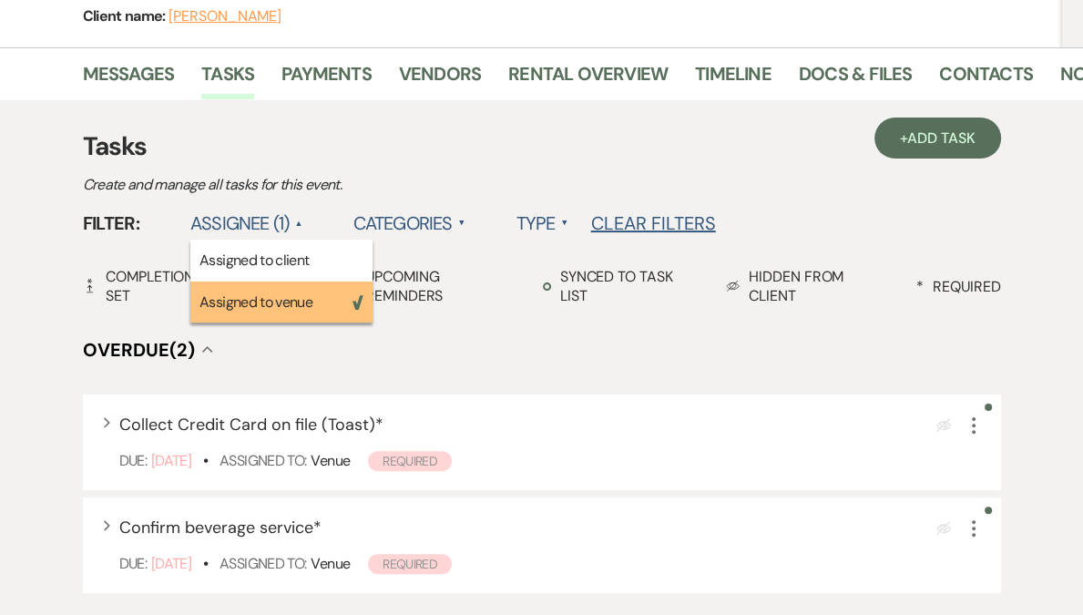
click at [423, 369] on div "+ Add Task Tasks Create and manage all tasks for this event. Filter: Assignee (…" at bounding box center [542, 511] width 918 height 766
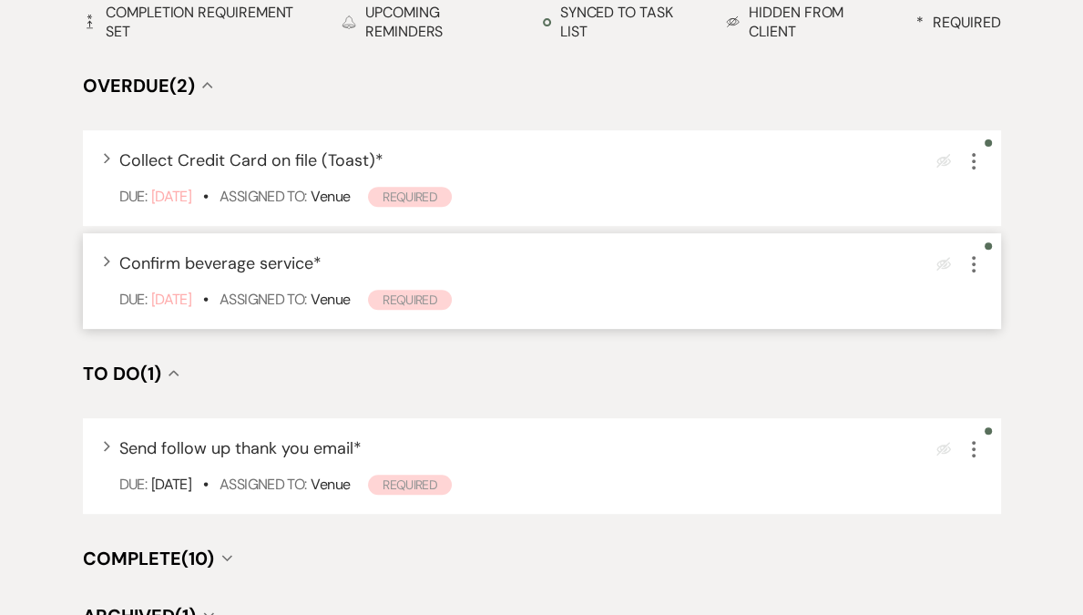
scroll to position [0, 0]
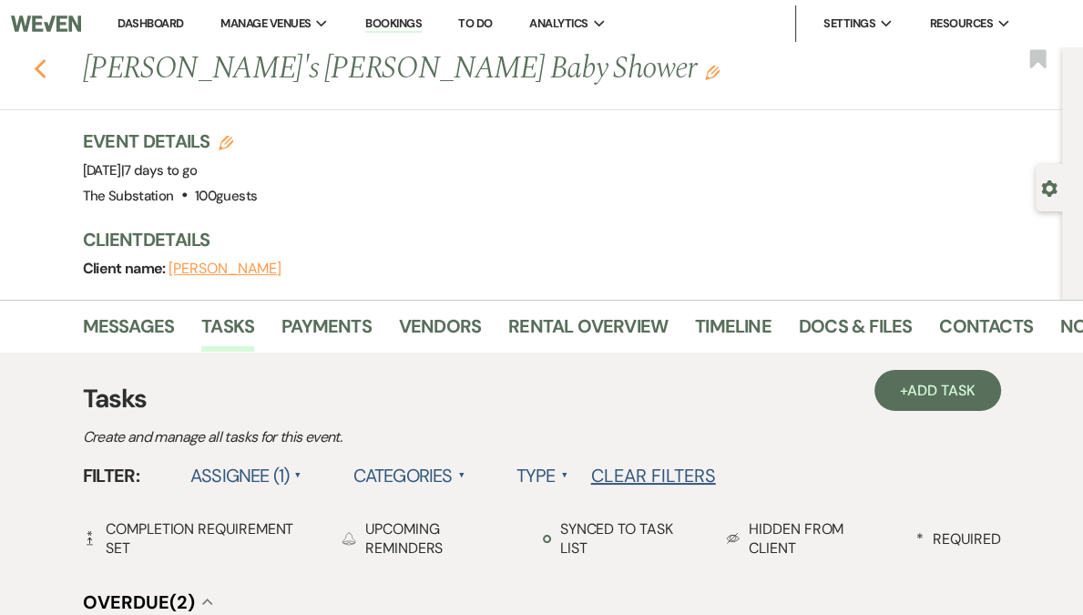
click at [38, 73] on icon "Previous" at bounding box center [41, 69] width 14 height 22
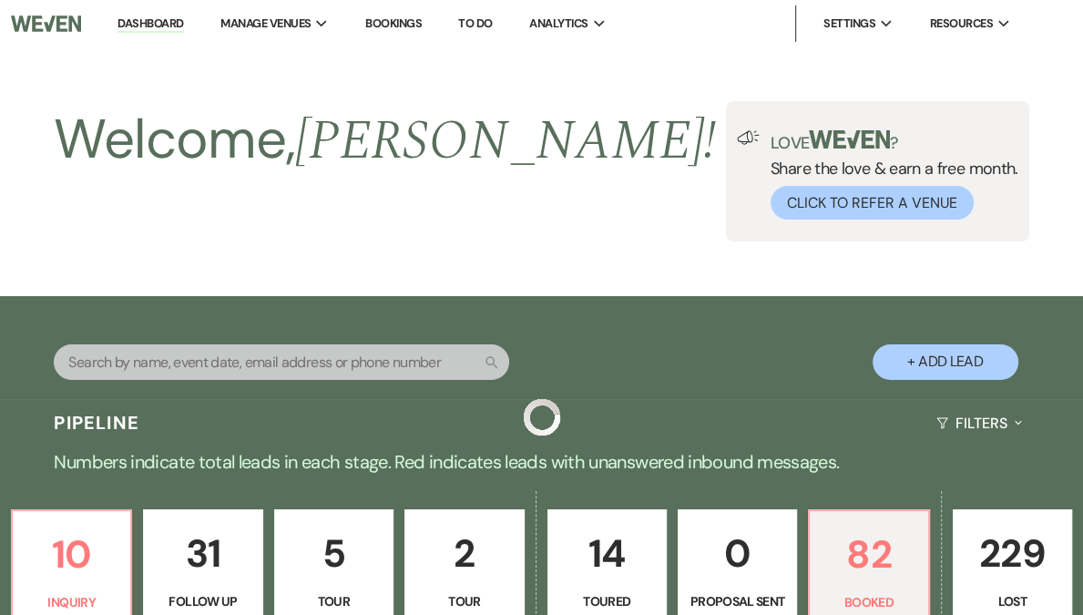
scroll to position [936, 0]
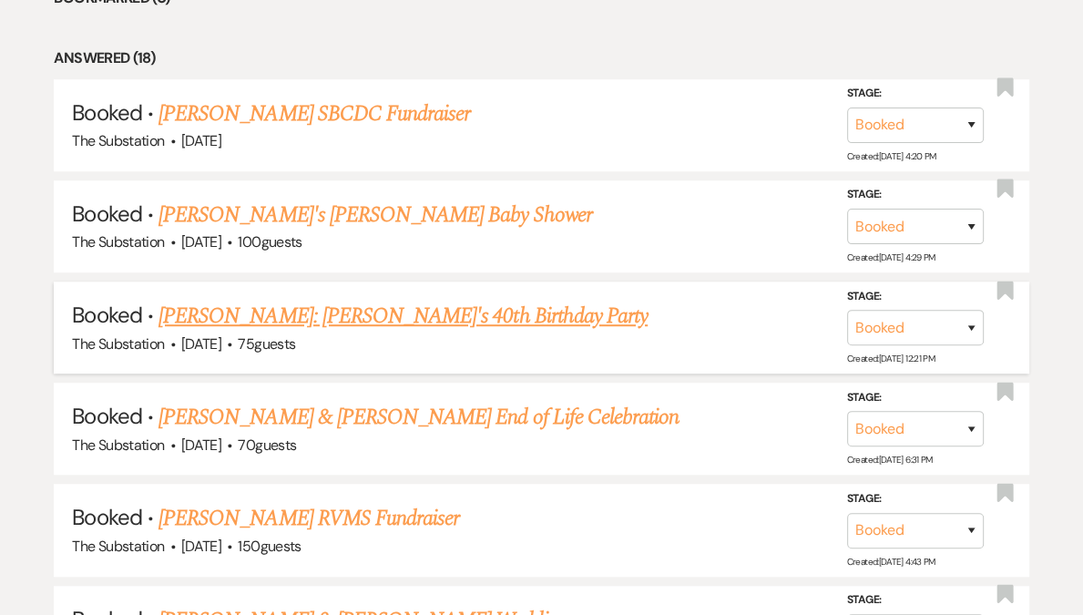
click at [302, 318] on link "[PERSON_NAME]: [PERSON_NAME]'s 40th Birthday Party" at bounding box center [403, 316] width 489 height 33
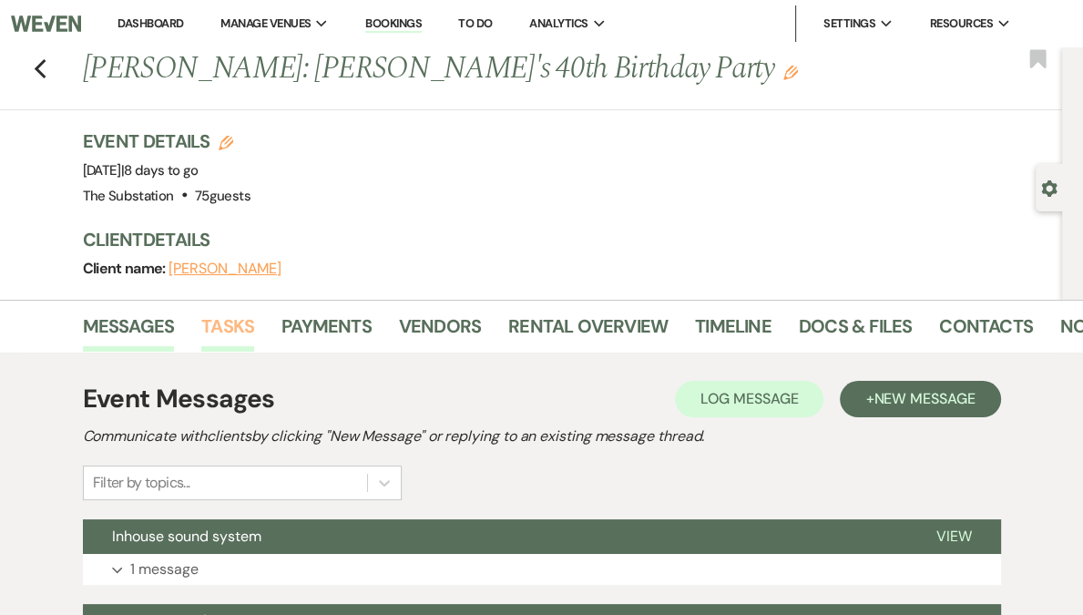
click at [223, 332] on link "Tasks" at bounding box center [227, 332] width 53 height 40
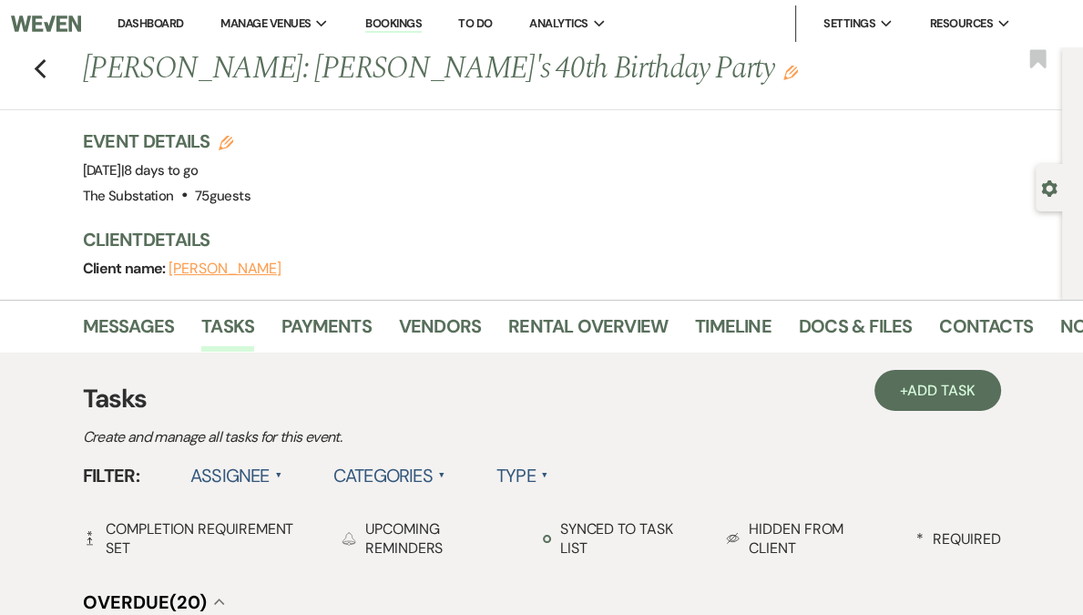
click at [233, 475] on label "Assignee ▲" at bounding box center [236, 475] width 92 height 33
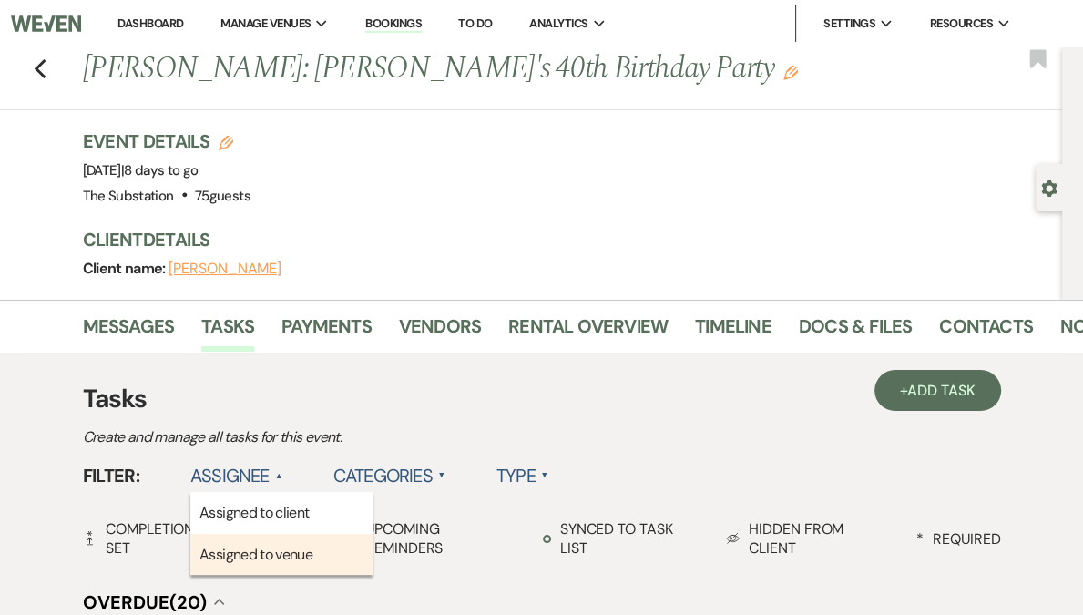
click at [242, 546] on li "Assigned to venue" at bounding box center [281, 555] width 182 height 42
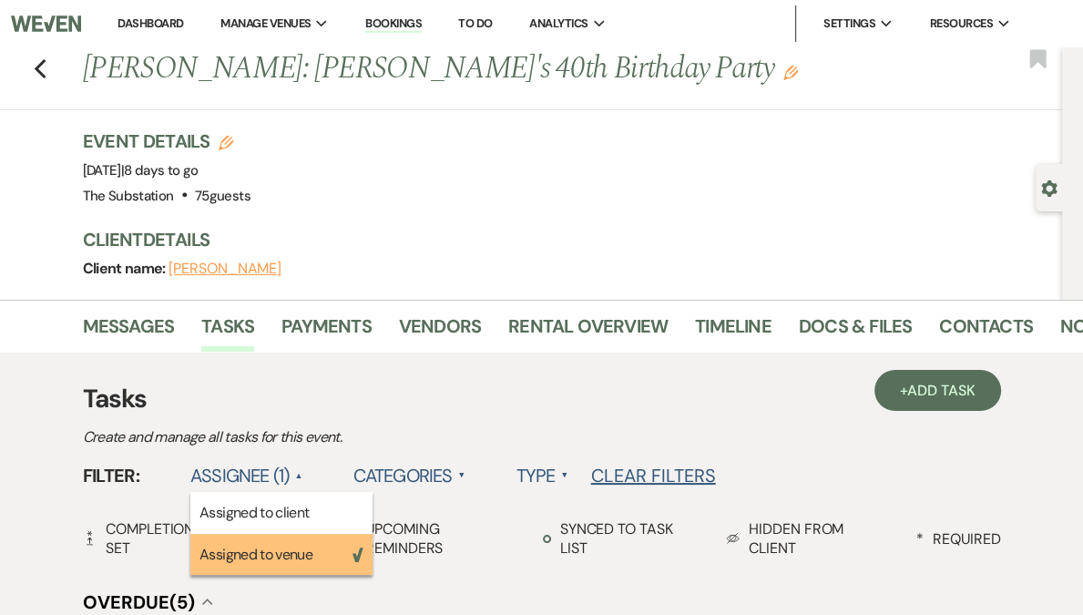
click at [346, 471] on div "Categories ▲" at bounding box center [395, 475] width 140 height 33
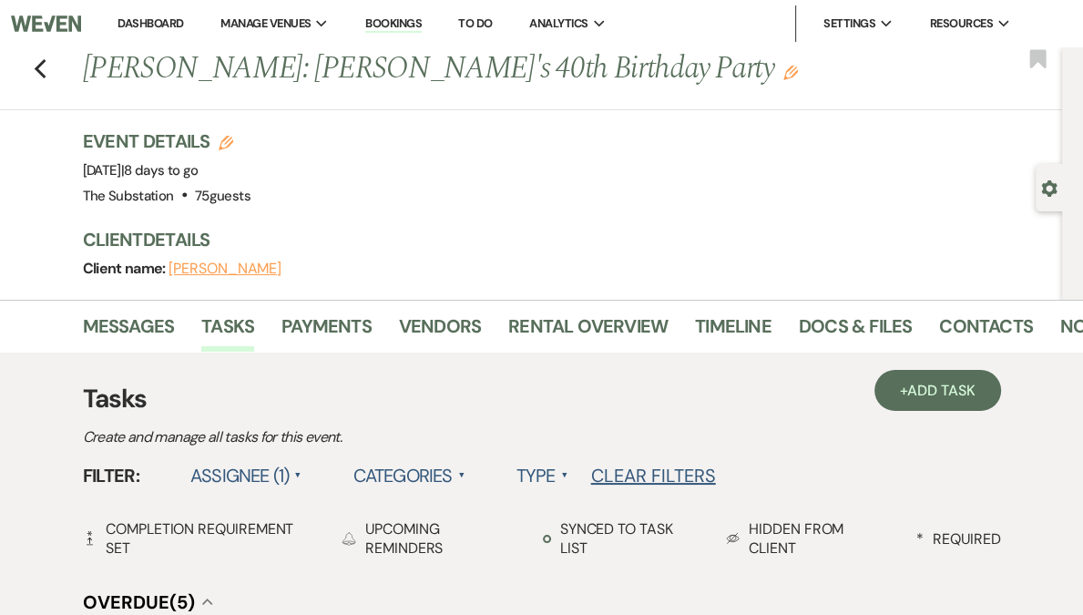
click at [346, 471] on div "Categories ▲" at bounding box center [395, 475] width 140 height 33
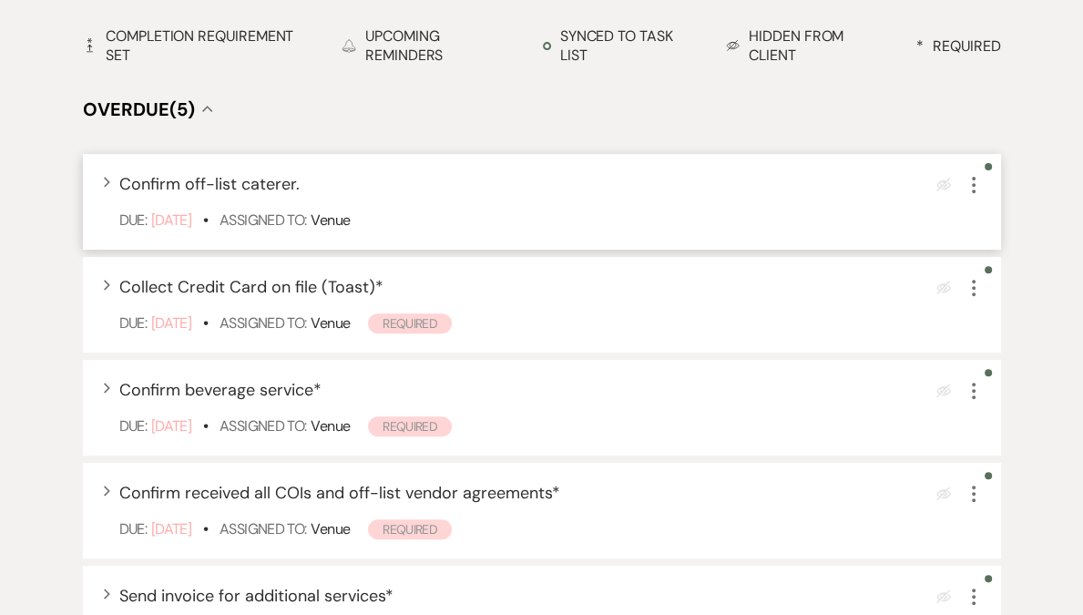
scroll to position [407, 0]
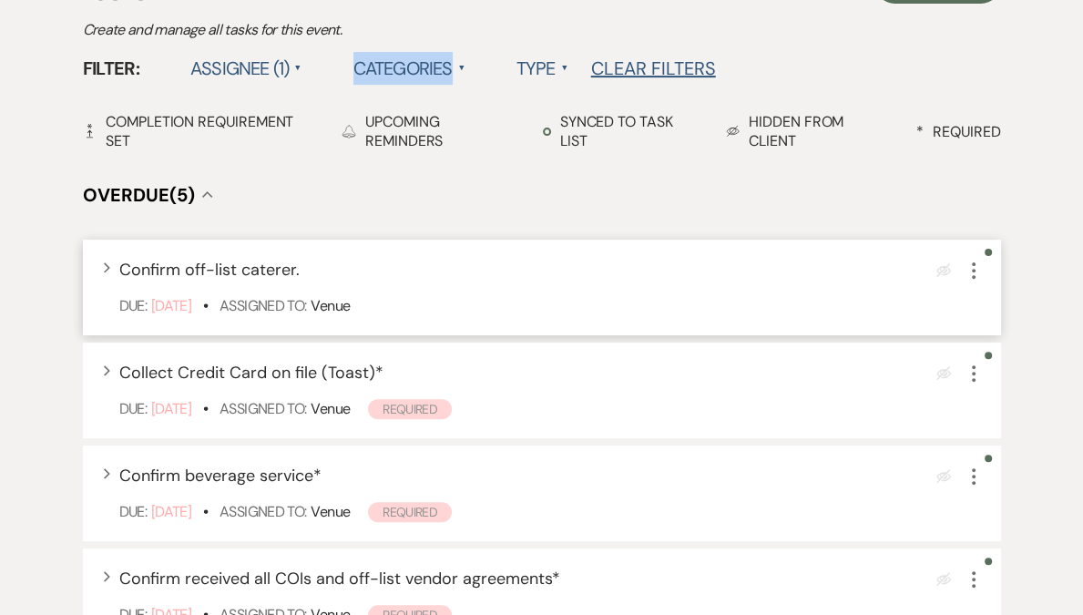
click at [972, 276] on use "button" at bounding box center [974, 270] width 4 height 16
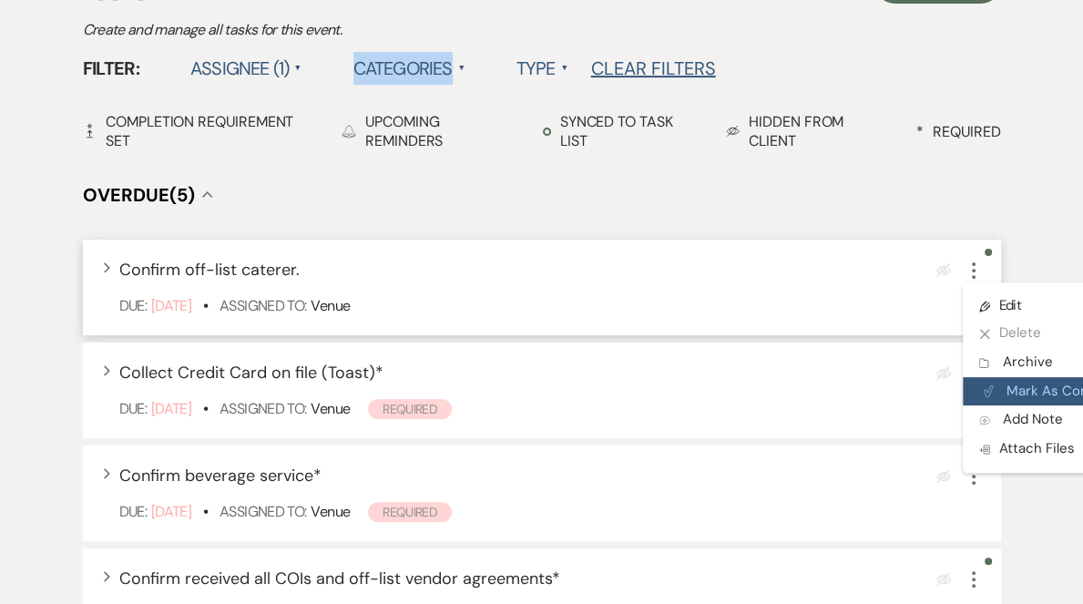
click at [1023, 392] on button "Plan Portal Link Mark As Complete" at bounding box center [1052, 391] width 179 height 29
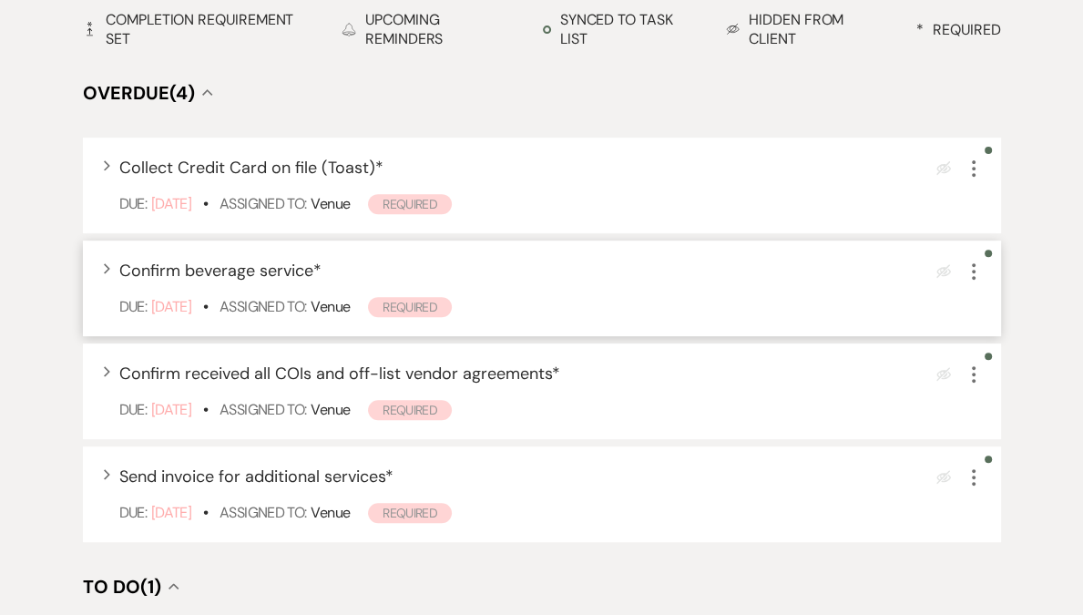
scroll to position [680, 0]
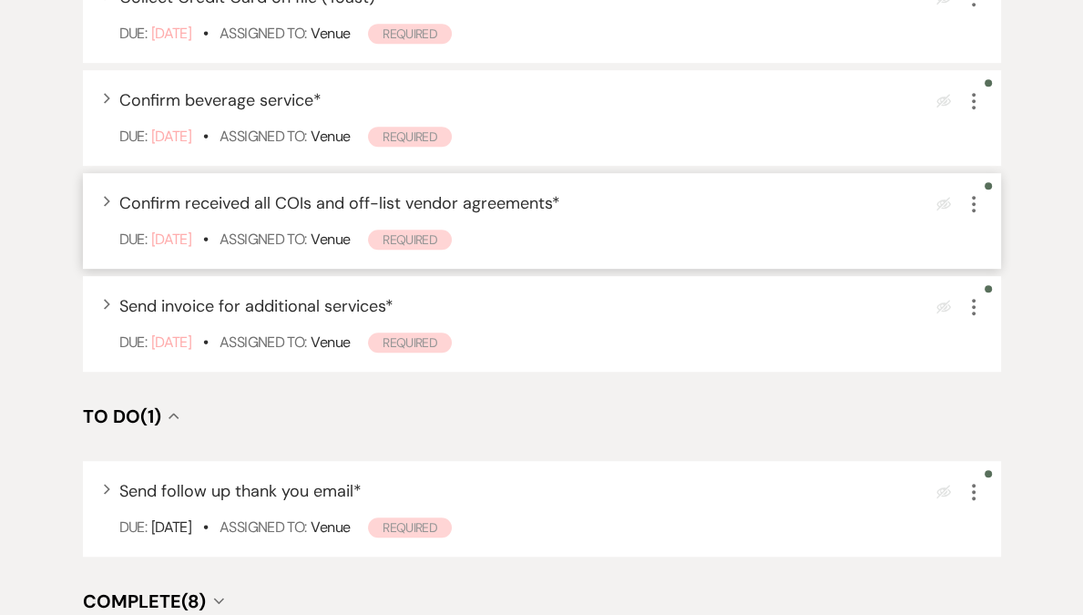
click at [979, 210] on icon "More" at bounding box center [974, 204] width 22 height 22
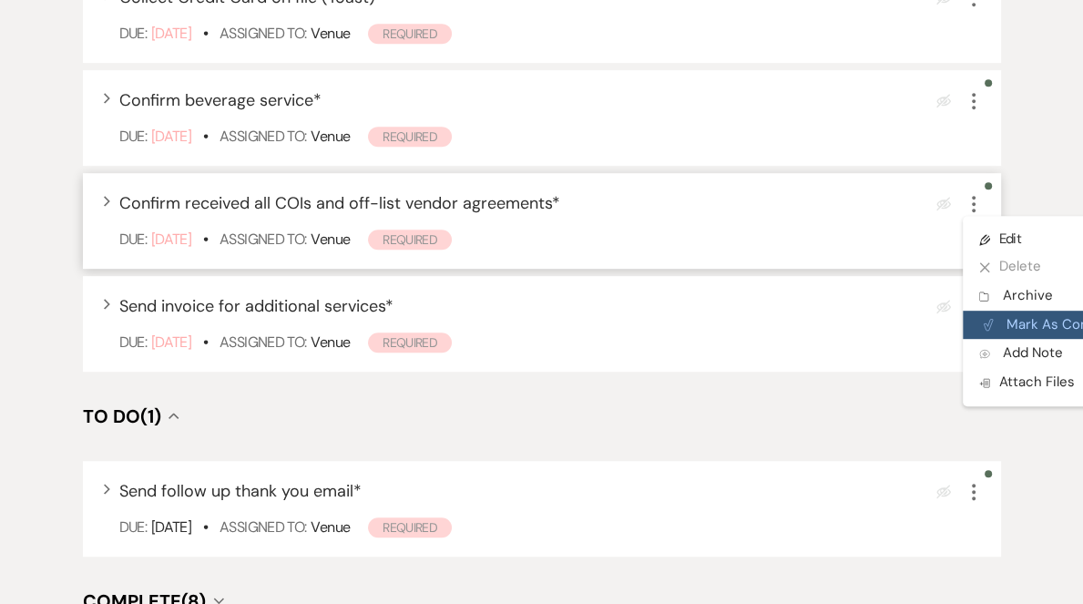
click at [1014, 322] on button "Plan Portal Link Mark As Complete" at bounding box center [1052, 325] width 179 height 29
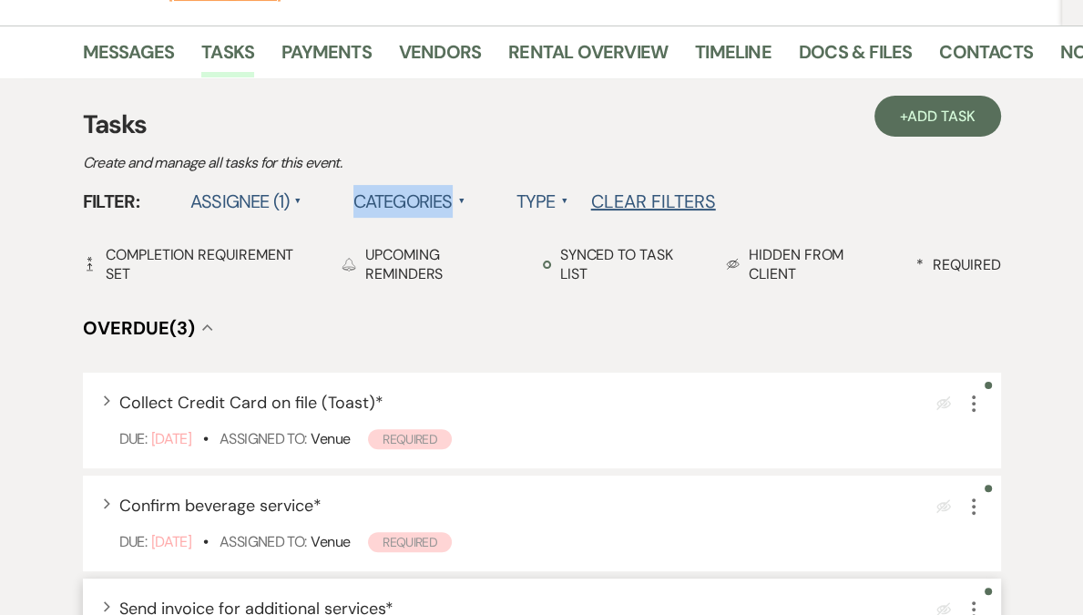
scroll to position [0, 0]
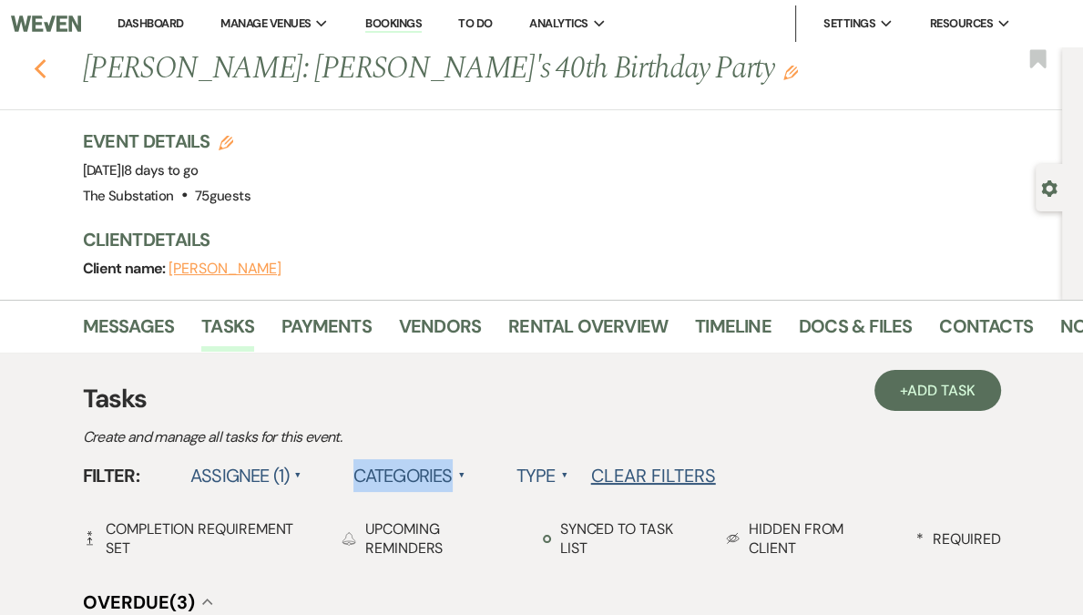
click at [46, 67] on icon "Previous" at bounding box center [41, 69] width 14 height 22
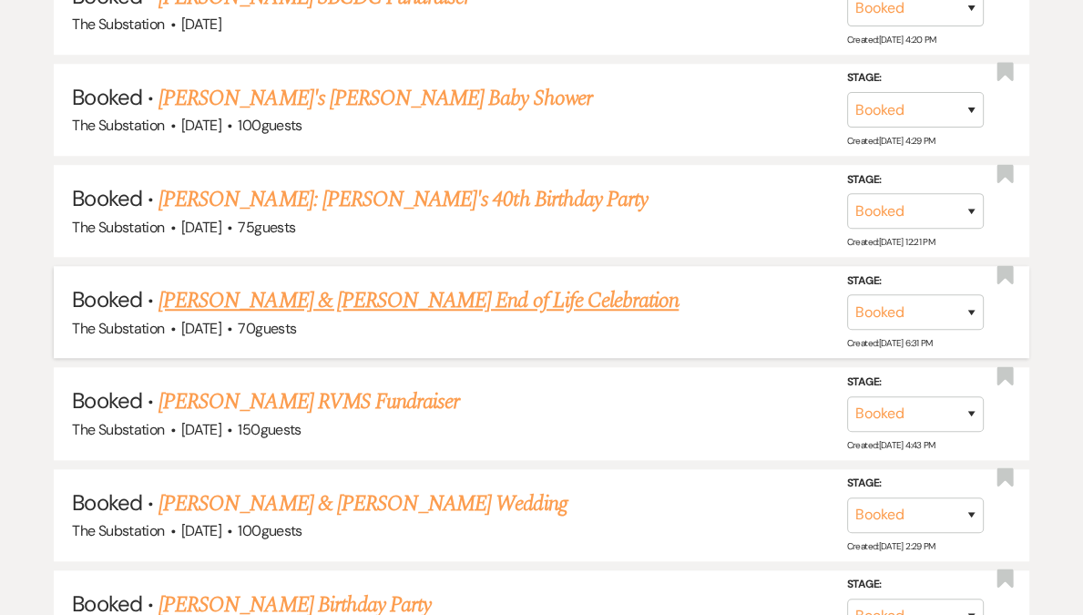
scroll to position [1053, 0]
click at [419, 293] on link "[PERSON_NAME] & [PERSON_NAME] End of Life Celebration" at bounding box center [419, 299] width 520 height 33
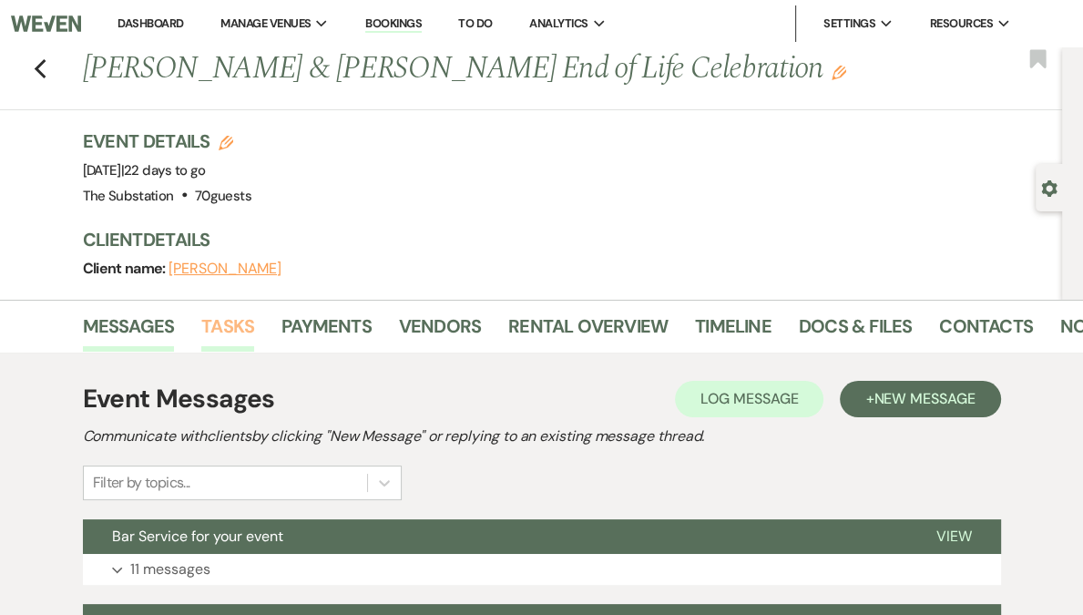
click at [227, 333] on link "Tasks" at bounding box center [227, 332] width 53 height 40
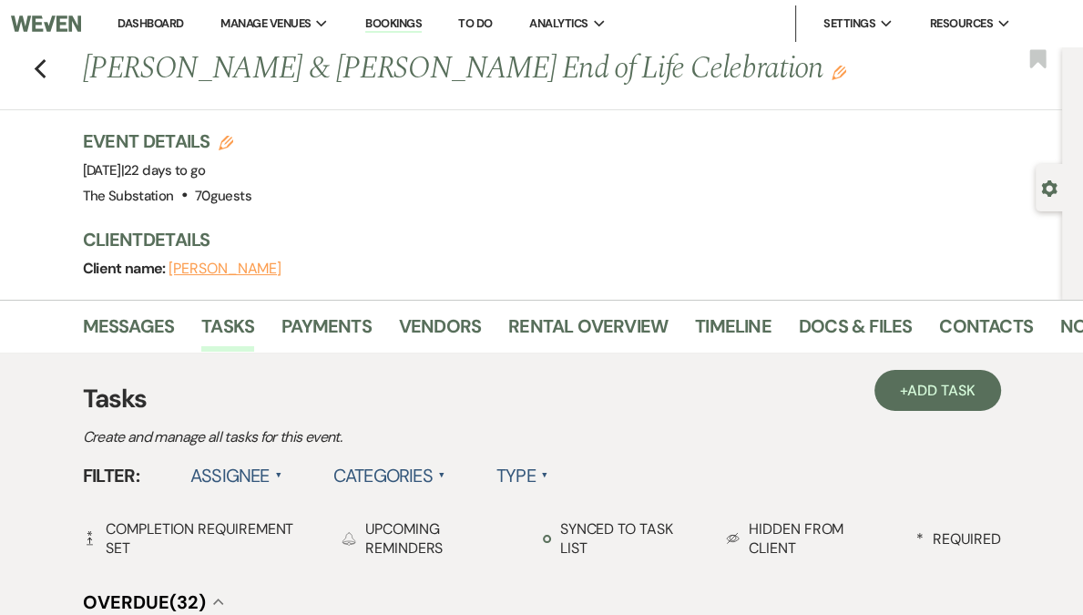
click at [234, 483] on label "Assignee ▲" at bounding box center [236, 475] width 92 height 33
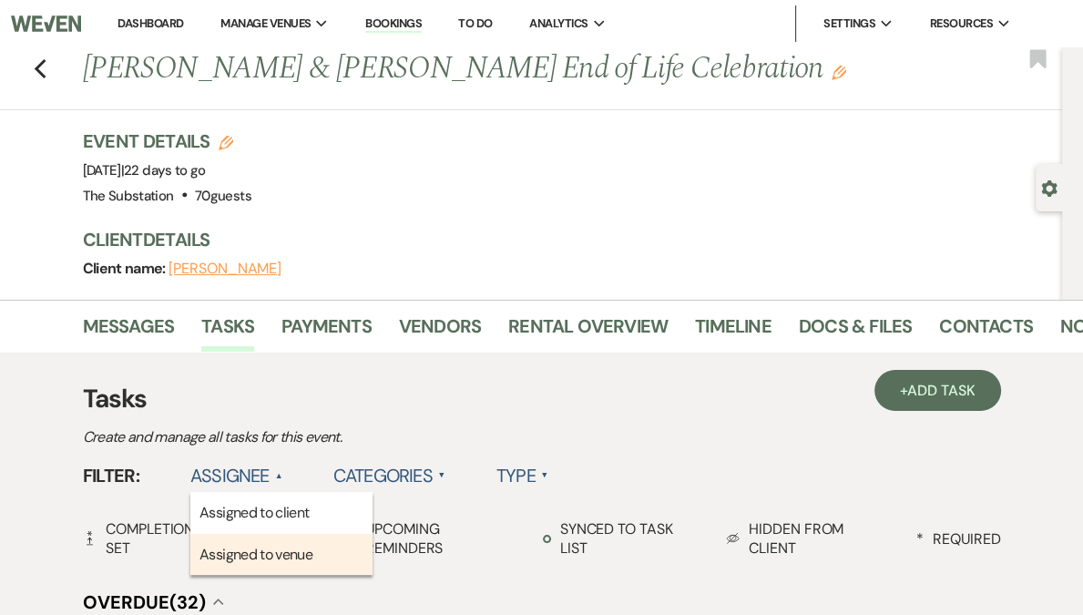
click at [265, 561] on li "Assigned to venue" at bounding box center [281, 555] width 182 height 42
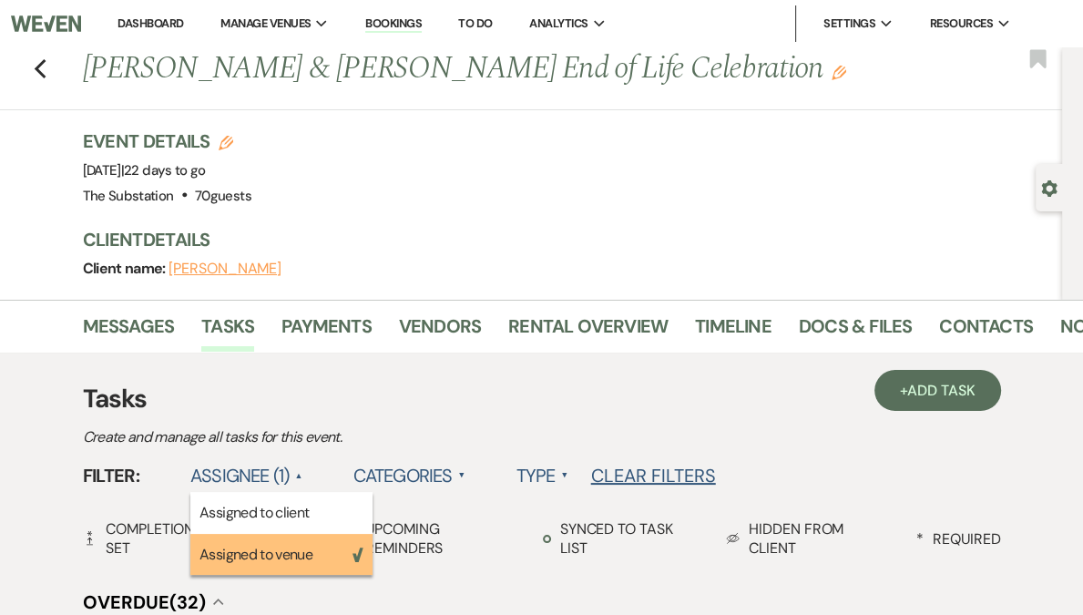
click at [532, 388] on h3 "Tasks" at bounding box center [542, 399] width 918 height 38
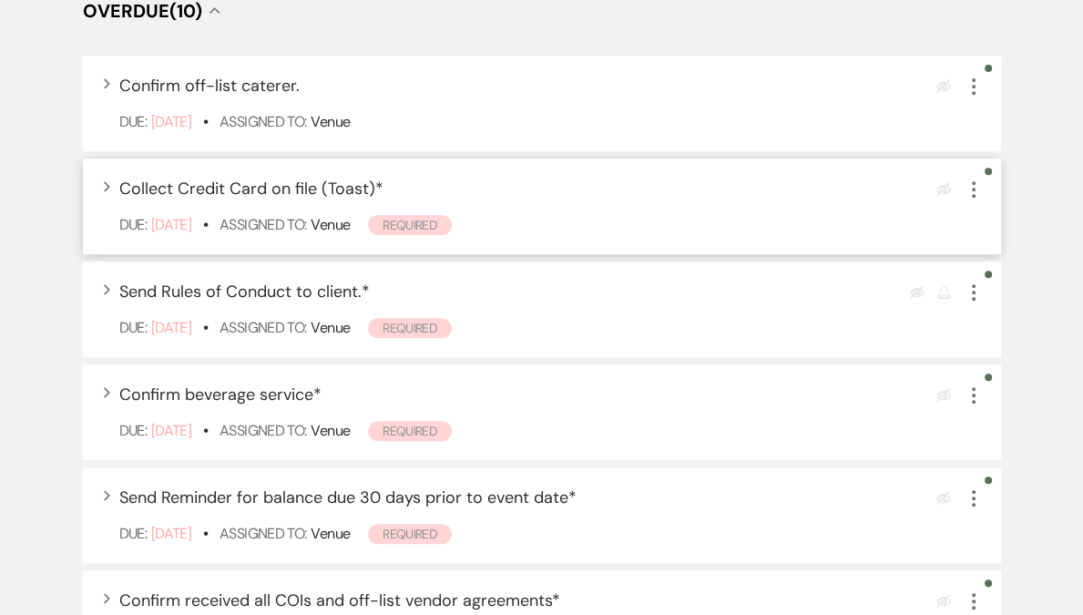
scroll to position [741, 0]
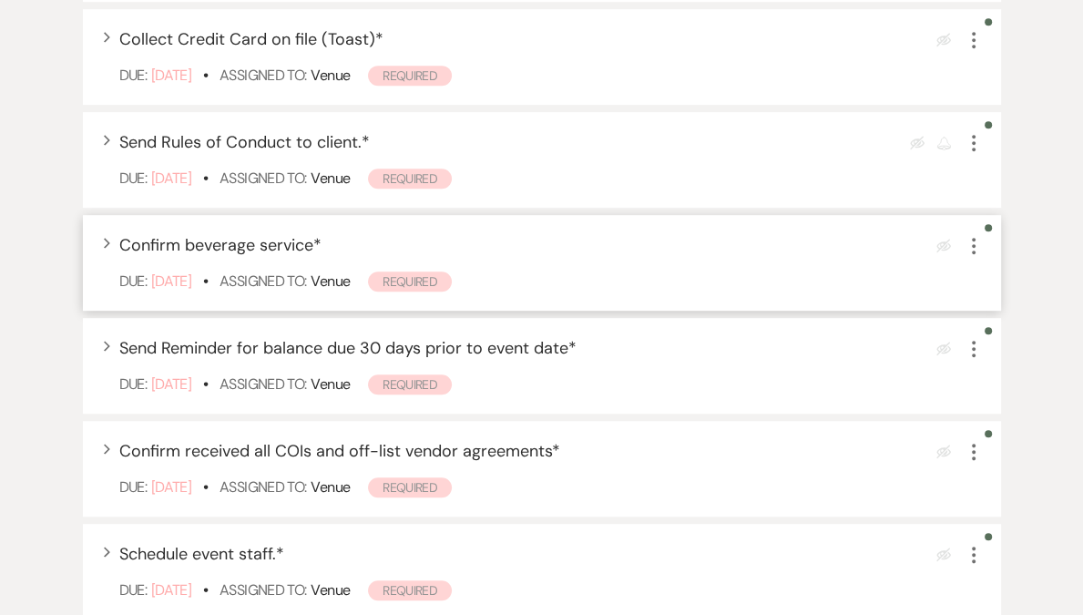
click at [971, 247] on icon "More" at bounding box center [974, 246] width 22 height 22
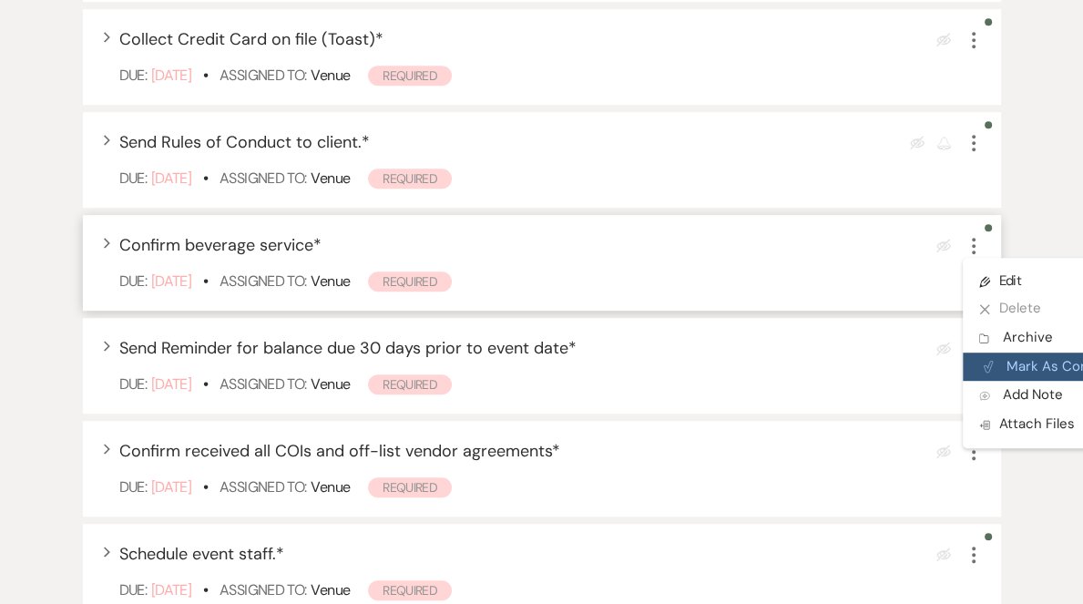
click at [1003, 373] on button "Plan Portal Link Mark As Complete" at bounding box center [1052, 367] width 179 height 29
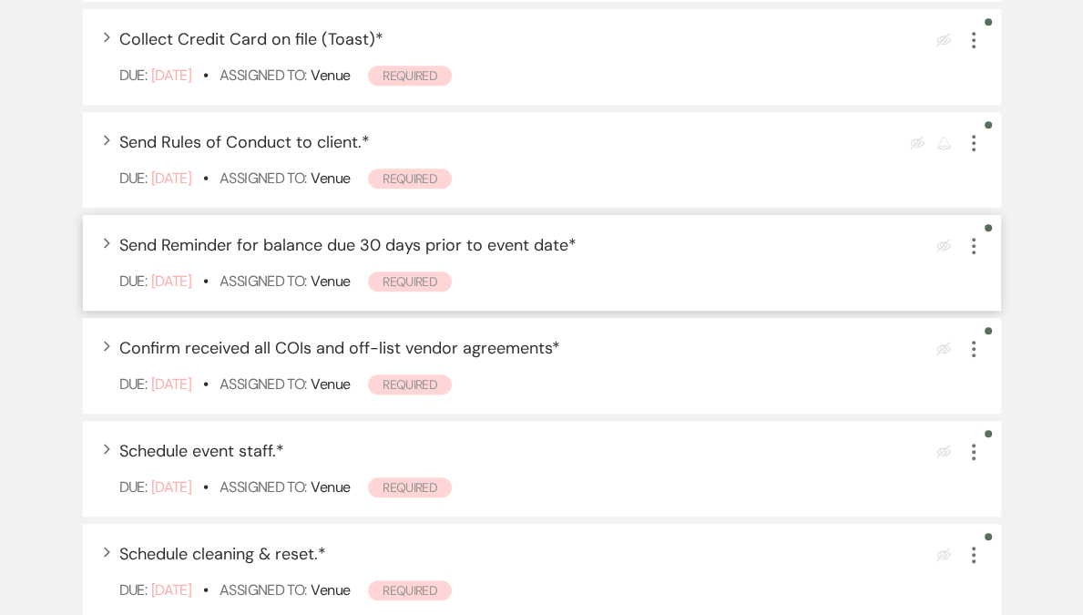
click at [973, 247] on use "button" at bounding box center [974, 246] width 4 height 16
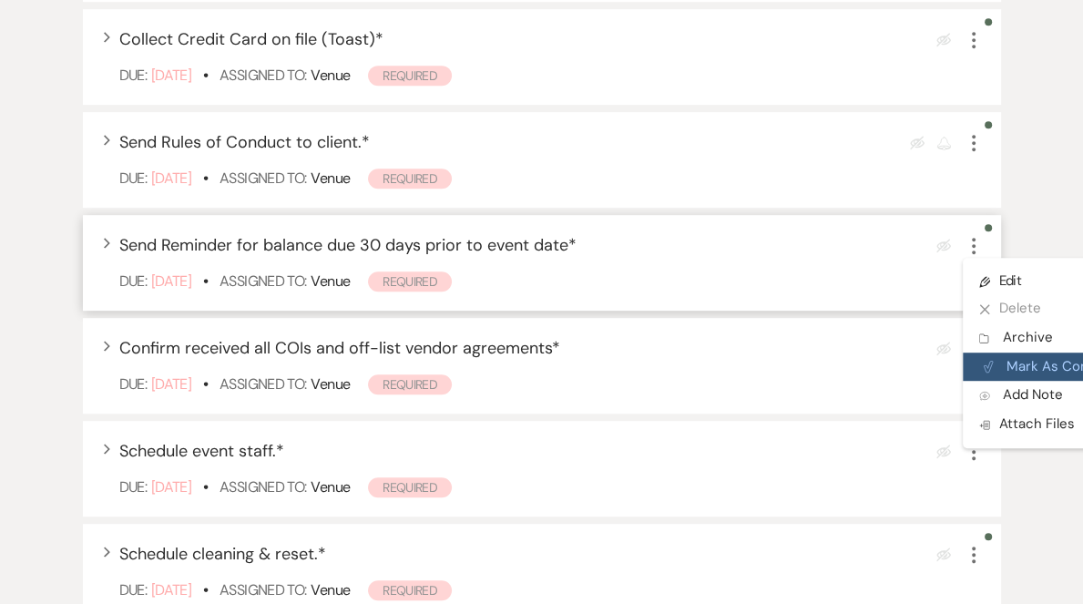
click at [1014, 363] on button "Plan Portal Link Mark As Complete" at bounding box center [1052, 367] width 179 height 29
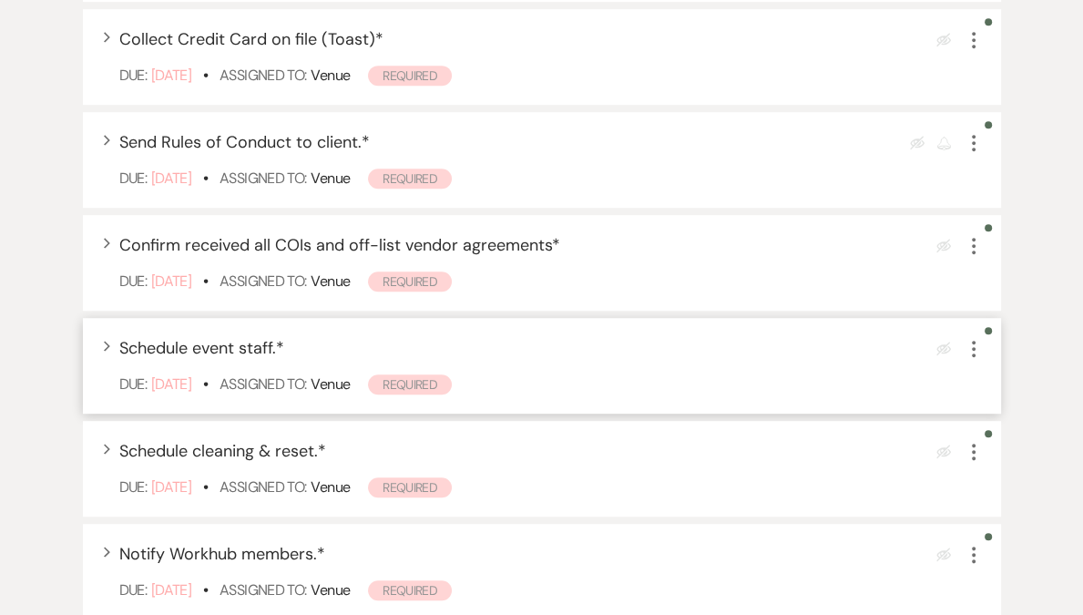
click at [979, 353] on icon "More" at bounding box center [974, 349] width 22 height 22
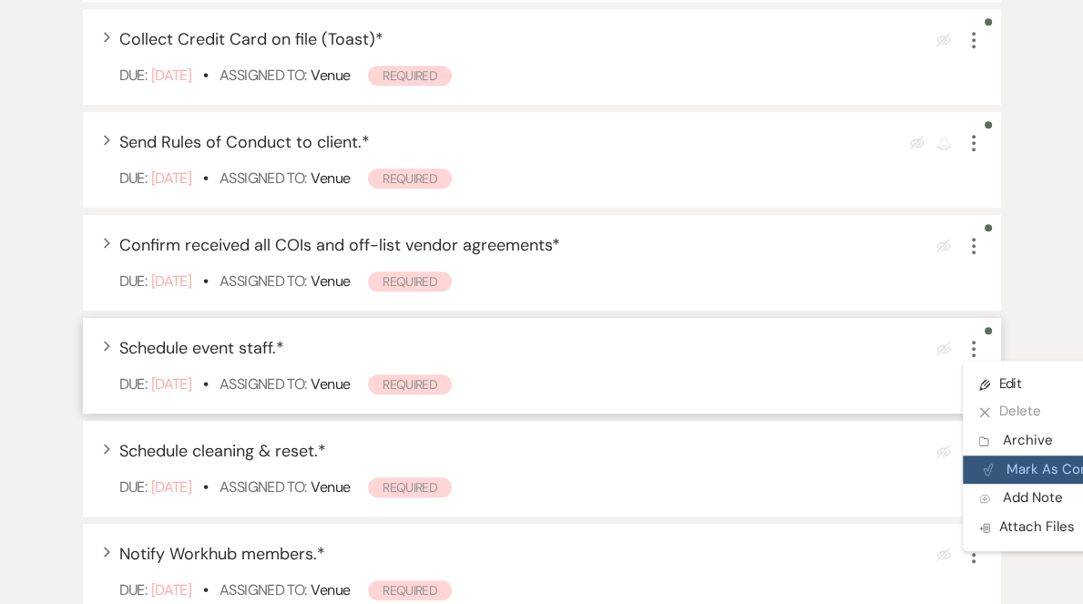
click at [1018, 466] on button "Plan Portal Link Mark As Complete" at bounding box center [1052, 470] width 179 height 29
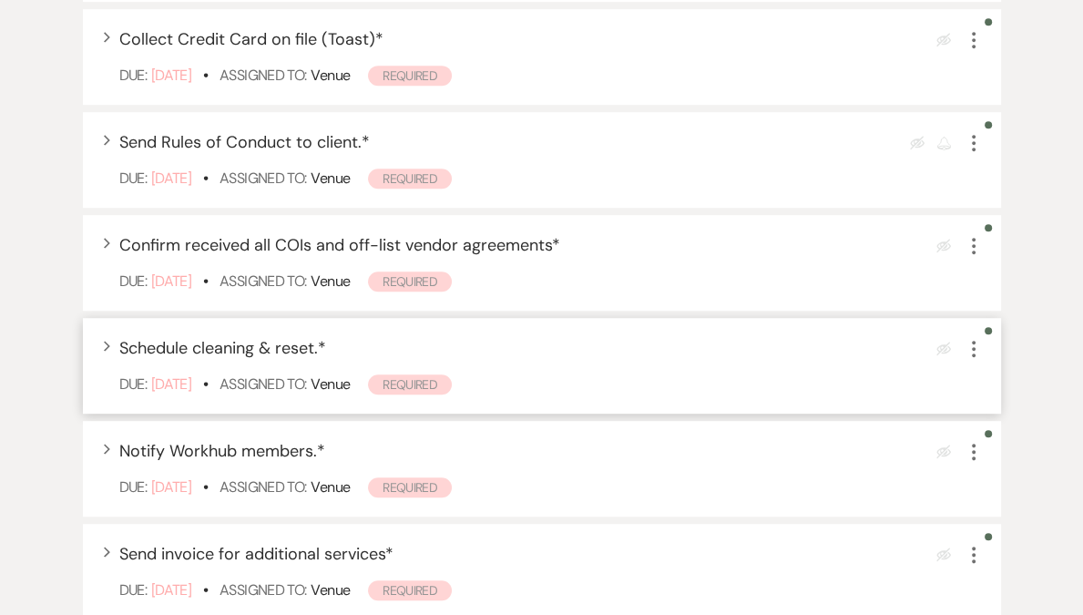
click at [979, 360] on div "Expand Schedule cleaning & reset. * Eye Blocked More Due: Sep 05 25 • Assigned …" at bounding box center [542, 366] width 918 height 96
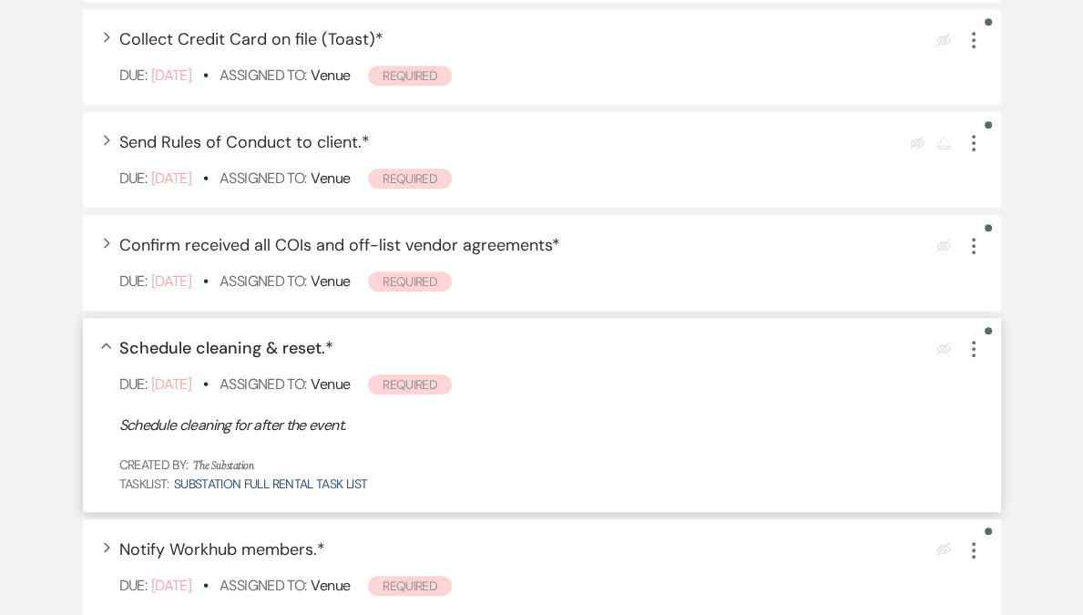
click at [978, 356] on icon "More" at bounding box center [974, 349] width 22 height 22
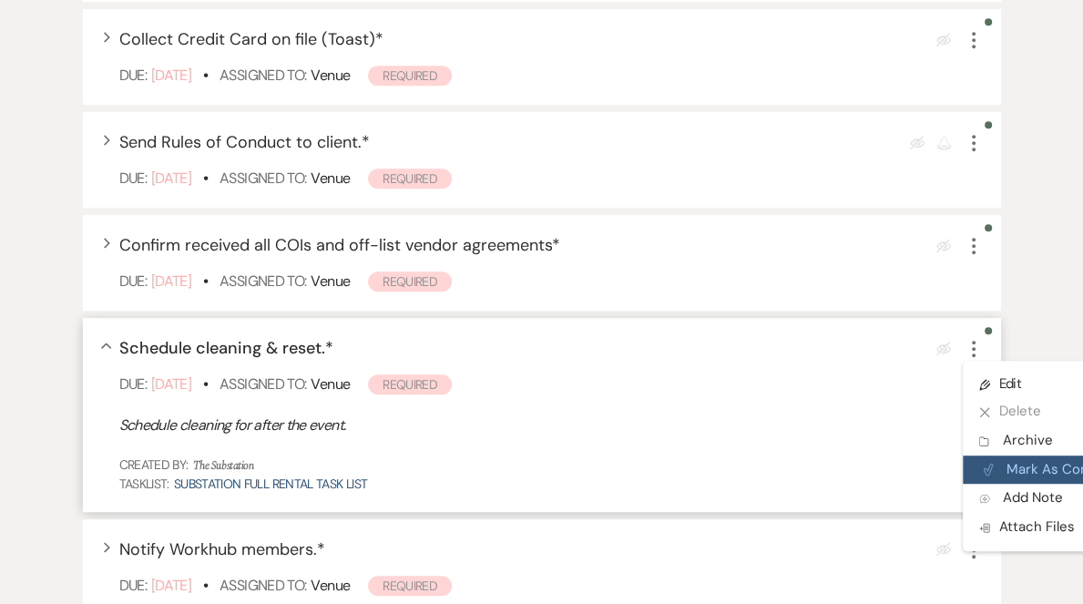
click at [1003, 464] on button "Plan Portal Link Mark As Complete" at bounding box center [1052, 470] width 179 height 29
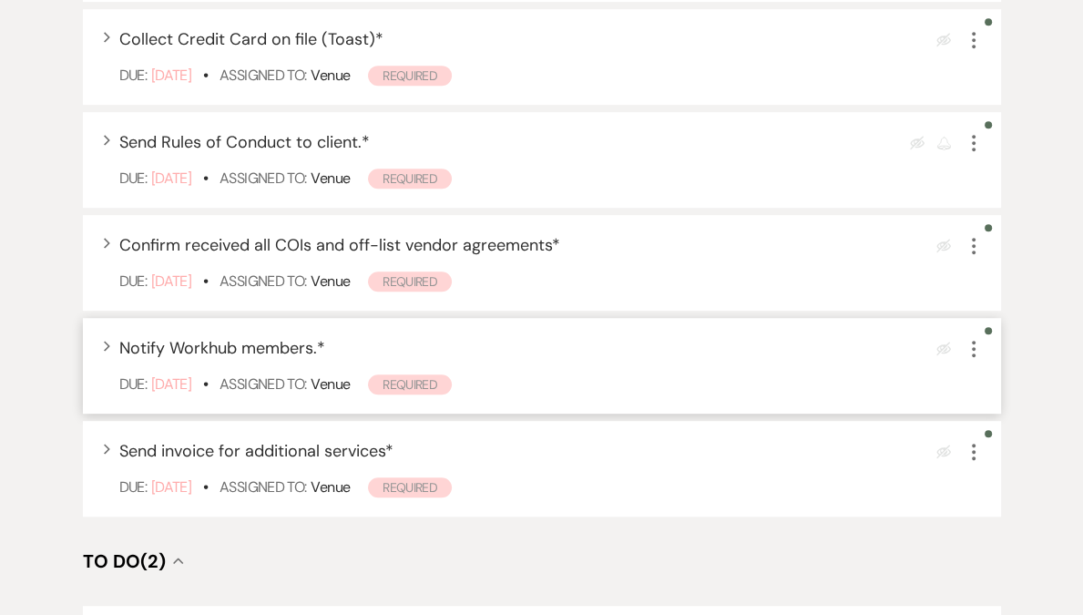
click at [975, 345] on icon "More" at bounding box center [974, 349] width 22 height 22
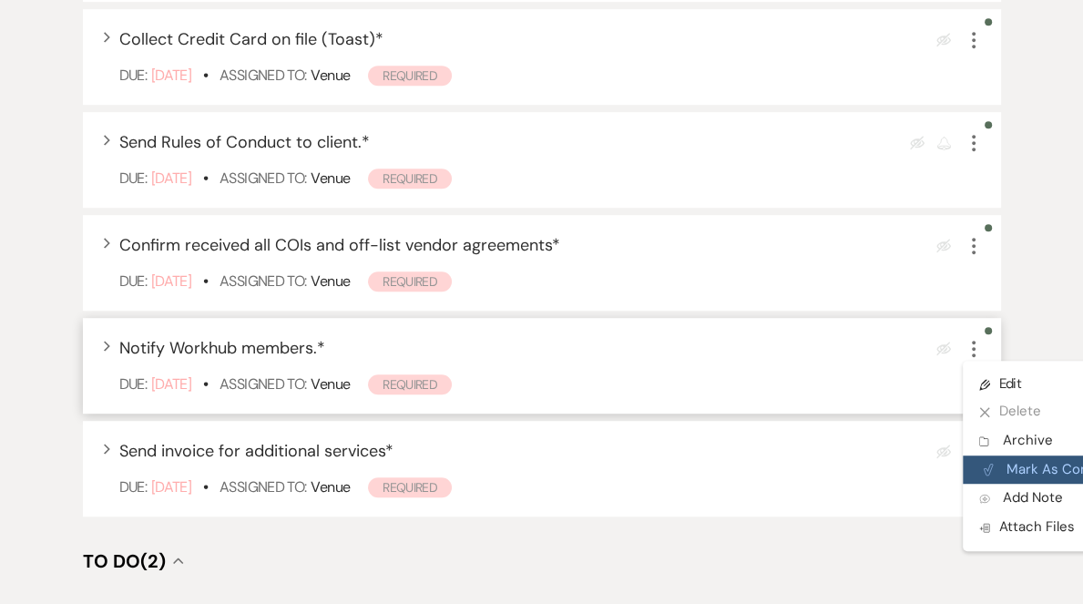
click at [1009, 465] on button "Plan Portal Link Mark As Complete" at bounding box center [1052, 470] width 179 height 29
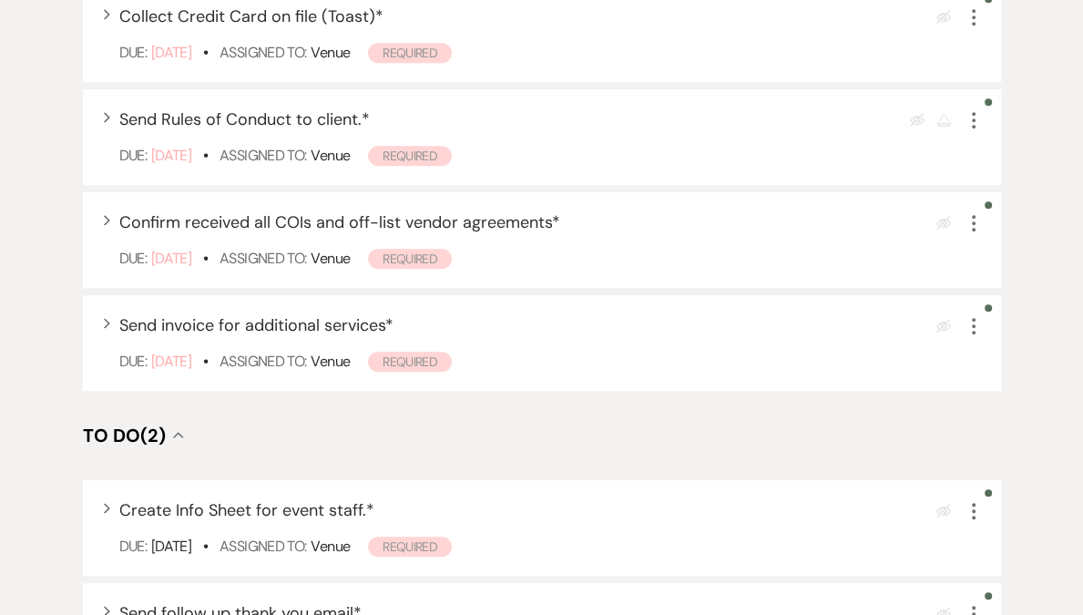
scroll to position [845, 0]
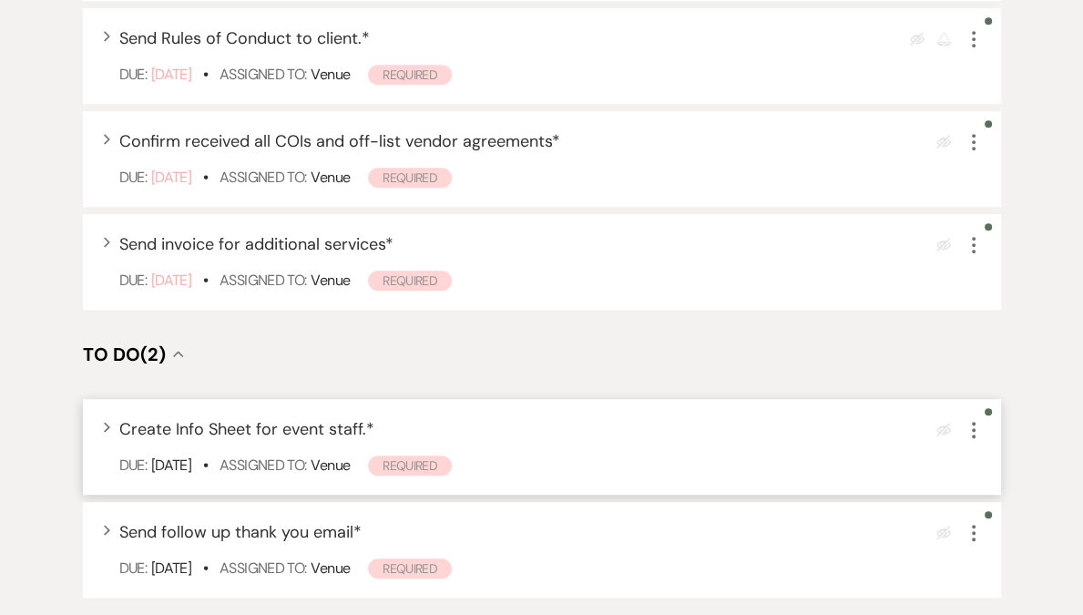
click at [976, 435] on icon "More" at bounding box center [974, 430] width 22 height 22
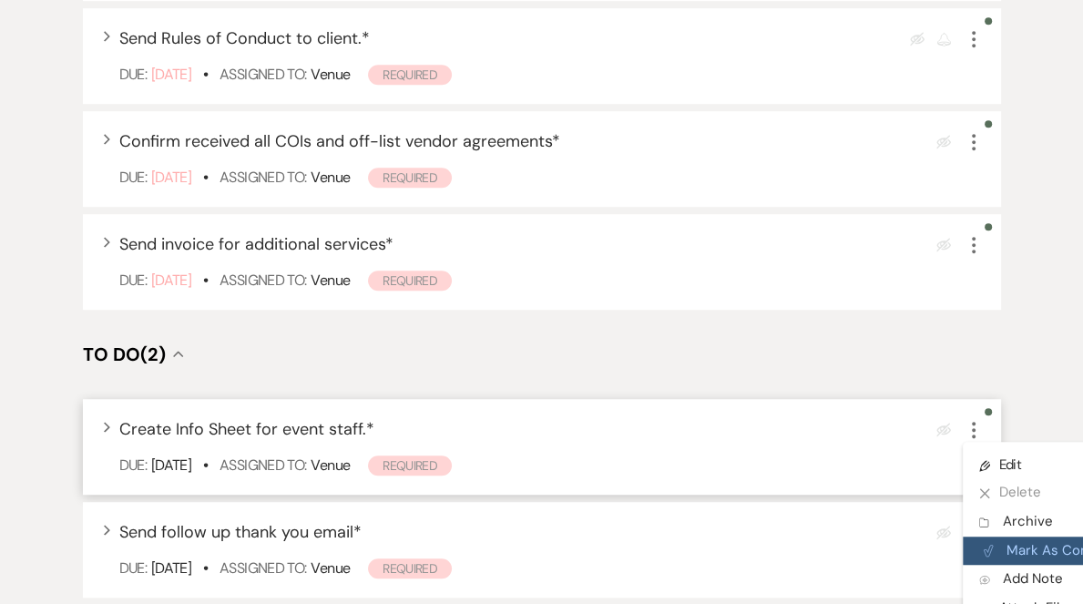
click at [1009, 542] on button "Plan Portal Link Mark As Complete" at bounding box center [1052, 551] width 179 height 29
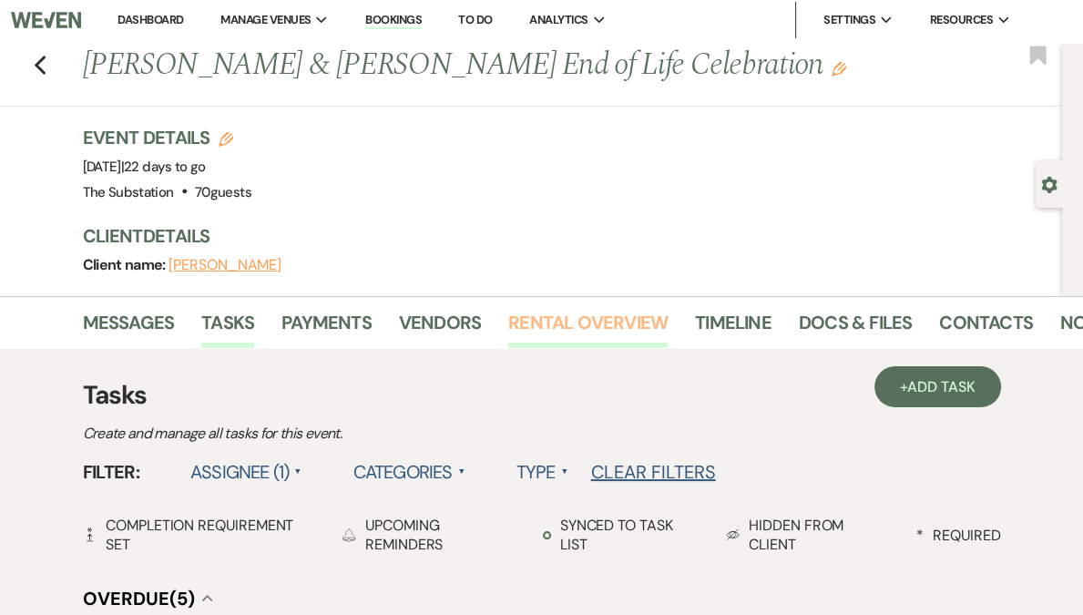
scroll to position [0, 0]
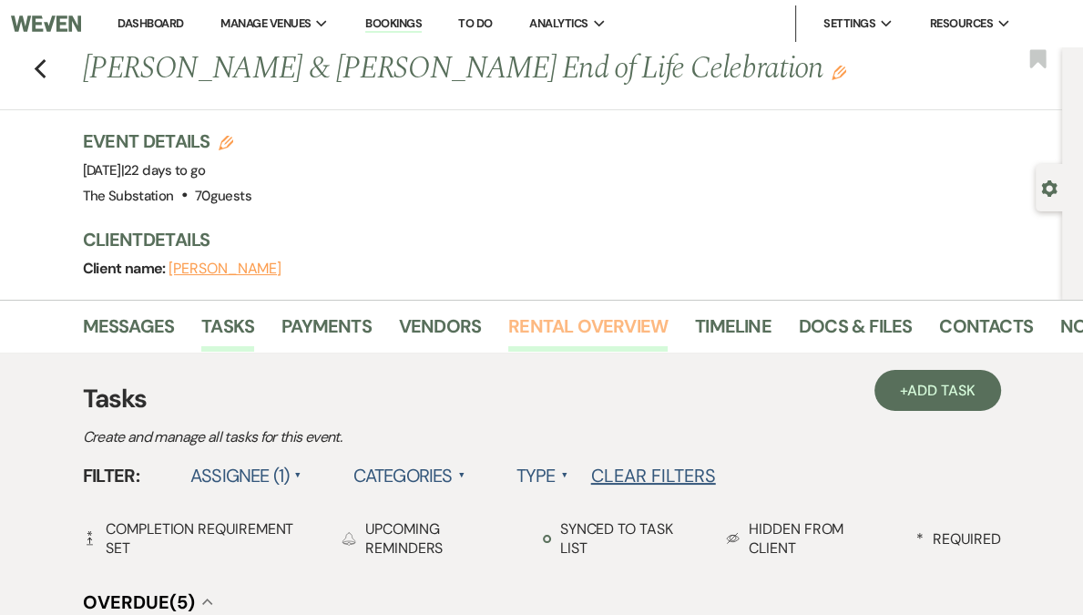
click at [554, 323] on link "Rental Overview" at bounding box center [587, 332] width 159 height 40
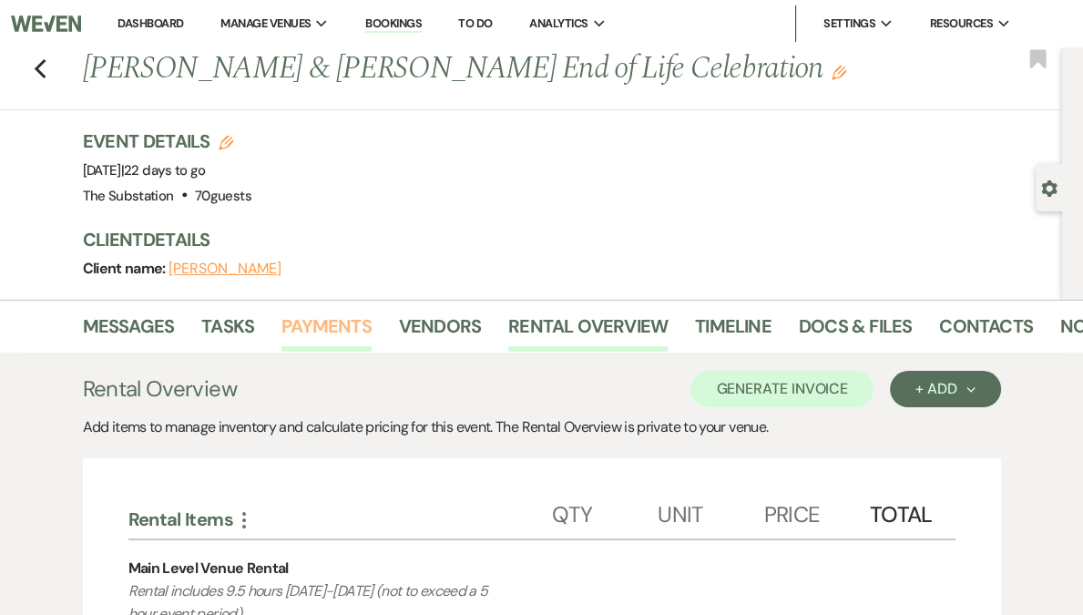
click at [349, 323] on link "Payments" at bounding box center [327, 332] width 90 height 40
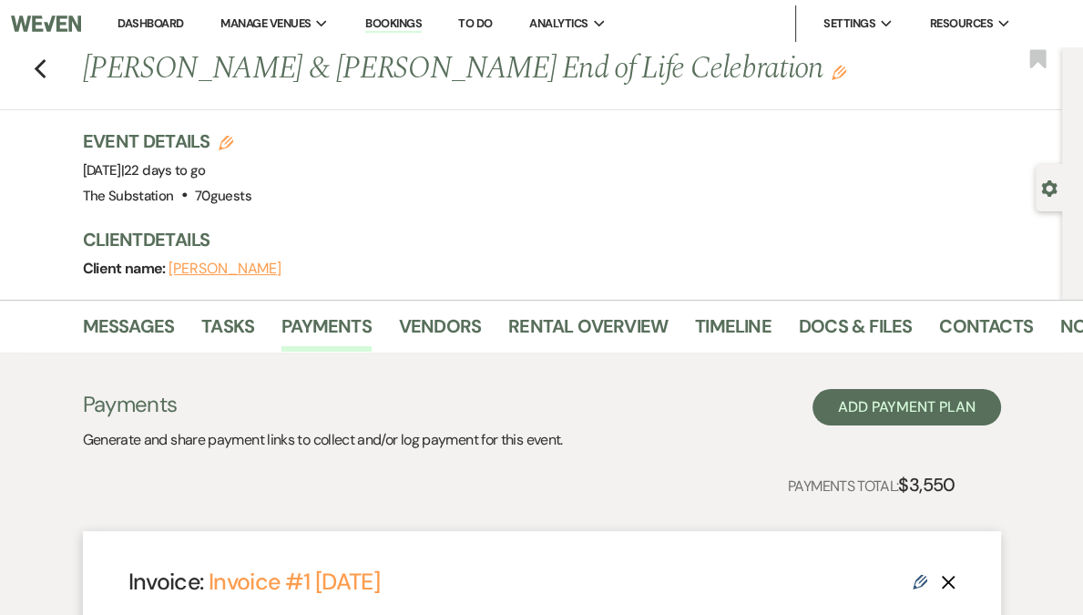
click at [158, 280] on div "Client name: Christina M. DiLisio" at bounding box center [563, 269] width 961 height 26
click at [855, 328] on link "Docs & Files" at bounding box center [855, 332] width 113 height 40
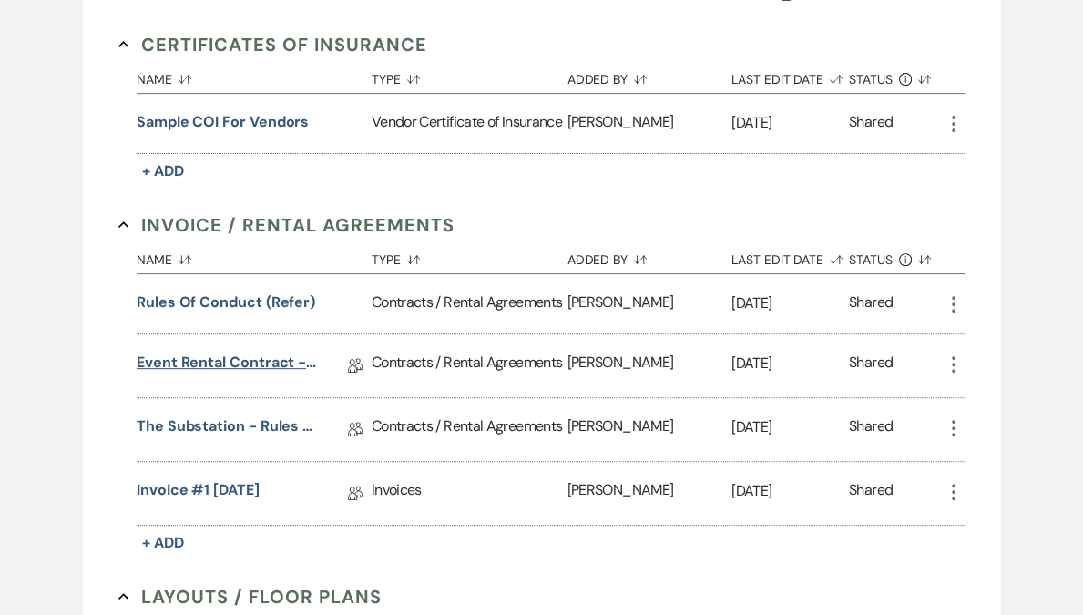
scroll to position [555, 0]
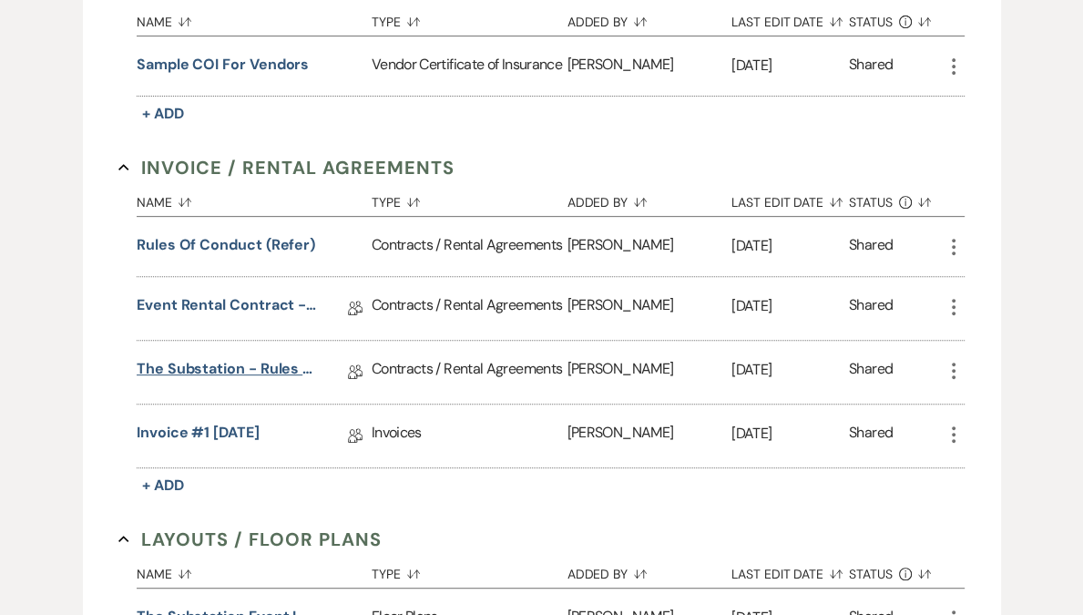
click at [246, 384] on link "The Substation - Rules of Conduct 2025" at bounding box center [228, 372] width 182 height 28
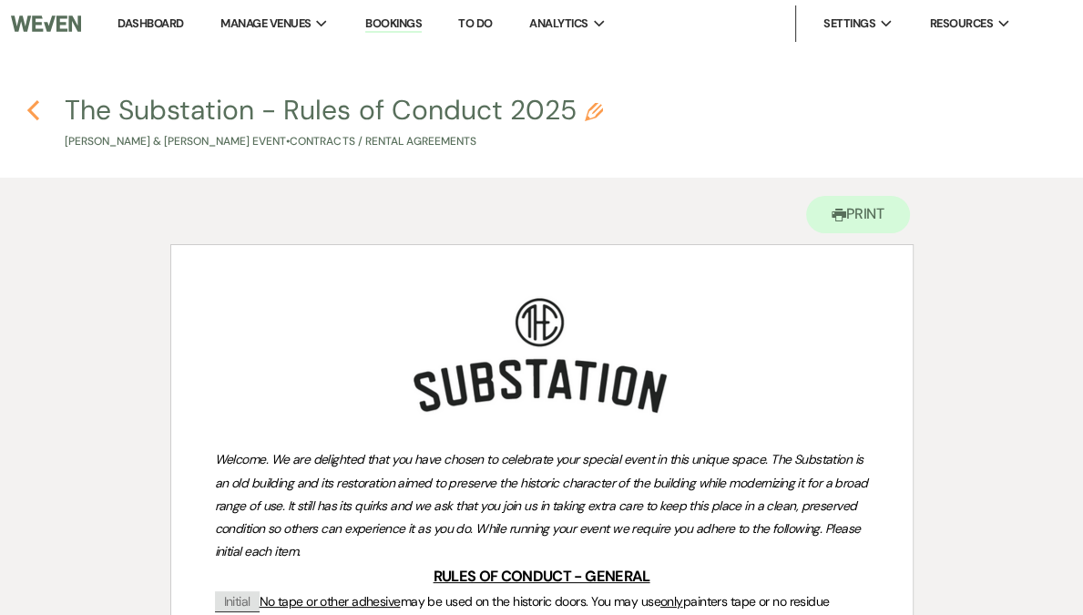
click at [36, 106] on icon "Previous" at bounding box center [33, 110] width 14 height 22
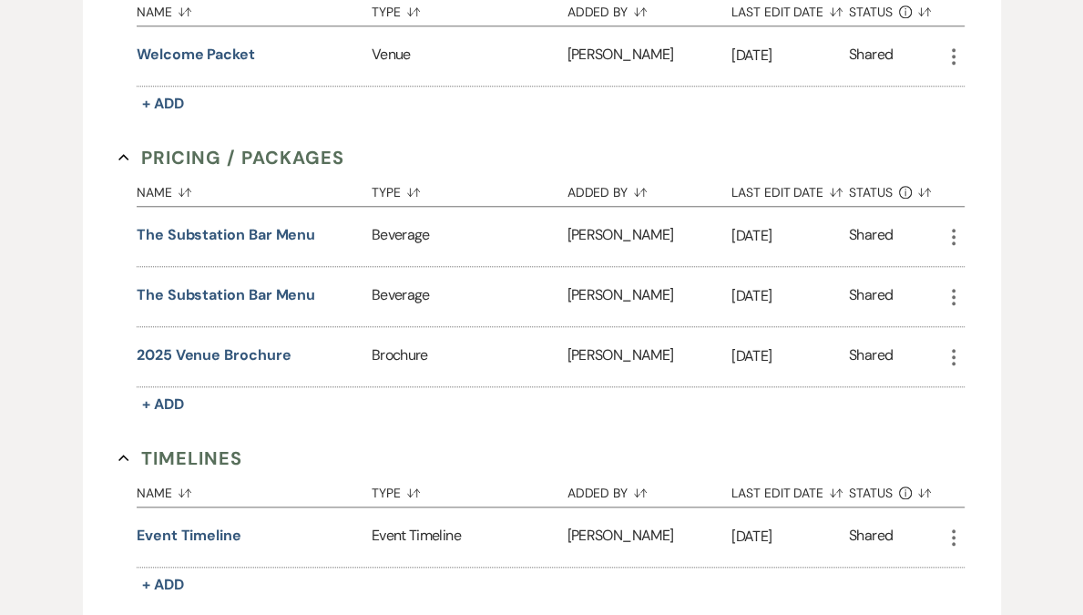
scroll to position [1546, 0]
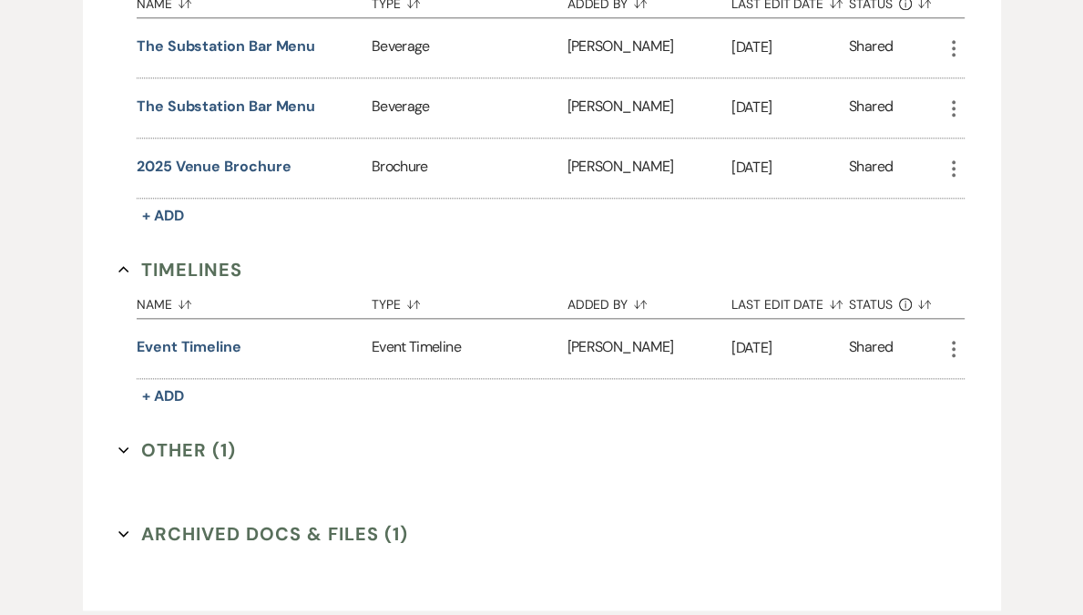
click at [171, 464] on button "Other (1) Expand" at bounding box center [177, 449] width 118 height 27
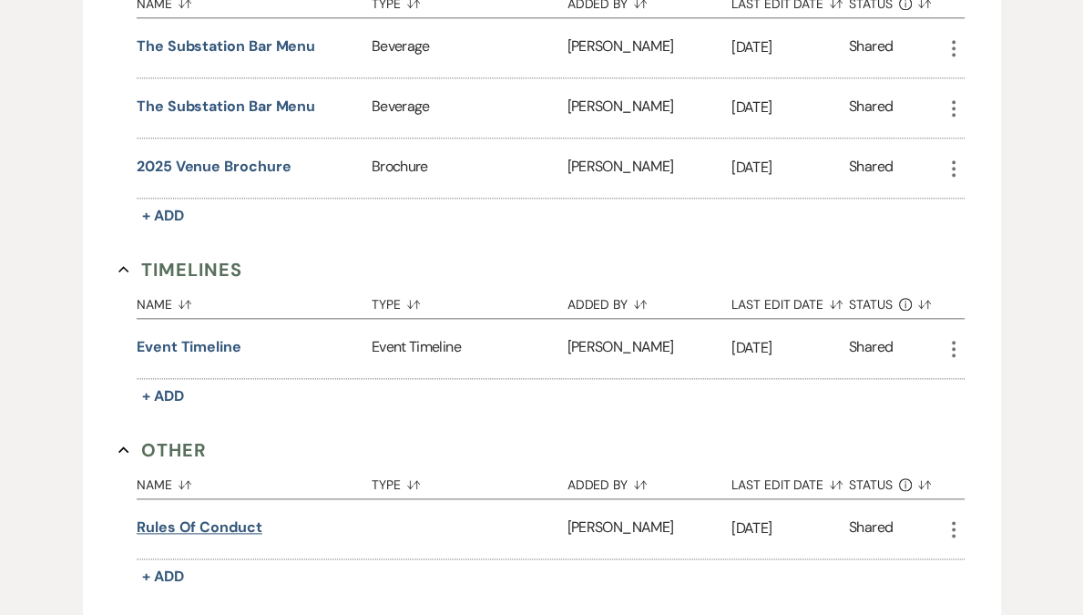
click at [195, 538] on button "Rules of Conduct" at bounding box center [200, 528] width 126 height 22
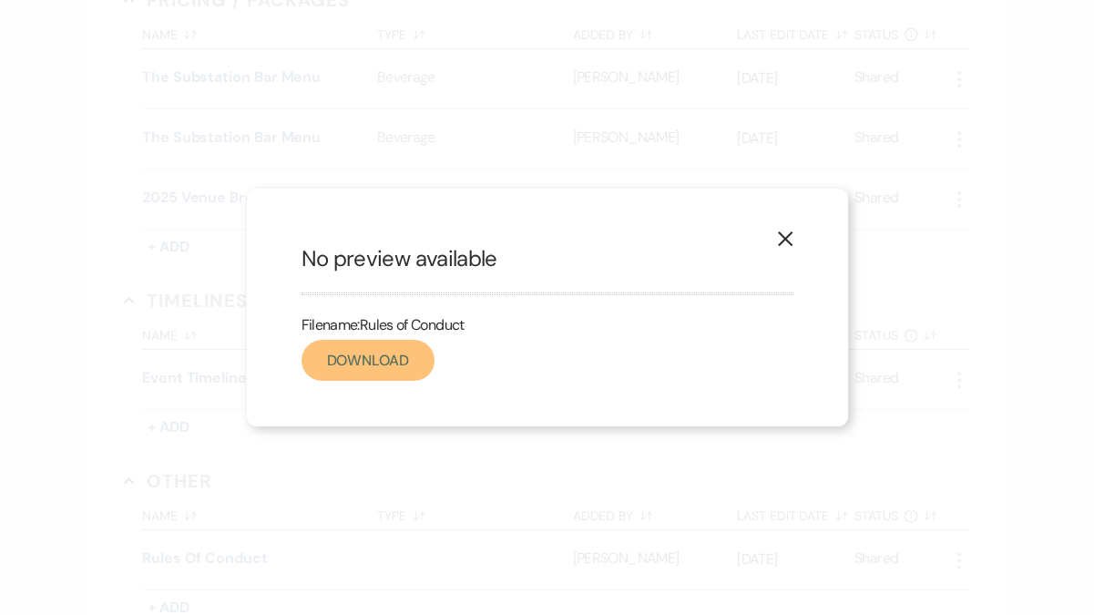
click at [396, 364] on link "Download" at bounding box center [368, 360] width 133 height 41
click at [82, 227] on div "X No preview available Filename: Rules of Conduct Download" at bounding box center [547, 307] width 1094 height 615
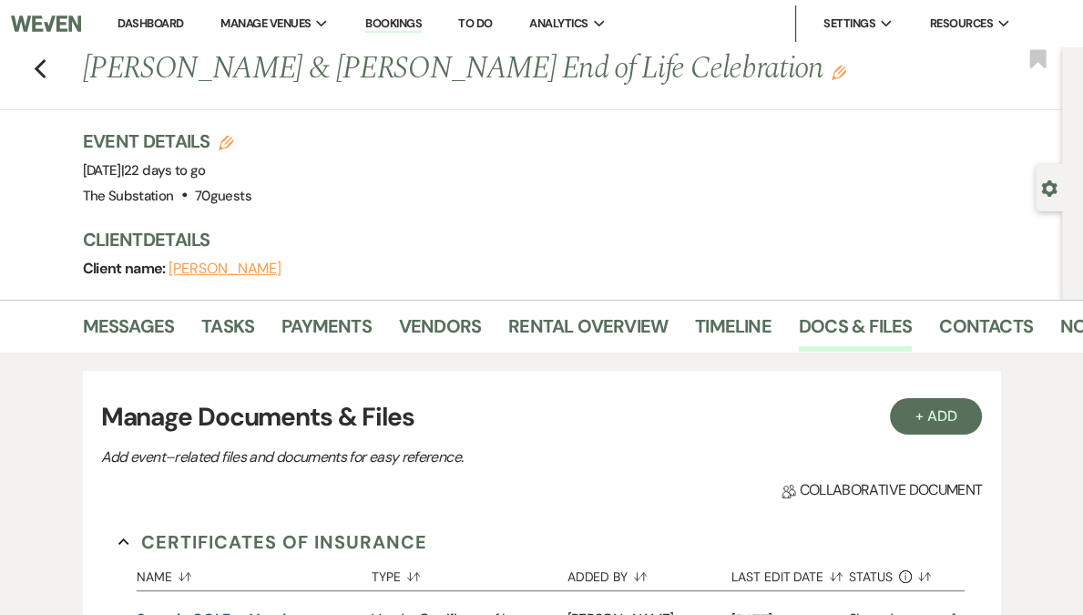
scroll to position [0, 0]
click at [43, 77] on icon "Previous" at bounding box center [41, 69] width 14 height 22
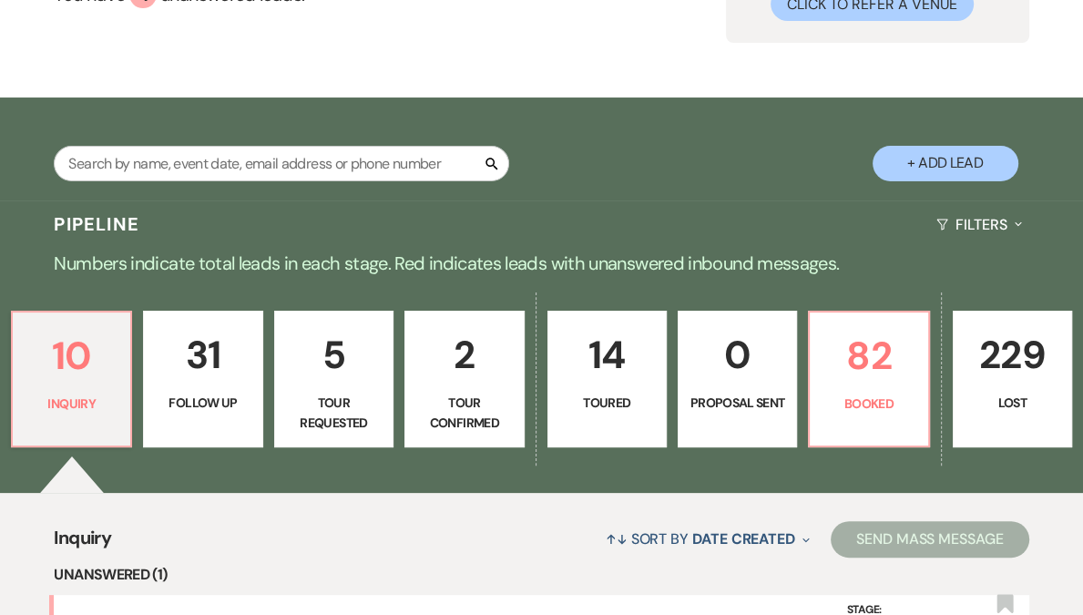
scroll to position [295, 0]
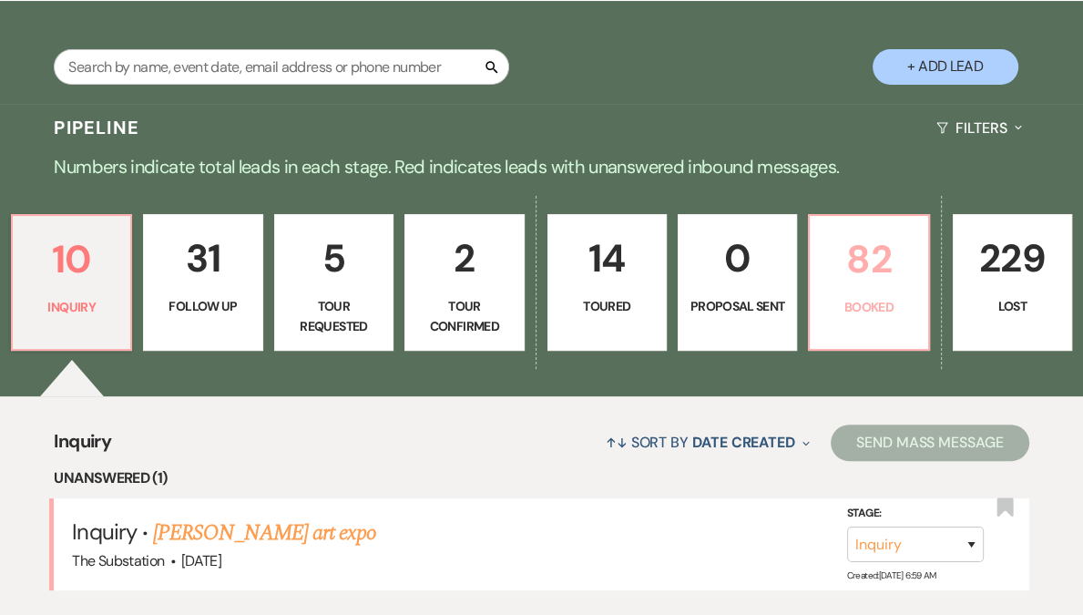
click at [843, 261] on p "82" at bounding box center [869, 259] width 96 height 61
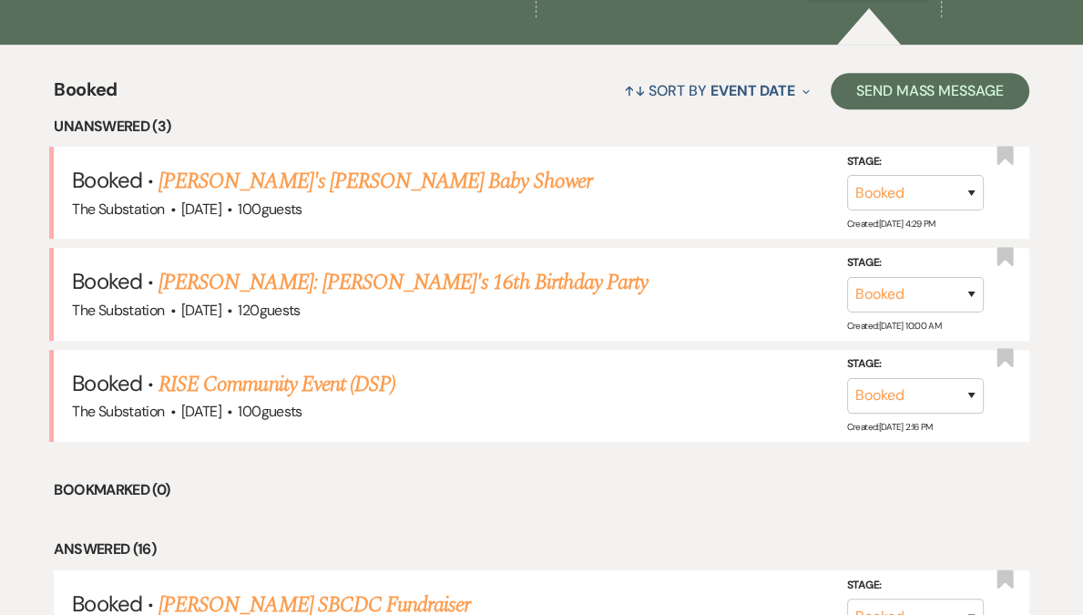
scroll to position [653, 0]
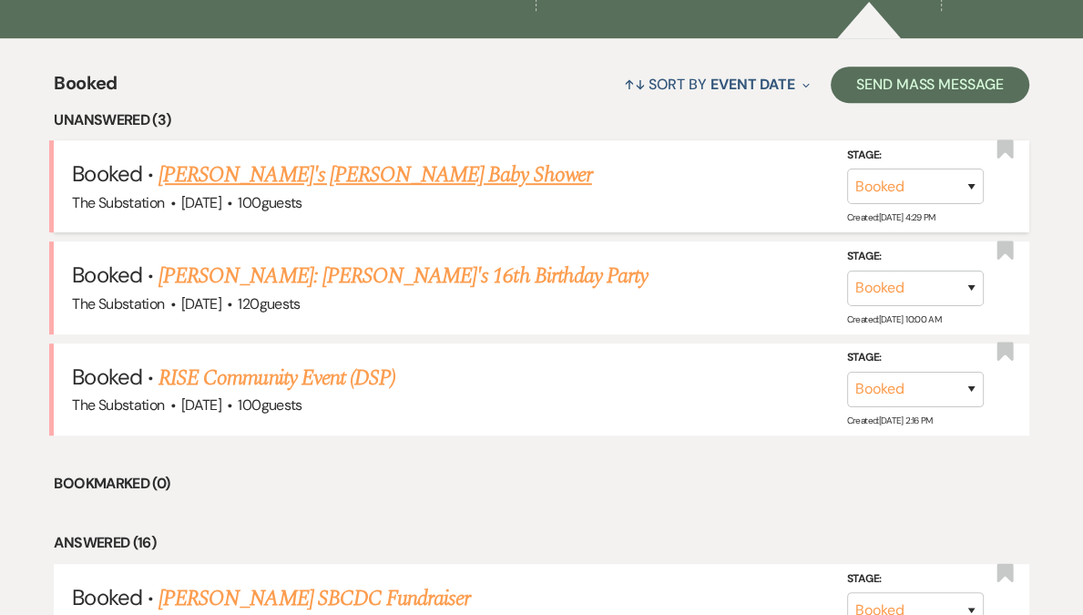
click at [299, 174] on link "[PERSON_NAME]'s [PERSON_NAME] Baby Shower" at bounding box center [376, 175] width 434 height 33
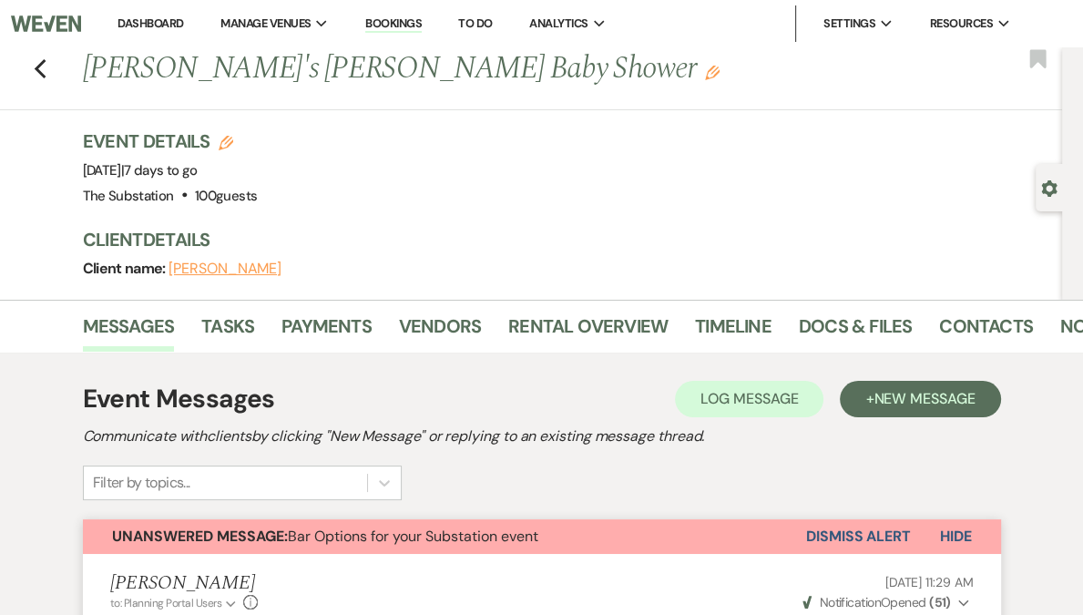
click at [183, 27] on link "Dashboard" at bounding box center [151, 22] width 66 height 15
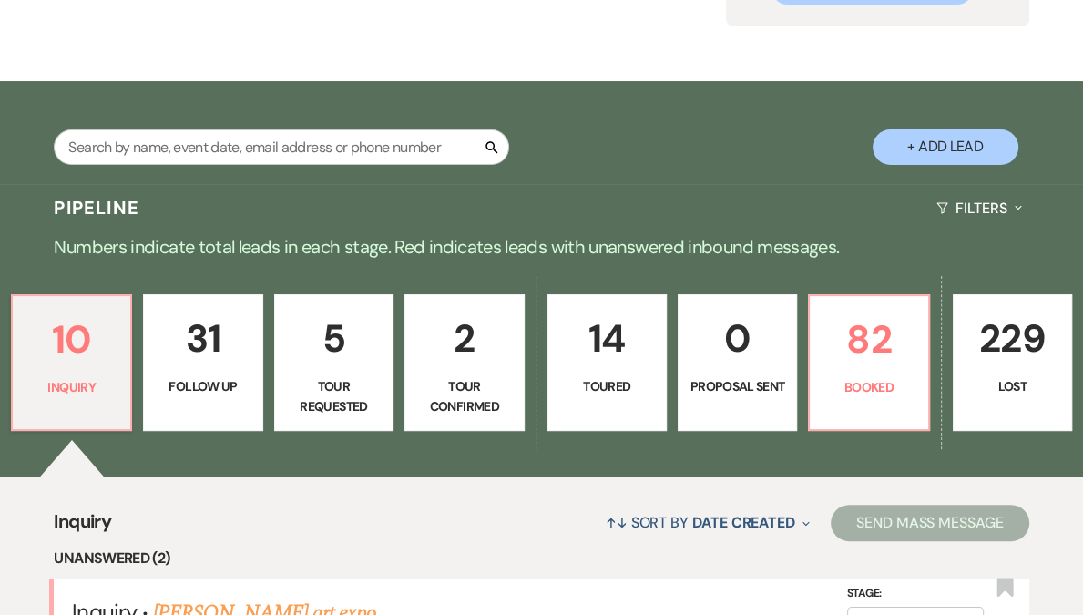
scroll to position [469, 0]
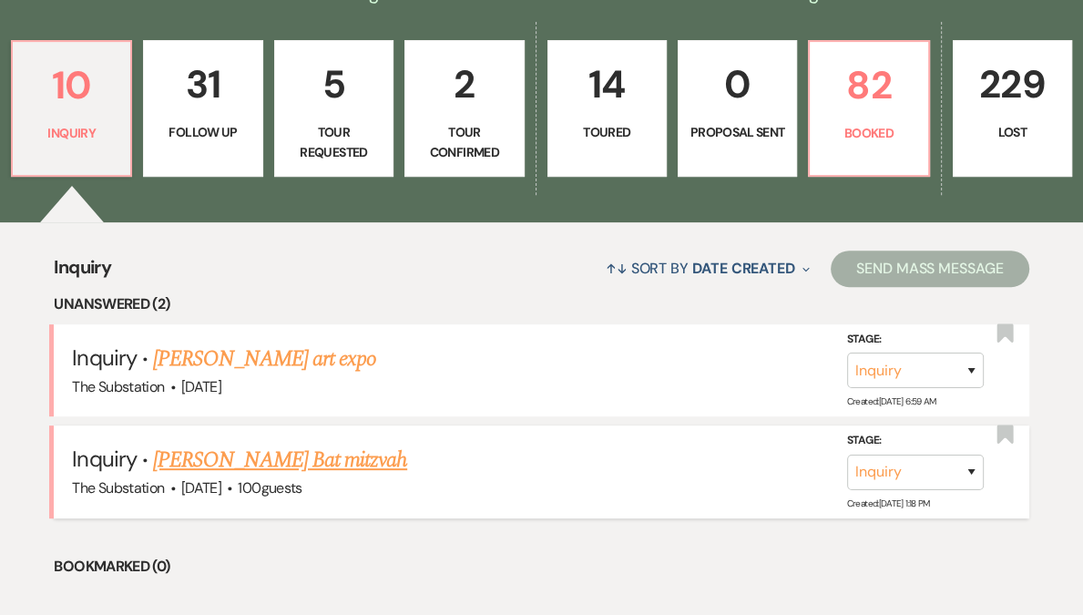
click at [274, 464] on link "[PERSON_NAME] Bat mitzvah" at bounding box center [280, 460] width 254 height 33
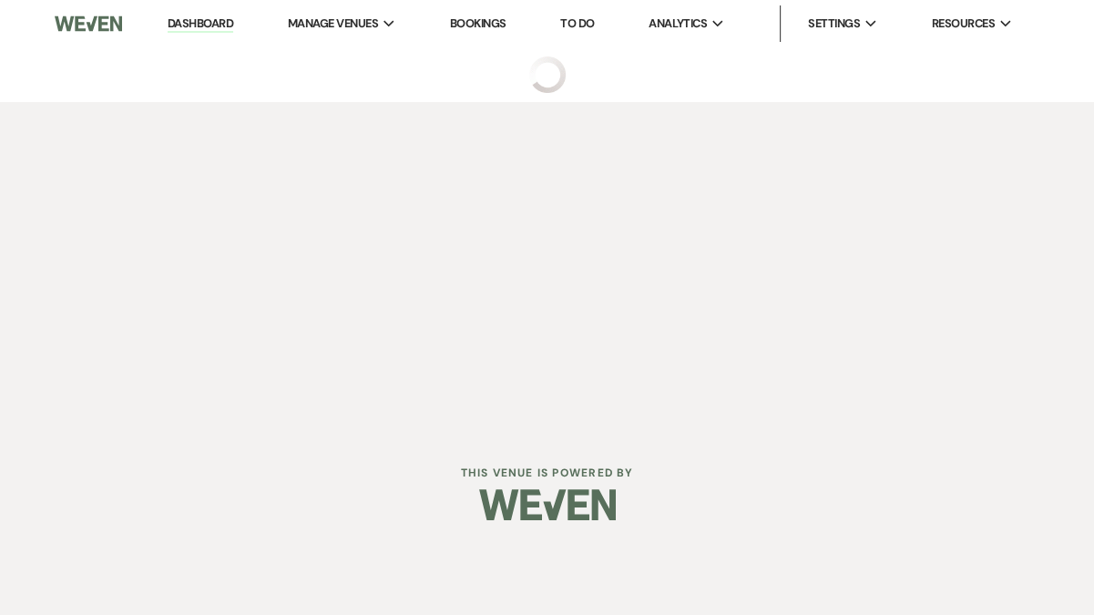
select select "5"
select select "13"
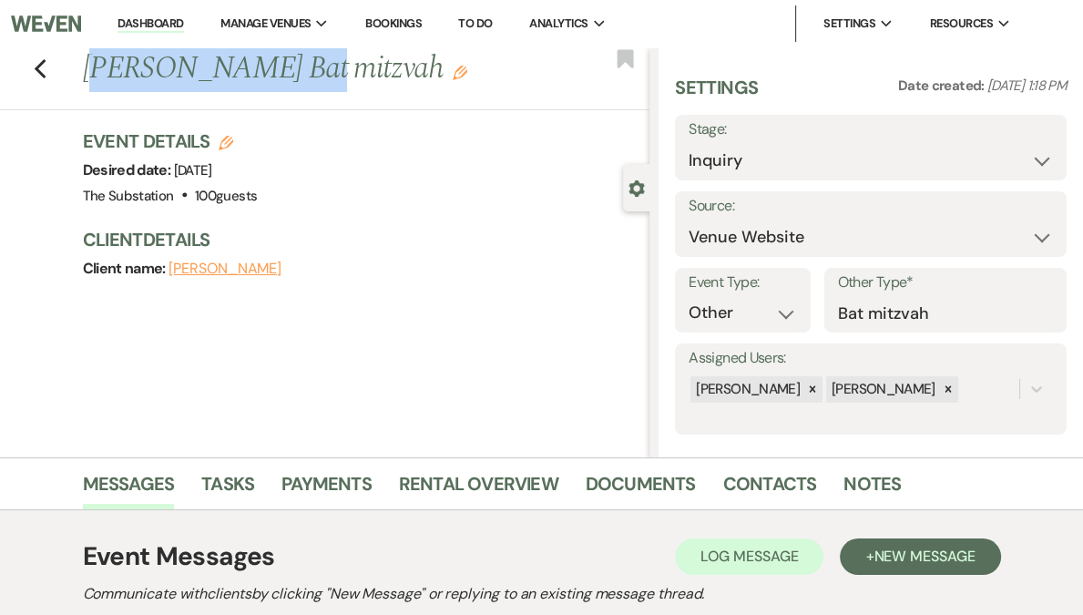
drag, startPoint x: 97, startPoint y: 68, endPoint x: 282, endPoint y: 76, distance: 186.0
click at [282, 76] on h1 "[PERSON_NAME] Bat mitzvah Edit" at bounding box center [306, 69] width 446 height 44
click at [160, 68] on h1 "[PERSON_NAME] Bat mitzvah Edit" at bounding box center [306, 69] width 446 height 44
drag, startPoint x: 87, startPoint y: 74, endPoint x: 379, endPoint y: 86, distance: 291.8
click at [379, 86] on h1 "[PERSON_NAME] Bat mitzvah Edit" at bounding box center [306, 69] width 446 height 44
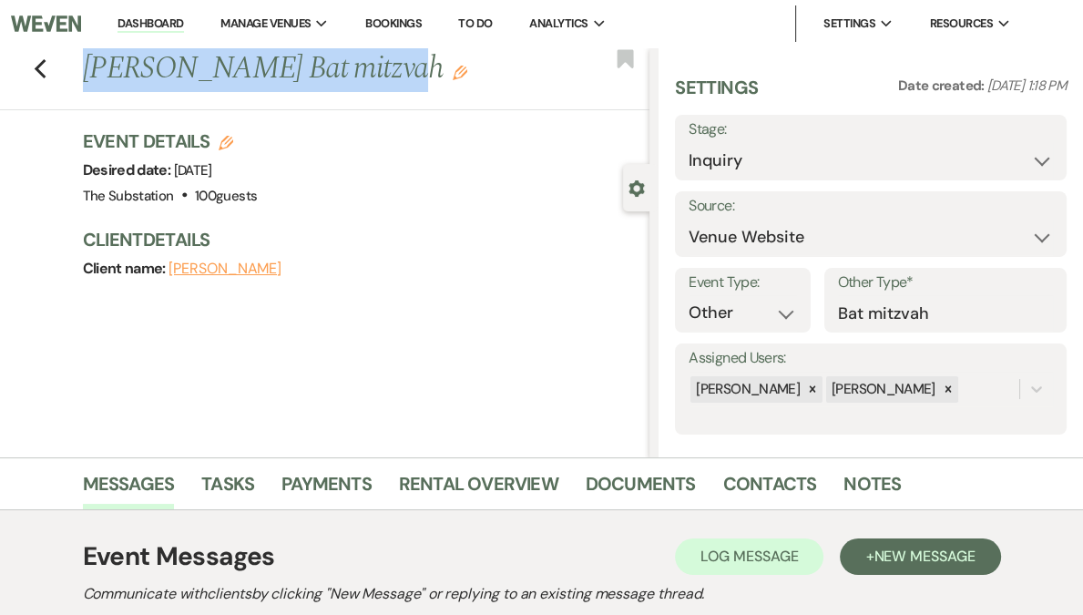
copy h1 "[PERSON_NAME] Bat mitzvah"
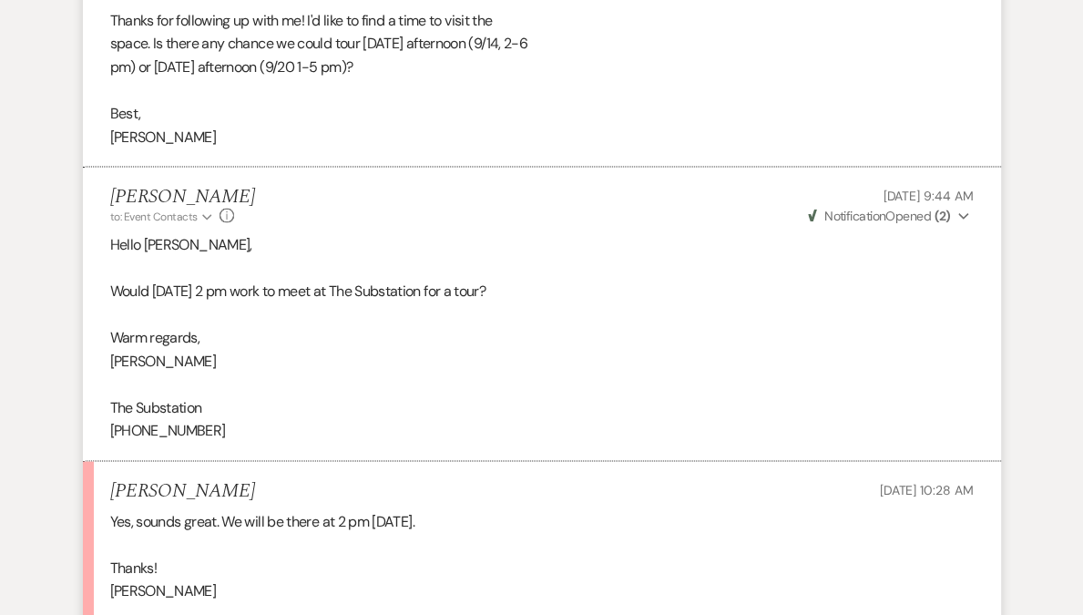
scroll to position [2923, 0]
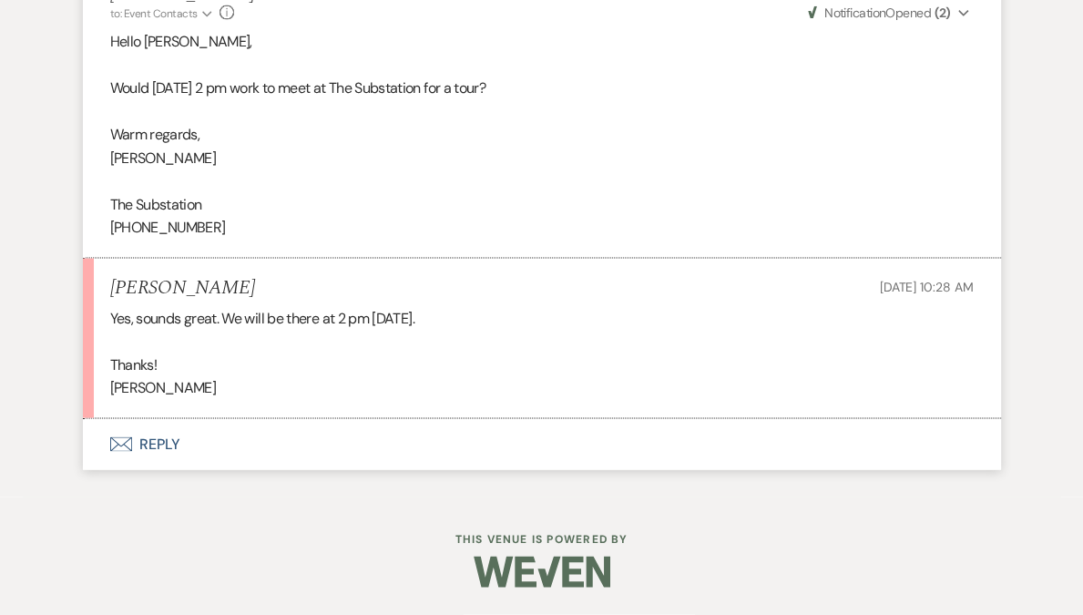
click at [153, 447] on button "Envelope Reply" at bounding box center [542, 444] width 918 height 51
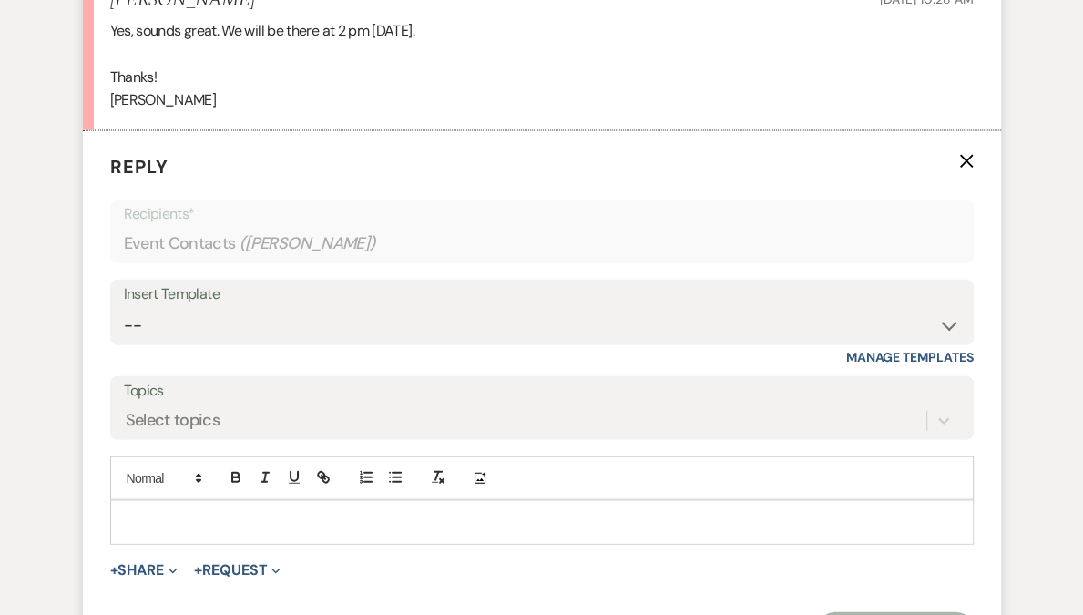
scroll to position [3223, 0]
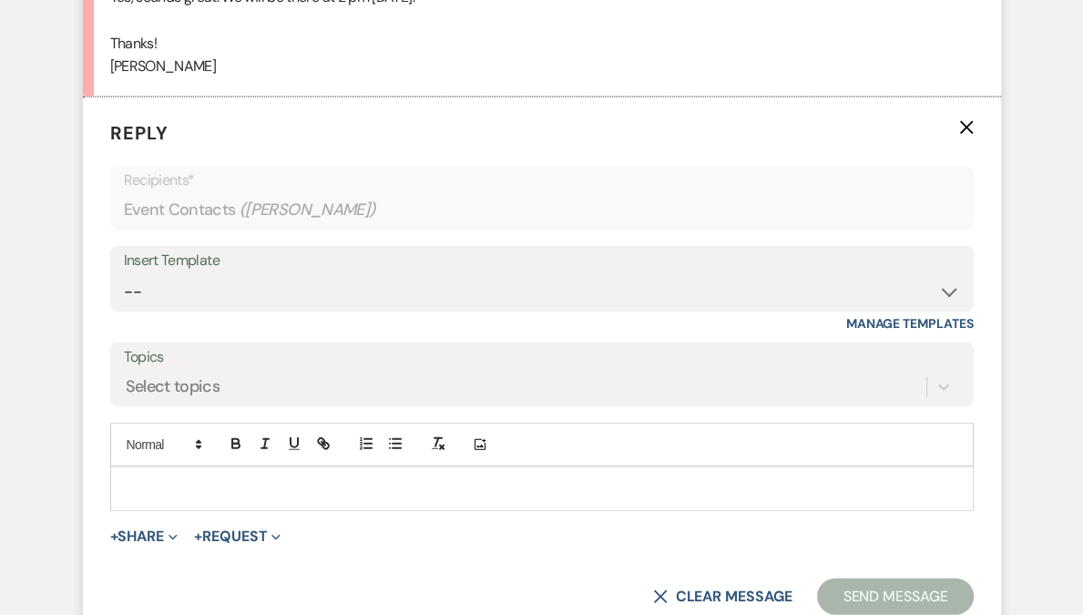
click at [153, 498] on p at bounding box center [542, 488] width 835 height 20
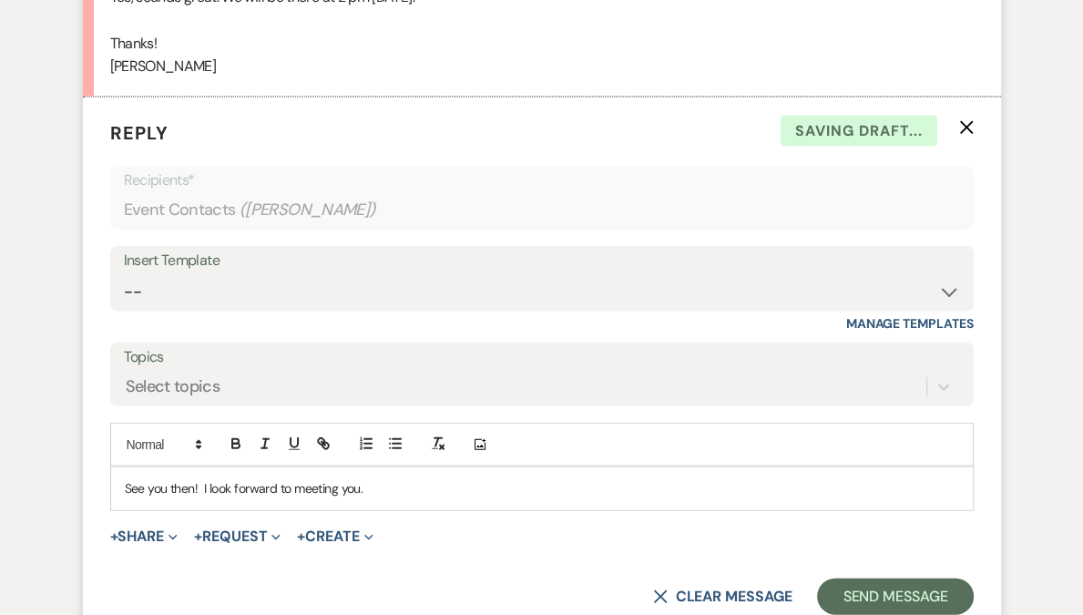
scroll to position [3344, 0]
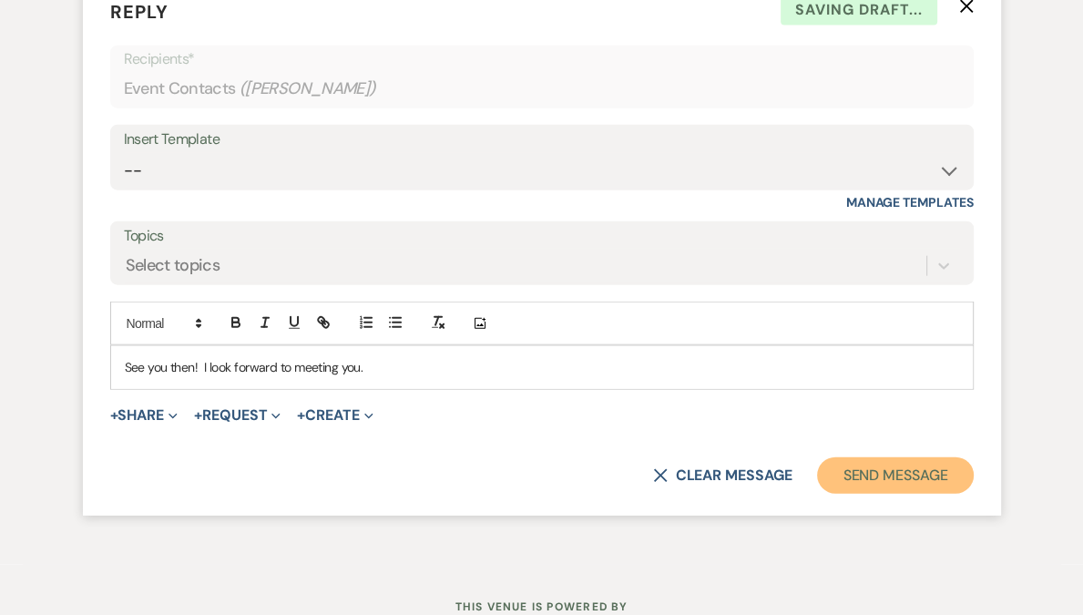
click at [895, 494] on button "Send Message" at bounding box center [895, 475] width 156 height 36
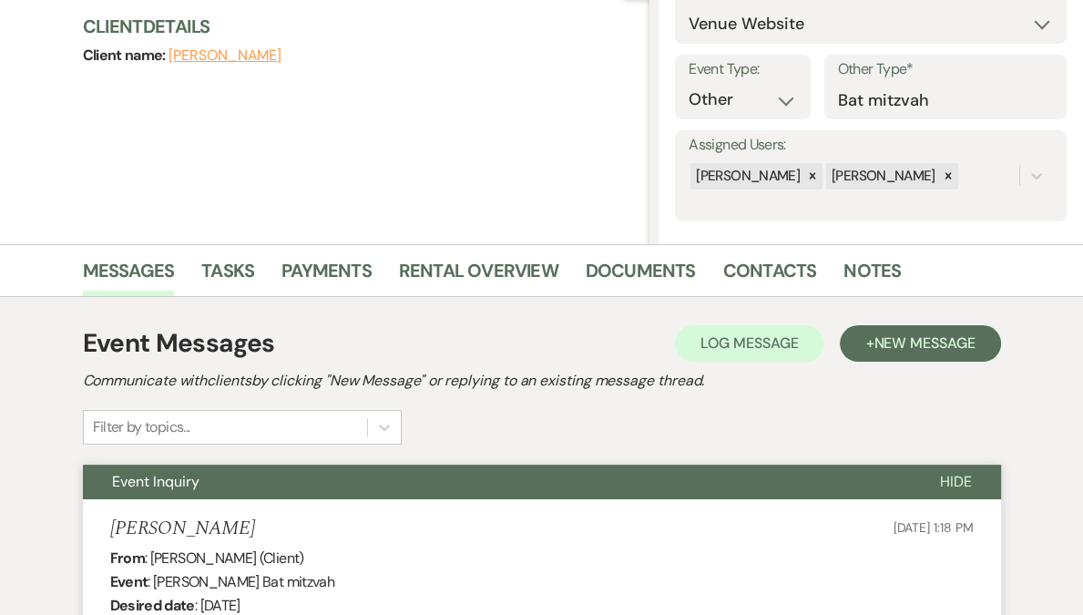
scroll to position [0, 0]
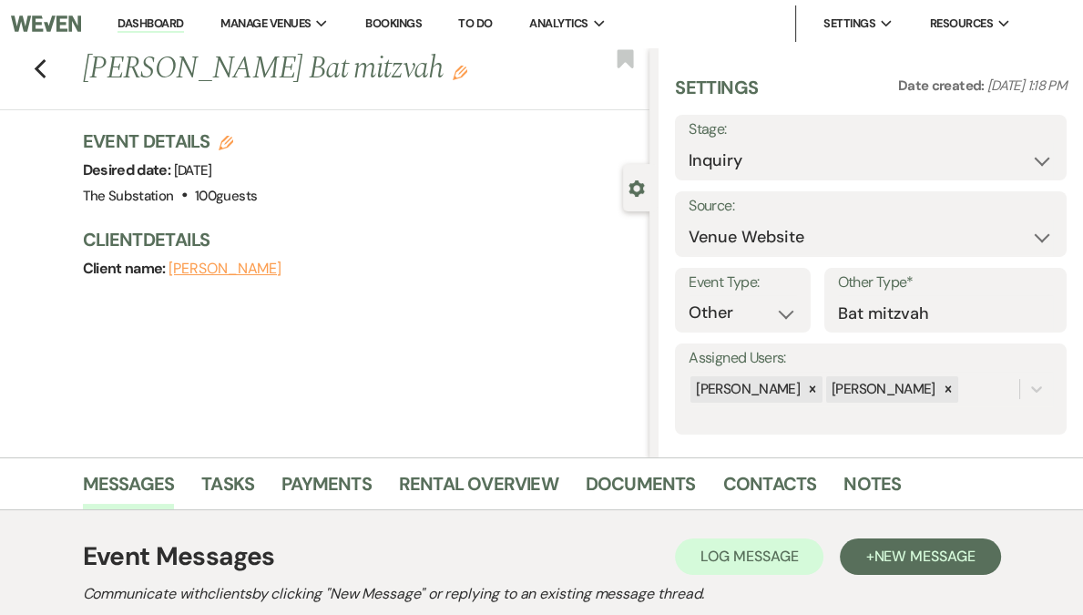
click at [287, 79] on h1 "[PERSON_NAME] Bat mitzvah Edit" at bounding box center [306, 69] width 446 height 44
click at [46, 73] on use "button" at bounding box center [40, 69] width 12 height 20
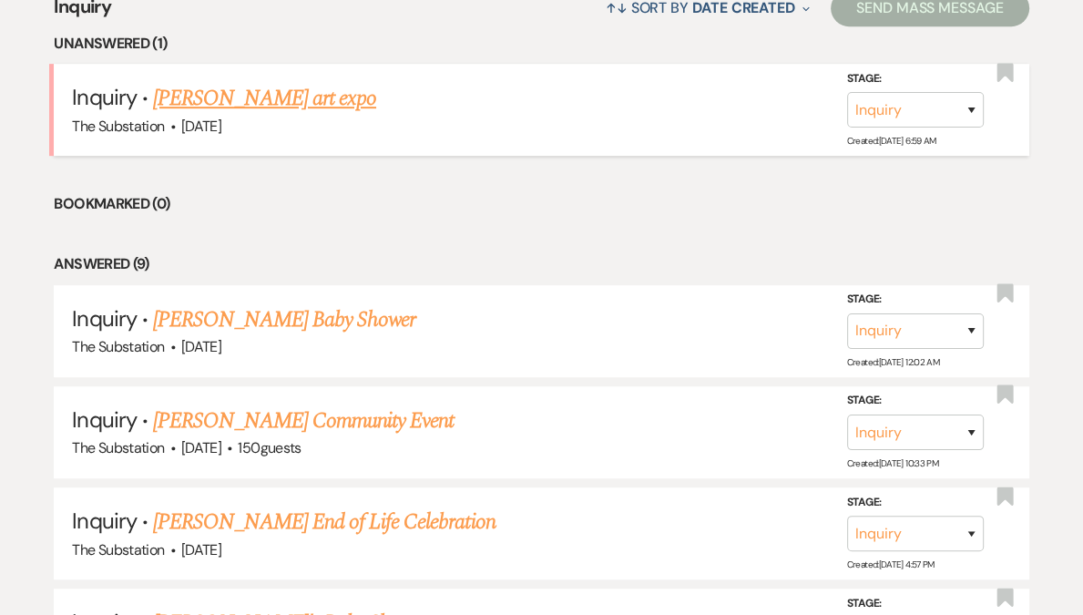
scroll to position [1127, 0]
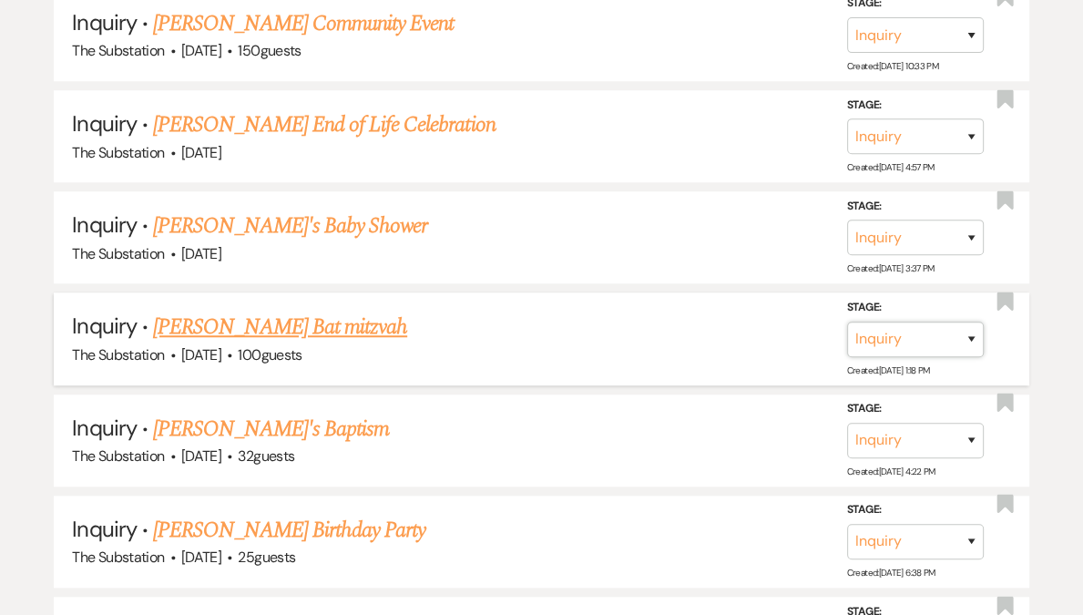
click at [887, 338] on select "Inquiry Follow Up Tour Requested Tour Confirmed Toured Proposal Sent Booked Lost" at bounding box center [915, 339] width 137 height 36
select select "4"
click at [847, 321] on select "Inquiry Follow Up Tour Requested Tour Confirmed Toured Proposal Sent Booked Lost" at bounding box center [915, 339] width 137 height 36
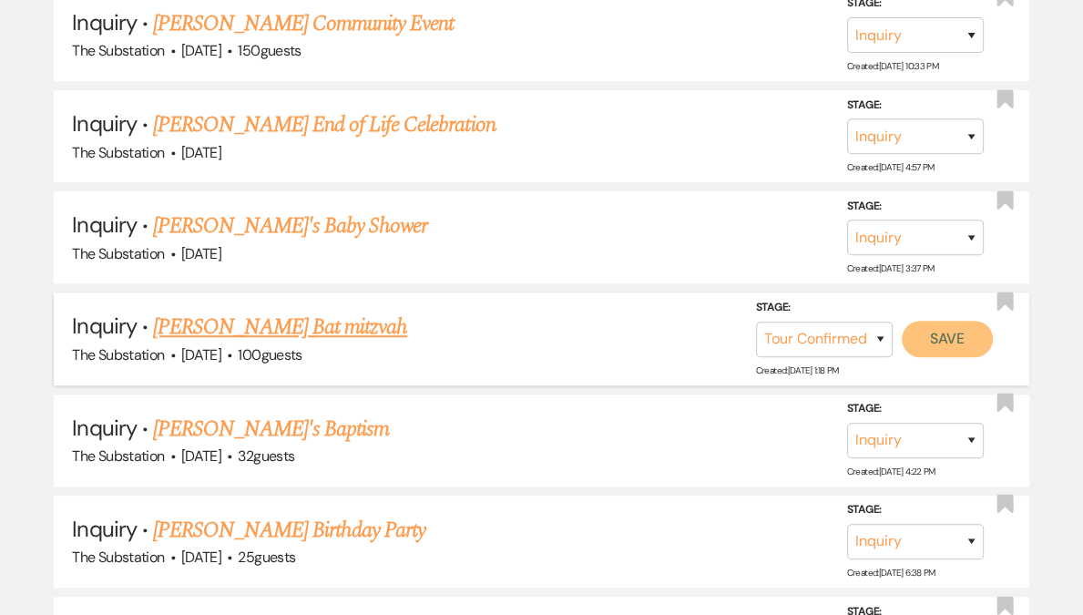
click at [945, 349] on button "Save" at bounding box center [947, 338] width 91 height 36
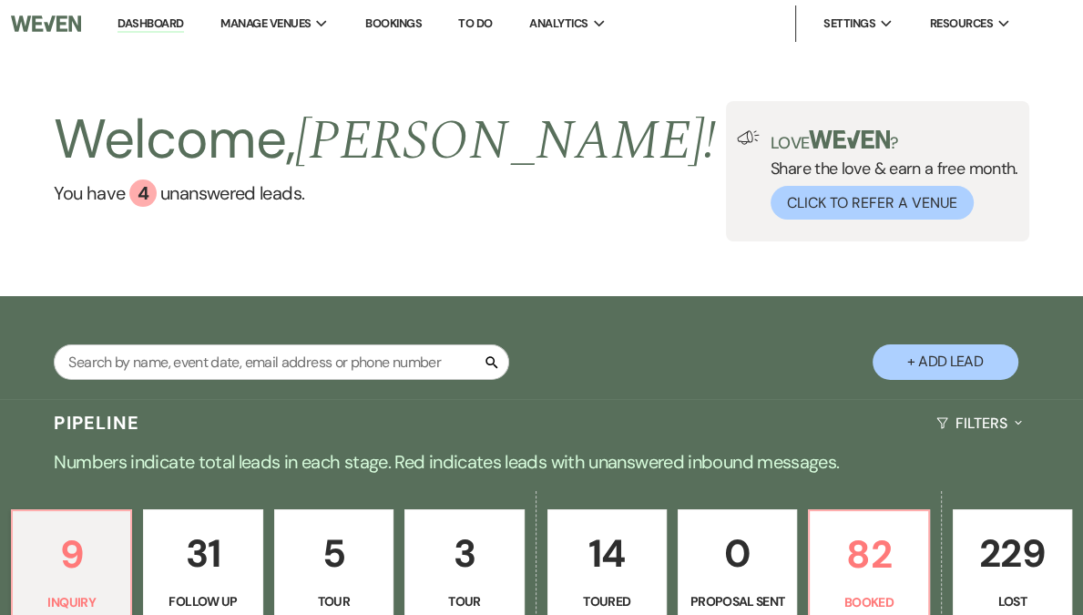
scroll to position [286, 0]
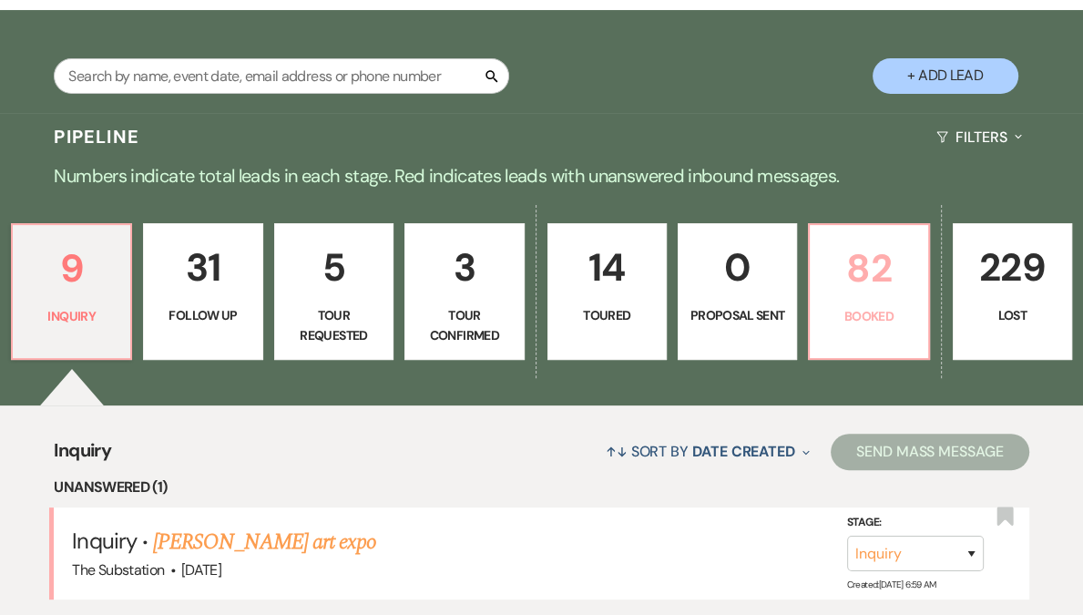
click at [817, 299] on link "82 Booked" at bounding box center [868, 291] width 121 height 137
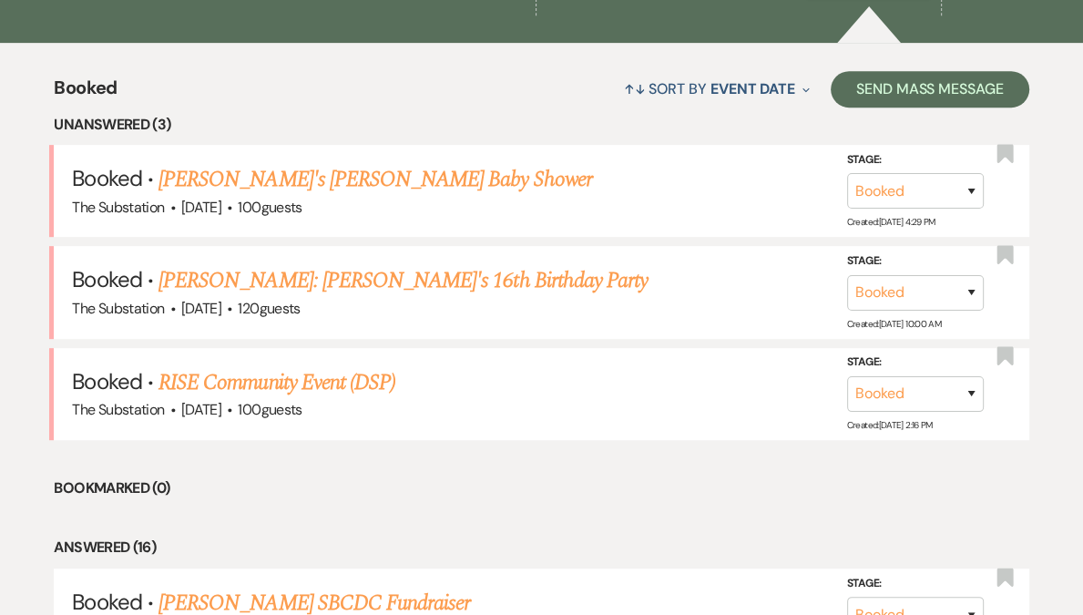
scroll to position [699, 0]
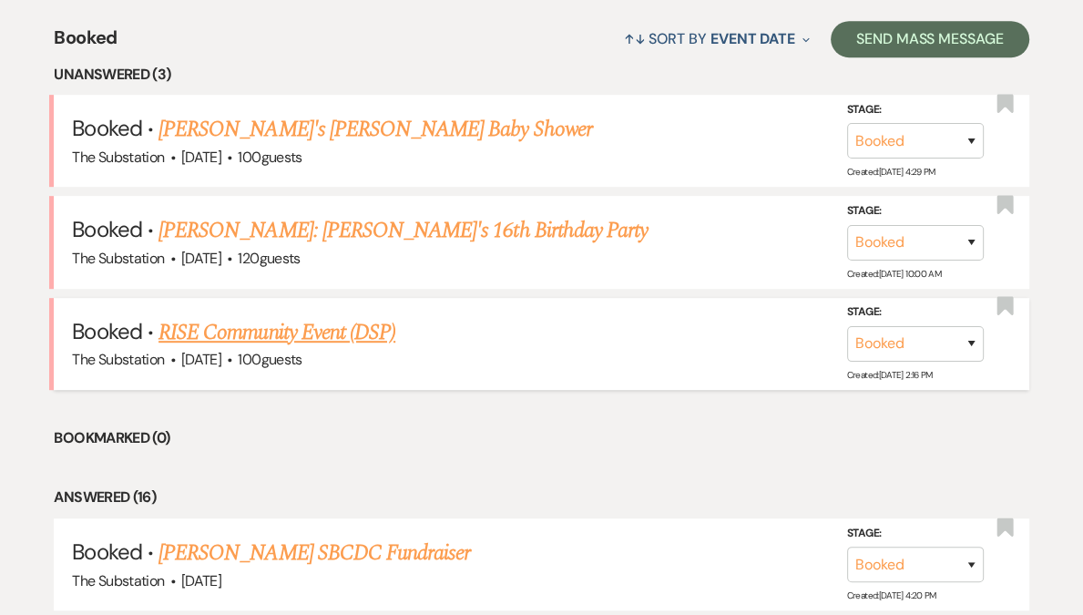
click at [286, 329] on link "RISE Community Event (DSP)" at bounding box center [277, 332] width 237 height 33
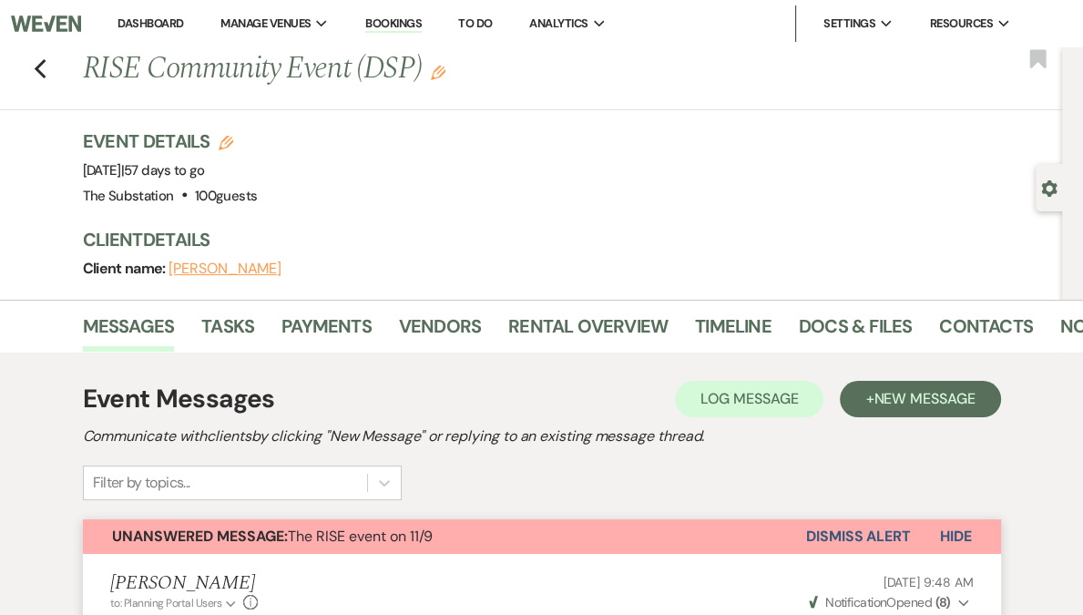
click at [845, 544] on button "Dismiss Alert" at bounding box center [858, 536] width 105 height 35
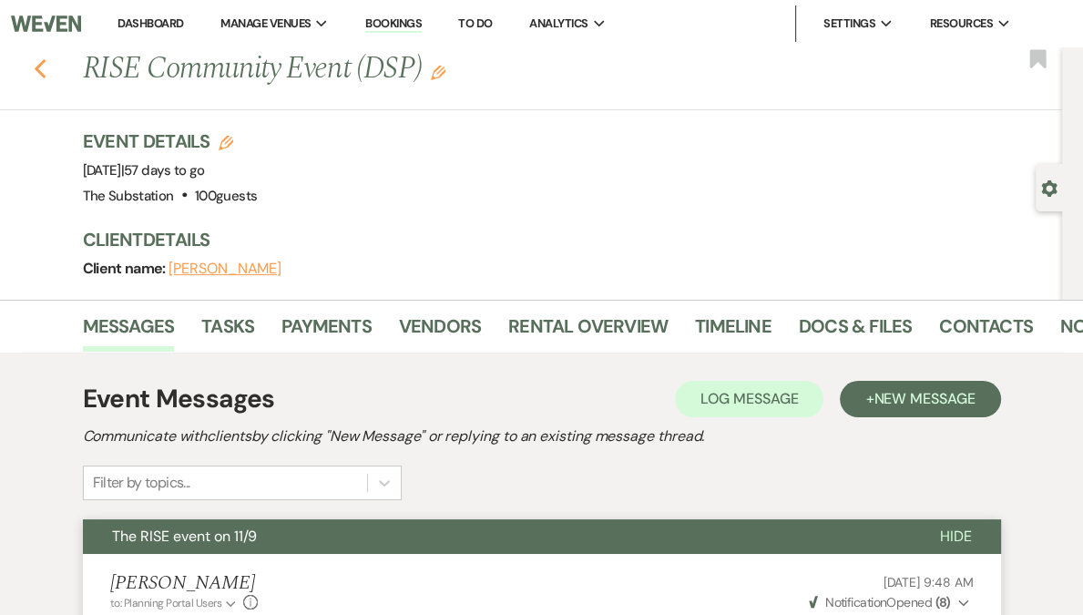
click at [43, 68] on use "button" at bounding box center [40, 69] width 12 height 20
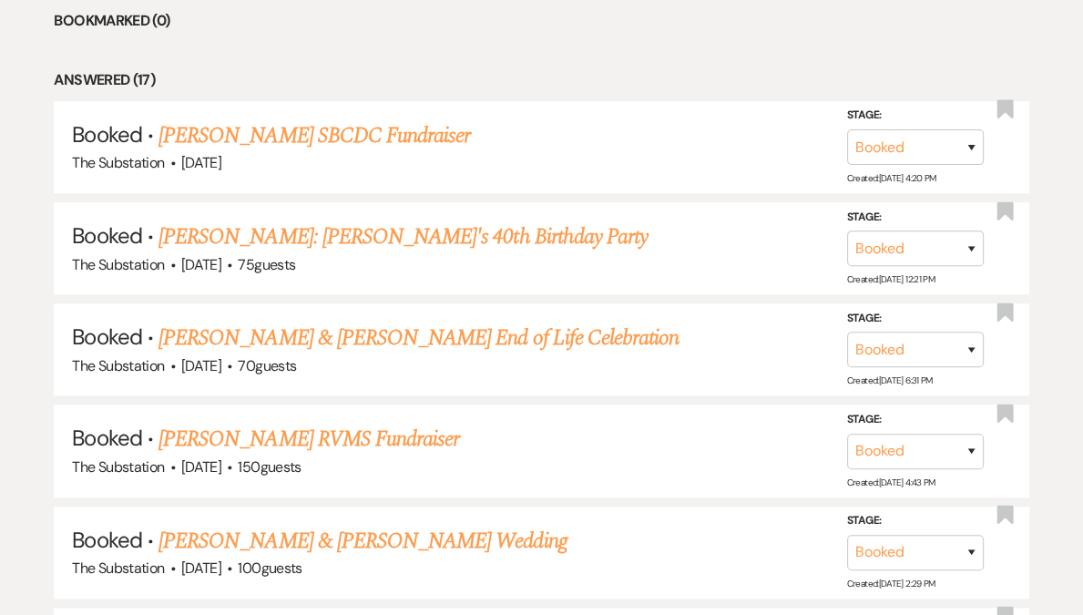
scroll to position [1217, 0]
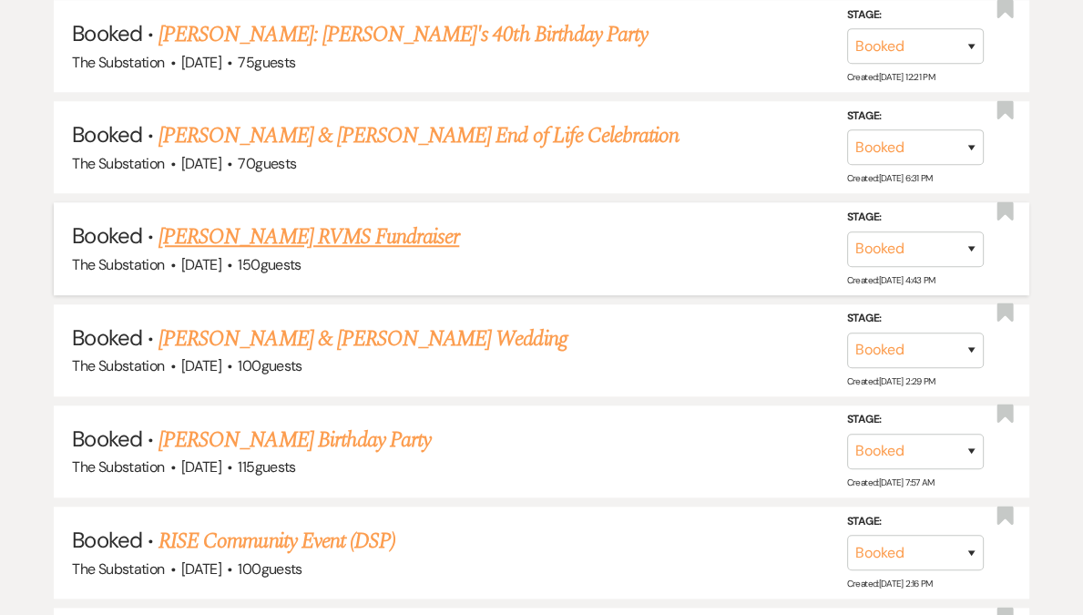
click at [321, 232] on link "[PERSON_NAME] RVMS Fundraiser" at bounding box center [309, 236] width 301 height 33
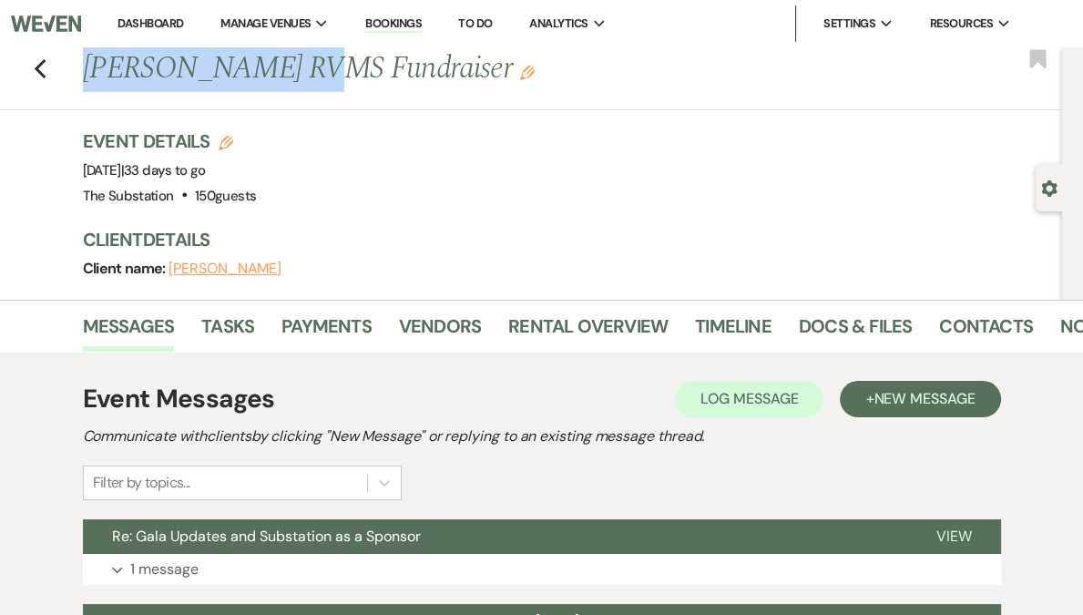
drag, startPoint x: 94, startPoint y: 67, endPoint x: 296, endPoint y: 74, distance: 202.4
click at [296, 74] on h1 "[PERSON_NAME] RVMS Fundraiser Edit" at bounding box center [471, 69] width 776 height 44
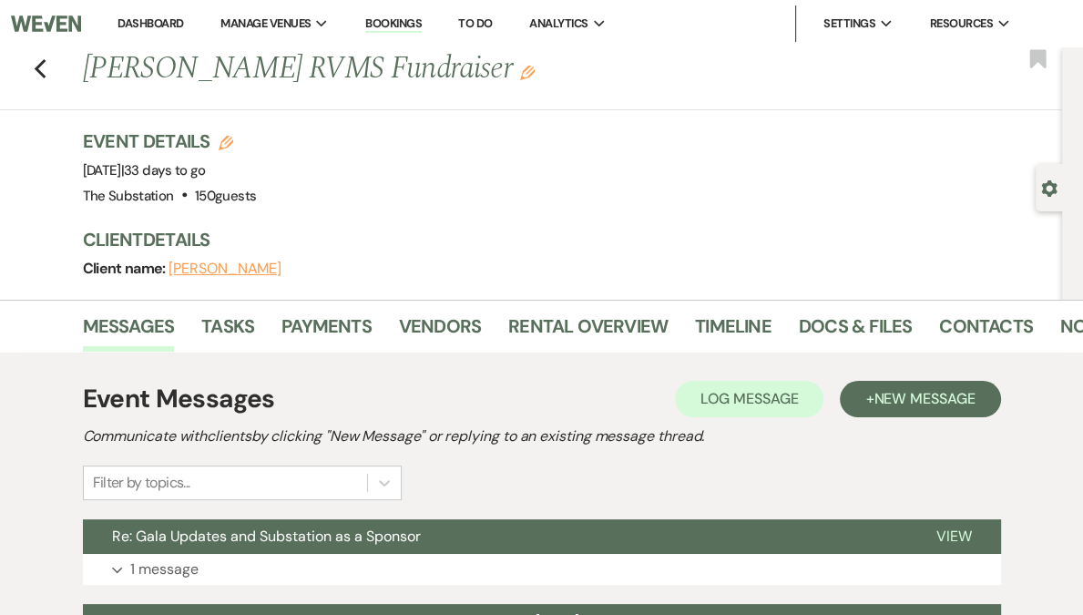
drag, startPoint x: 272, startPoint y: 73, endPoint x: 478, endPoint y: 70, distance: 205.9
click at [478, 70] on h1 "[PERSON_NAME] RVMS Fundraiser Edit" at bounding box center [471, 69] width 776 height 44
copy h1 "RVMS Fundraiser"
click at [835, 323] on link "Docs & Files" at bounding box center [855, 332] width 113 height 40
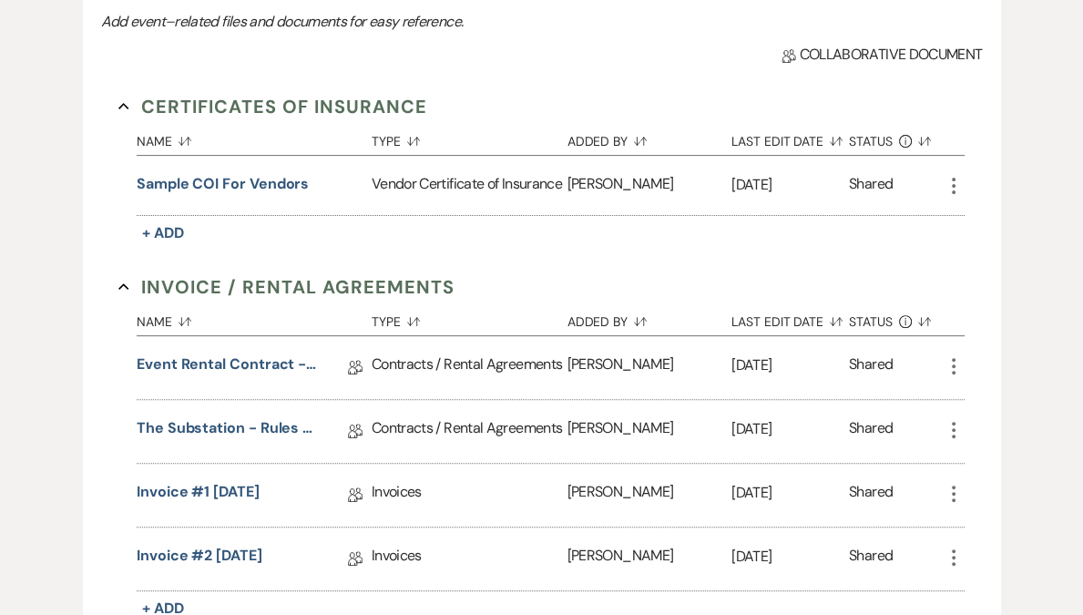
scroll to position [687, 0]
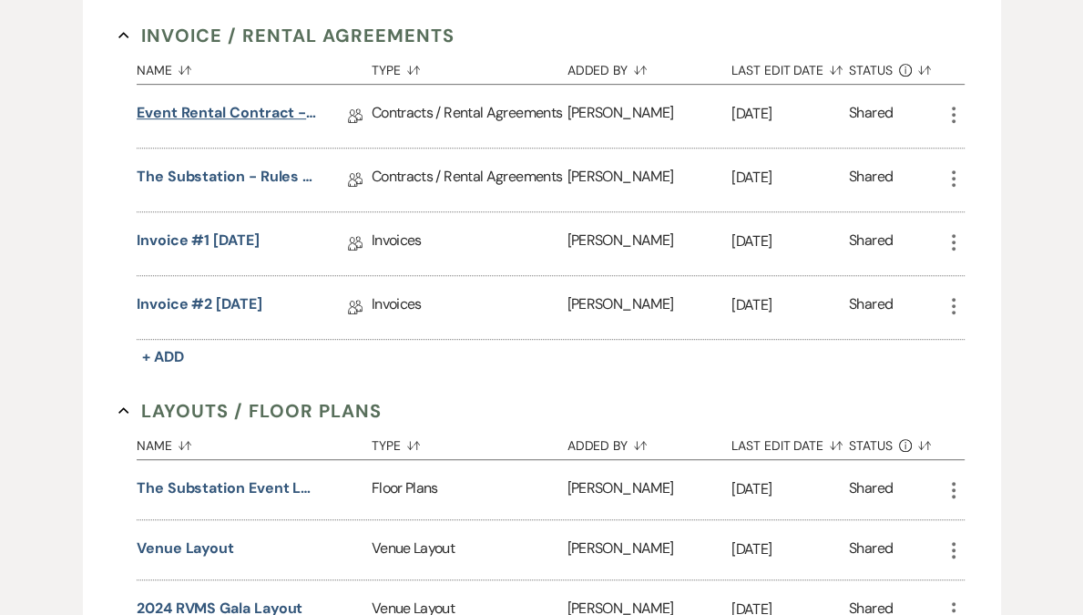
click at [272, 118] on link "Event Rental Contract - The Substation, Main Level (2025)" at bounding box center [228, 116] width 182 height 28
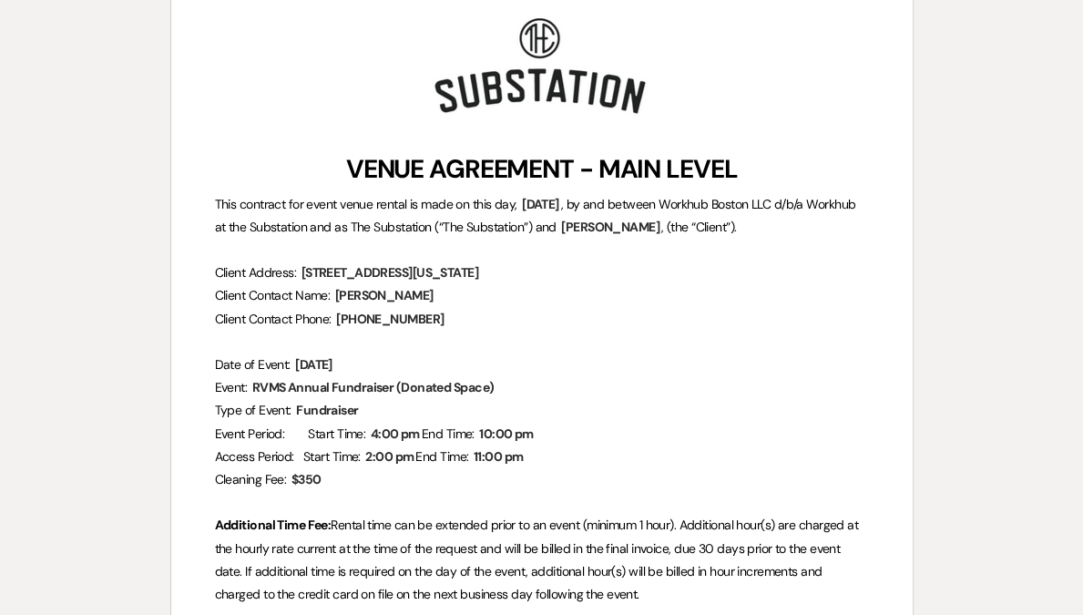
scroll to position [282, 0]
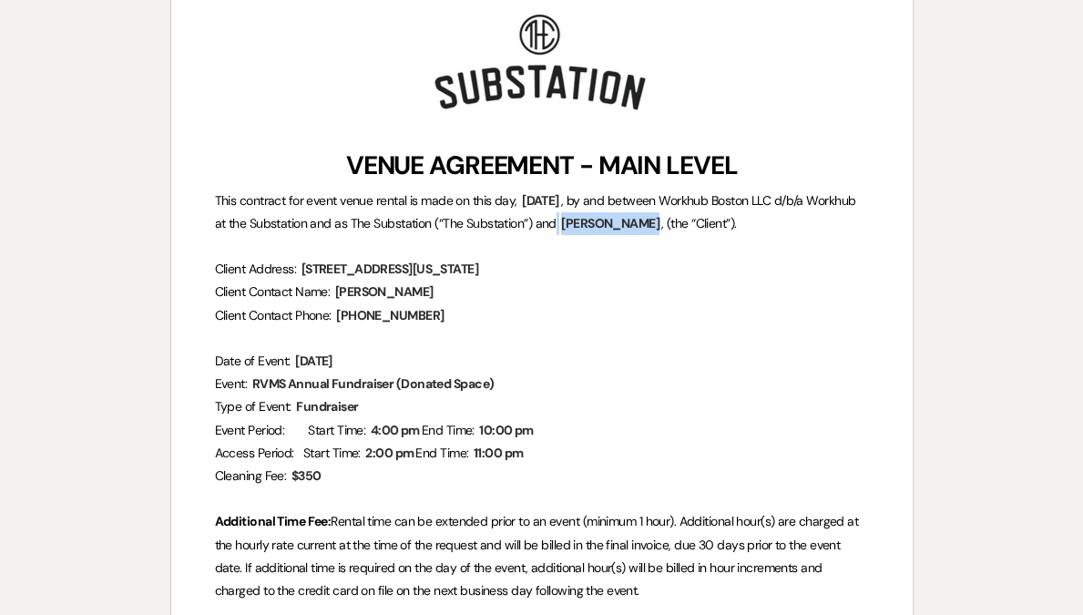
drag, startPoint x: 619, startPoint y: 224, endPoint x: 693, endPoint y: 228, distance: 74.8
click at [661, 228] on span "[PERSON_NAME]" at bounding box center [610, 223] width 102 height 21
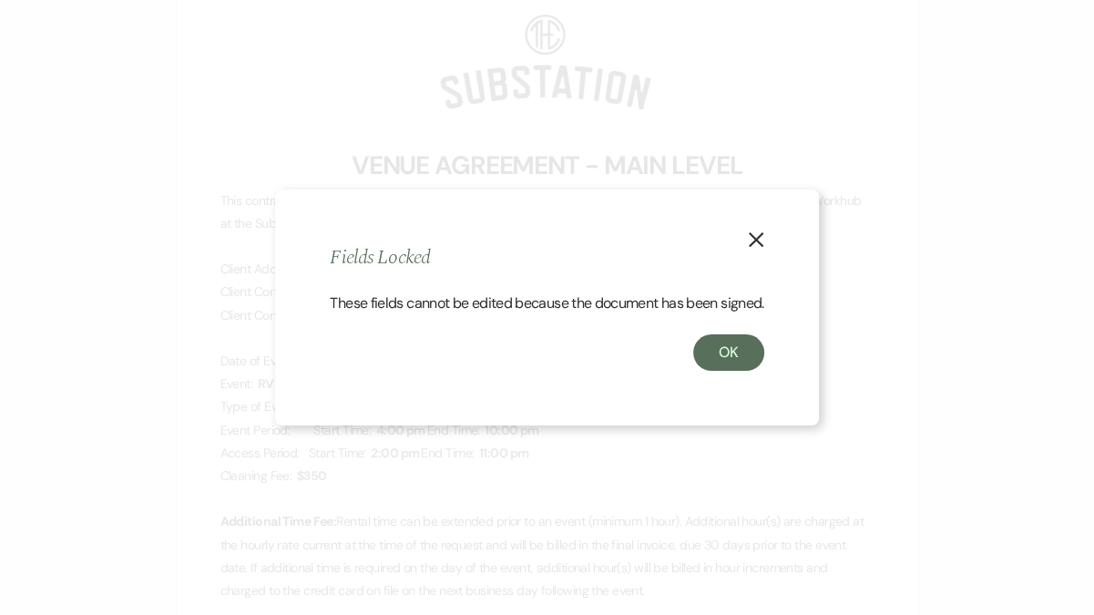
click at [757, 232] on use "button" at bounding box center [756, 239] width 15 height 15
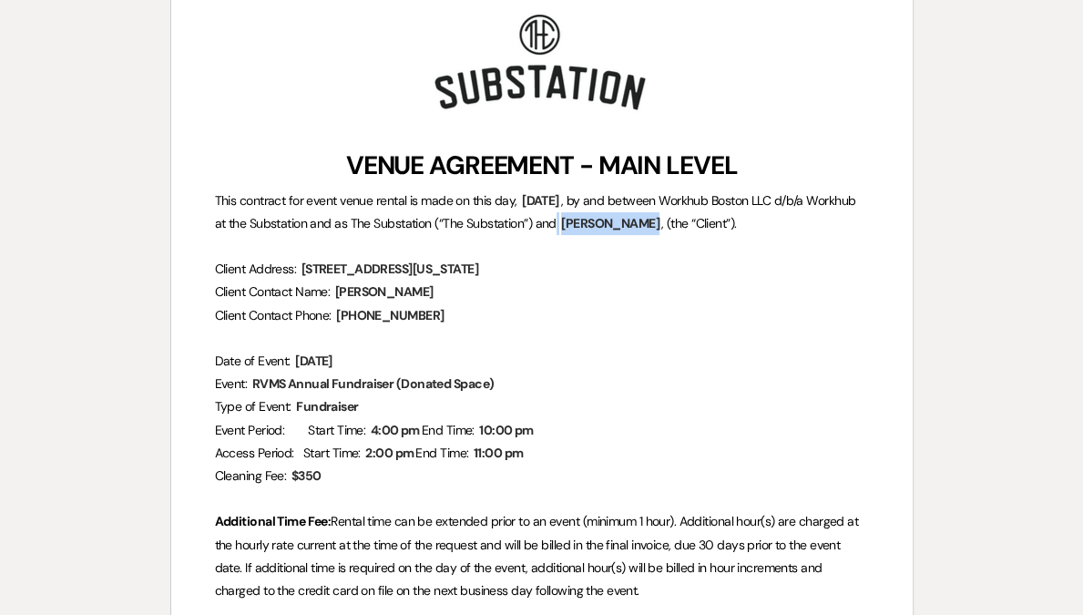
drag, startPoint x: 378, startPoint y: 321, endPoint x: 420, endPoint y: 324, distance: 42.1
click at [420, 324] on span "[PHONE_NUMBER]" at bounding box center [389, 315] width 111 height 21
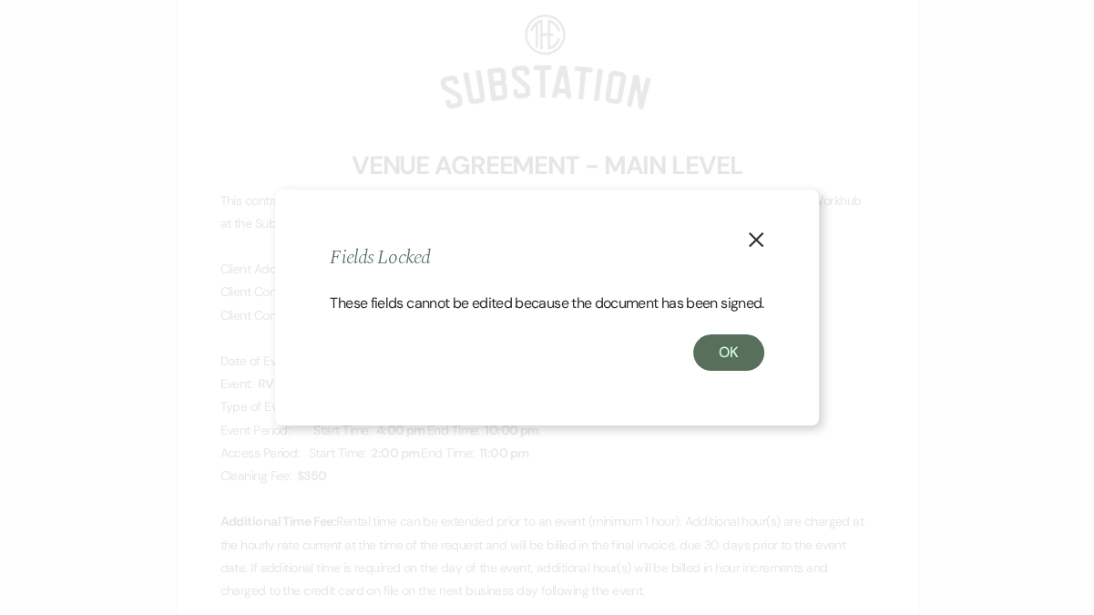
click at [752, 233] on use "button" at bounding box center [756, 239] width 15 height 15
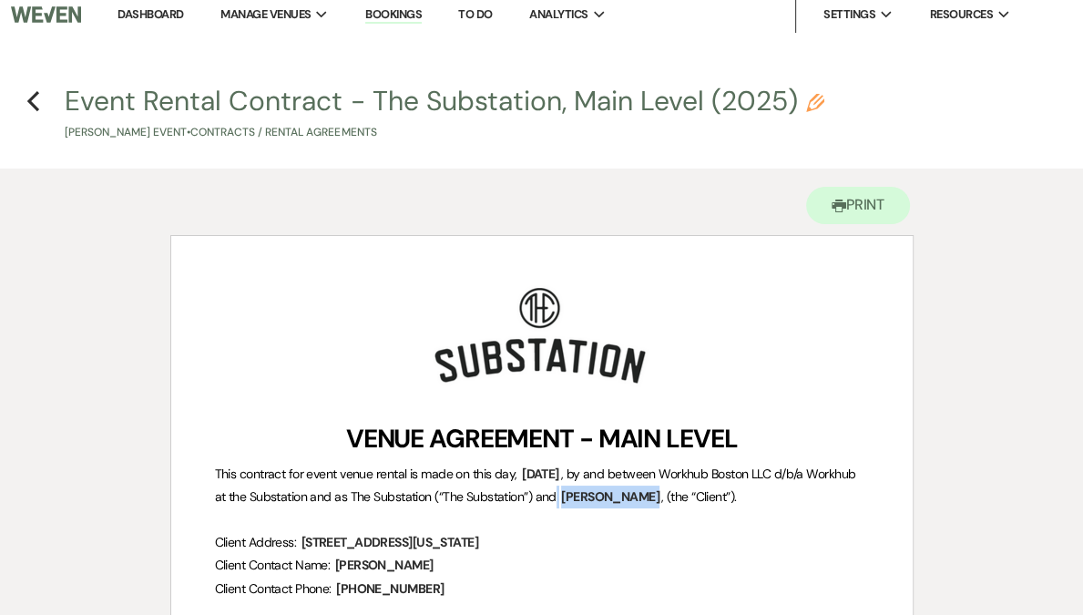
scroll to position [0, 0]
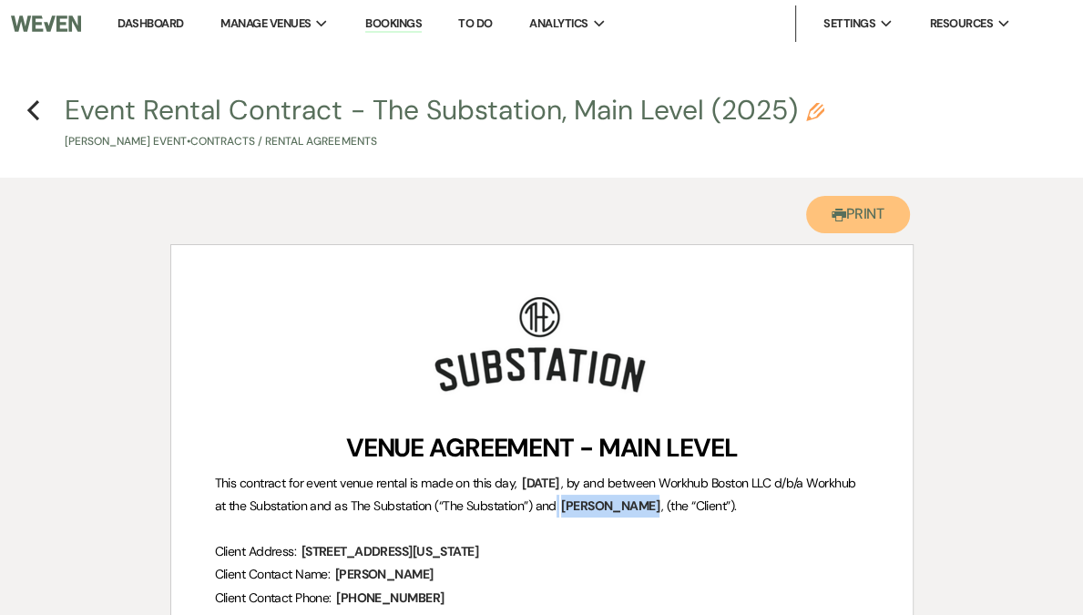
click at [850, 212] on button "Printer Print" at bounding box center [858, 214] width 105 height 37
click at [38, 108] on icon "Previous" at bounding box center [33, 110] width 14 height 22
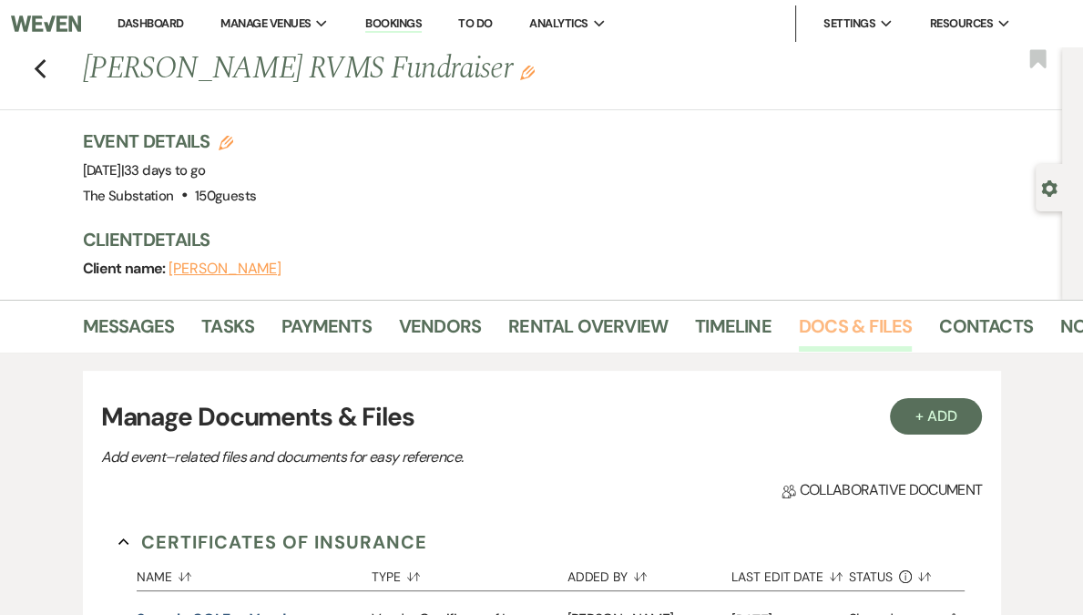
click at [821, 328] on link "Docs & Files" at bounding box center [855, 332] width 113 height 40
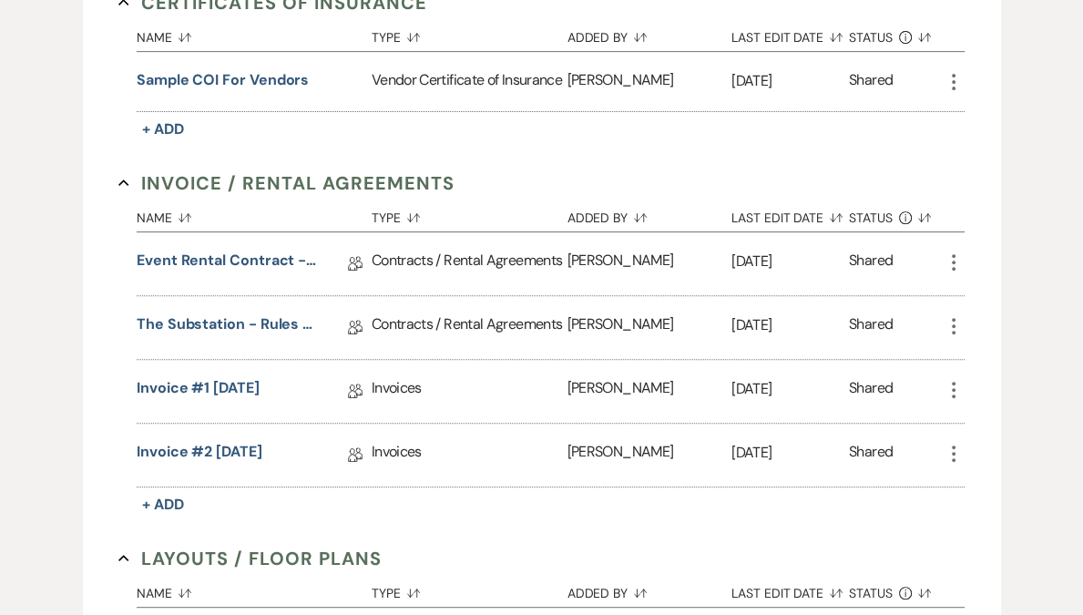
scroll to position [611, 0]
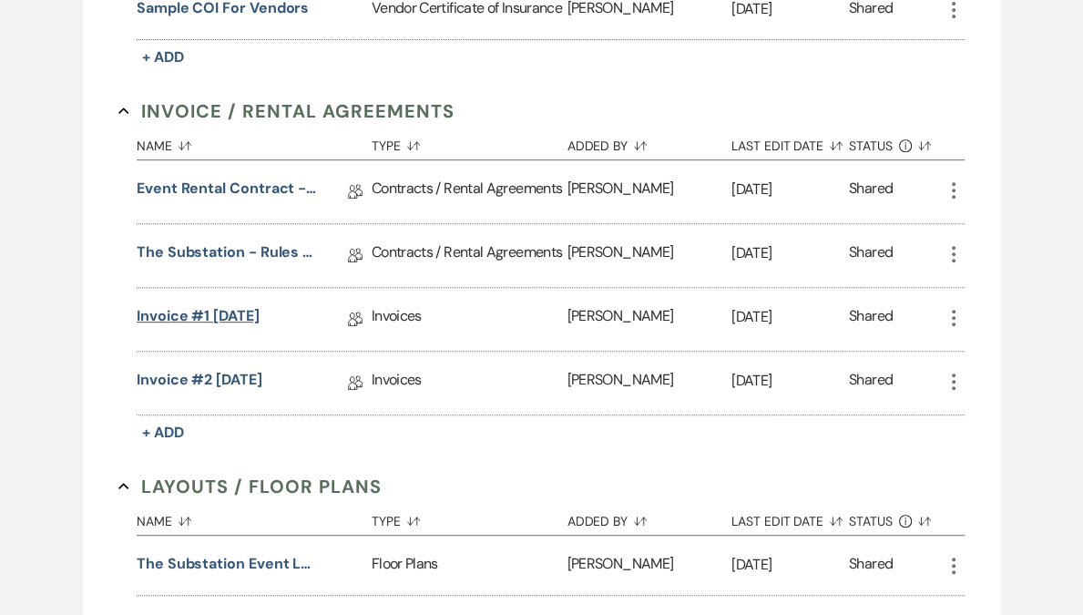
click at [219, 333] on link "Invoice #1 [DATE]" at bounding box center [198, 319] width 123 height 28
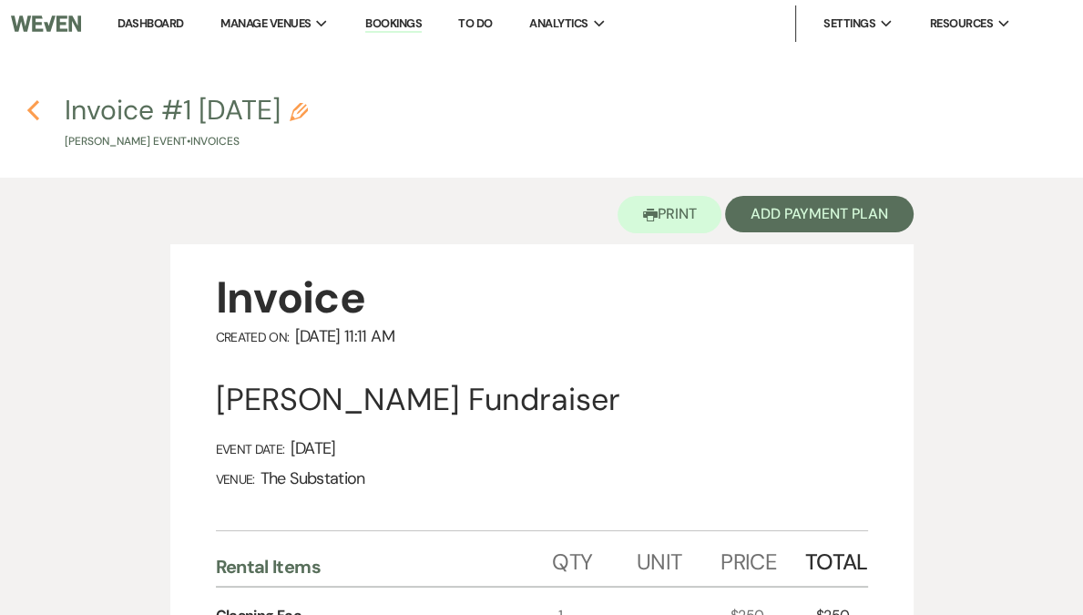
click at [35, 120] on icon "Previous" at bounding box center [33, 110] width 14 height 22
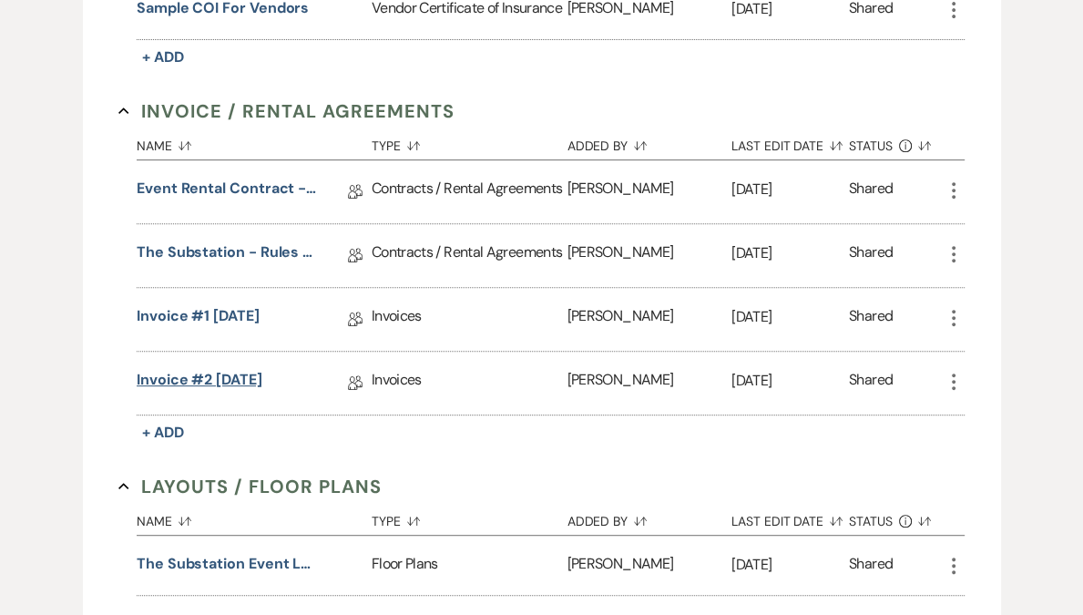
click at [227, 397] on link "Invoice #2 [DATE]" at bounding box center [200, 383] width 126 height 28
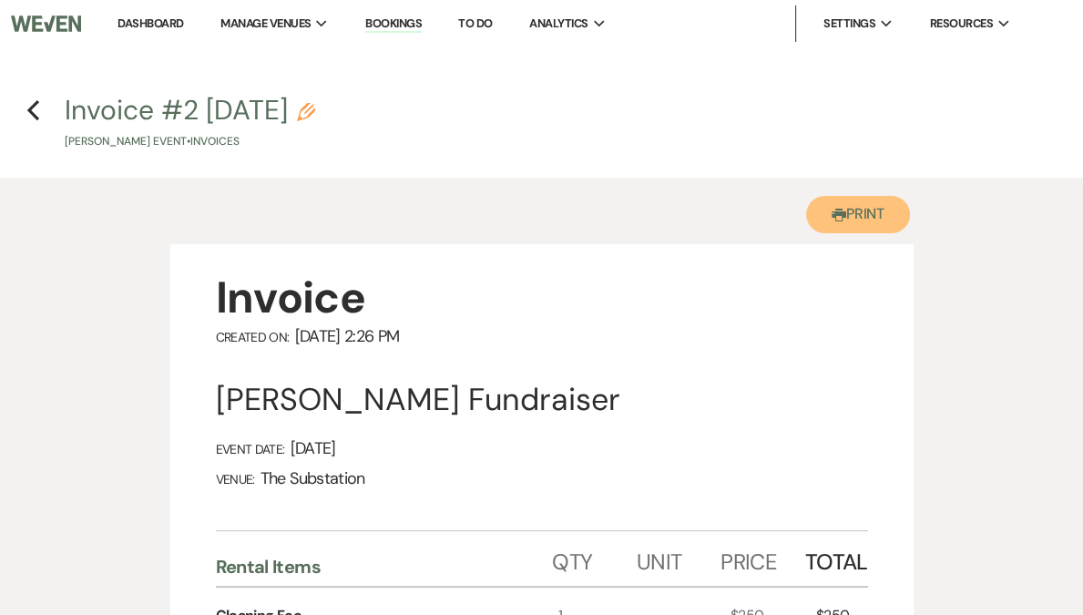
click at [856, 216] on button "Printer Print" at bounding box center [858, 214] width 105 height 37
click at [32, 111] on use "button" at bounding box center [33, 110] width 12 height 20
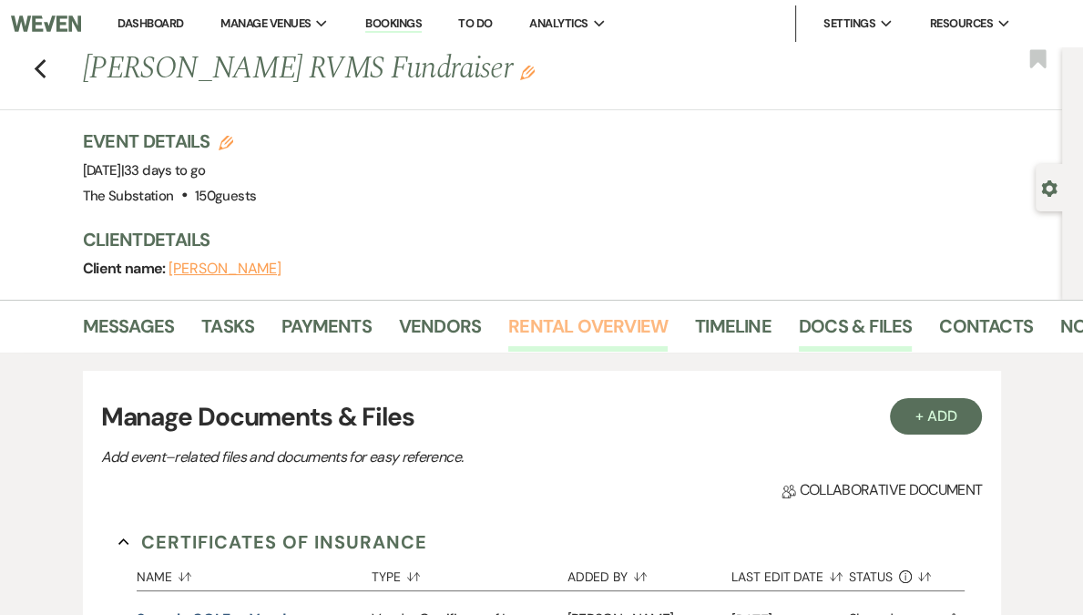
click at [582, 317] on link "Rental Overview" at bounding box center [587, 332] width 159 height 40
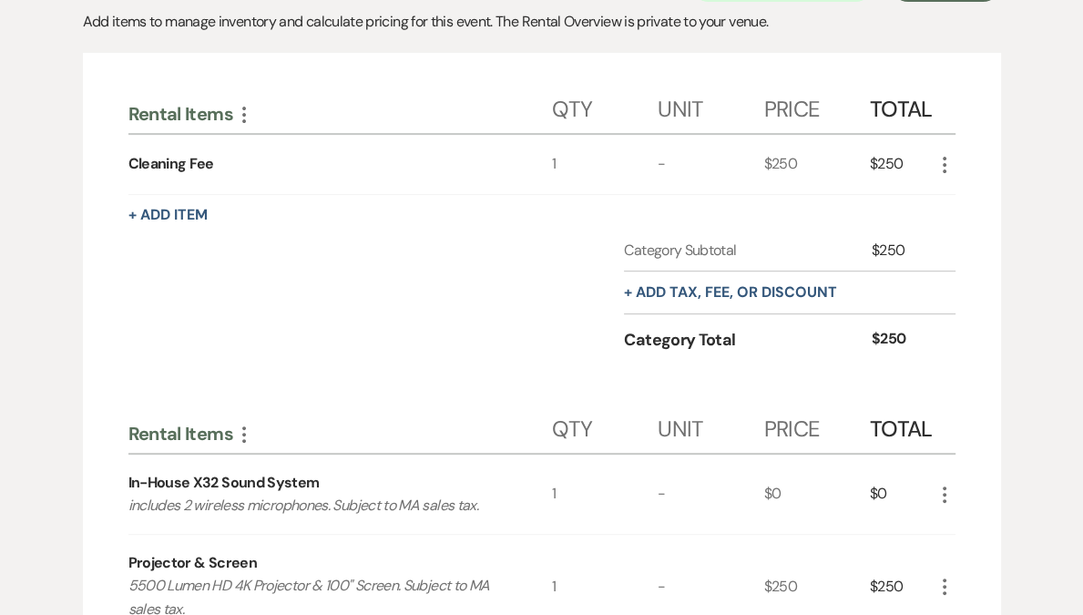
scroll to position [251, 0]
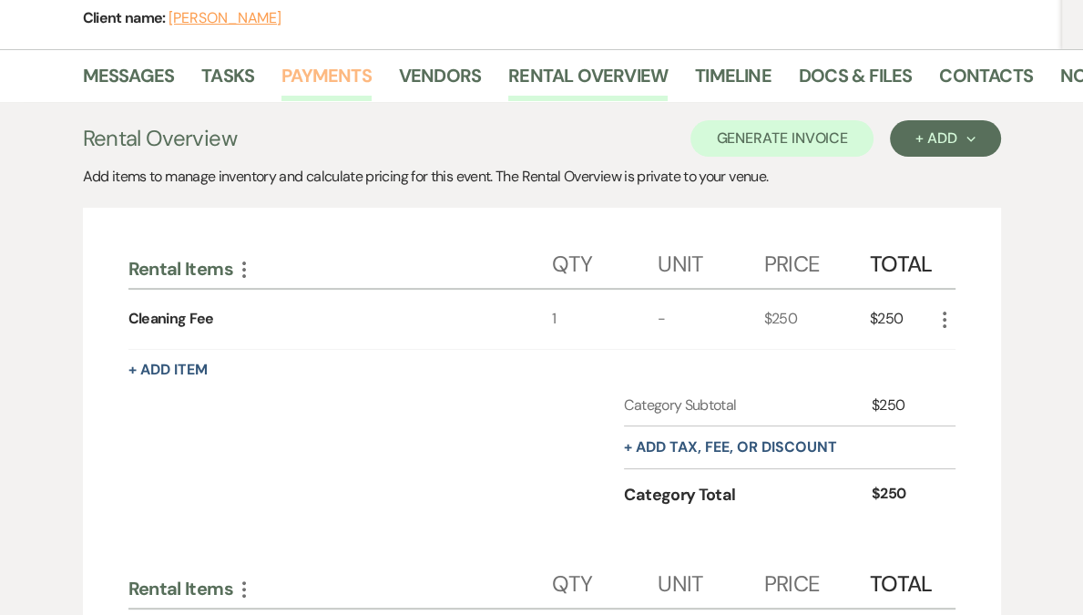
click at [316, 67] on link "Payments" at bounding box center [327, 81] width 90 height 40
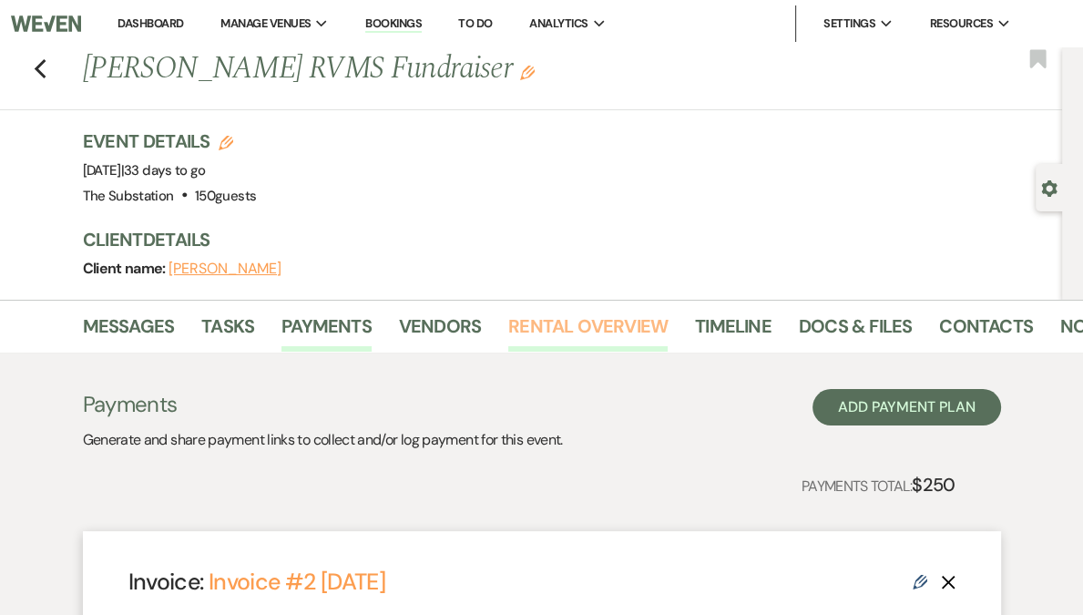
click at [635, 329] on link "Rental Overview" at bounding box center [587, 332] width 159 height 40
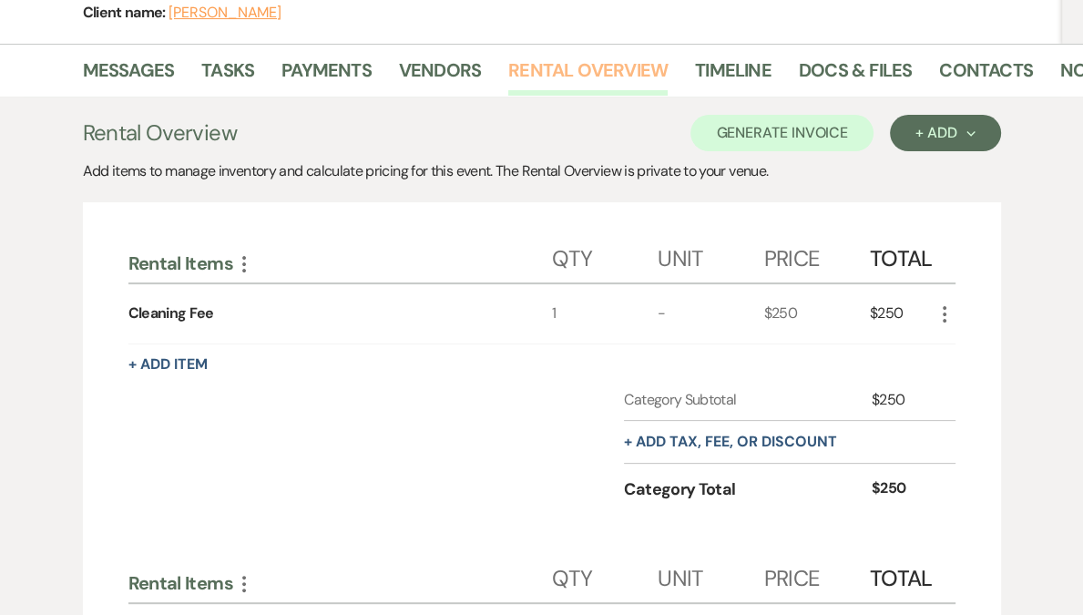
scroll to position [162, 0]
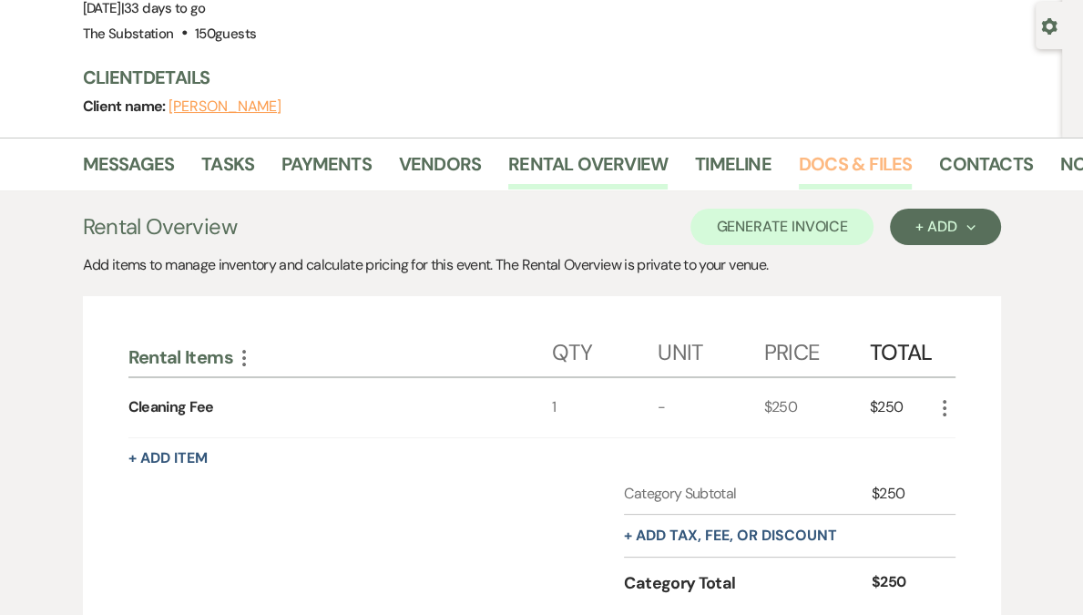
click at [844, 157] on link "Docs & Files" at bounding box center [855, 169] width 113 height 40
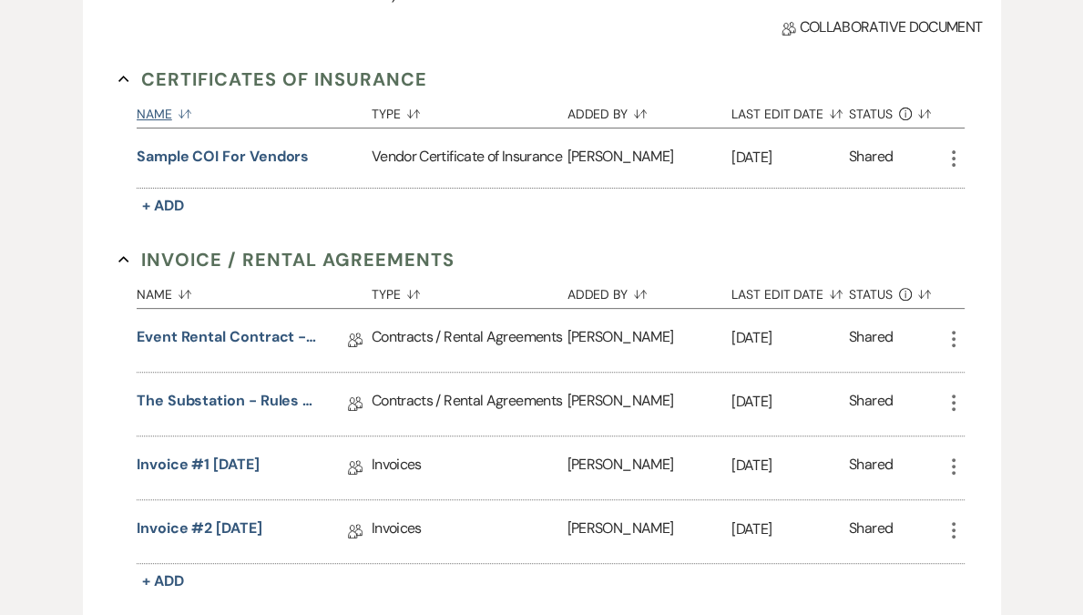
scroll to position [544, 0]
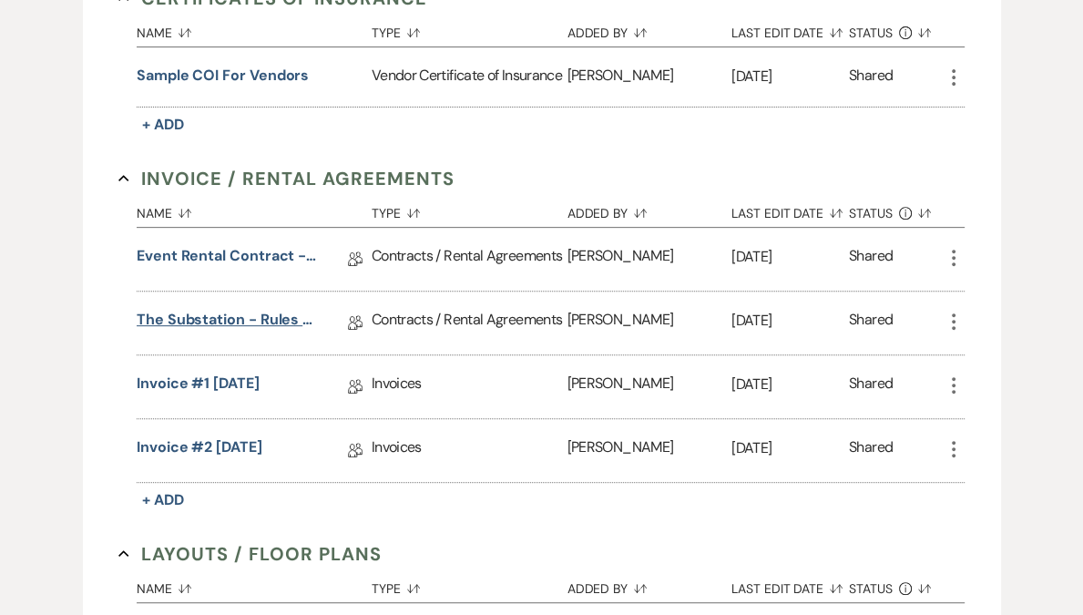
click at [214, 337] on link "The Substation - Rules of Conduct 2025" at bounding box center [228, 323] width 182 height 28
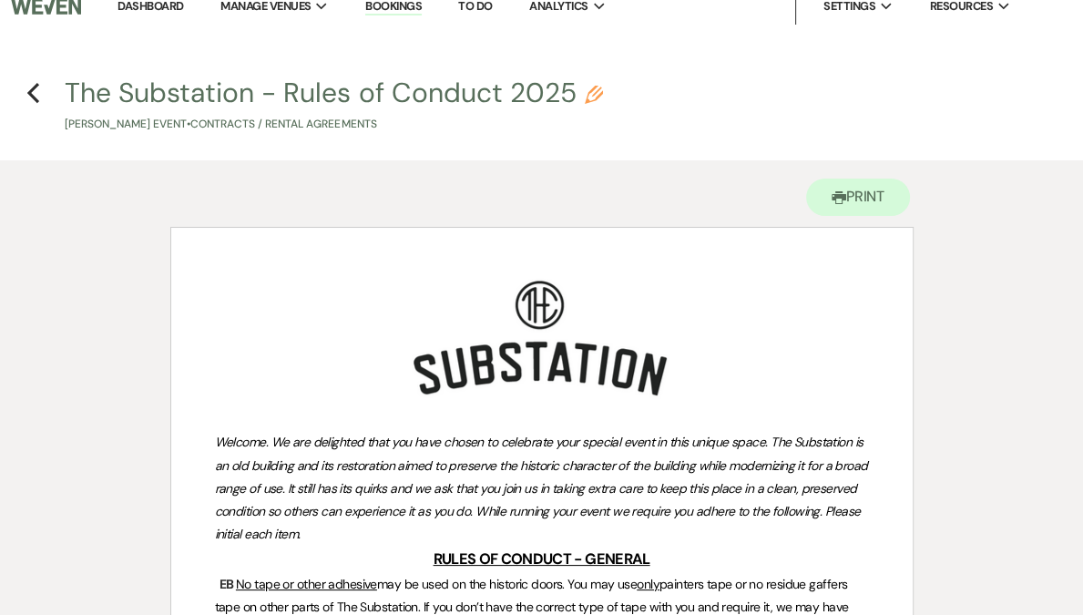
scroll to position [4, 0]
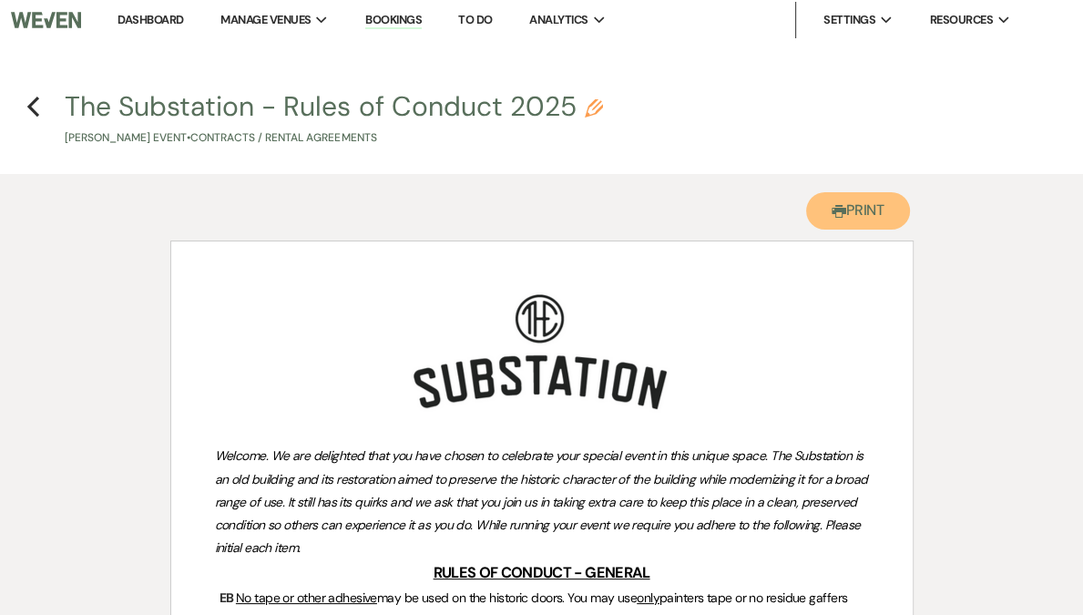
click at [847, 197] on button "Printer Print" at bounding box center [858, 210] width 105 height 37
click at [864, 210] on button "Printer Print" at bounding box center [858, 210] width 105 height 37
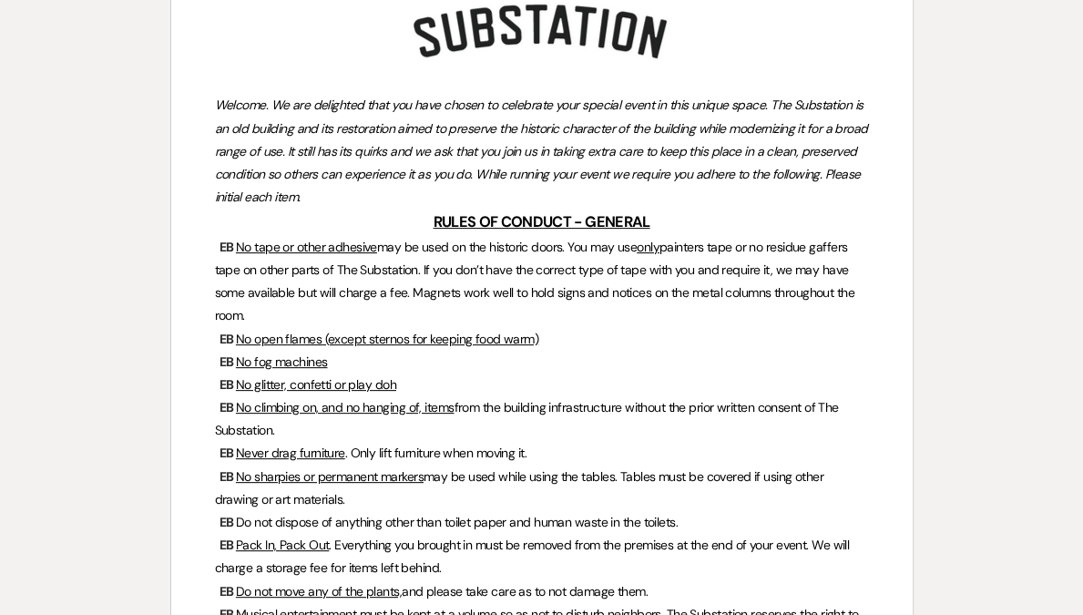
scroll to position [0, 0]
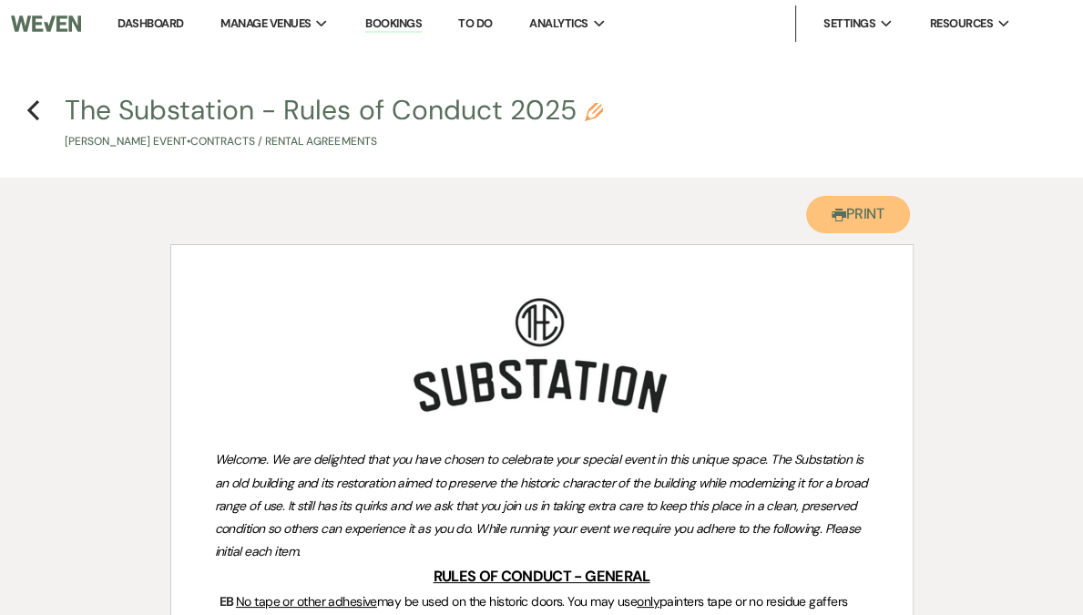
click at [856, 216] on button "Printer Print" at bounding box center [858, 214] width 105 height 37
click at [868, 218] on button "Printer Print" at bounding box center [858, 214] width 105 height 37
click at [29, 116] on icon "Previous" at bounding box center [33, 110] width 14 height 22
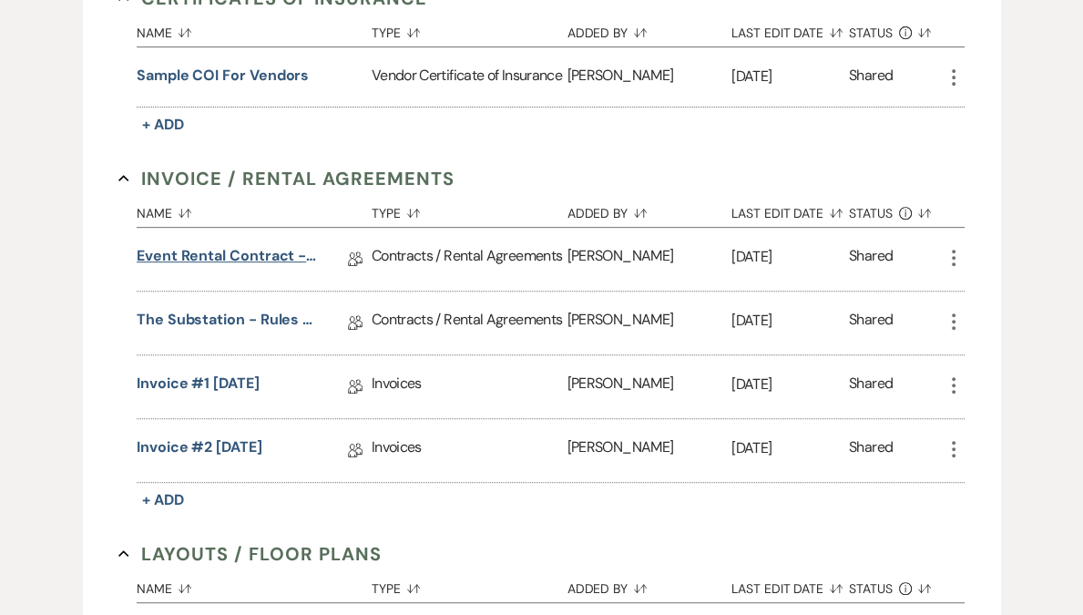
click at [241, 249] on link "Event Rental Contract - The Substation, Main Level (2025)" at bounding box center [228, 259] width 182 height 28
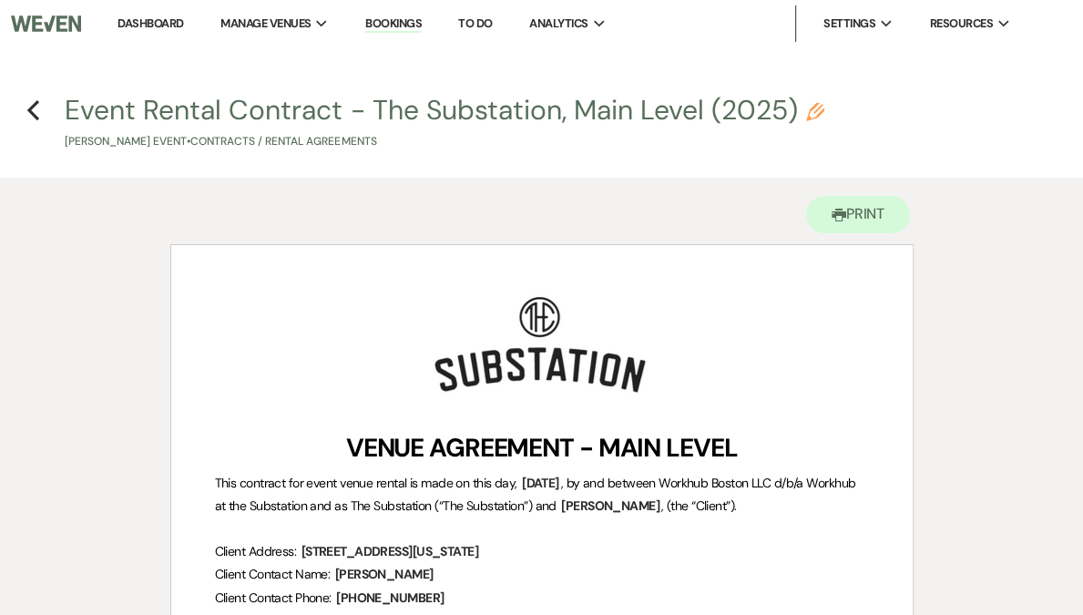
click at [183, 26] on link "Dashboard" at bounding box center [151, 22] width 66 height 15
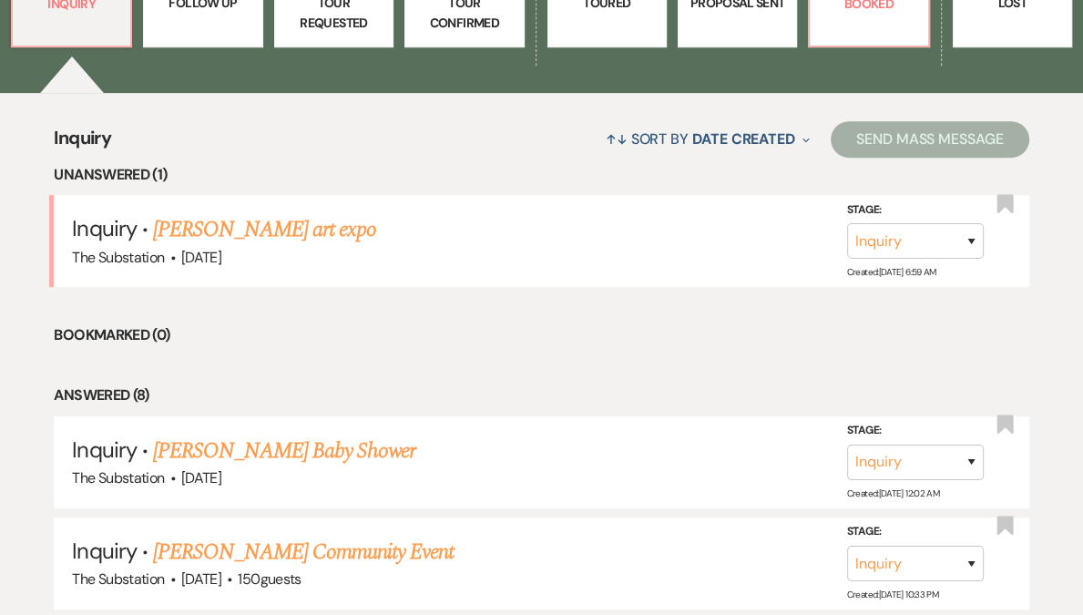
scroll to position [310, 0]
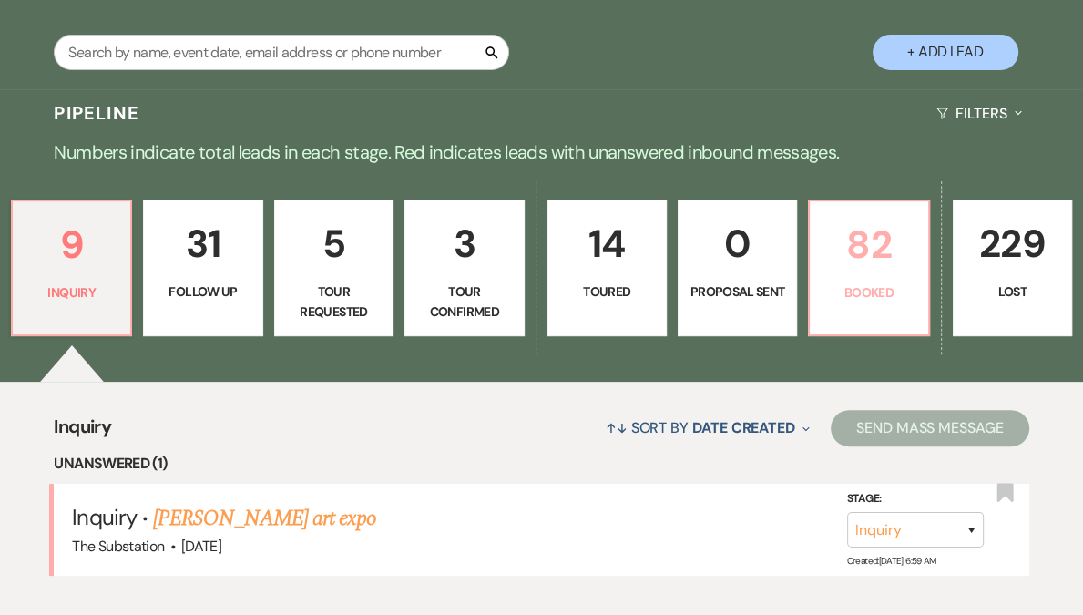
click at [821, 290] on p "Booked" at bounding box center [869, 292] width 96 height 20
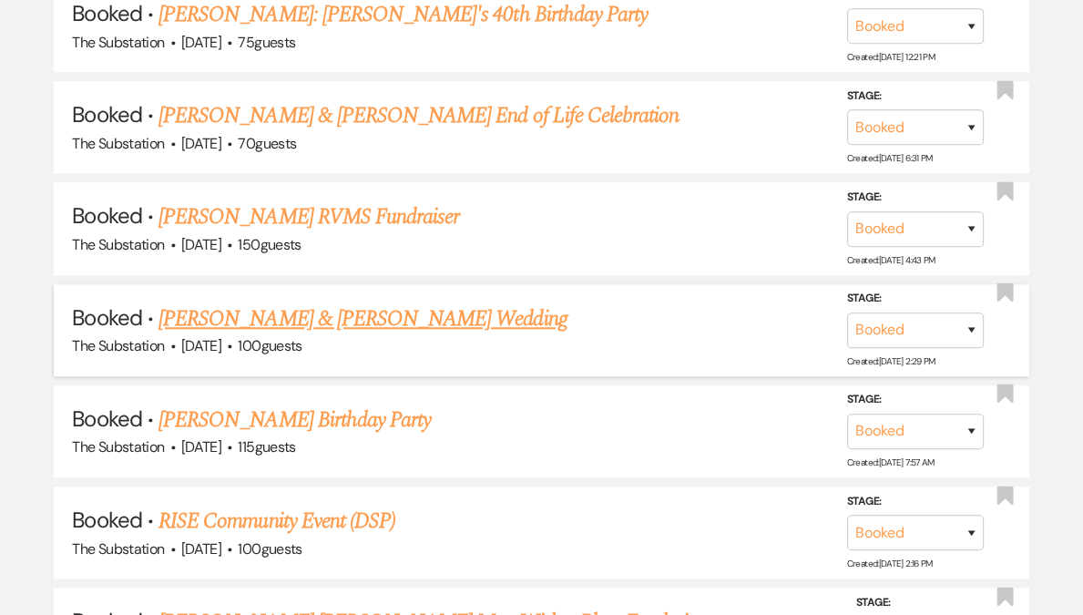
scroll to position [1300, 0]
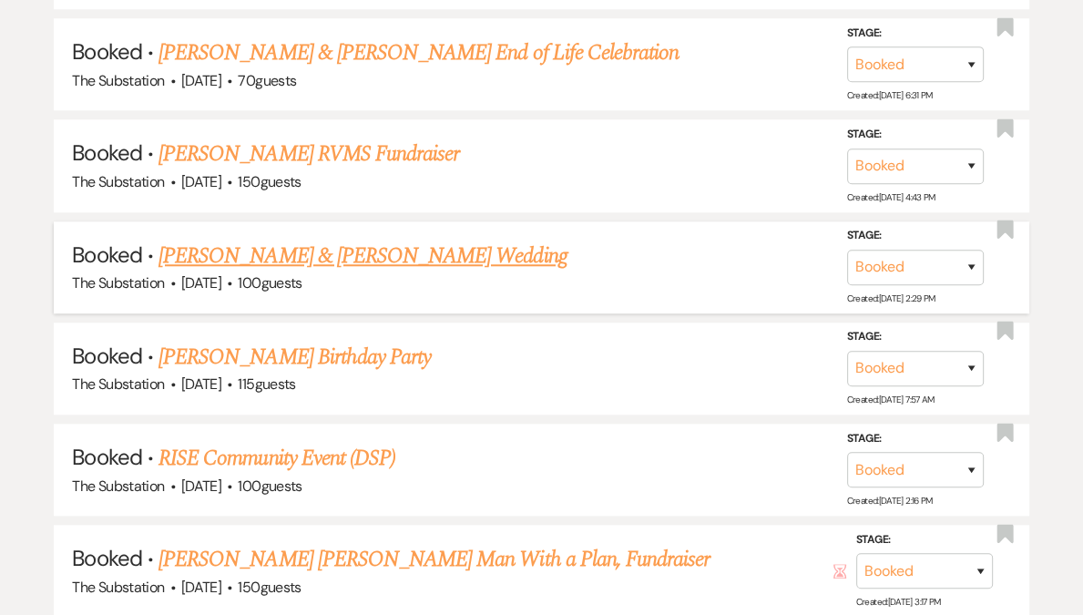
click at [349, 249] on link "[PERSON_NAME] & [PERSON_NAME] Wedding" at bounding box center [363, 256] width 408 height 33
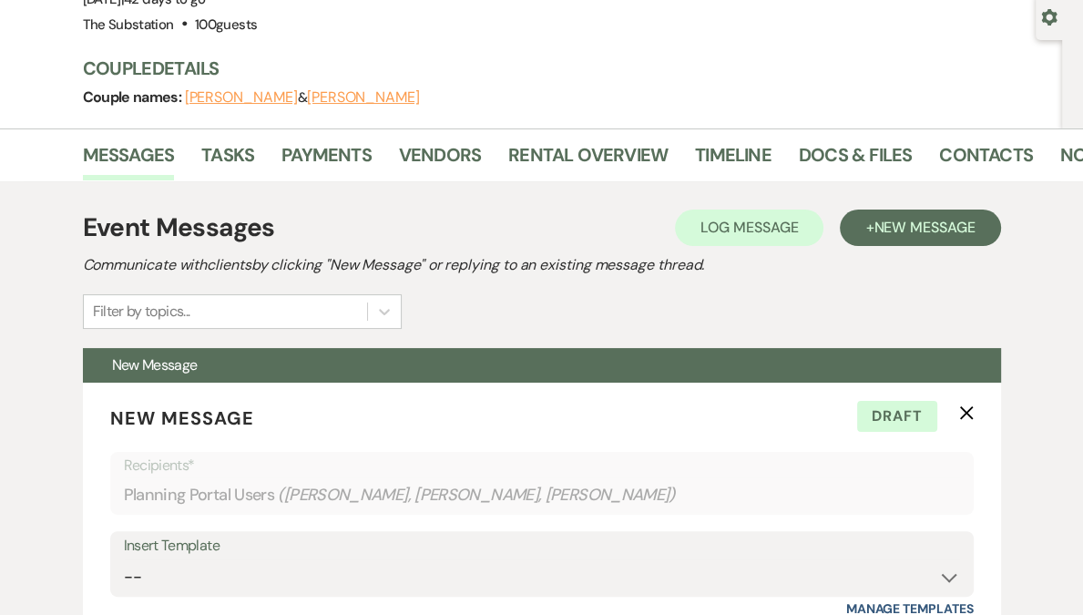
scroll to position [100, 0]
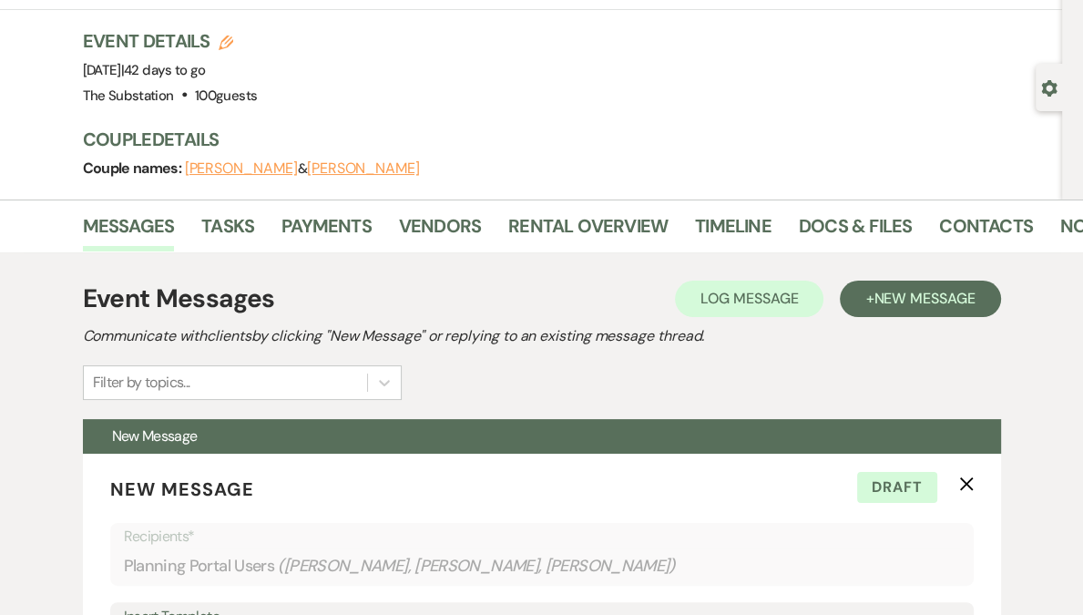
click at [266, 175] on button "[PERSON_NAME]" at bounding box center [241, 168] width 113 height 15
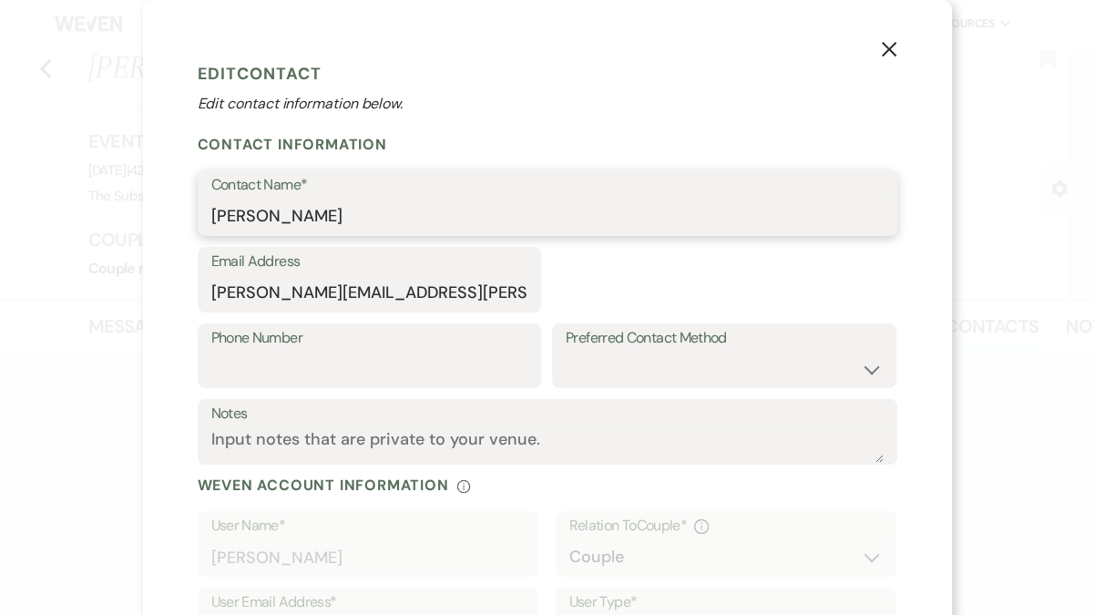
drag, startPoint x: 326, startPoint y: 219, endPoint x: 261, endPoint y: 212, distance: 65.0
click at [261, 212] on input "[PERSON_NAME]" at bounding box center [547, 217] width 672 height 36
select select "1"
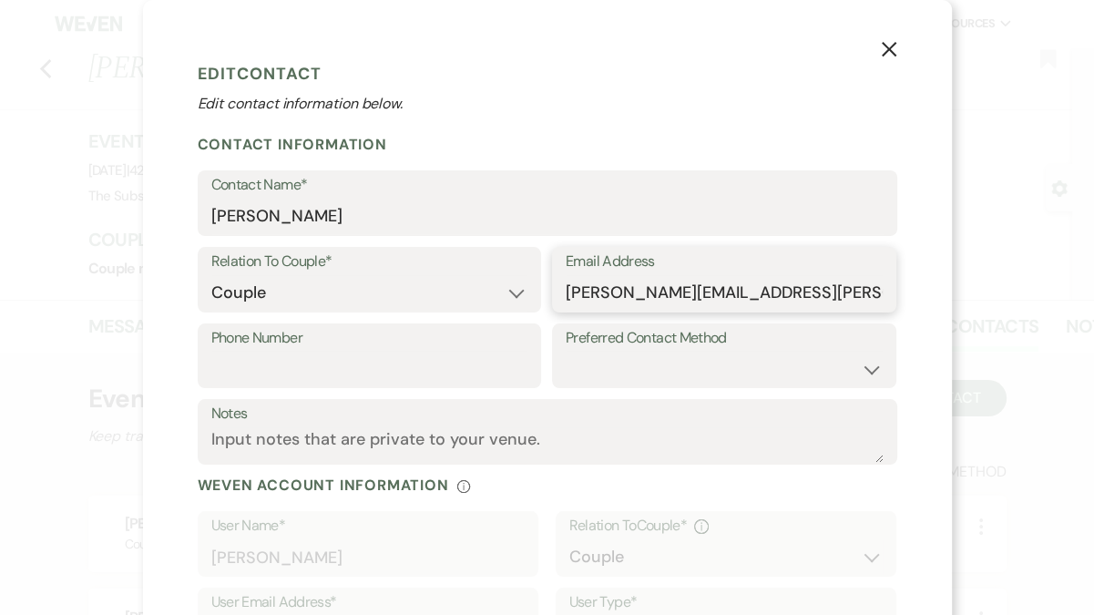
drag, startPoint x: 559, startPoint y: 292, endPoint x: 758, endPoint y: 310, distance: 199.4
click at [758, 310] on body "Dashboard Manage Venues Expand The Substation Bookings To Do Analytics Expand T…" at bounding box center [547, 460] width 1094 height 921
click at [990, 315] on div "X Edit Contact Edit contact information below. Contact Information Contact Name…" at bounding box center [547, 307] width 1094 height 615
click at [989, 324] on div "X Edit Contact Edit contact information below. Contact Information Contact Name…" at bounding box center [547, 307] width 1094 height 615
click at [881, 48] on icon "X" at bounding box center [889, 49] width 16 height 16
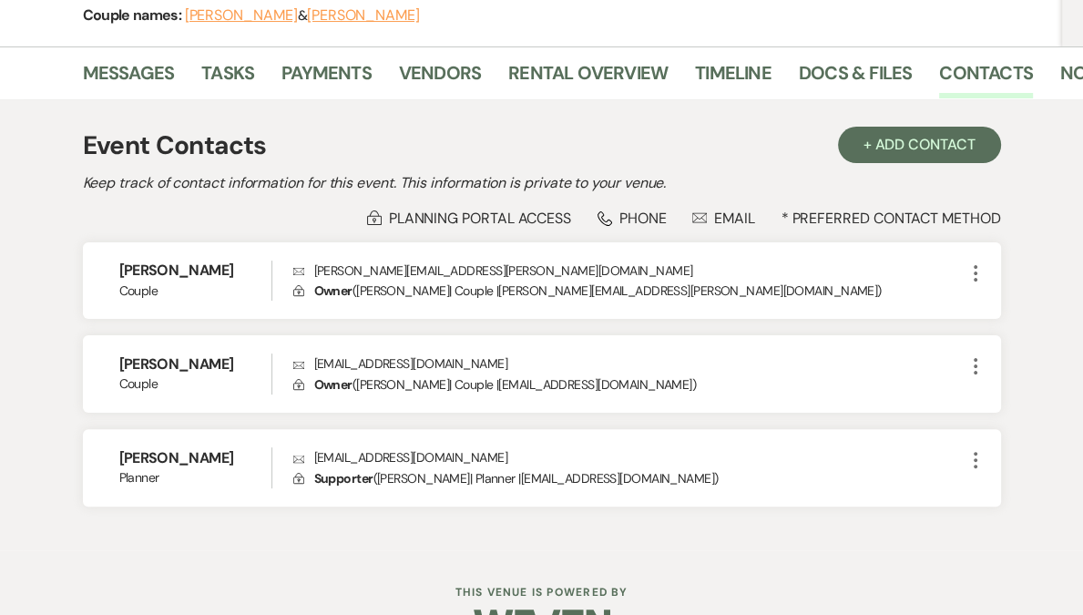
scroll to position [258, 0]
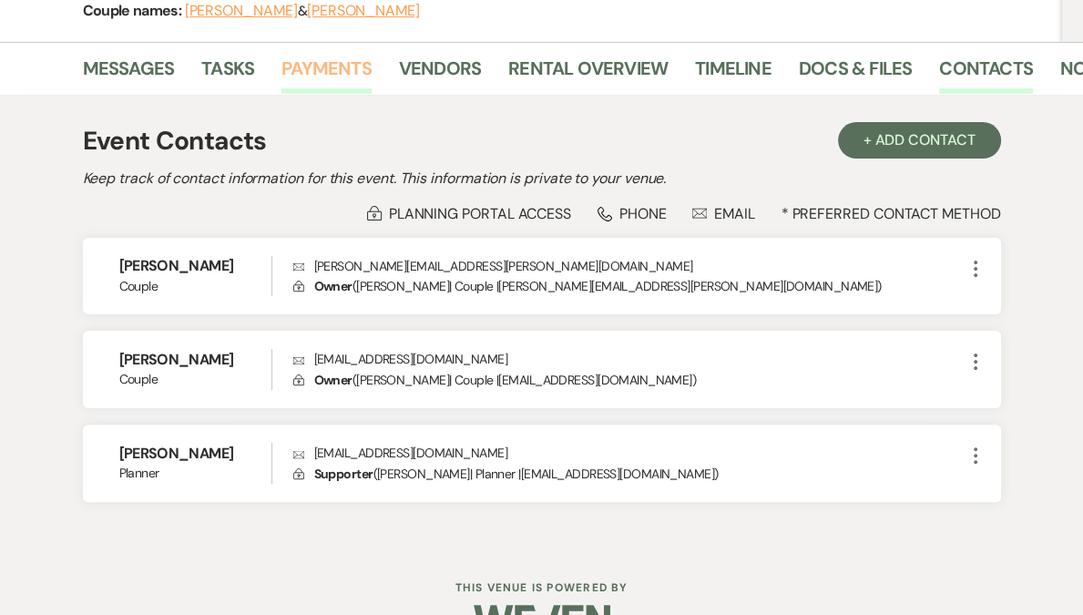
click at [303, 65] on link "Payments" at bounding box center [327, 74] width 90 height 40
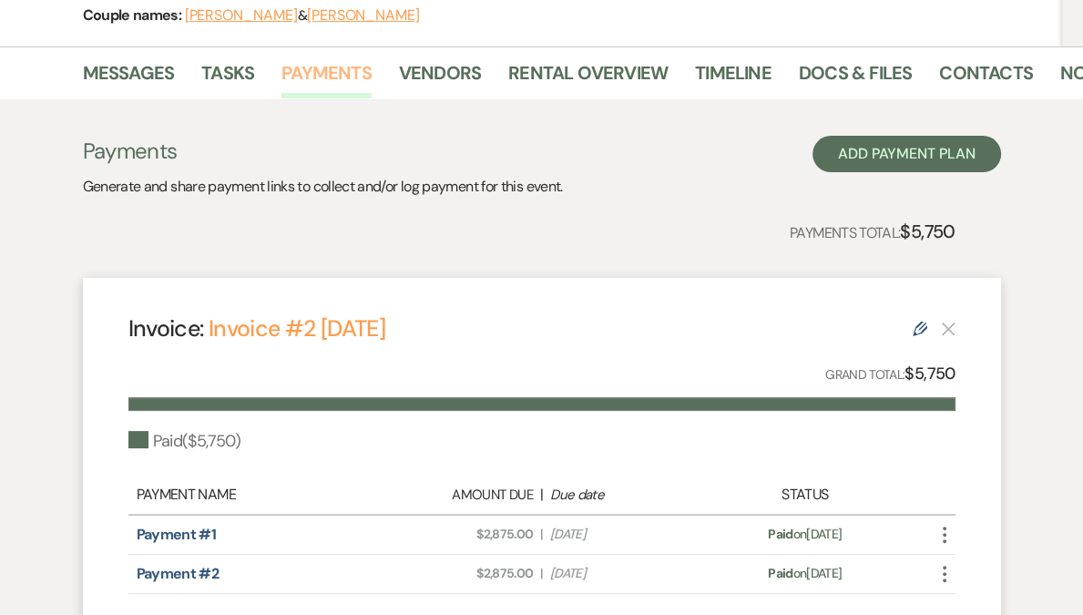
scroll to position [182, 0]
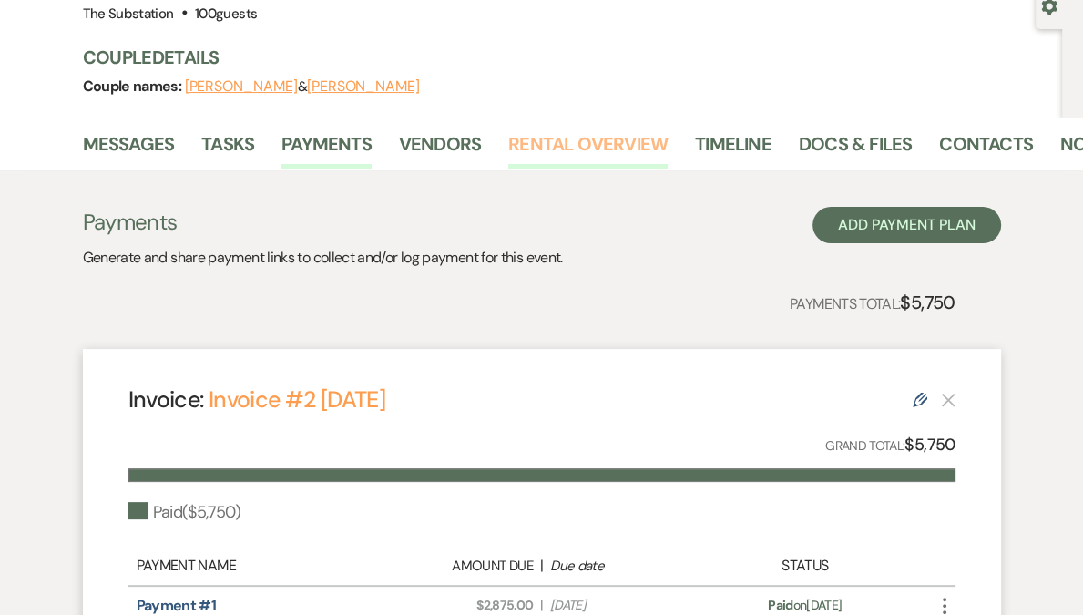
click at [589, 141] on link "Rental Overview" at bounding box center [587, 149] width 159 height 40
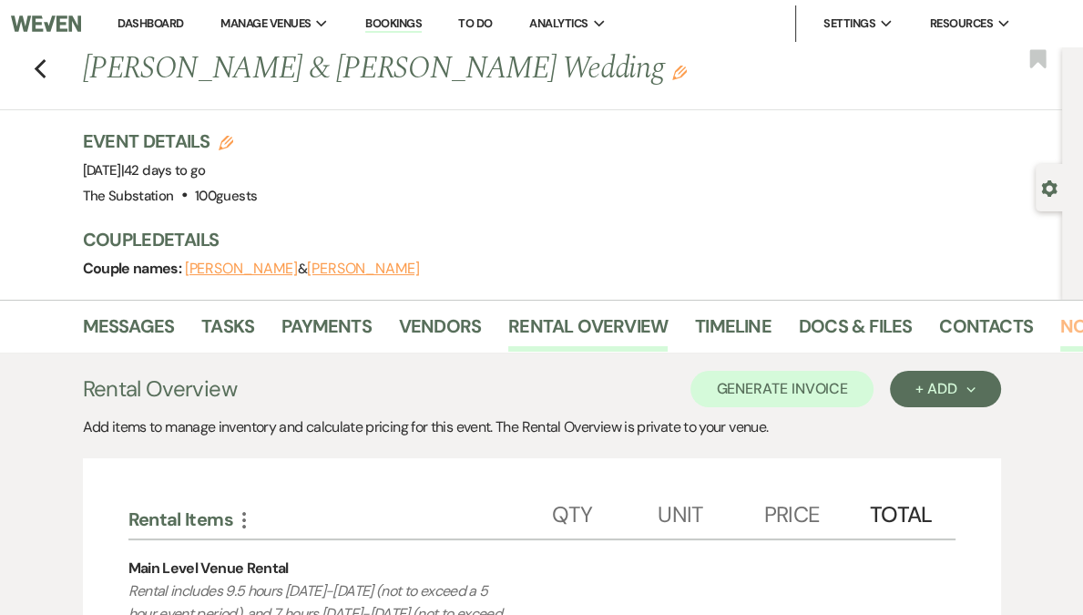
click at [1071, 329] on link "Notes" at bounding box center [1089, 332] width 57 height 40
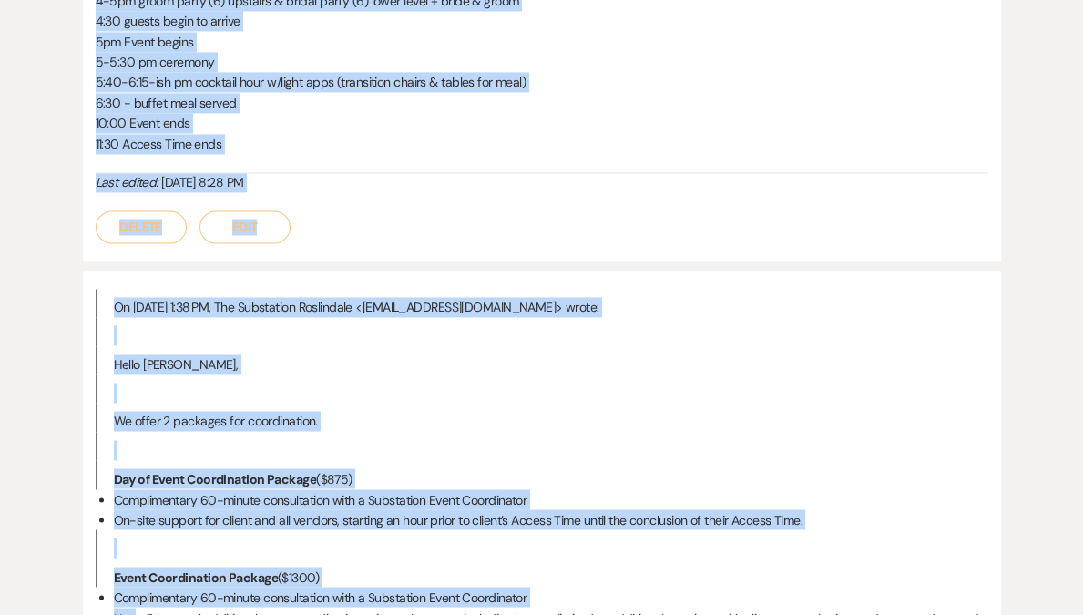
scroll to position [2281, 0]
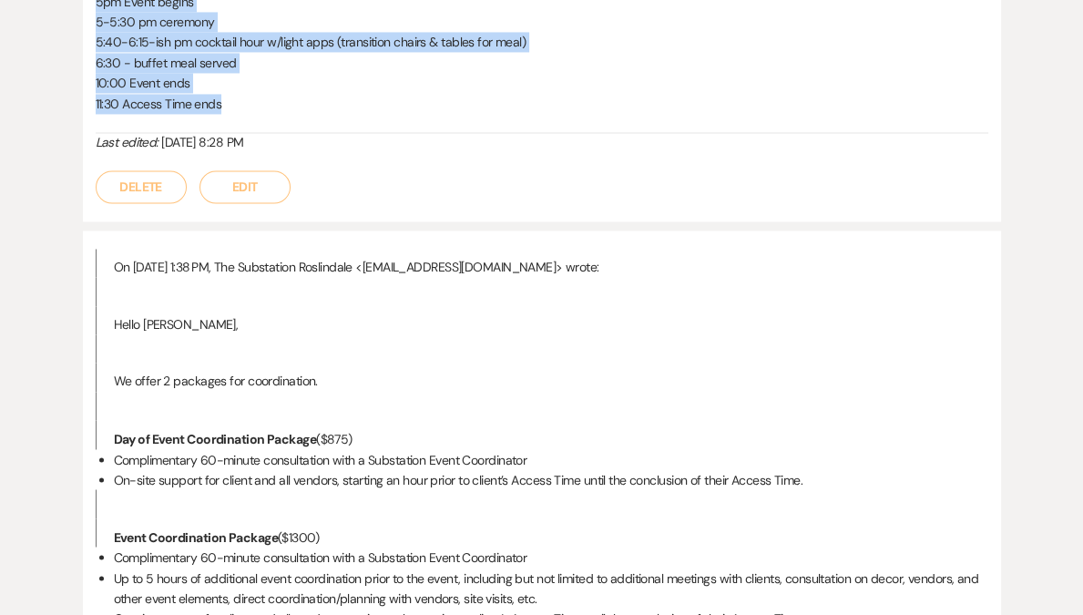
drag, startPoint x: 95, startPoint y: 85, endPoint x: 238, endPoint y: 101, distance: 144.0
copy div "Site visit 8/30 **client & rehearsal group will stay at 3-5 til their next even…"
